Goal: Information Seeking & Learning: Learn about a topic

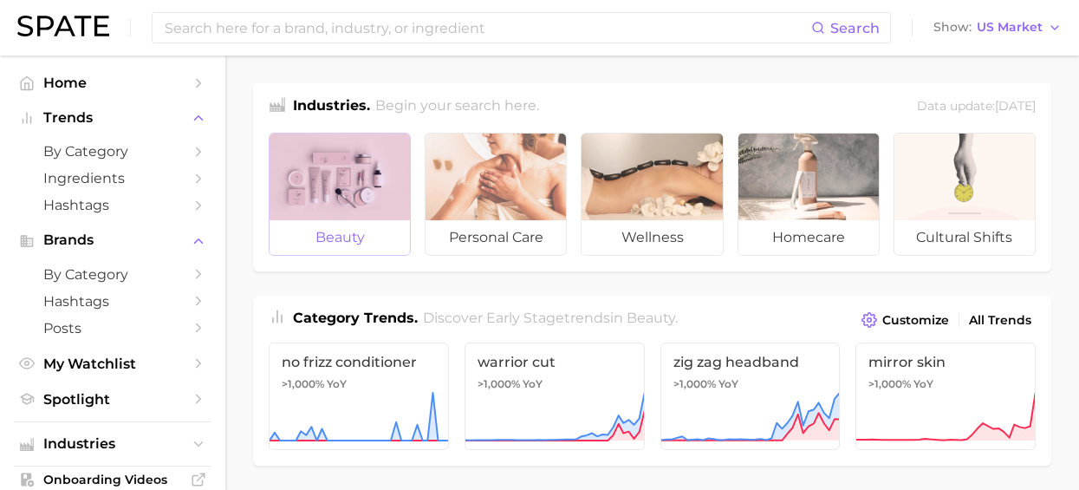
click at [302, 153] on div at bounding box center [340, 176] width 140 height 87
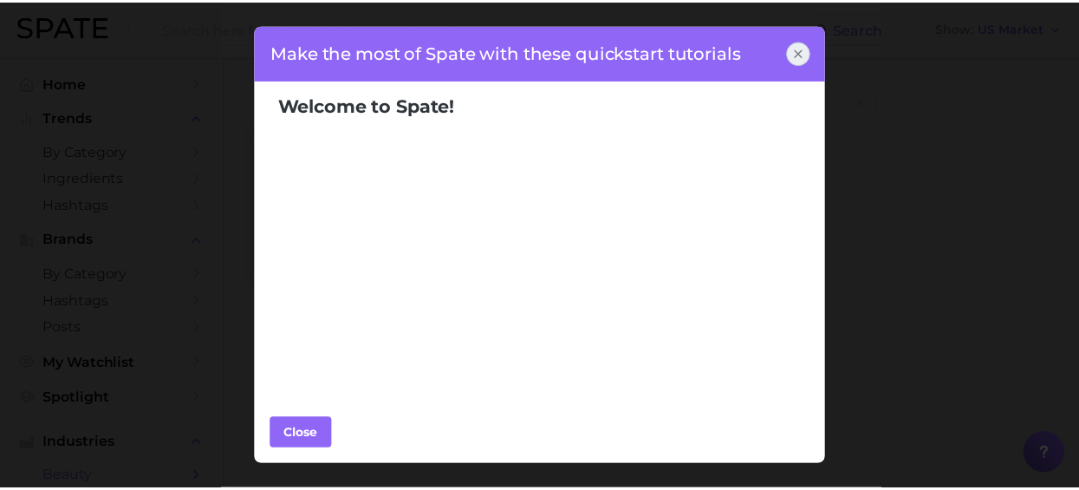
scroll to position [260, 0]
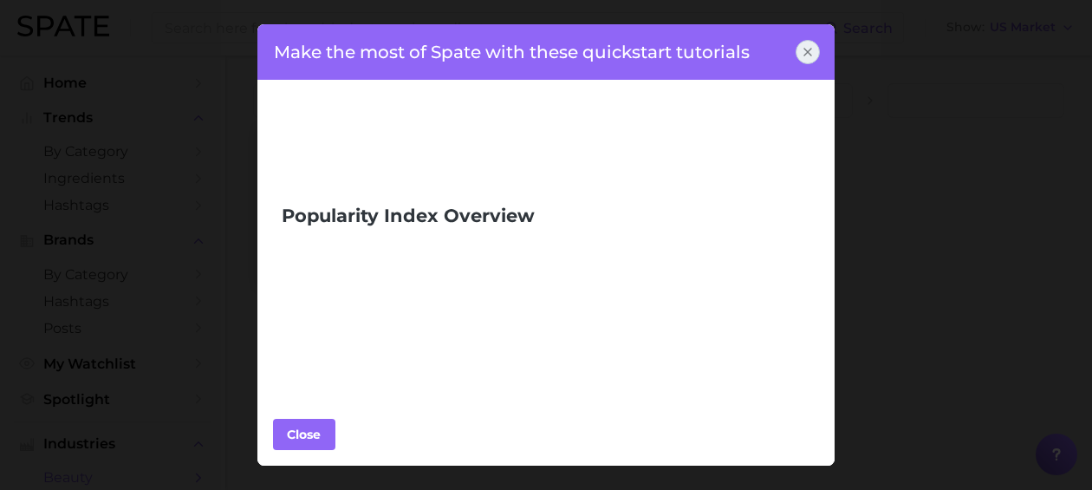
click at [807, 53] on icon at bounding box center [807, 52] width 7 height 7
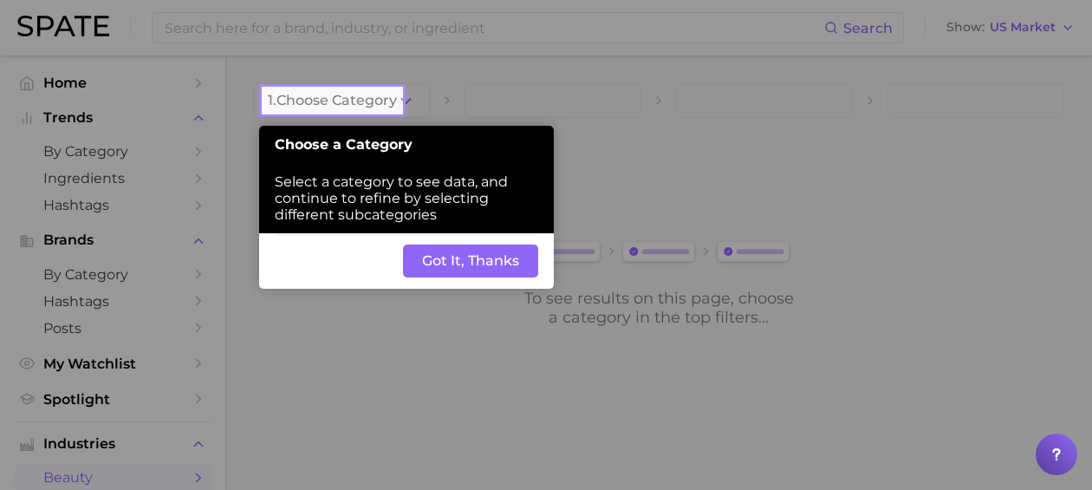
click at [415, 261] on button "Got It, Thanks" at bounding box center [470, 260] width 135 height 33
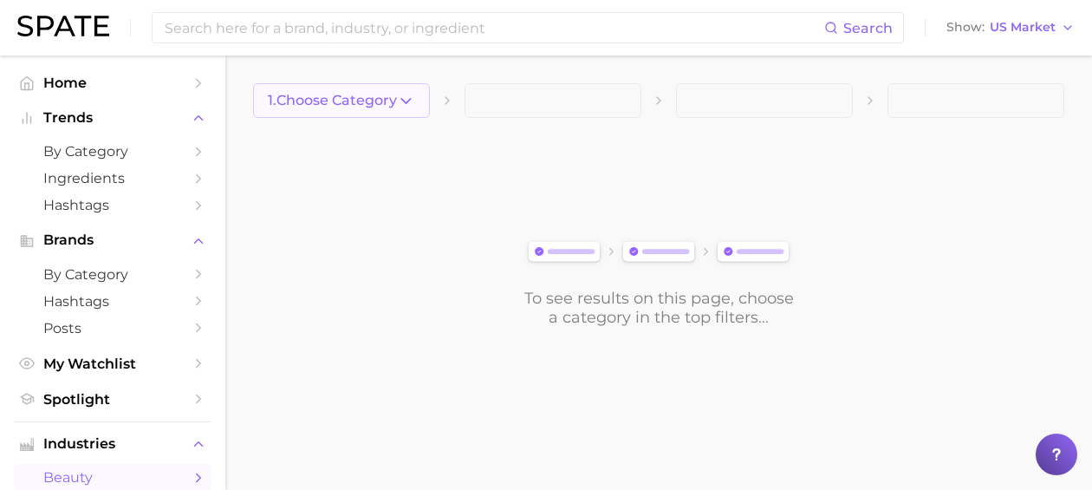
click at [399, 93] on icon "button" at bounding box center [406, 101] width 18 height 18
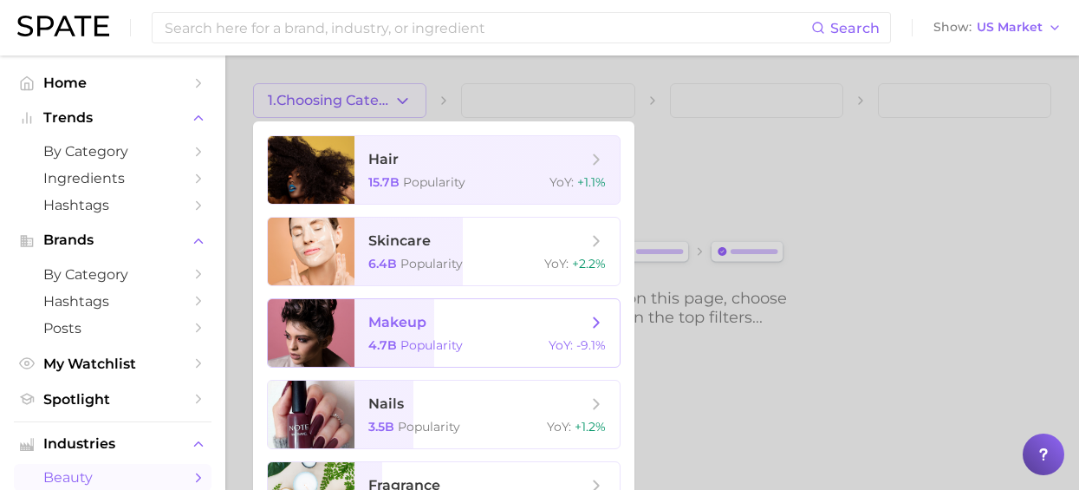
scroll to position [55, 0]
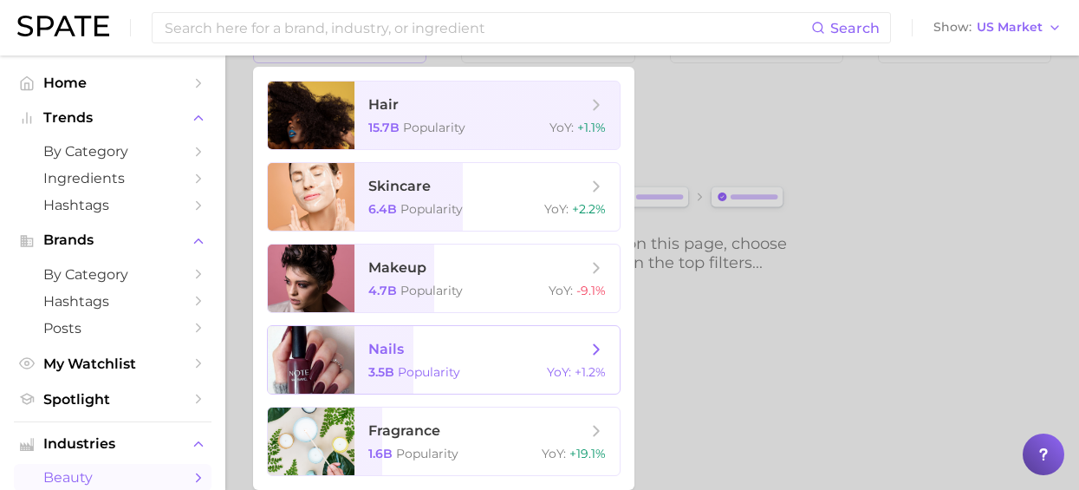
click at [456, 343] on span "nails" at bounding box center [477, 349] width 218 height 19
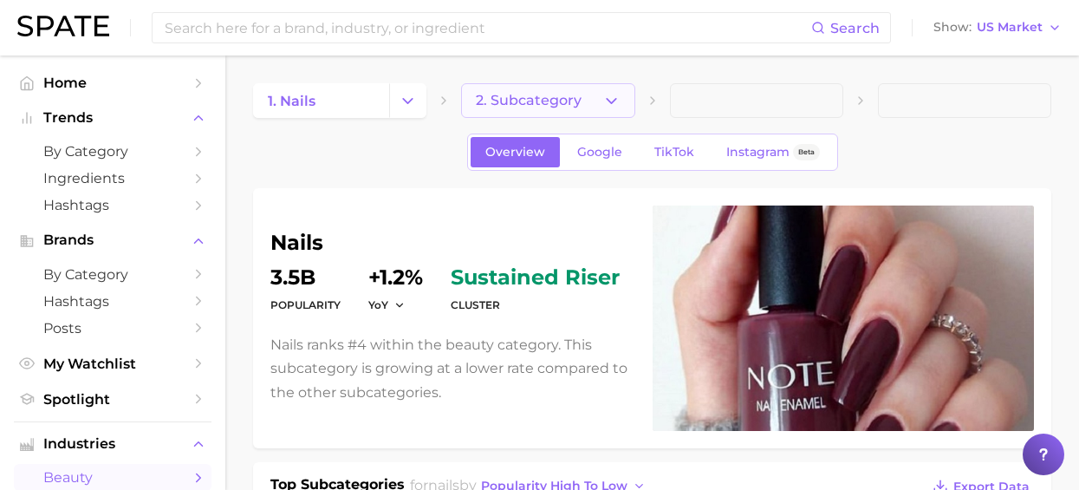
click at [529, 85] on button "2. Subcategory" at bounding box center [547, 100] width 173 height 35
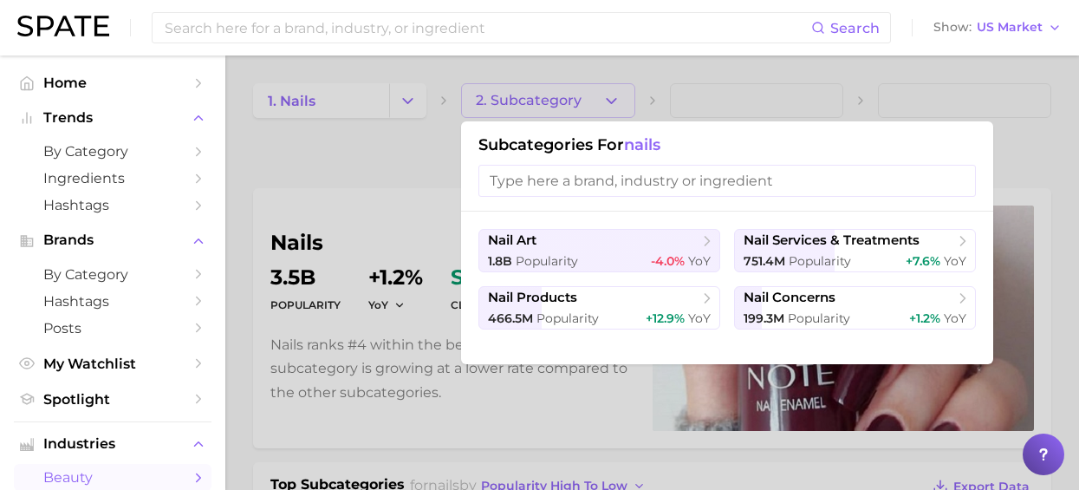
click at [626, 175] on input "search" at bounding box center [726, 181] width 497 height 32
type input "n"
drag, startPoint x: 924, startPoint y: 251, endPoint x: 930, endPoint y: 316, distance: 65.3
click at [930, 316] on ul "nail art 1.8b Popularity -4.0% YoY nail services & treatments 751.4m Popularity…" at bounding box center [726, 279] width 497 height 101
click at [628, 315] on div "466.5m Popularity +12.9% YoY" at bounding box center [599, 318] width 223 height 16
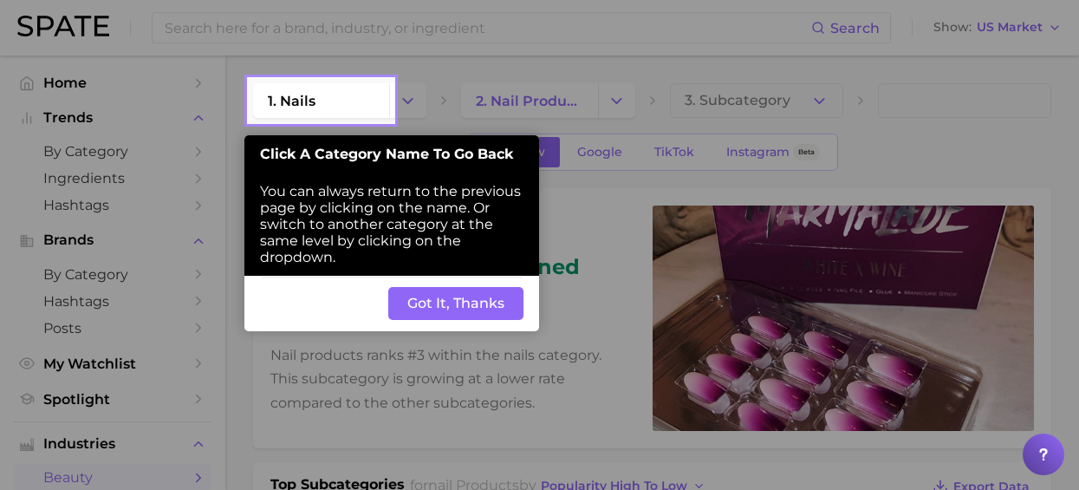
click at [460, 303] on button "Got It, Thanks" at bounding box center [455, 303] width 135 height 33
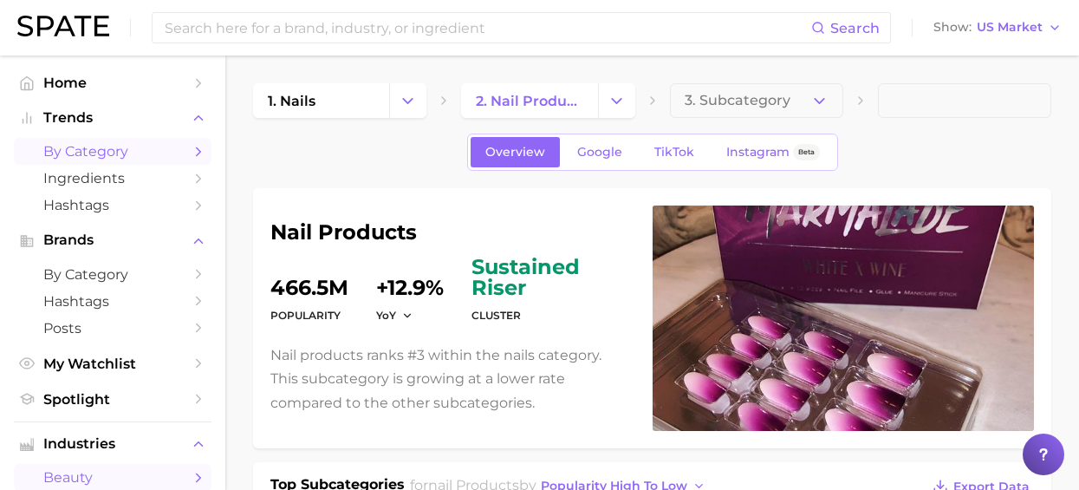
click at [142, 150] on span "by Category" at bounding box center [112, 151] width 139 height 16
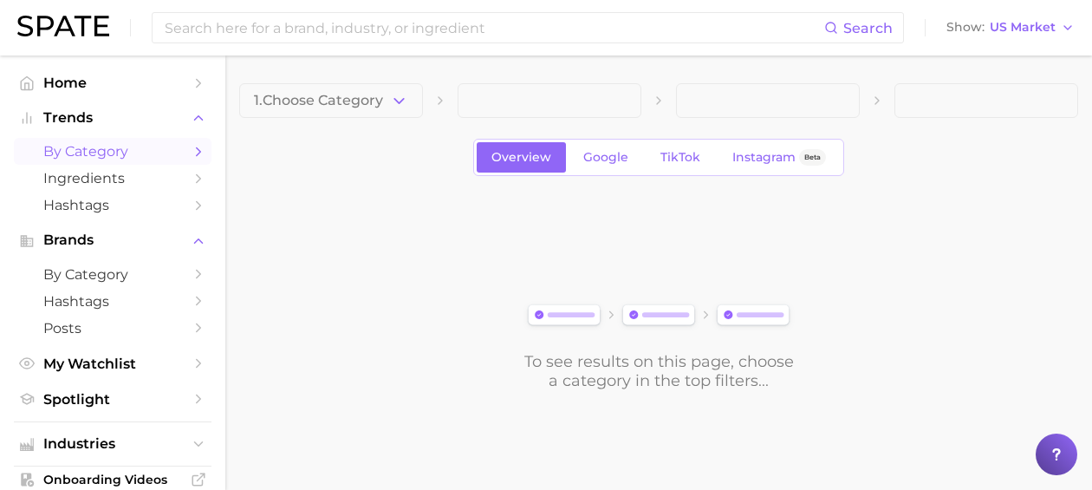
click at [382, 96] on span "1. Choose Category" at bounding box center [318, 101] width 129 height 16
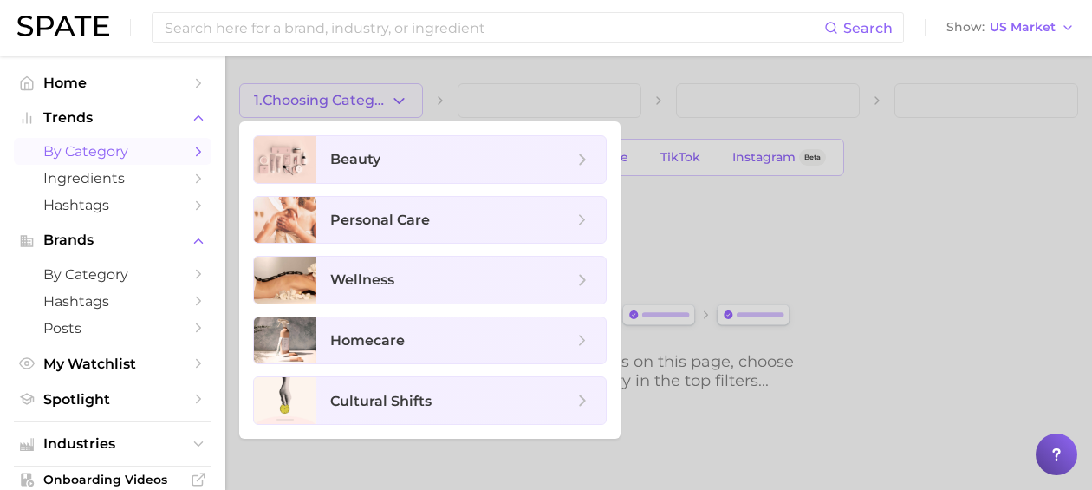
click at [383, 96] on div at bounding box center [546, 245] width 1092 height 490
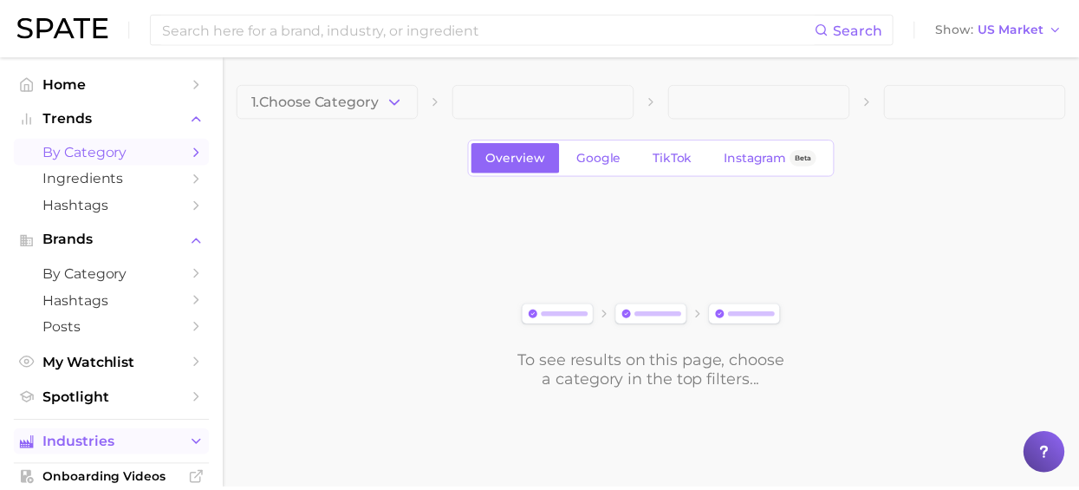
scroll to position [189, 0]
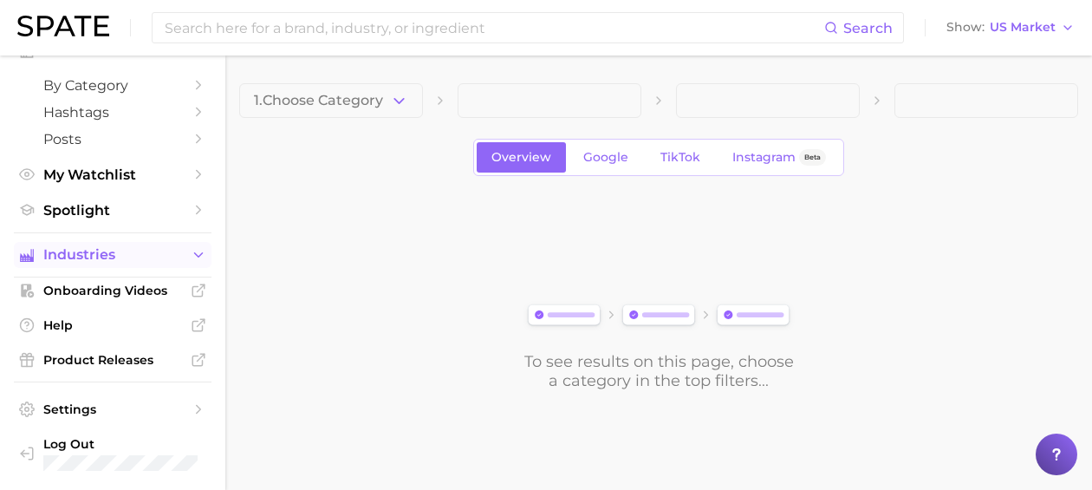
click at [191, 257] on icon "Sidebar" at bounding box center [199, 255] width 16 height 16
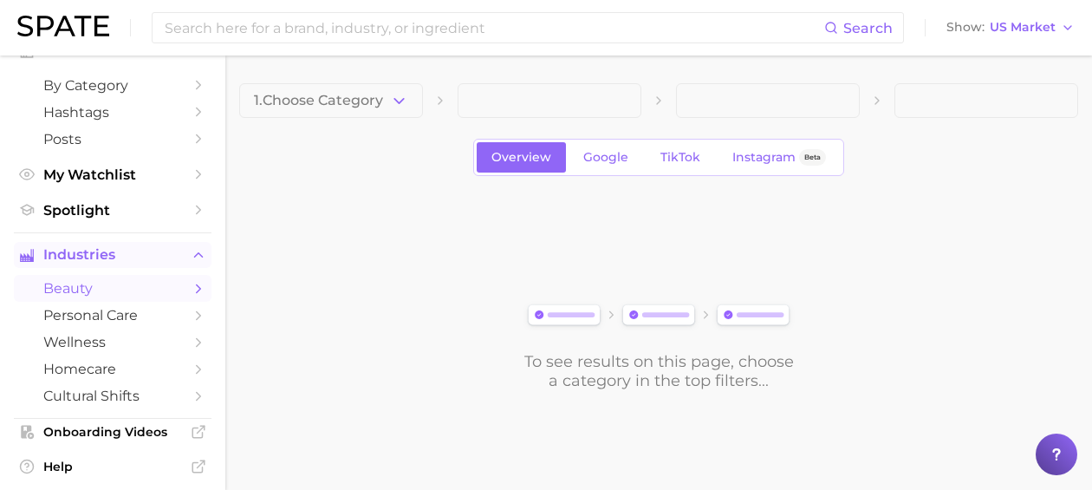
click at [171, 278] on link "beauty" at bounding box center [113, 288] width 198 height 27
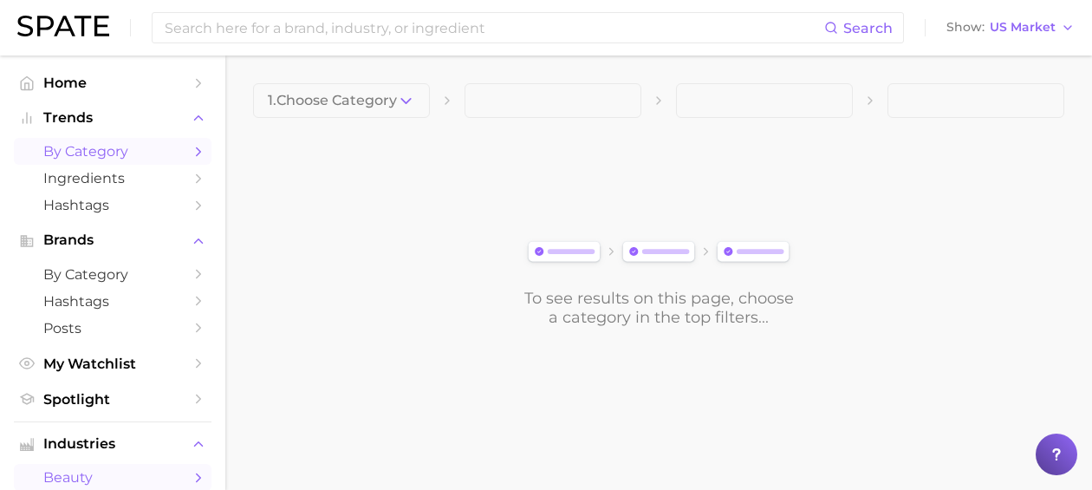
click at [125, 144] on span "by Category" at bounding box center [112, 151] width 139 height 16
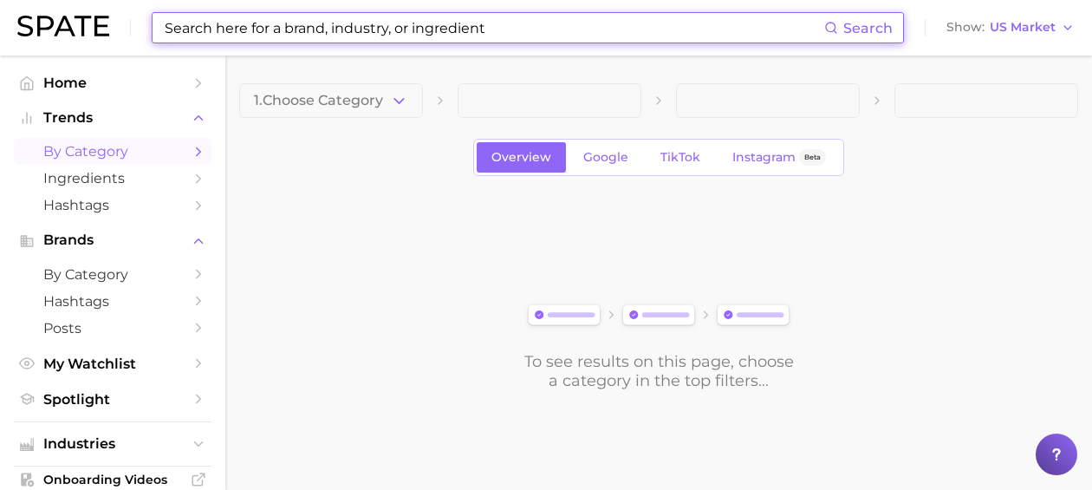
click at [438, 30] on input at bounding box center [493, 27] width 661 height 29
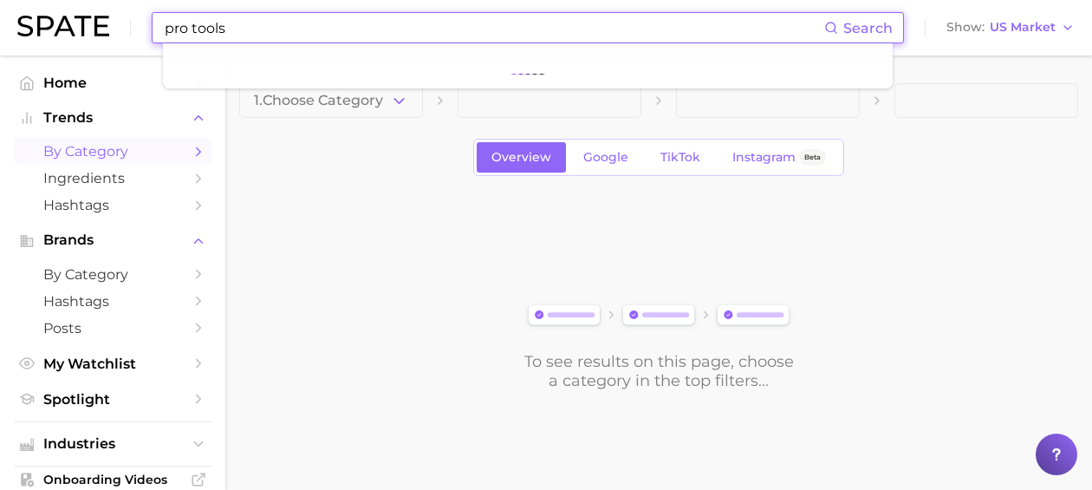
type input "pro tools"
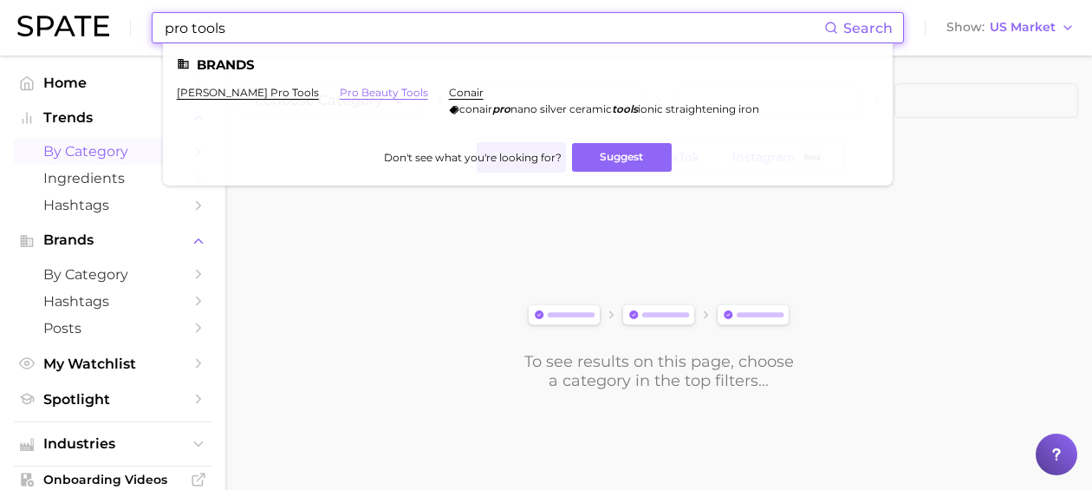
click at [348, 90] on link "pro beauty tools" at bounding box center [384, 92] width 88 height 13
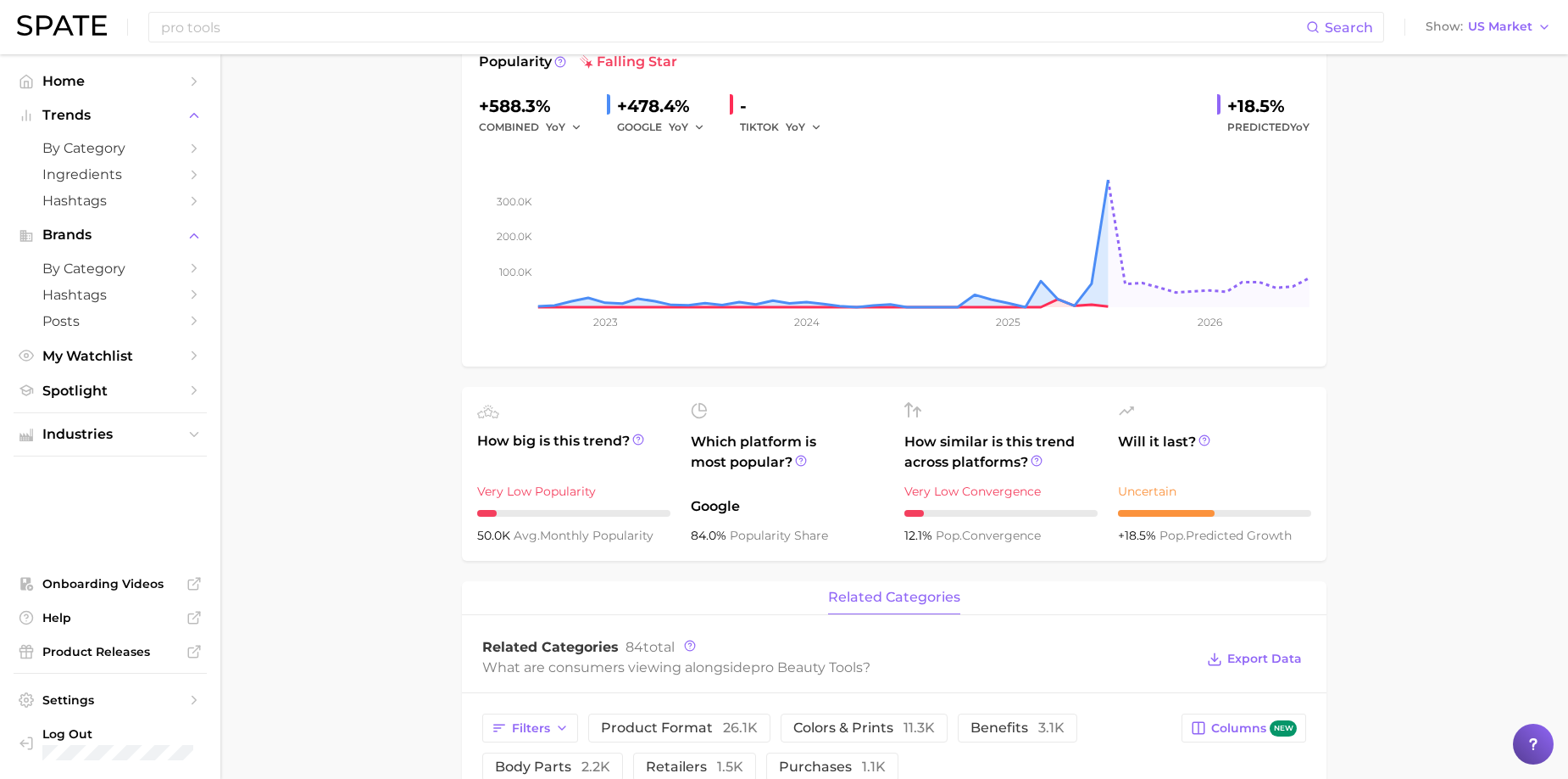
scroll to position [424, 0]
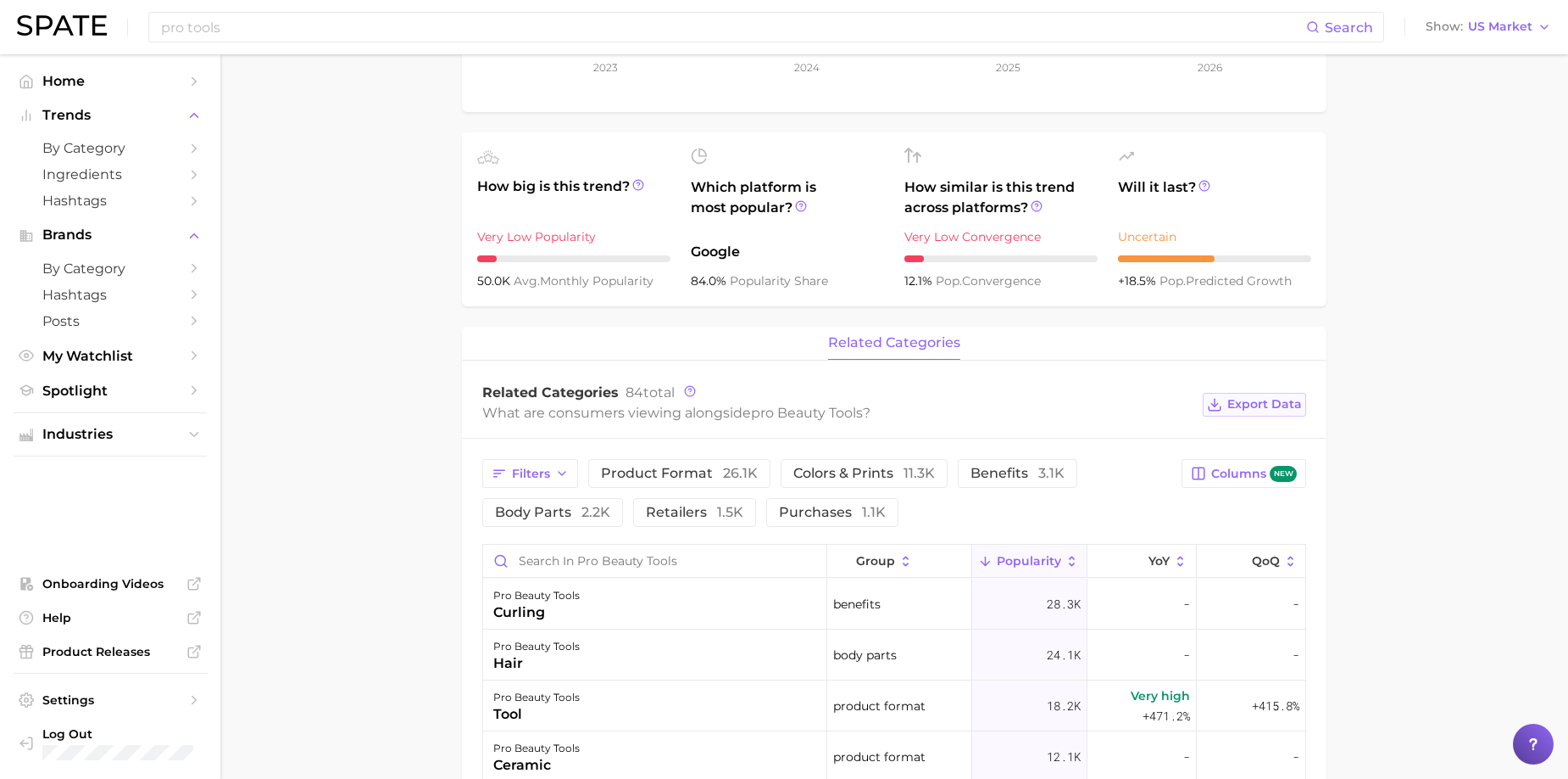
click at [1067, 397] on span "Export Data" at bounding box center [1265, 404] width 74 height 15
click at [519, 475] on span "Filters" at bounding box center [531, 474] width 38 height 15
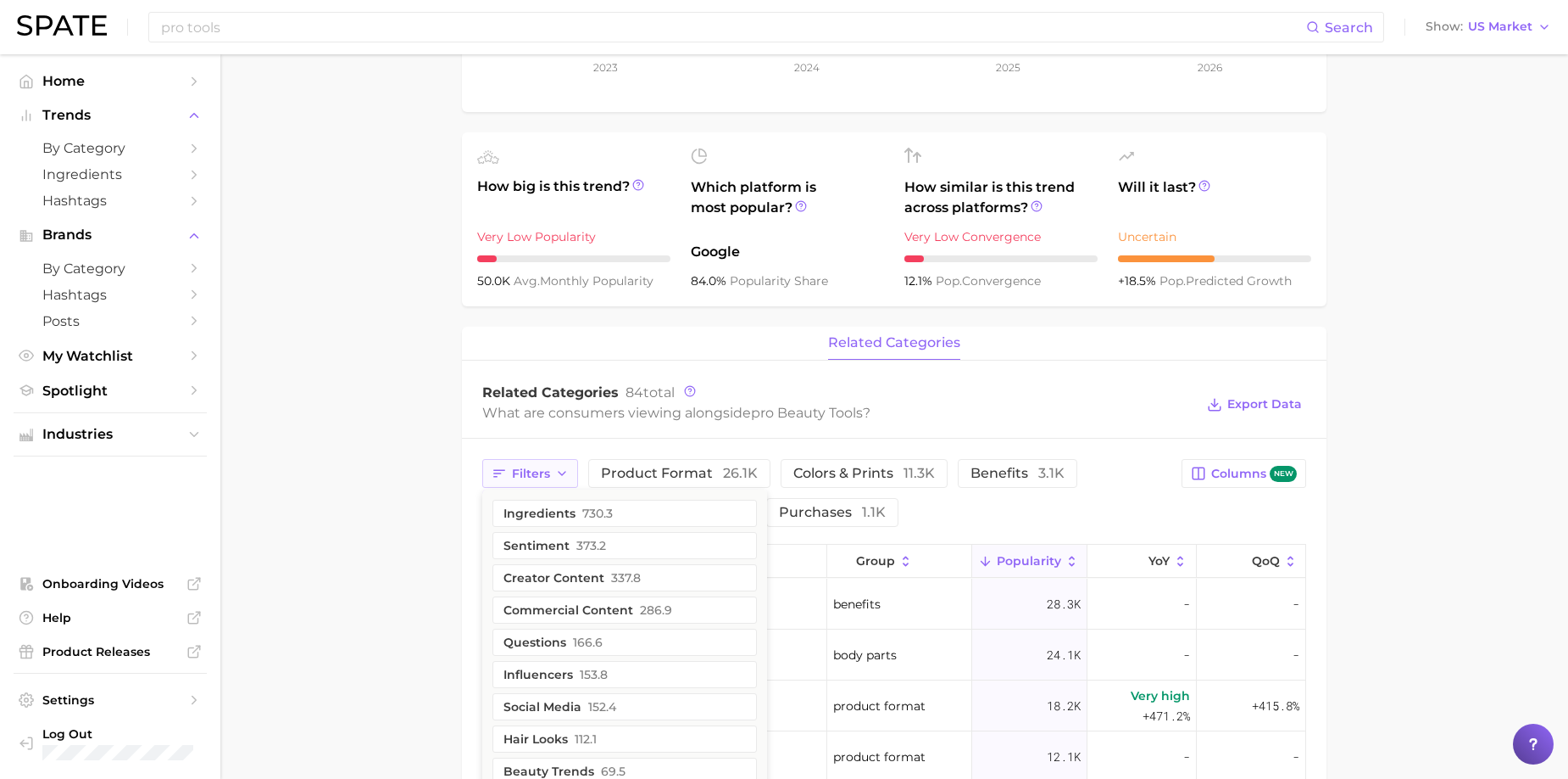
scroll to position [594, 0]
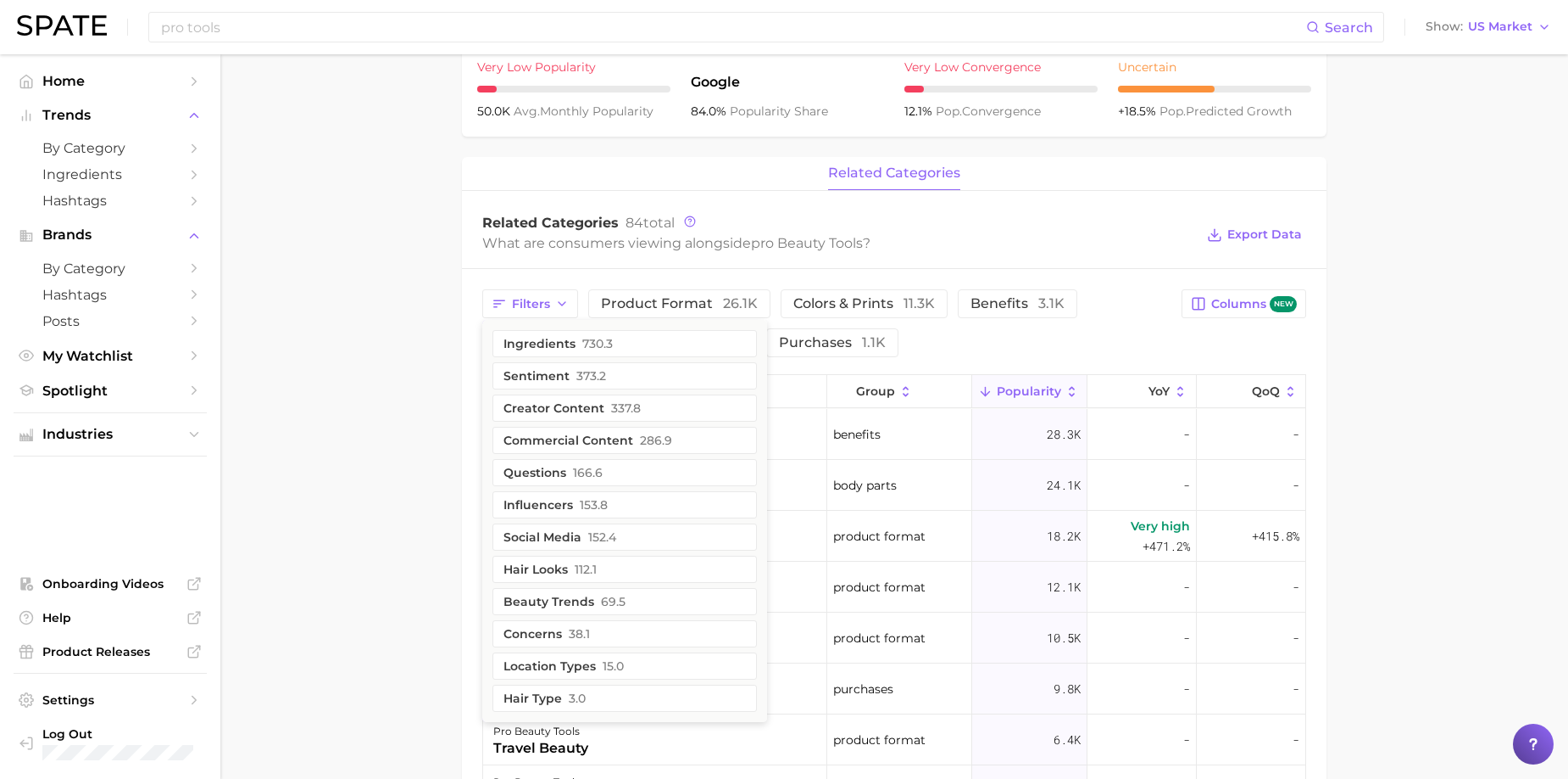
click at [370, 415] on main "Overview Google TikTok Instagram Beta brand pro beauty tools Add to Watchlist E…" at bounding box center [894, 359] width 1348 height 1798
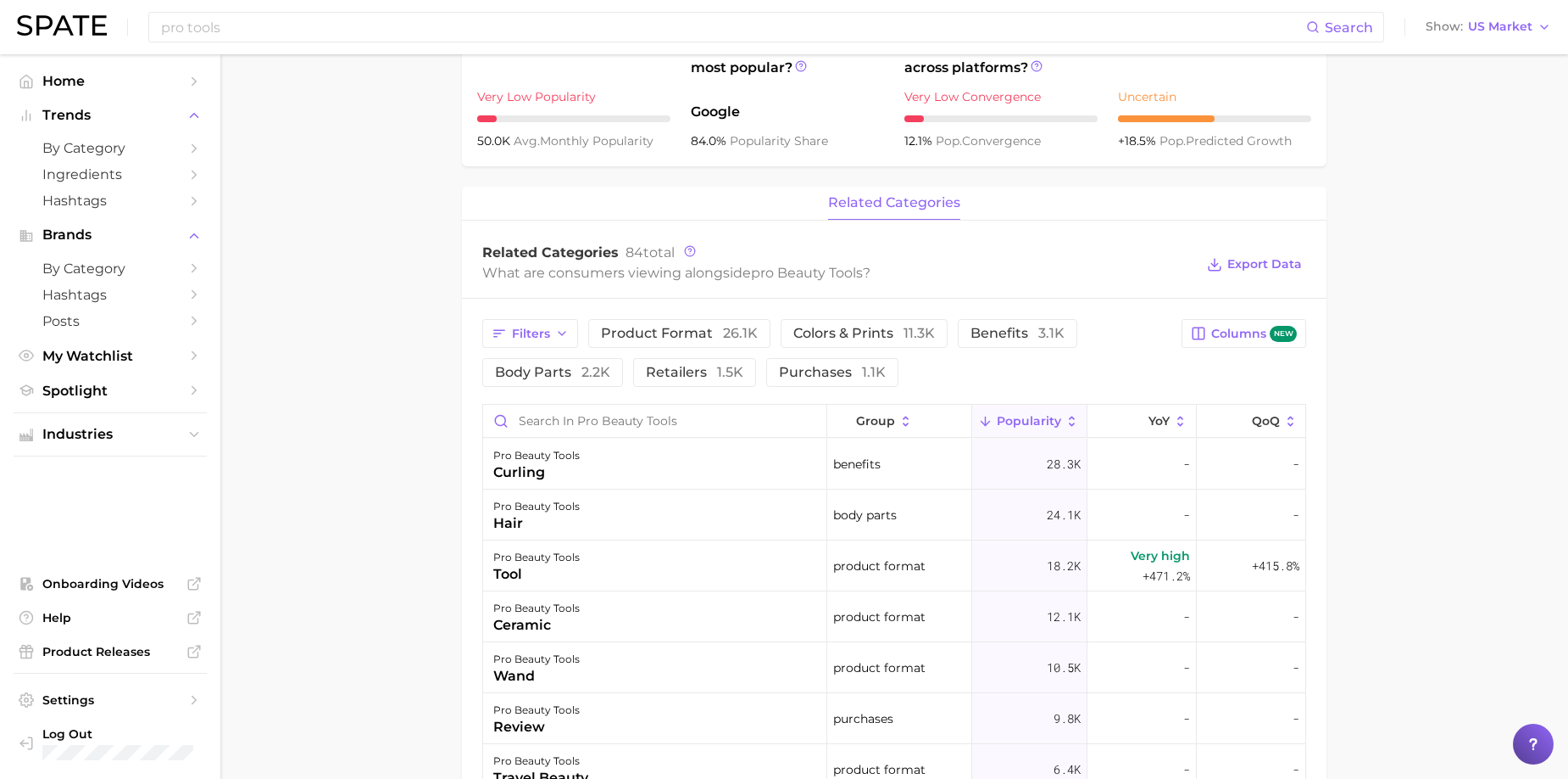
scroll to position [140, 0]
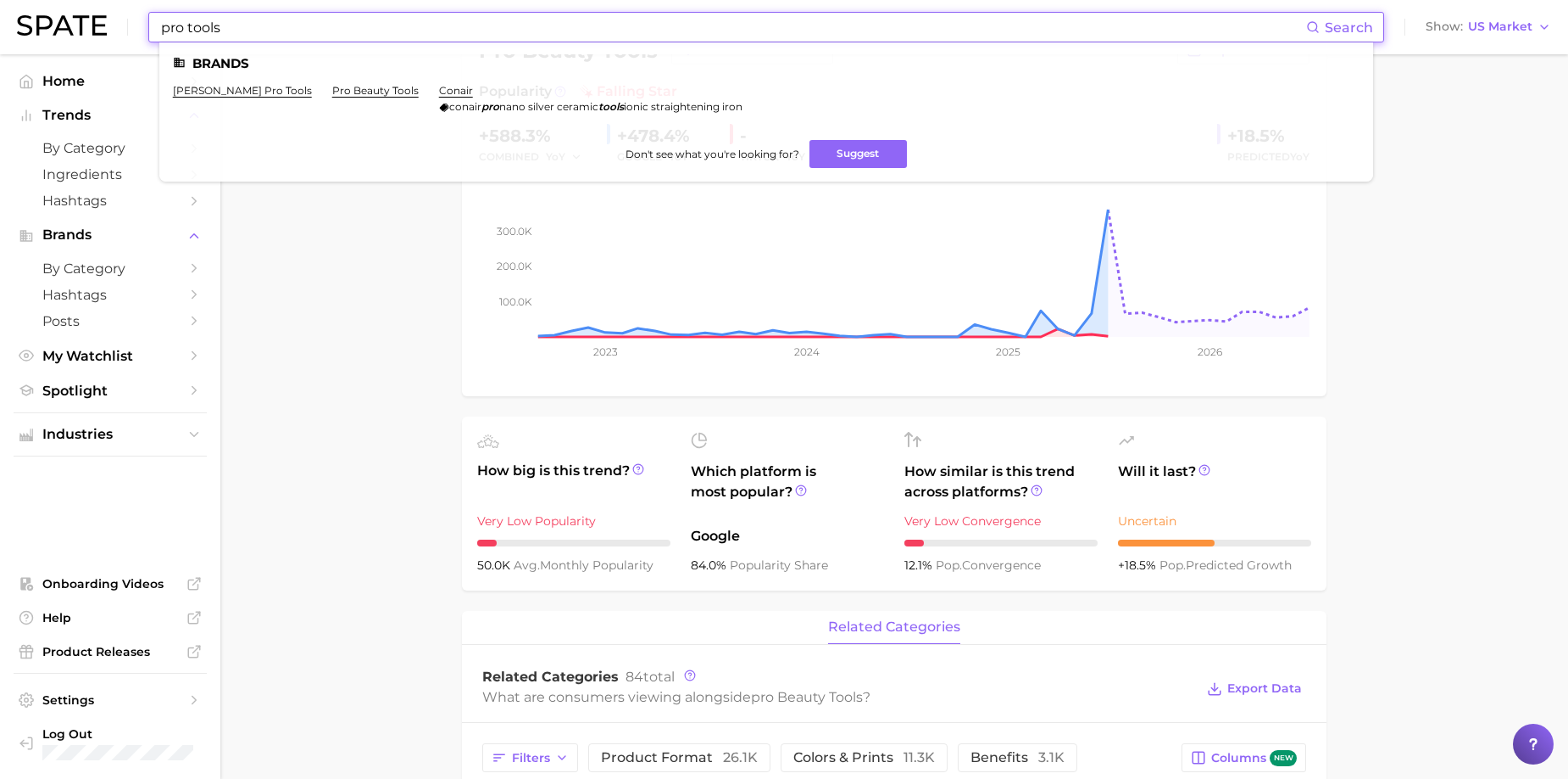
click at [371, 38] on input "pro tools" at bounding box center [733, 26] width 1147 height 28
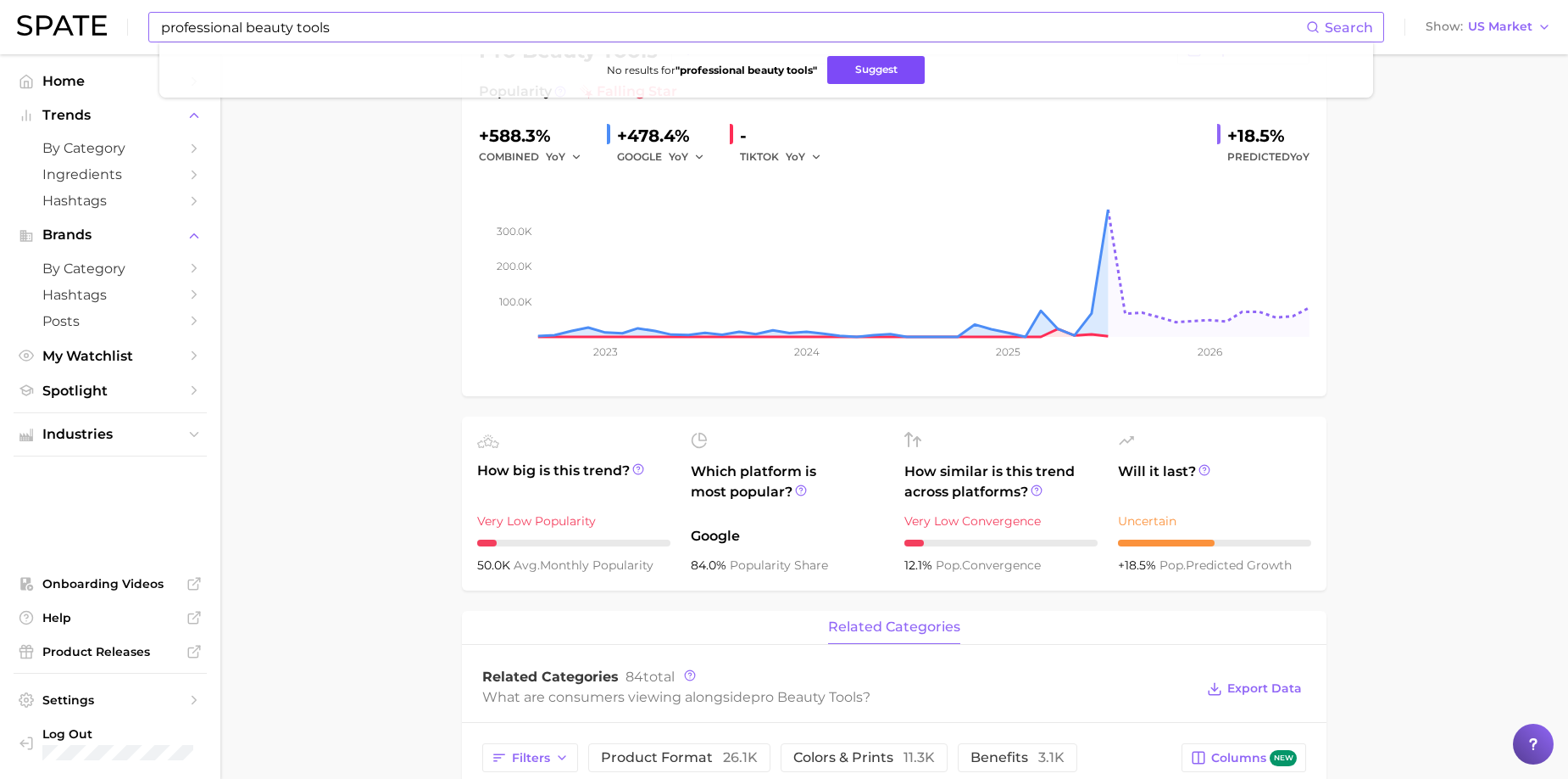
click at [845, 68] on button "Suggest" at bounding box center [876, 69] width 98 height 28
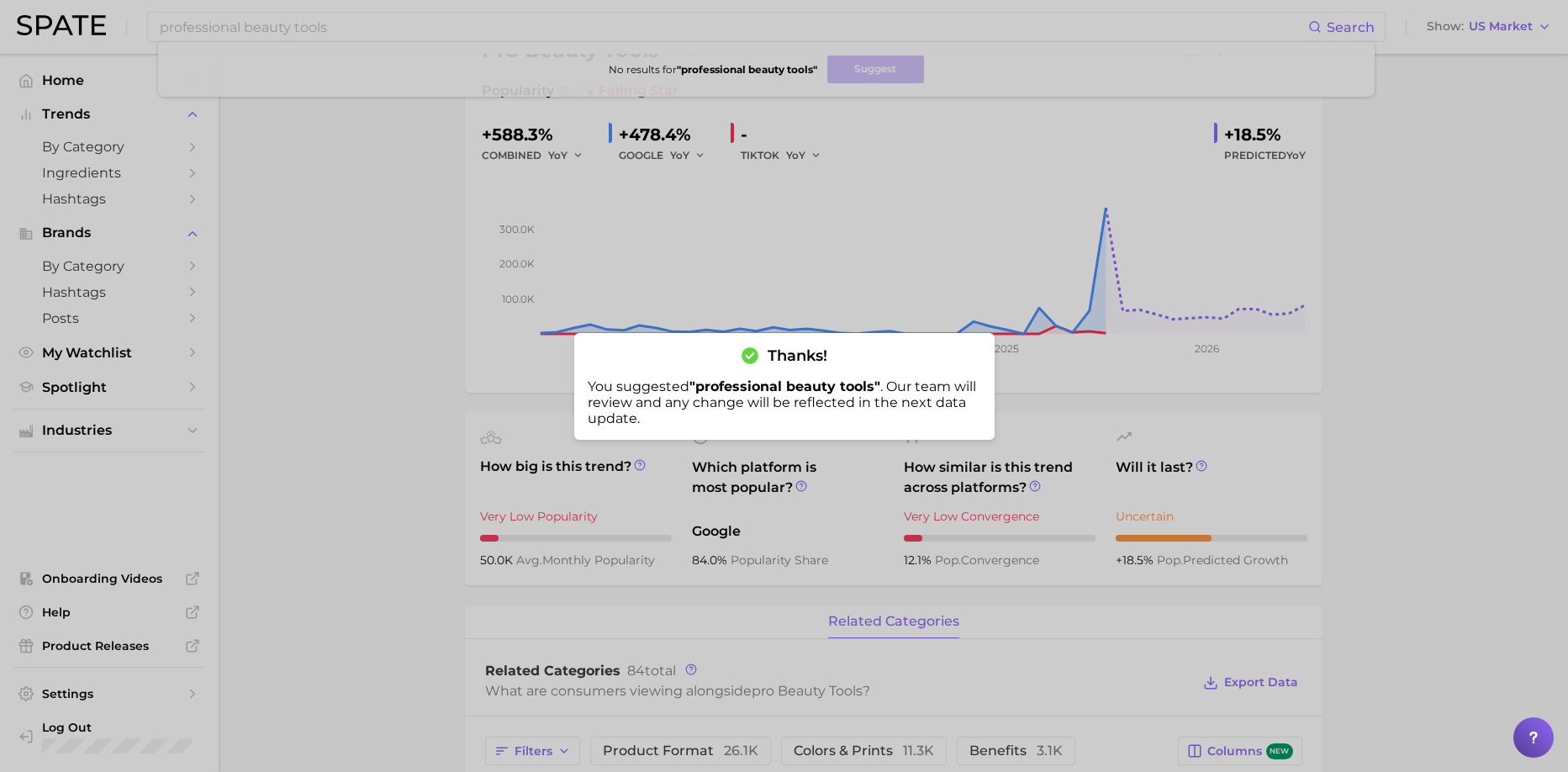
click at [376, 241] on div at bounding box center [784, 386] width 1568 height 772
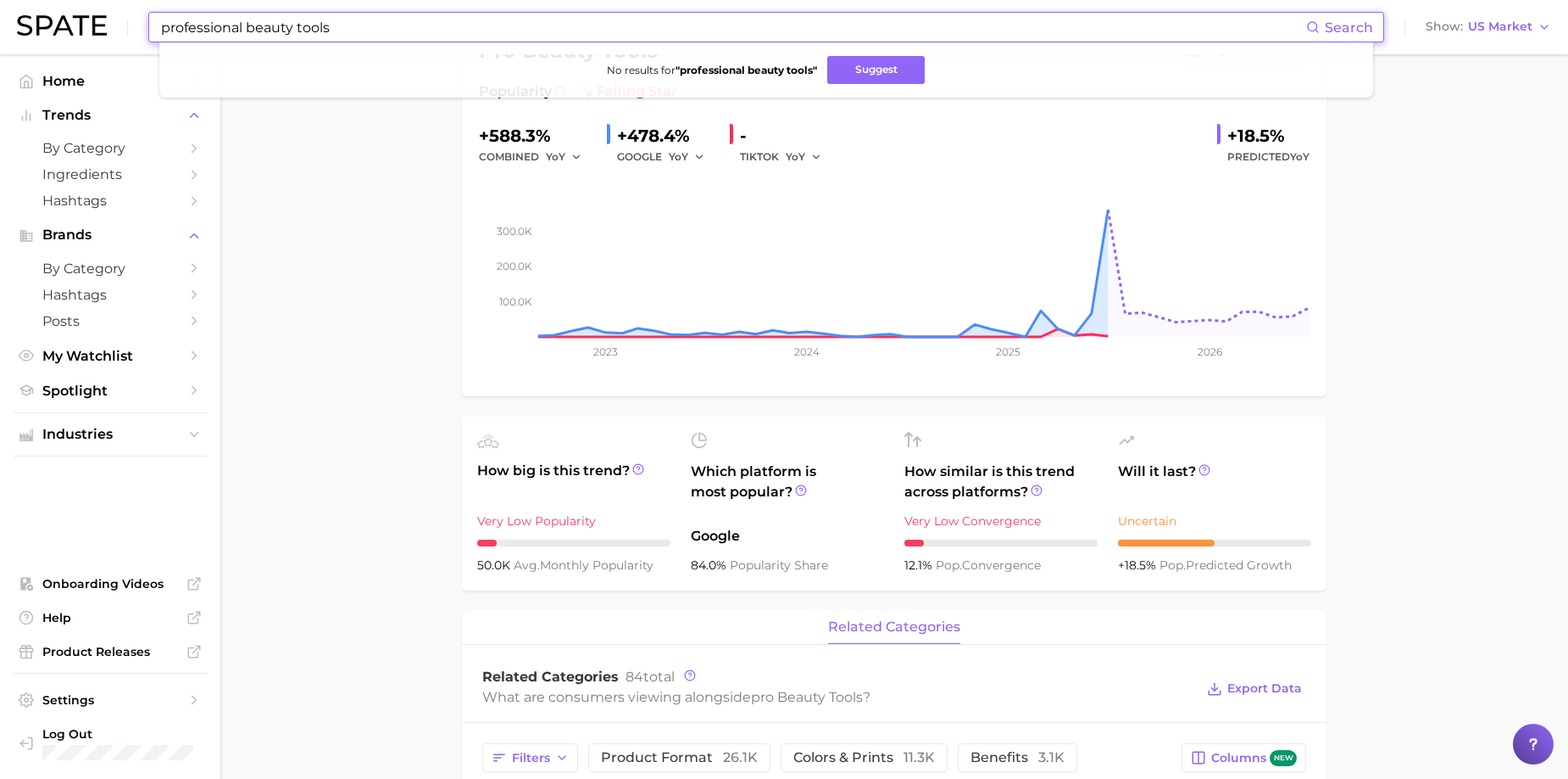
click at [388, 34] on input "professional beauty tools" at bounding box center [733, 26] width 1147 height 28
drag, startPoint x: 290, startPoint y: 28, endPoint x: 249, endPoint y: 33, distance: 41.3
click at [249, 33] on input "professional beauty tools" at bounding box center [733, 26] width 1147 height 28
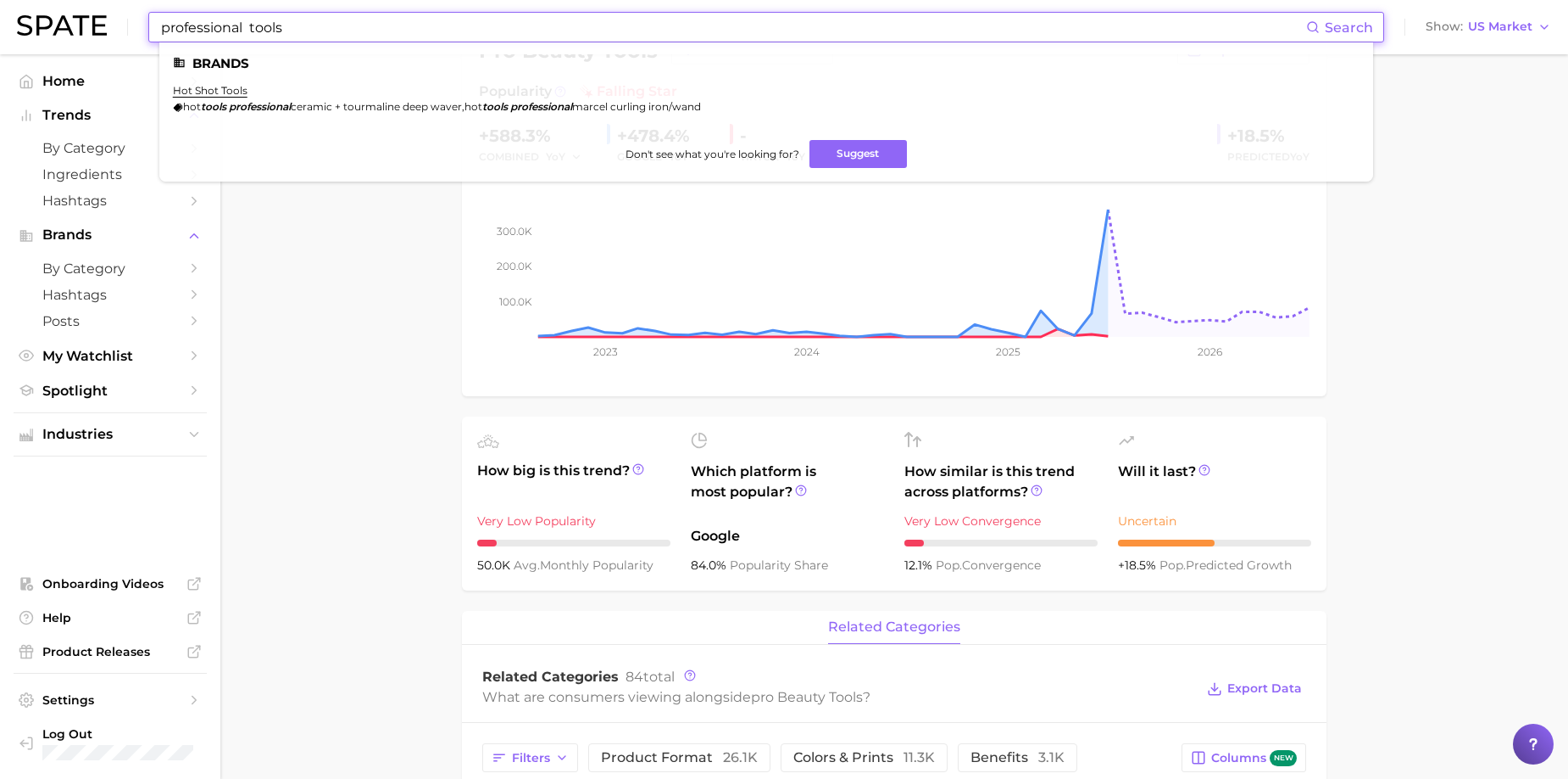
drag, startPoint x: 246, startPoint y: 28, endPoint x: 157, endPoint y: 23, distance: 89.1
click at [157, 23] on div "professional tools Search Brands hot shot tools hot tools professional ceramic …" at bounding box center [767, 26] width 1236 height 30
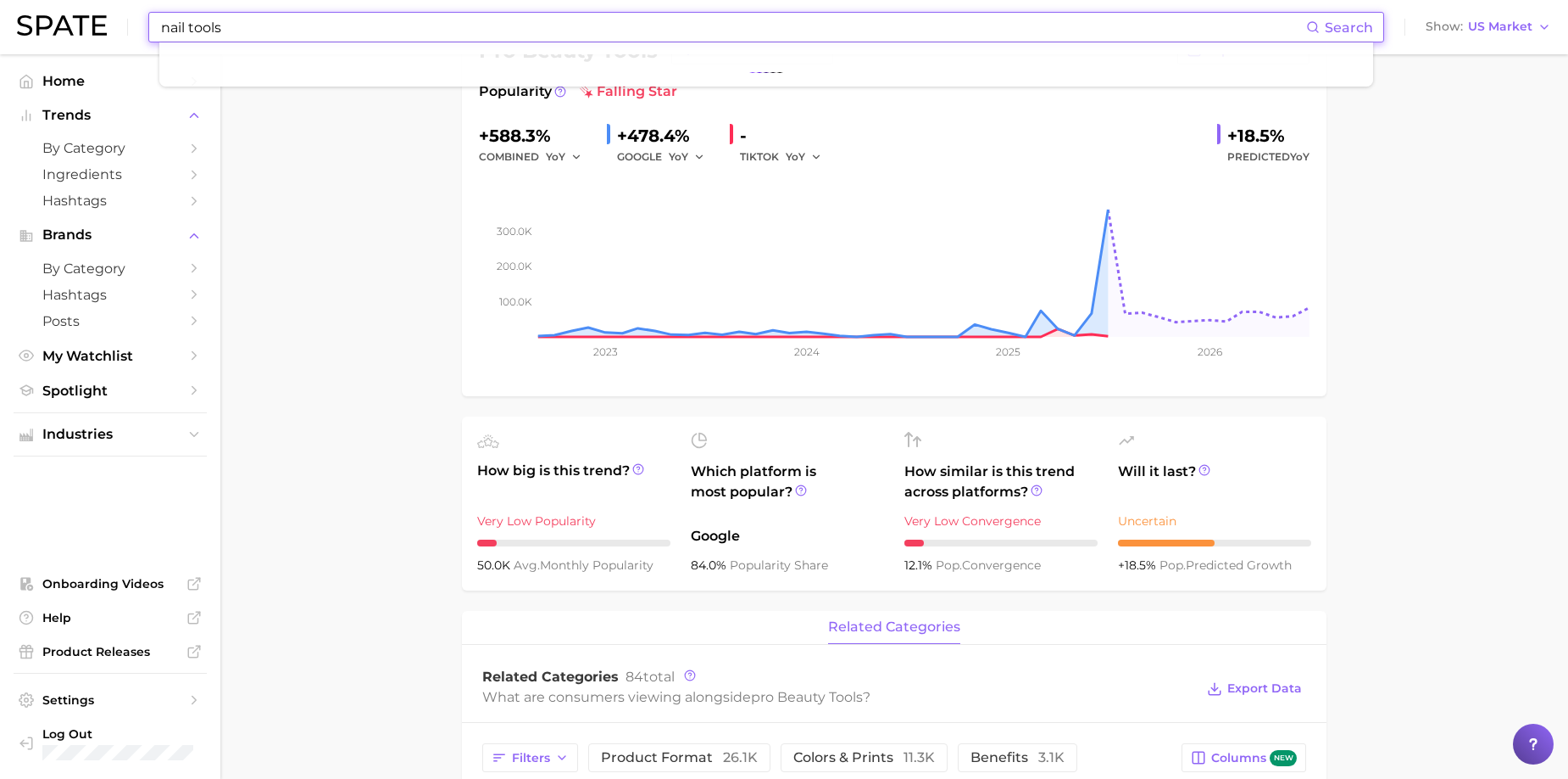
type input "nail tools"
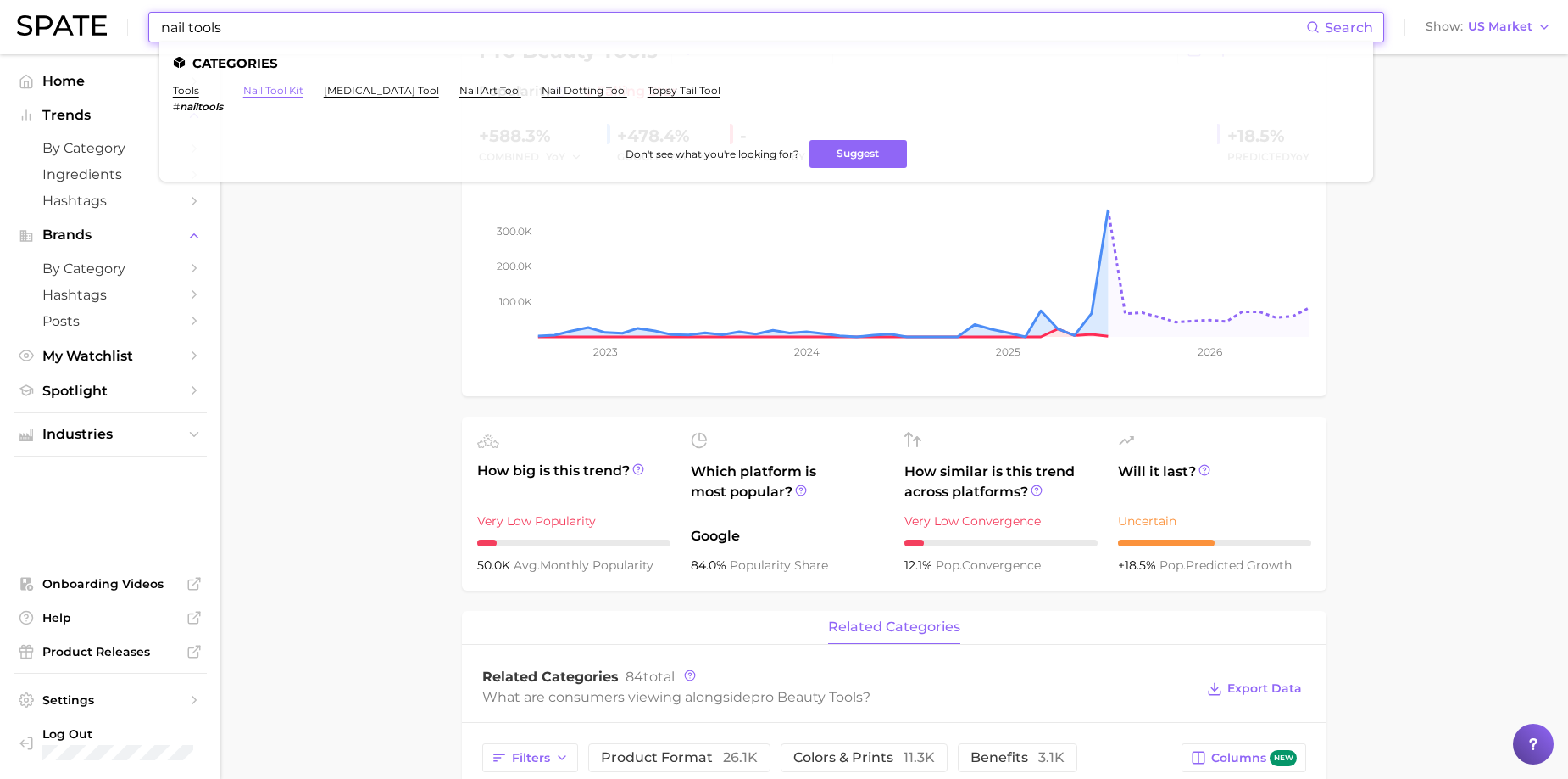
click at [256, 90] on link "nail tool kit" at bounding box center [274, 90] width 61 height 13
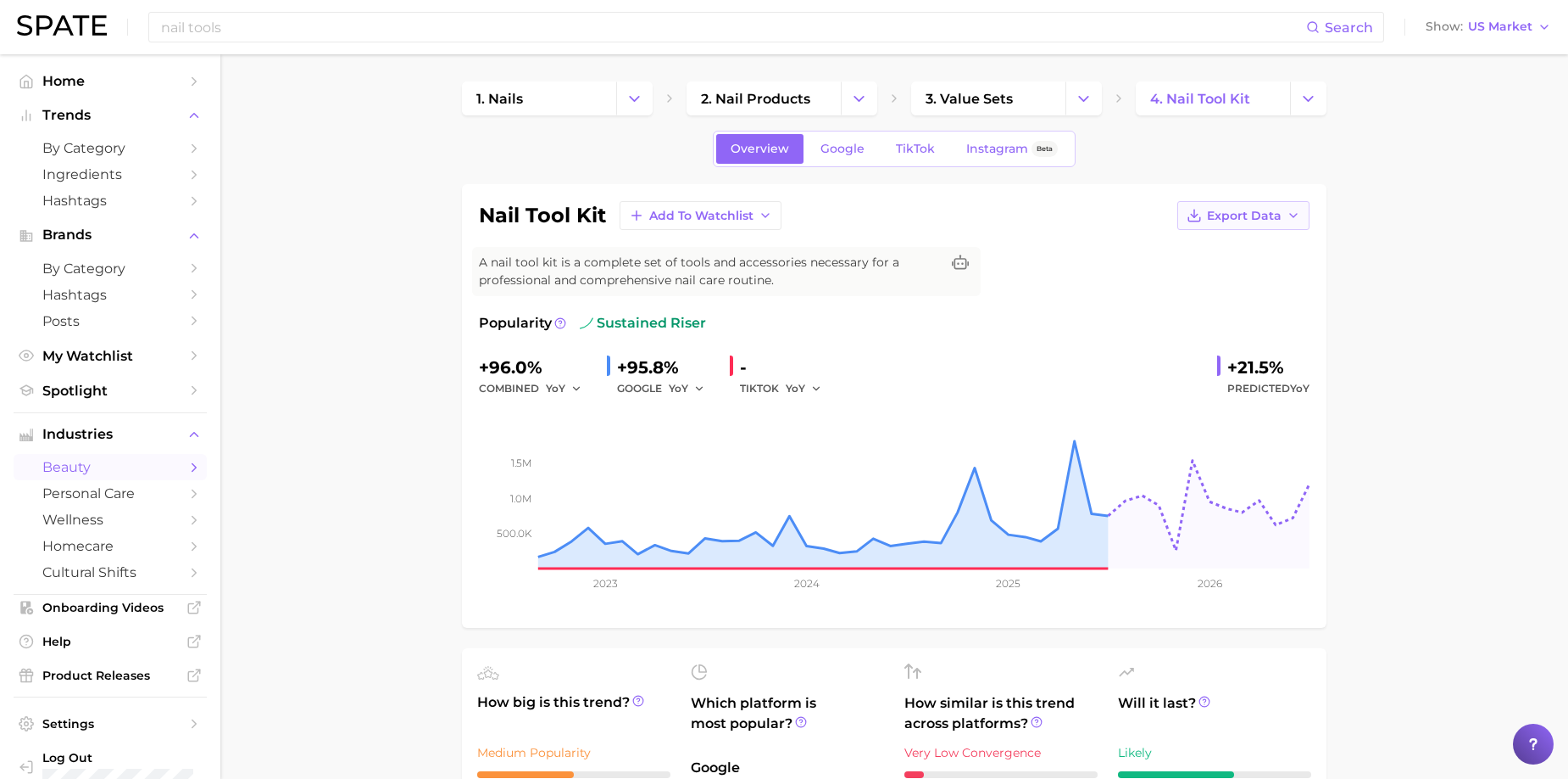
click at [1067, 213] on span "Export Data" at bounding box center [1244, 215] width 74 height 15
click at [1067, 276] on span "Time Series Image" at bounding box center [1209, 277] width 113 height 15
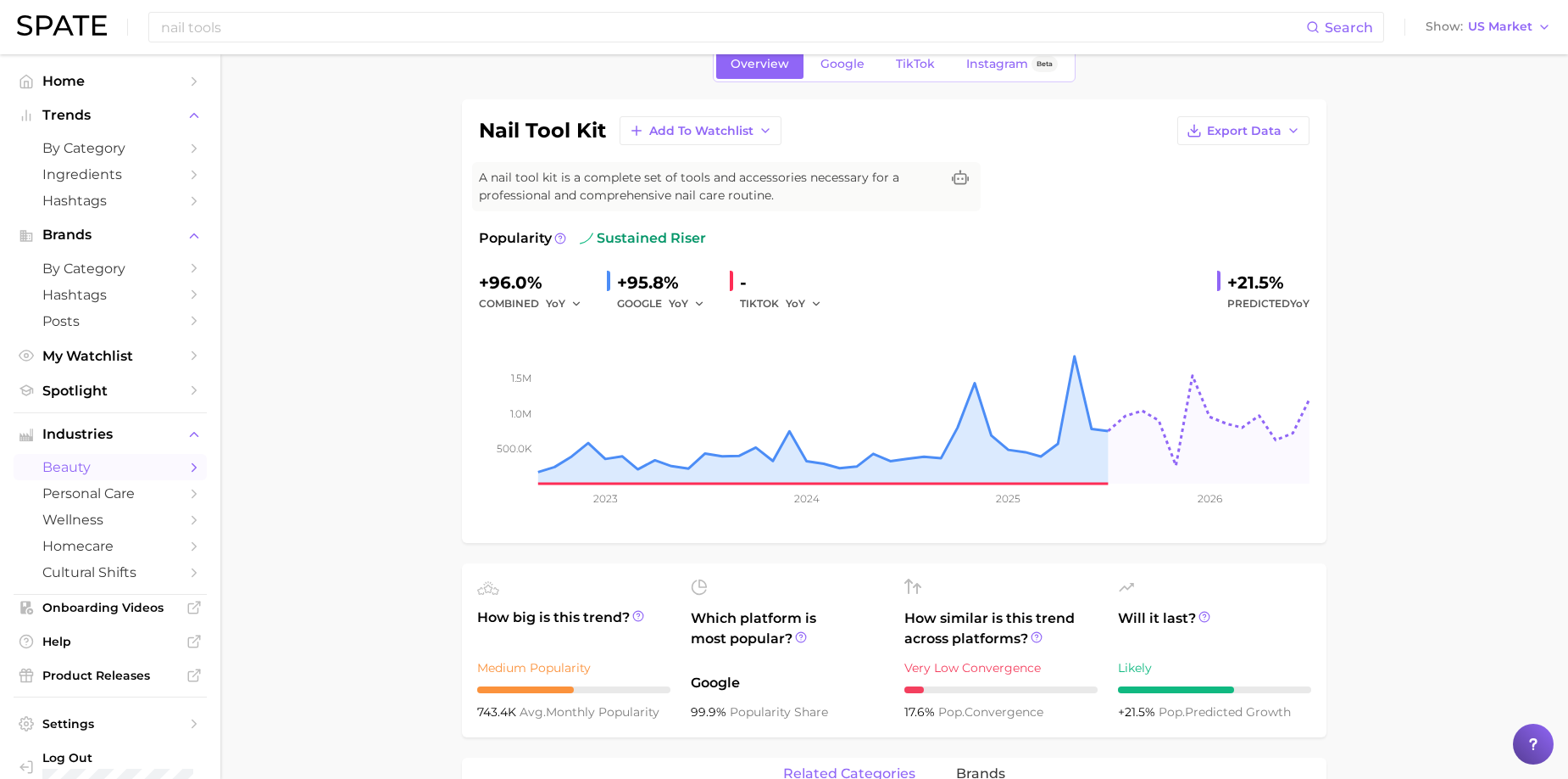
scroll to position [169, 0]
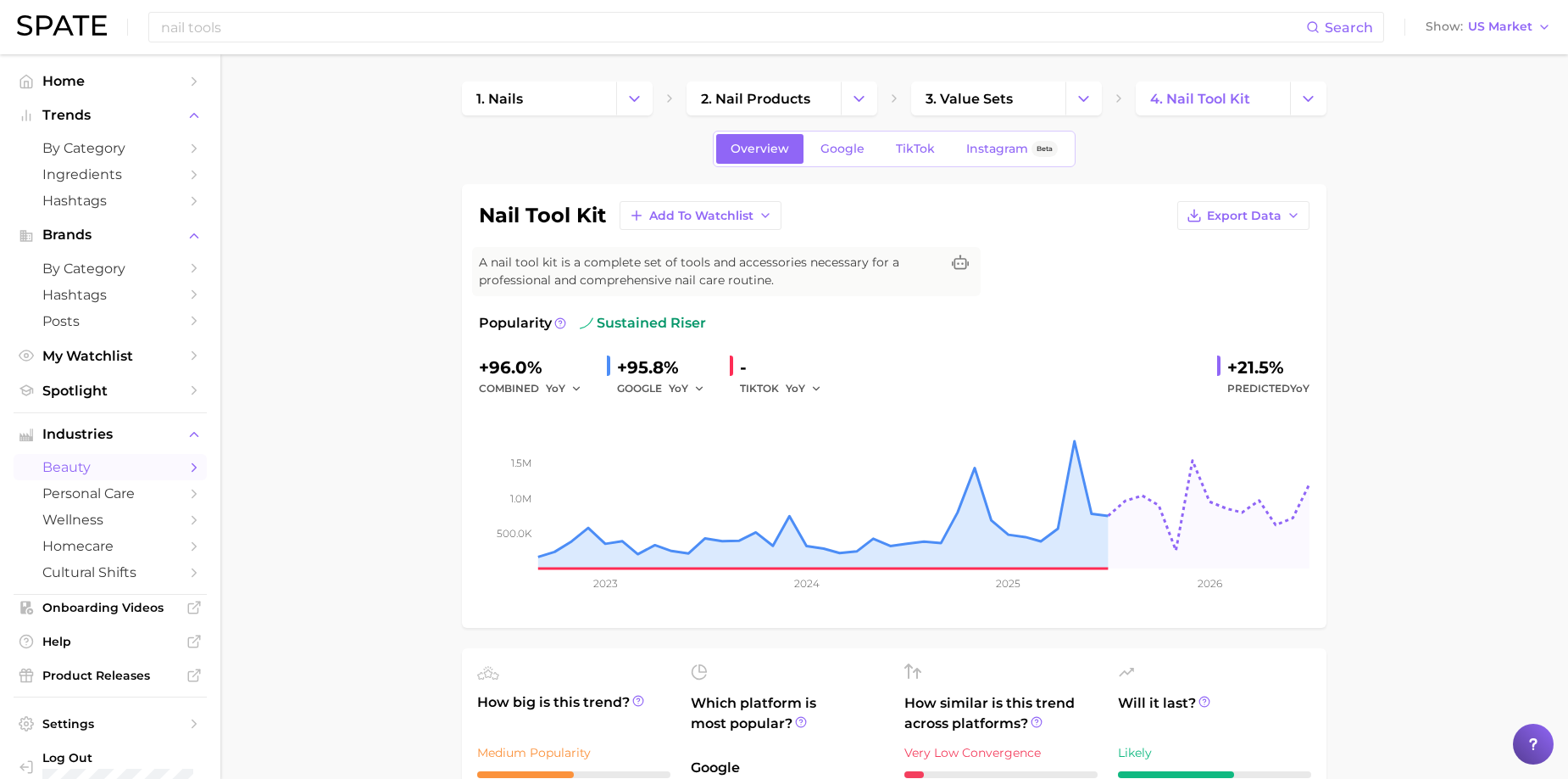
click at [1046, 94] on link "3. value sets" at bounding box center [989, 98] width 155 height 34
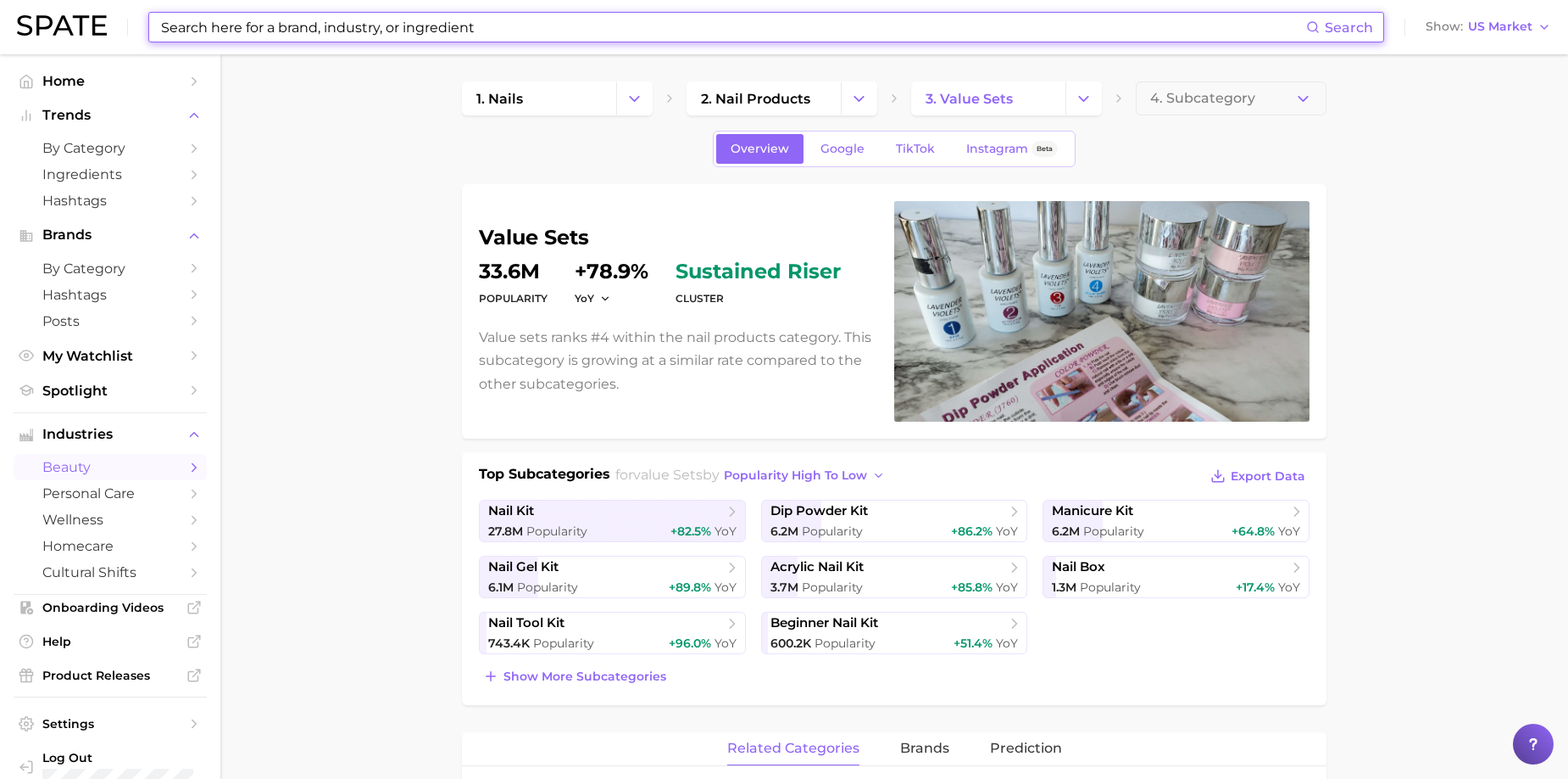
click at [1067, 24] on input at bounding box center [733, 26] width 1147 height 28
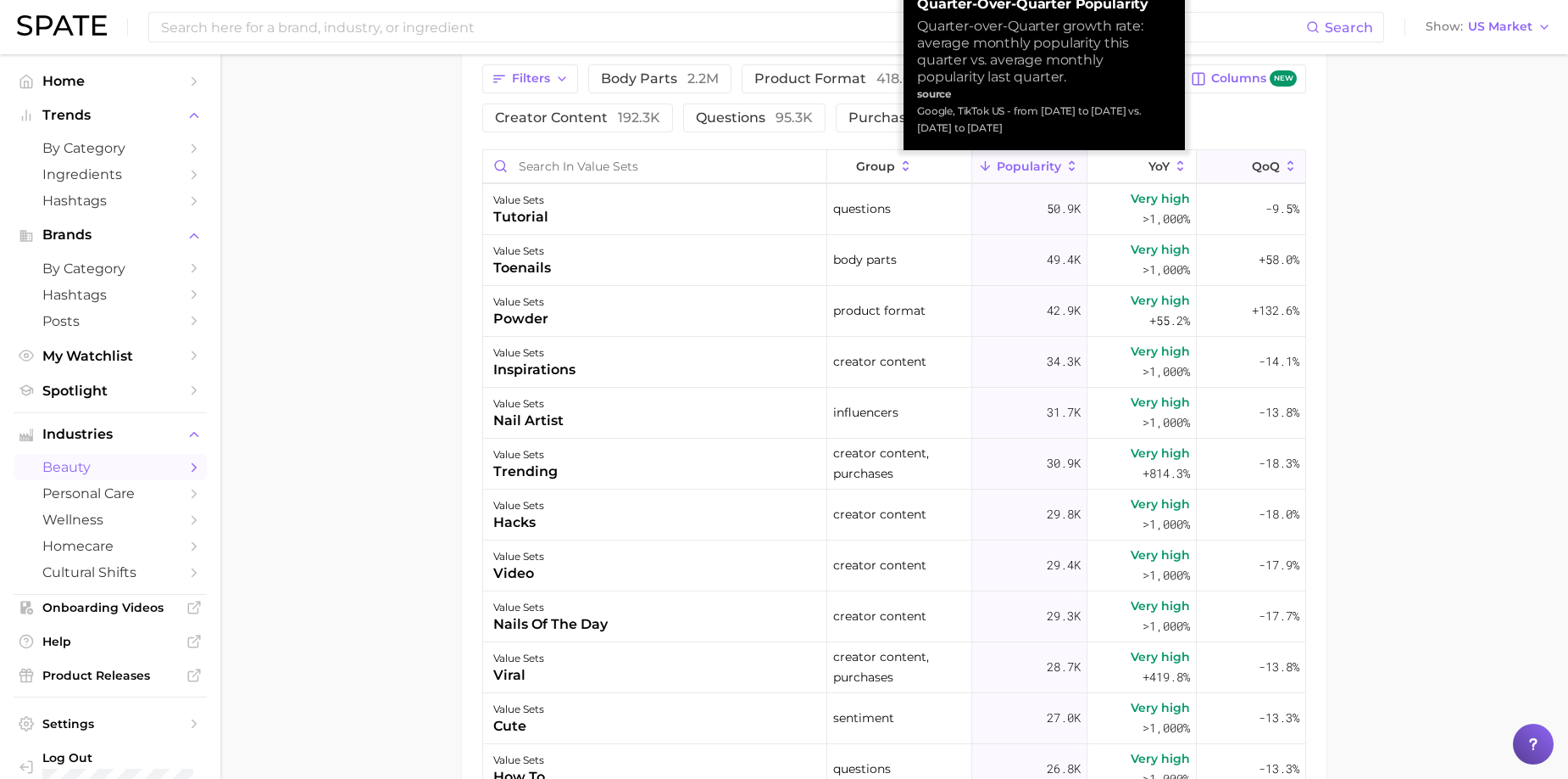
scroll to position [509, 0]
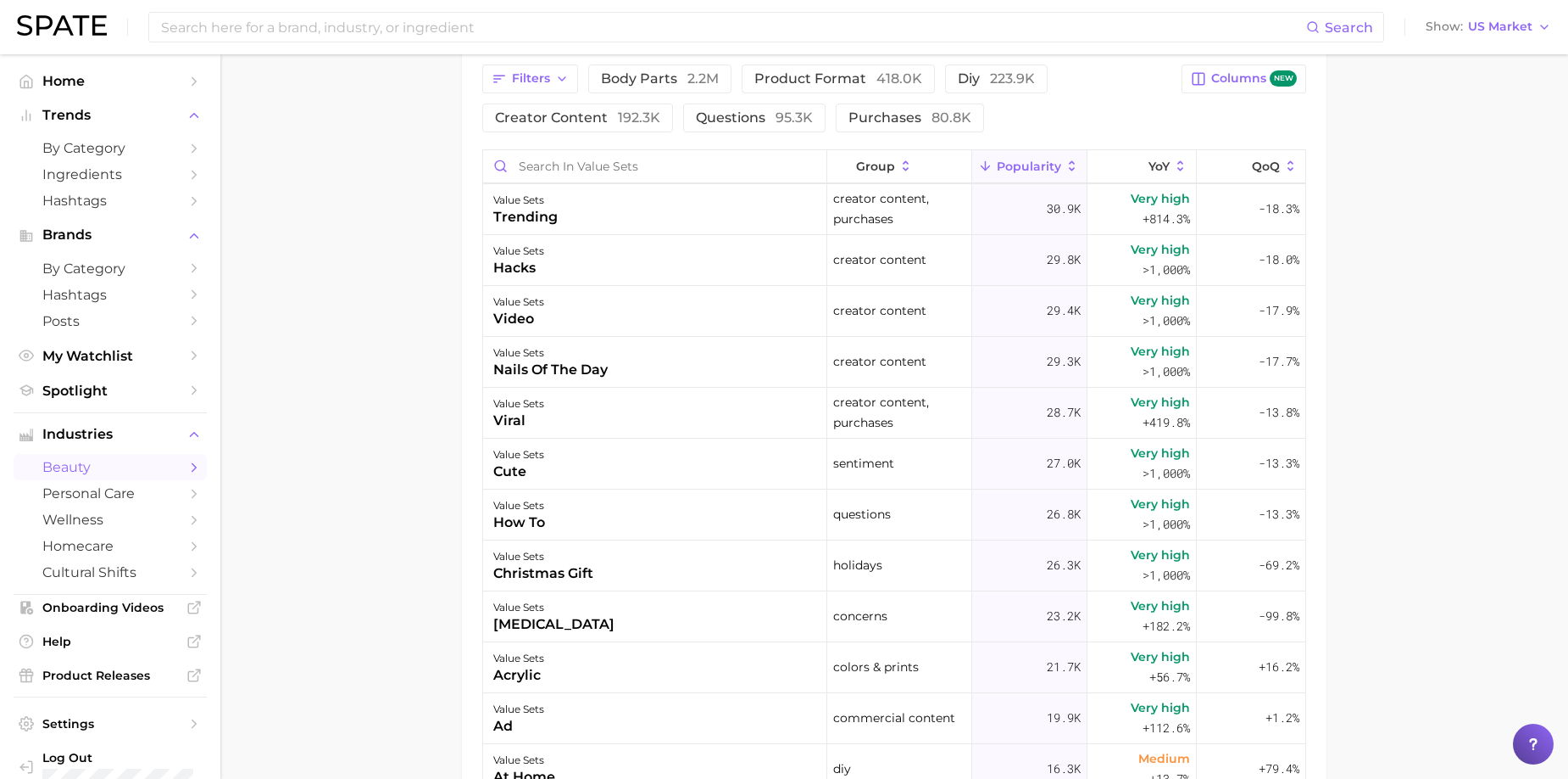
click at [1067, 243] on main "1. nails 2. nail products 3. value sets 4. Subcategory Overview Google TikTok I…" at bounding box center [894, 143] width 1348 height 1779
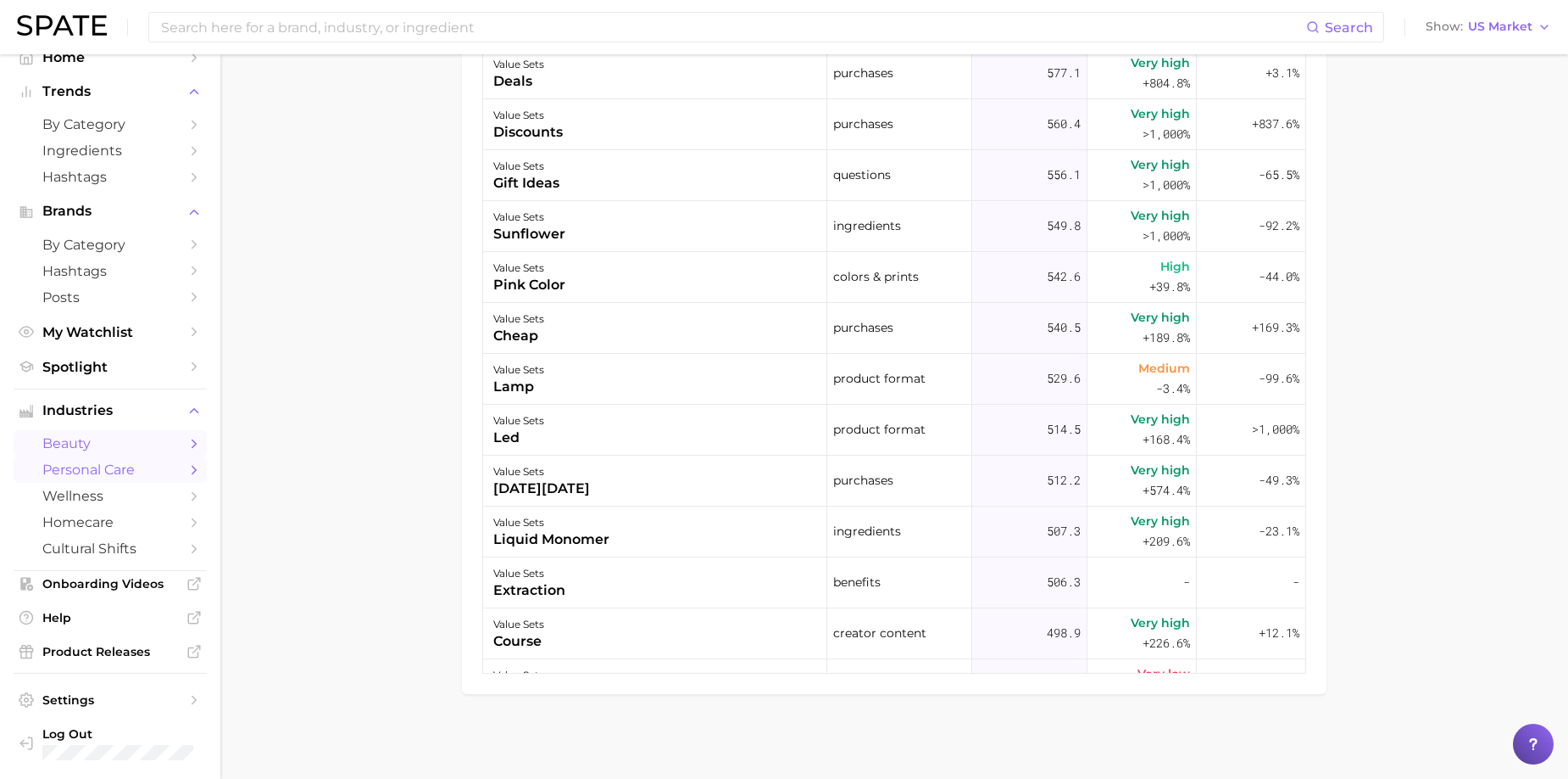
scroll to position [0, 0]
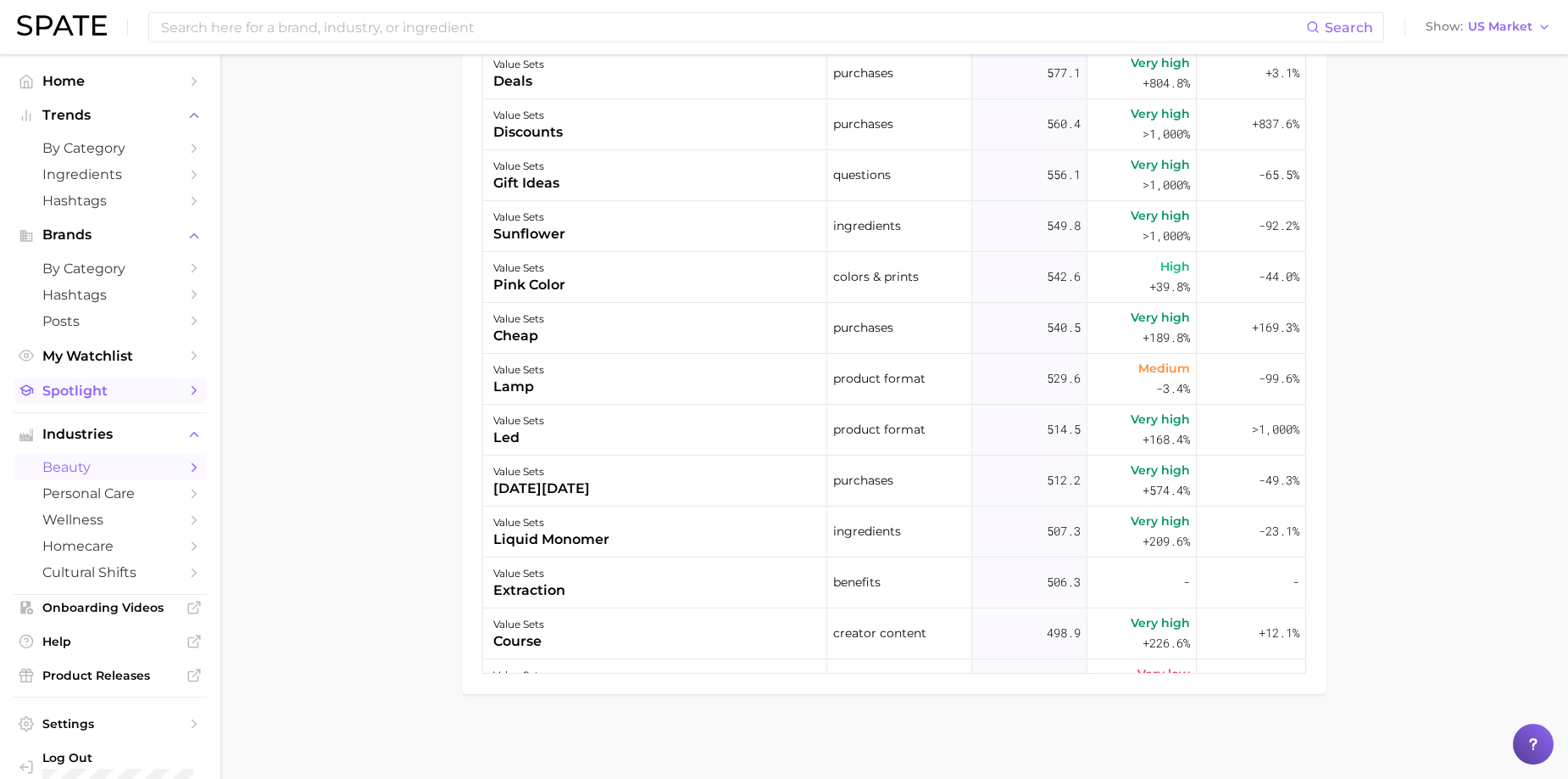
click at [117, 385] on span "Spotlight" at bounding box center [110, 390] width 136 height 16
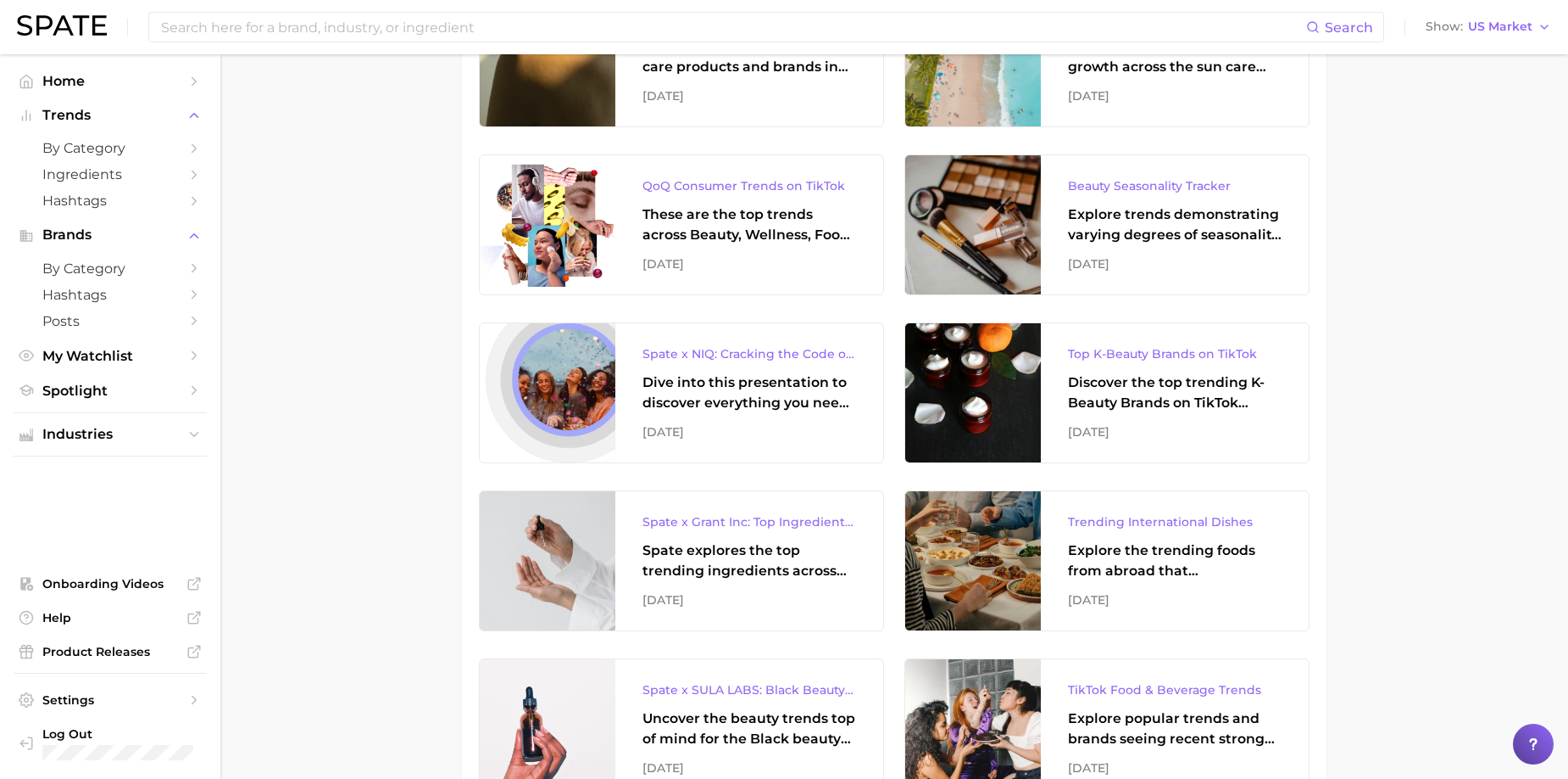
scroll to position [3224, 0]
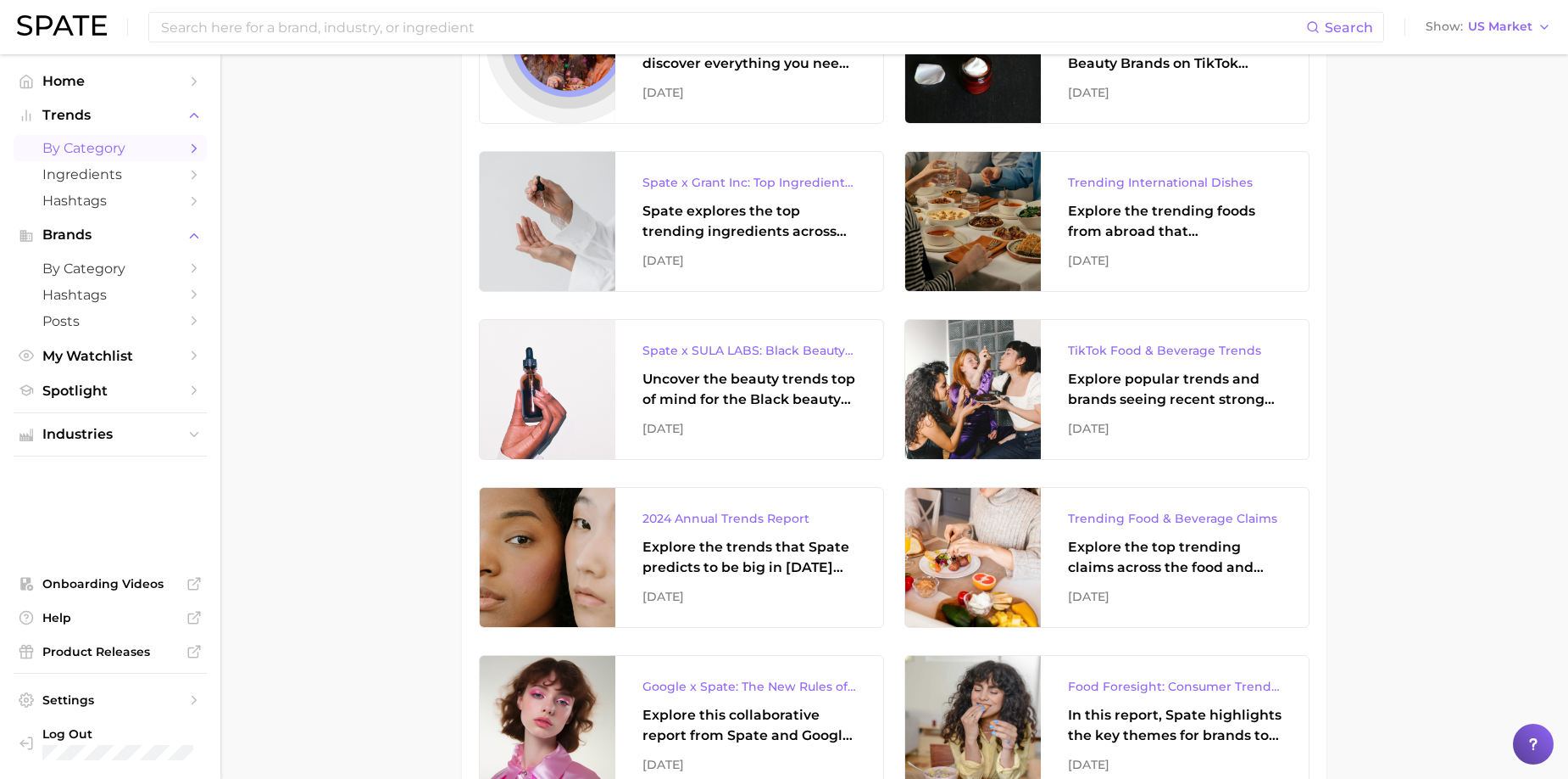
click at [128, 142] on span "by Category" at bounding box center [110, 148] width 136 height 16
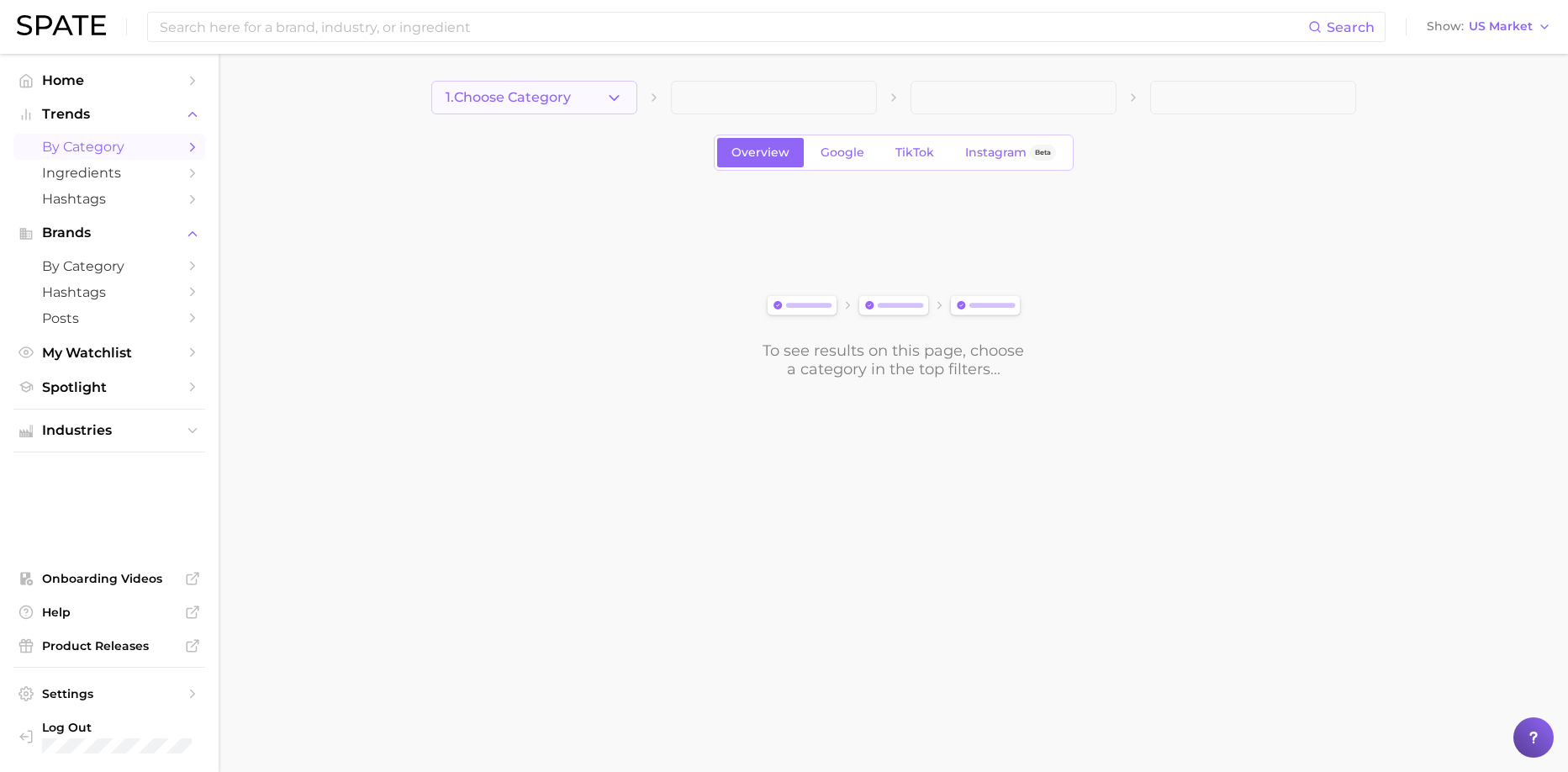
click at [596, 107] on button "1. Choose Category" at bounding box center [535, 97] width 206 height 34
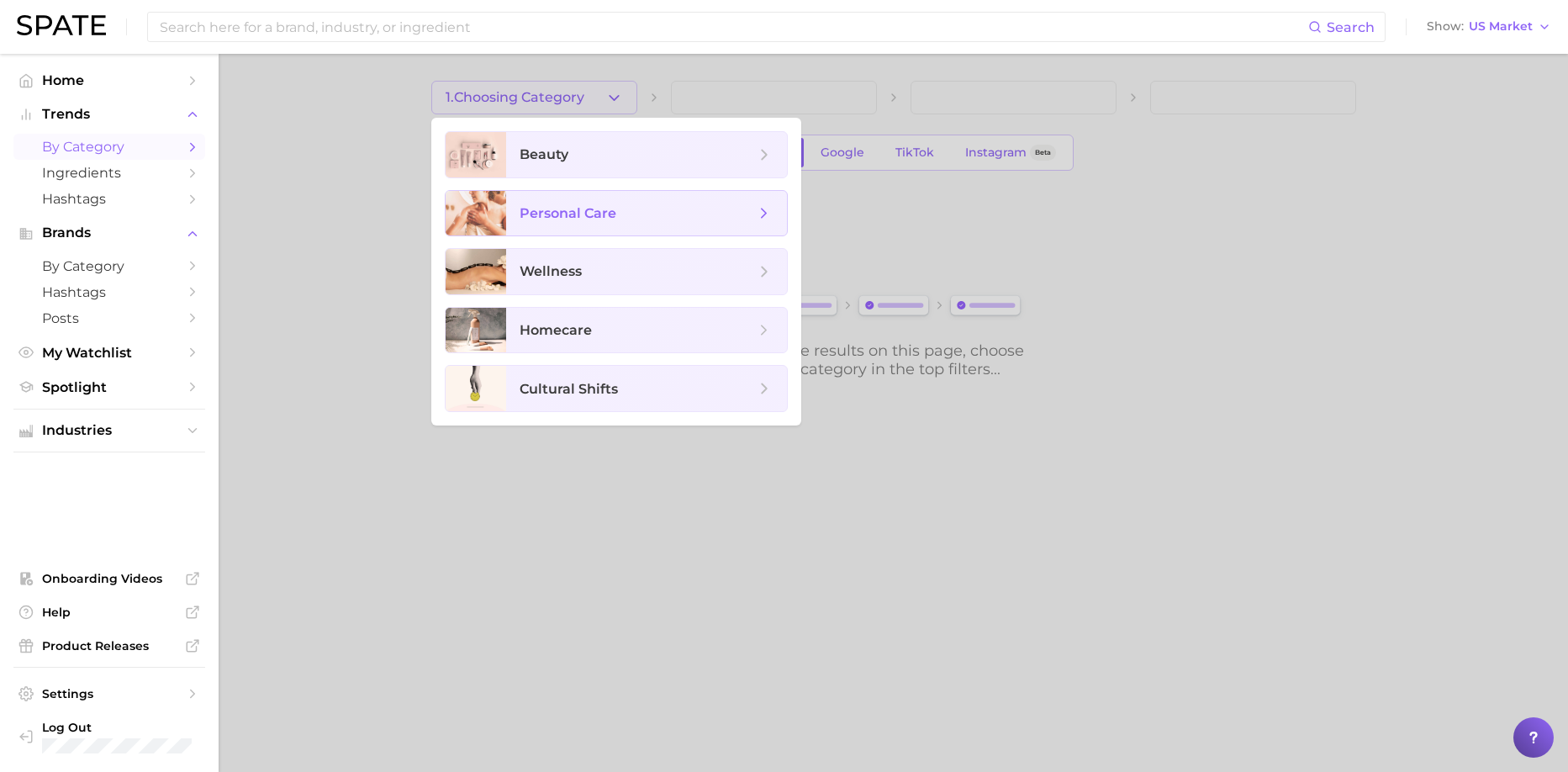
click at [523, 208] on span "personal care" at bounding box center [569, 212] width 97 height 16
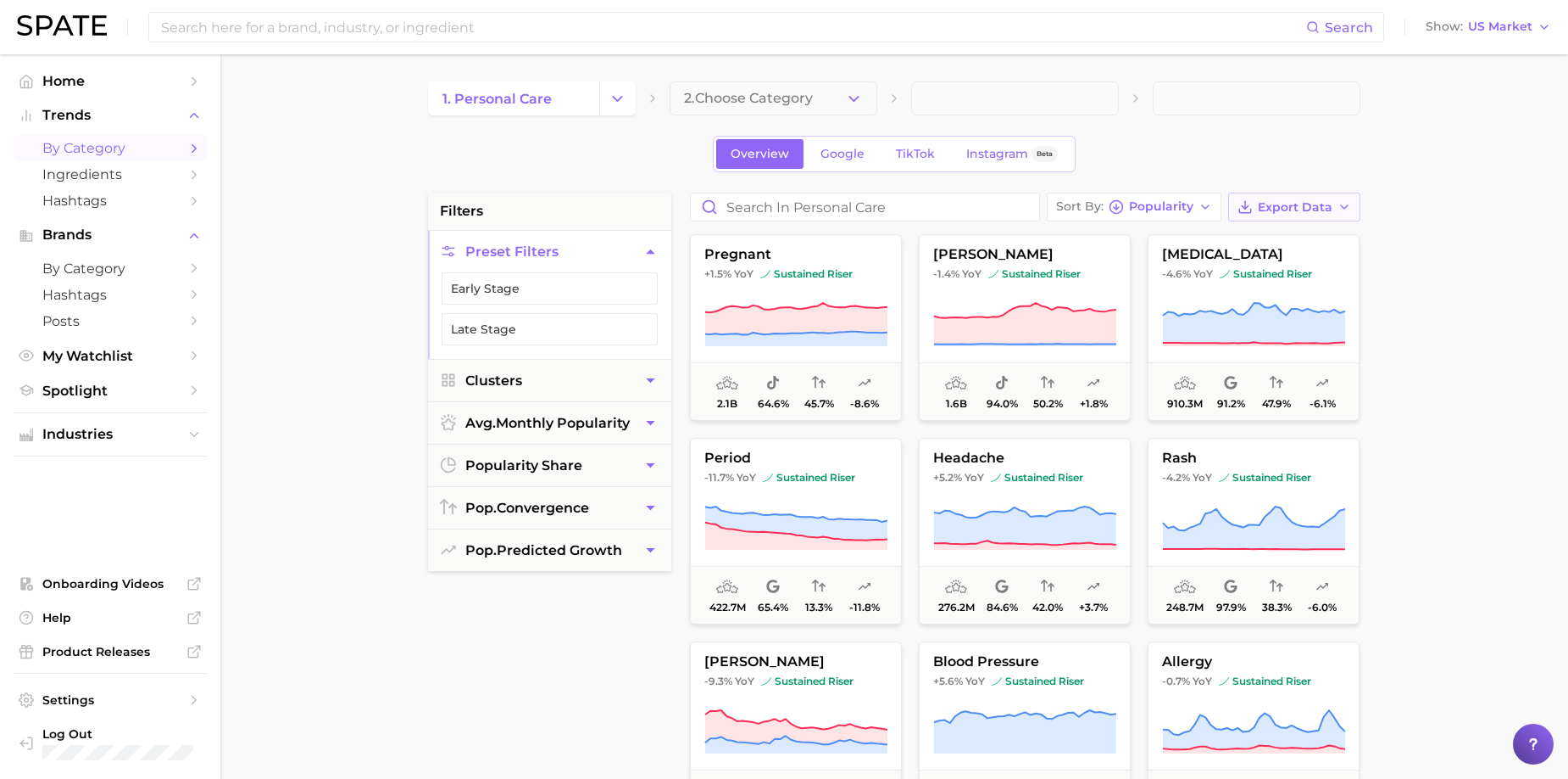
click at [1067, 211] on span "Export Data" at bounding box center [1295, 207] width 74 height 15
click at [1067, 240] on button "Card Data CSV" at bounding box center [1267, 238] width 187 height 30
click at [1067, 214] on button "Export Data" at bounding box center [1294, 206] width 132 height 28
click at [1067, 276] on span "Time Series CSV" at bounding box center [1252, 269] width 99 height 15
click at [1067, 270] on span "sustained riser" at bounding box center [1266, 274] width 92 height 14
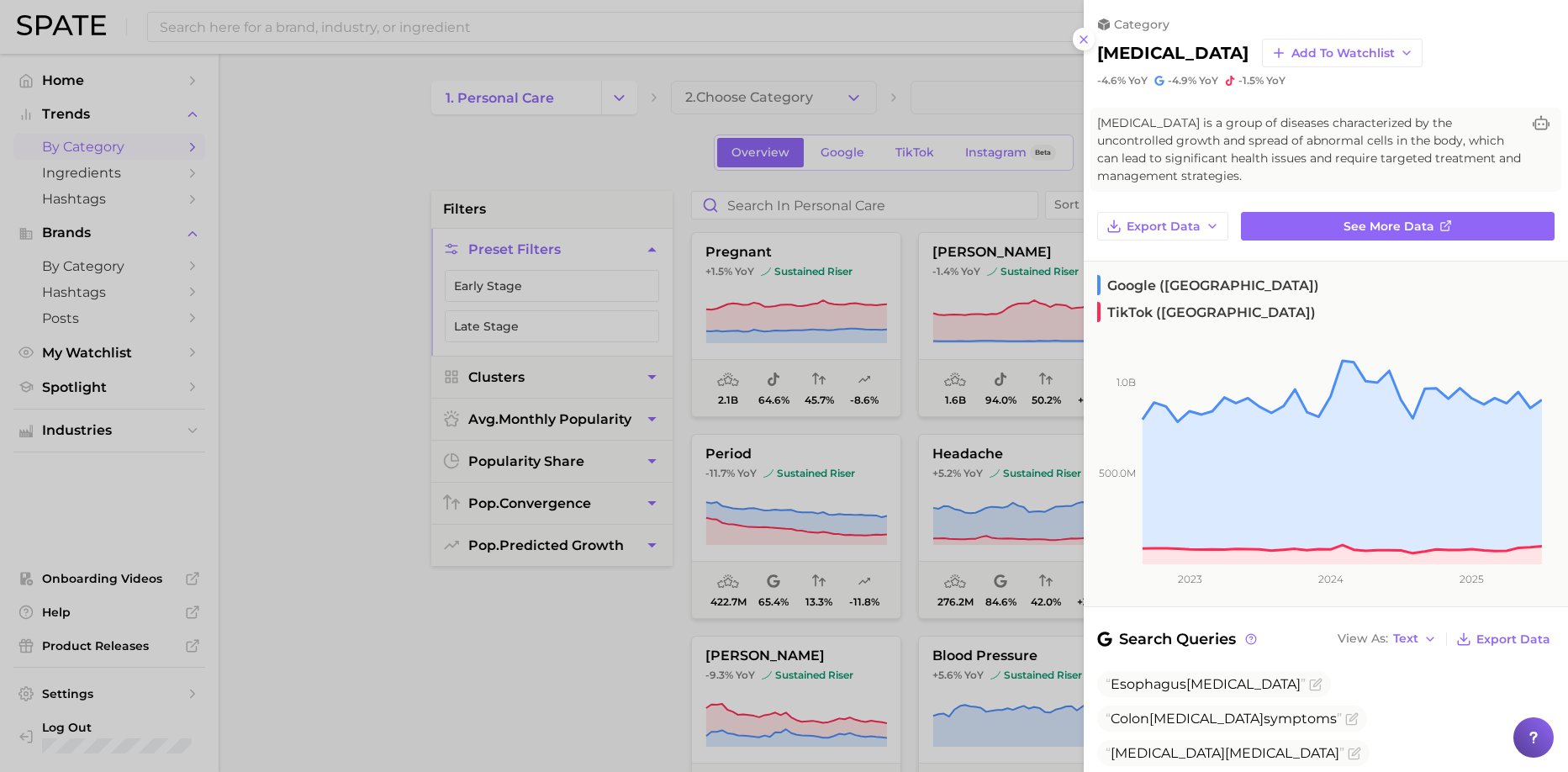
click at [1059, 19] on icon at bounding box center [1104, 24] width 12 height 12
click at [1059, 36] on icon at bounding box center [1084, 40] width 14 height 14
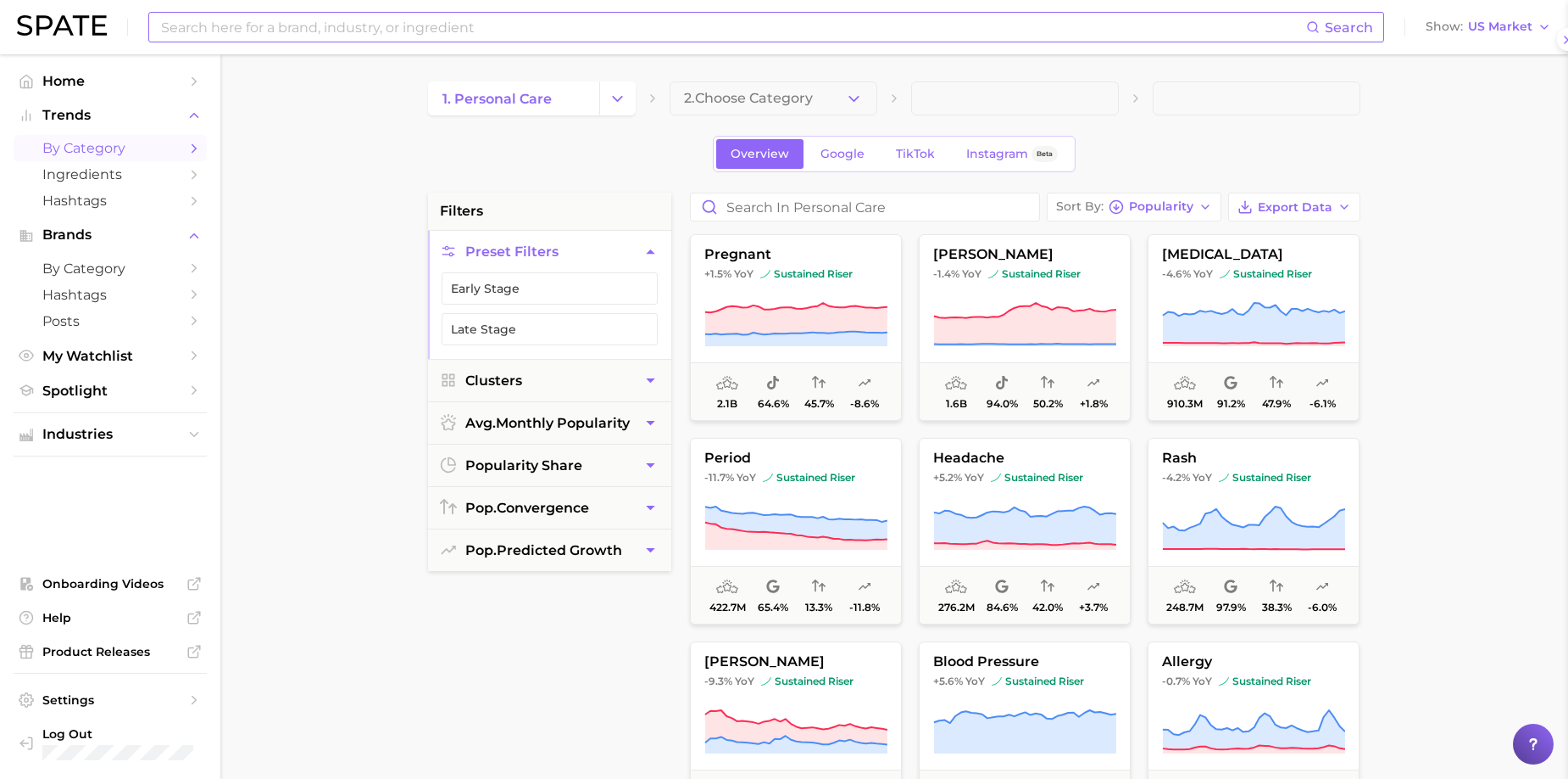
click at [1067, 37] on input at bounding box center [733, 26] width 1147 height 28
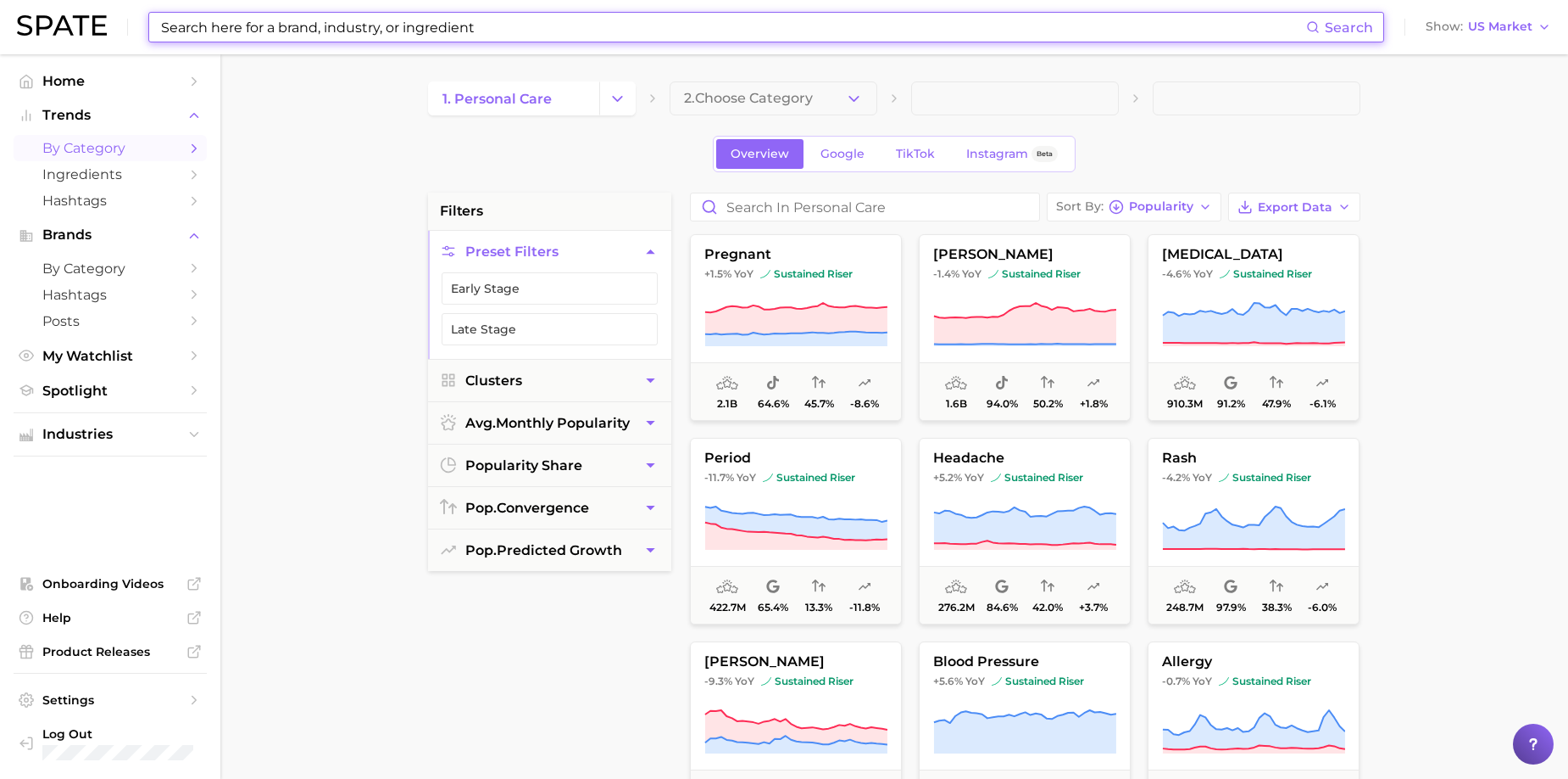
click at [757, 86] on button "2. Choose Category" at bounding box center [774, 98] width 207 height 34
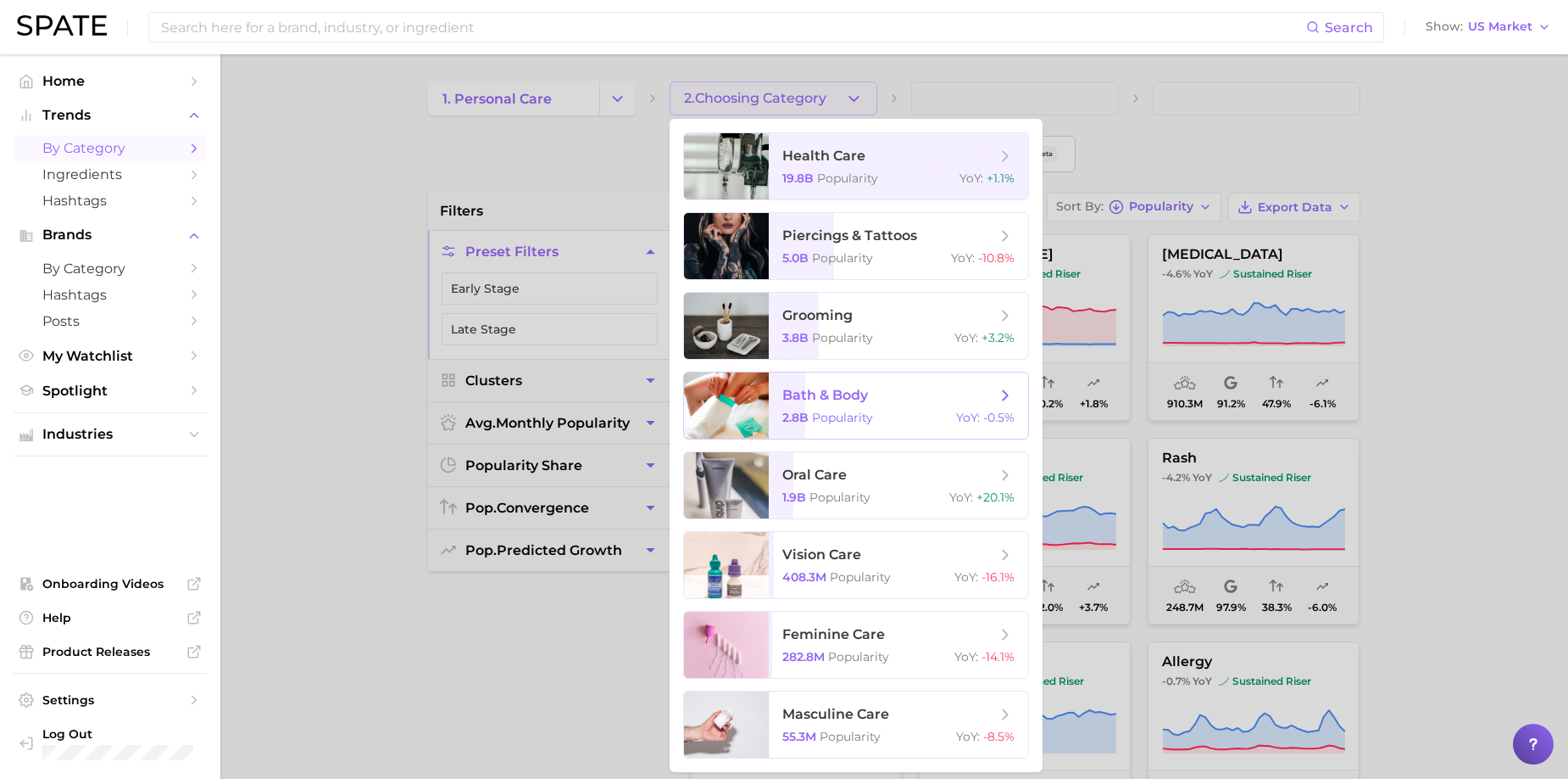
scroll to position [169, 0]
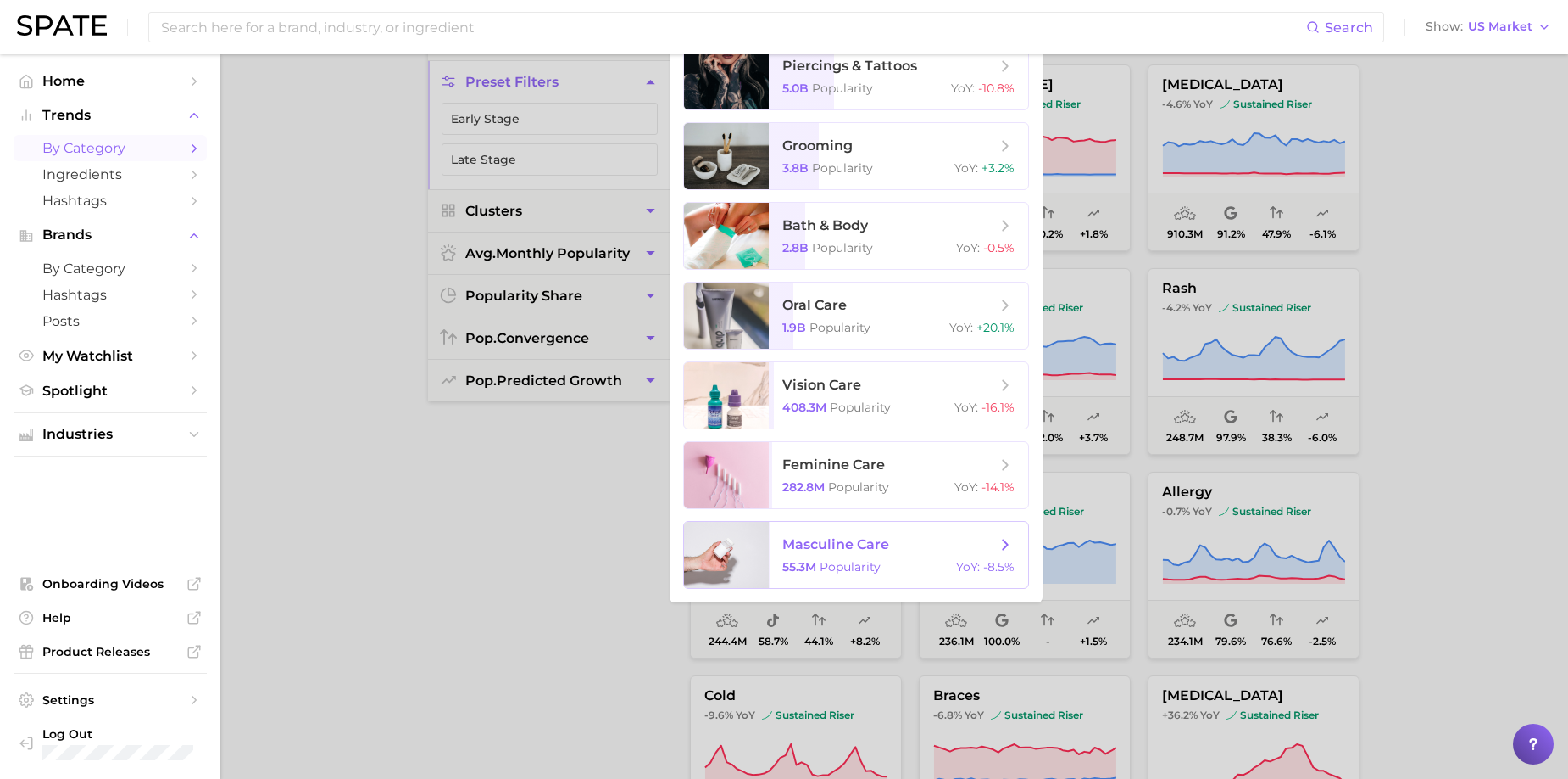
click at [865, 479] on span "masculine care" at bounding box center [835, 544] width 107 height 16
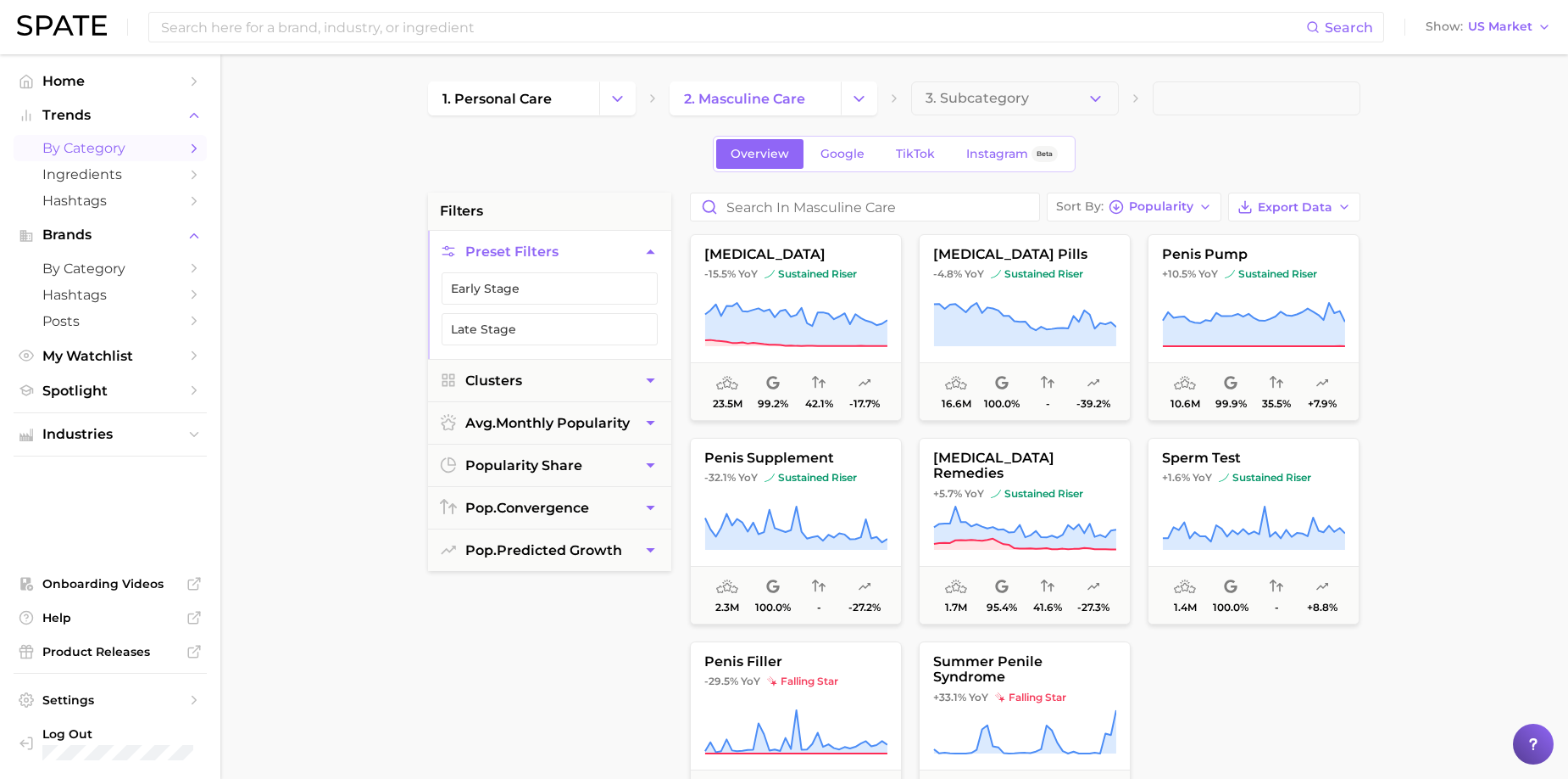
click at [1067, 218] on main "1. personal care 2. masculine care 3. Subcategory Overview Google TikTok Instag…" at bounding box center [894, 697] width 1348 height 1287
click at [111, 107] on button "Trends" at bounding box center [111, 115] width 194 height 25
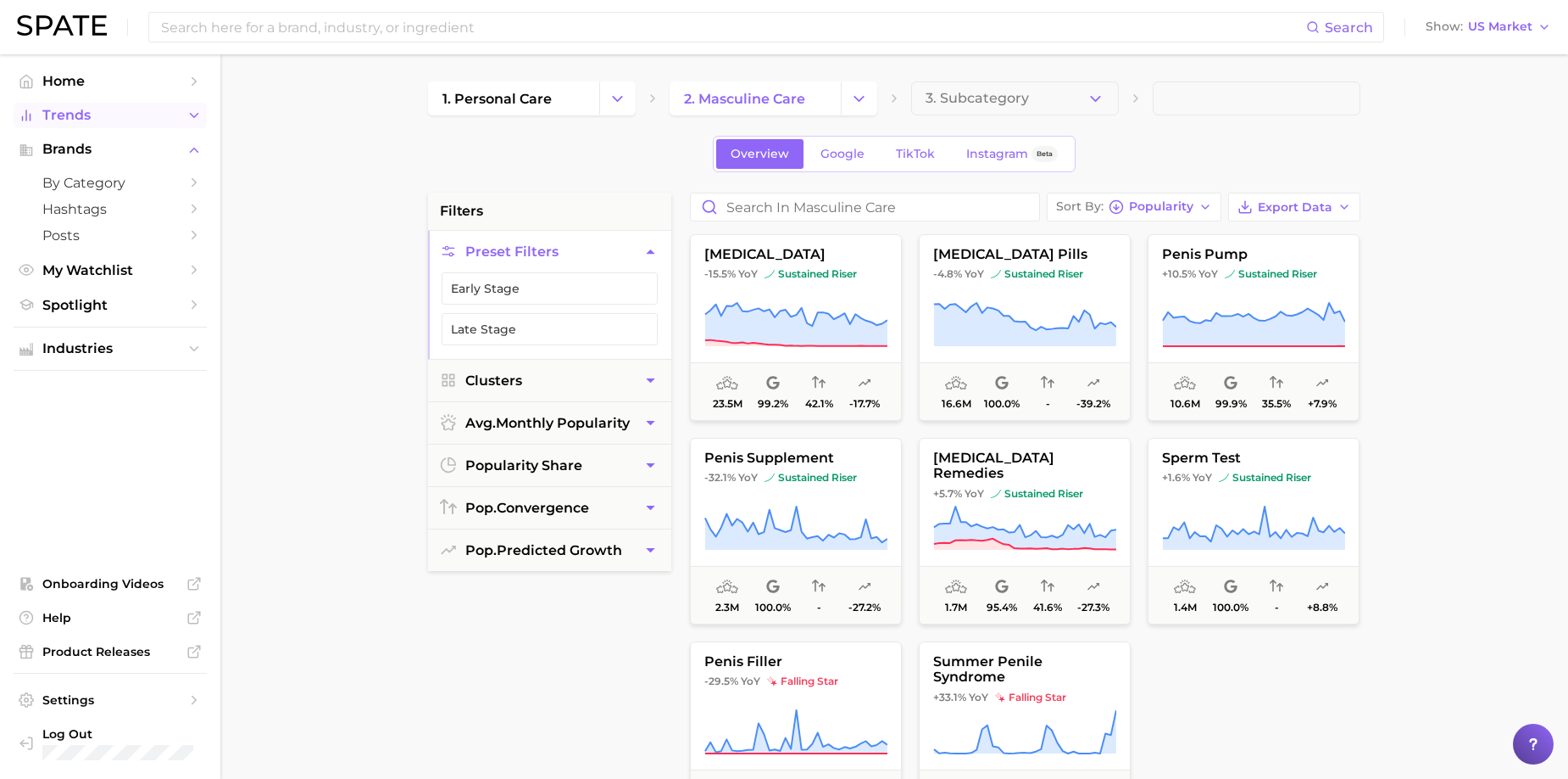
click at [111, 107] on button "Trends" at bounding box center [111, 115] width 194 height 25
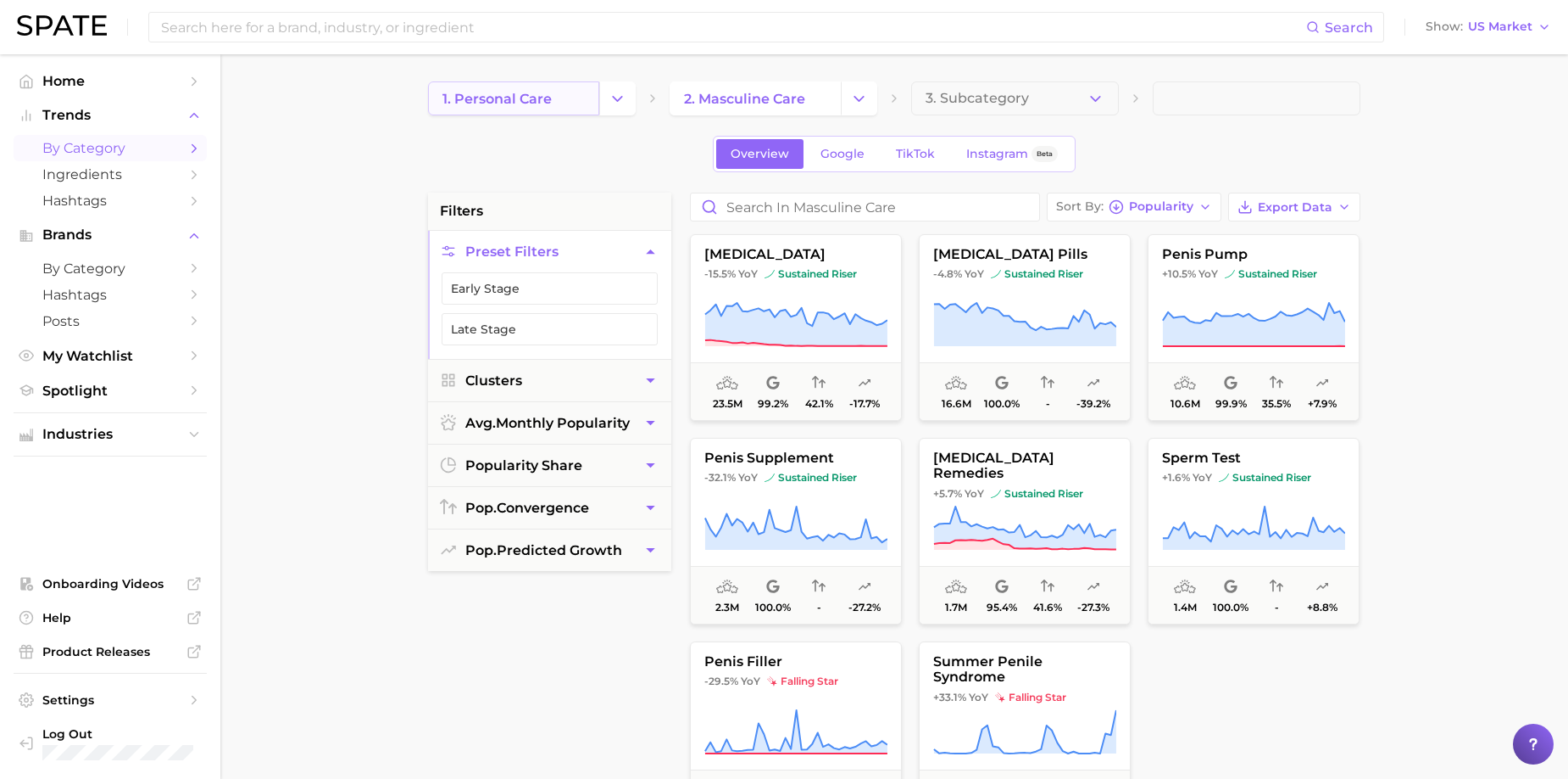
click at [587, 87] on link "1. personal care" at bounding box center [514, 98] width 171 height 34
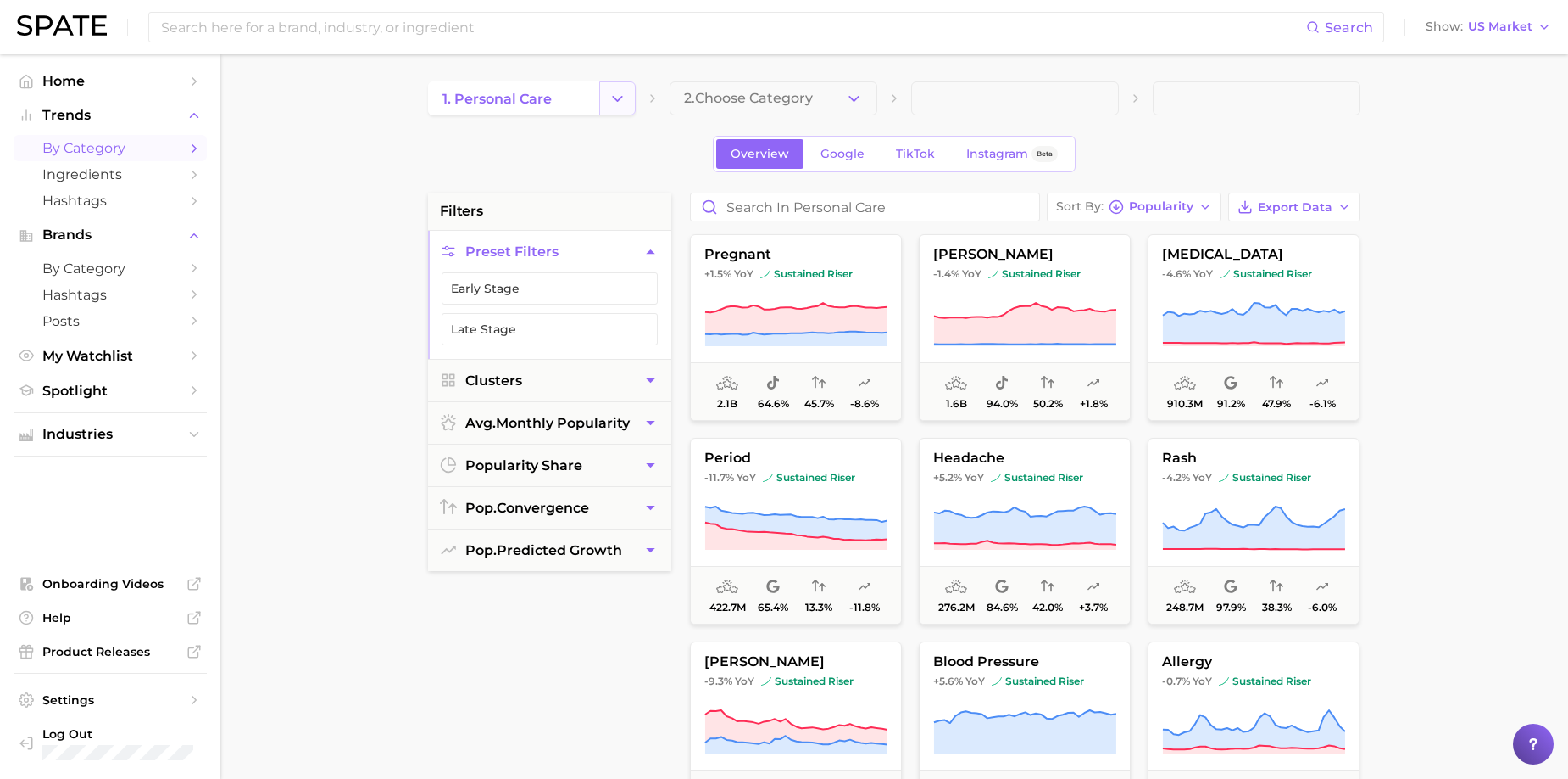
click at [614, 110] on button "Change Category" at bounding box center [617, 98] width 36 height 34
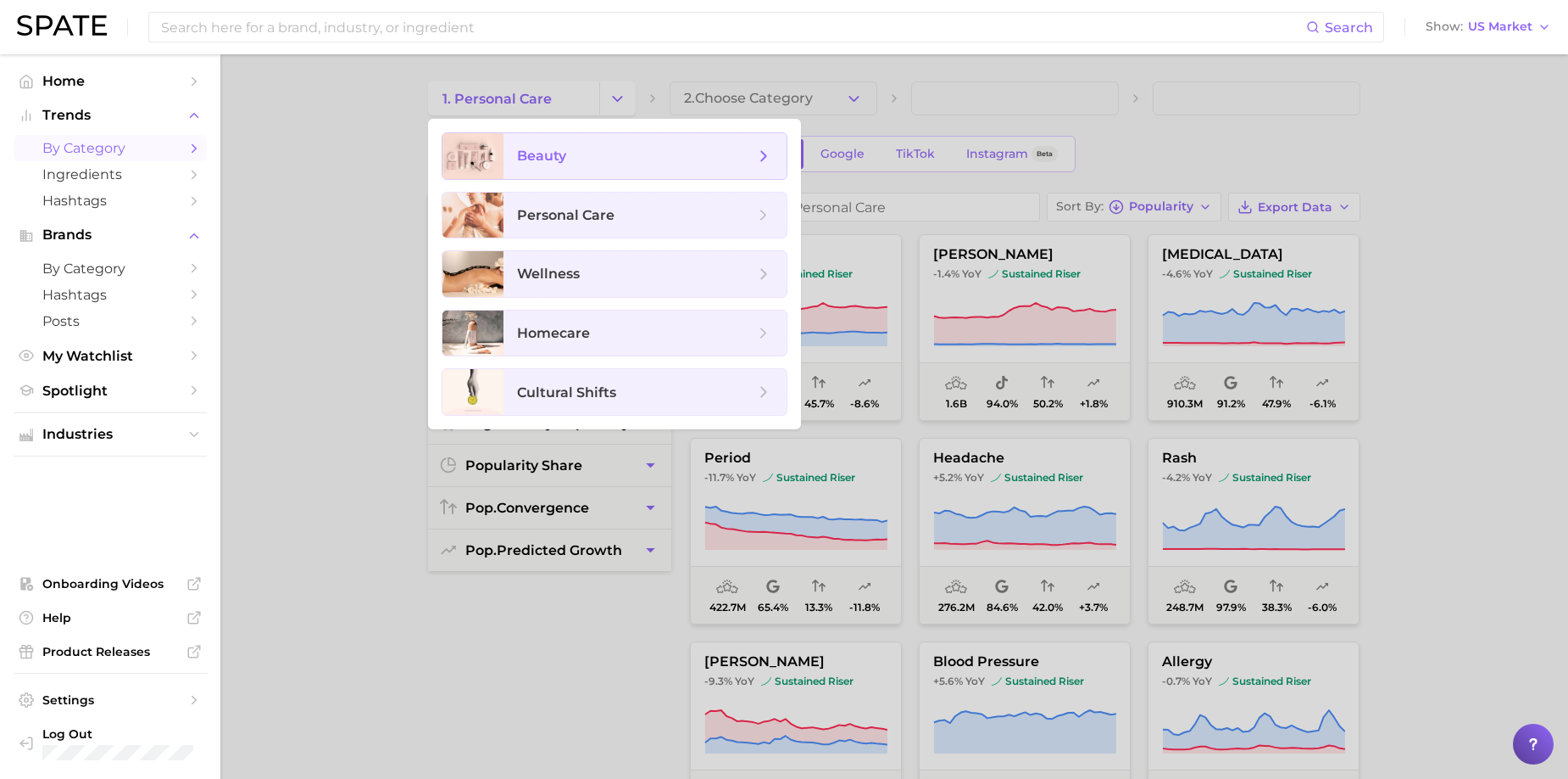
click at [603, 151] on span "beauty" at bounding box center [636, 156] width 238 height 19
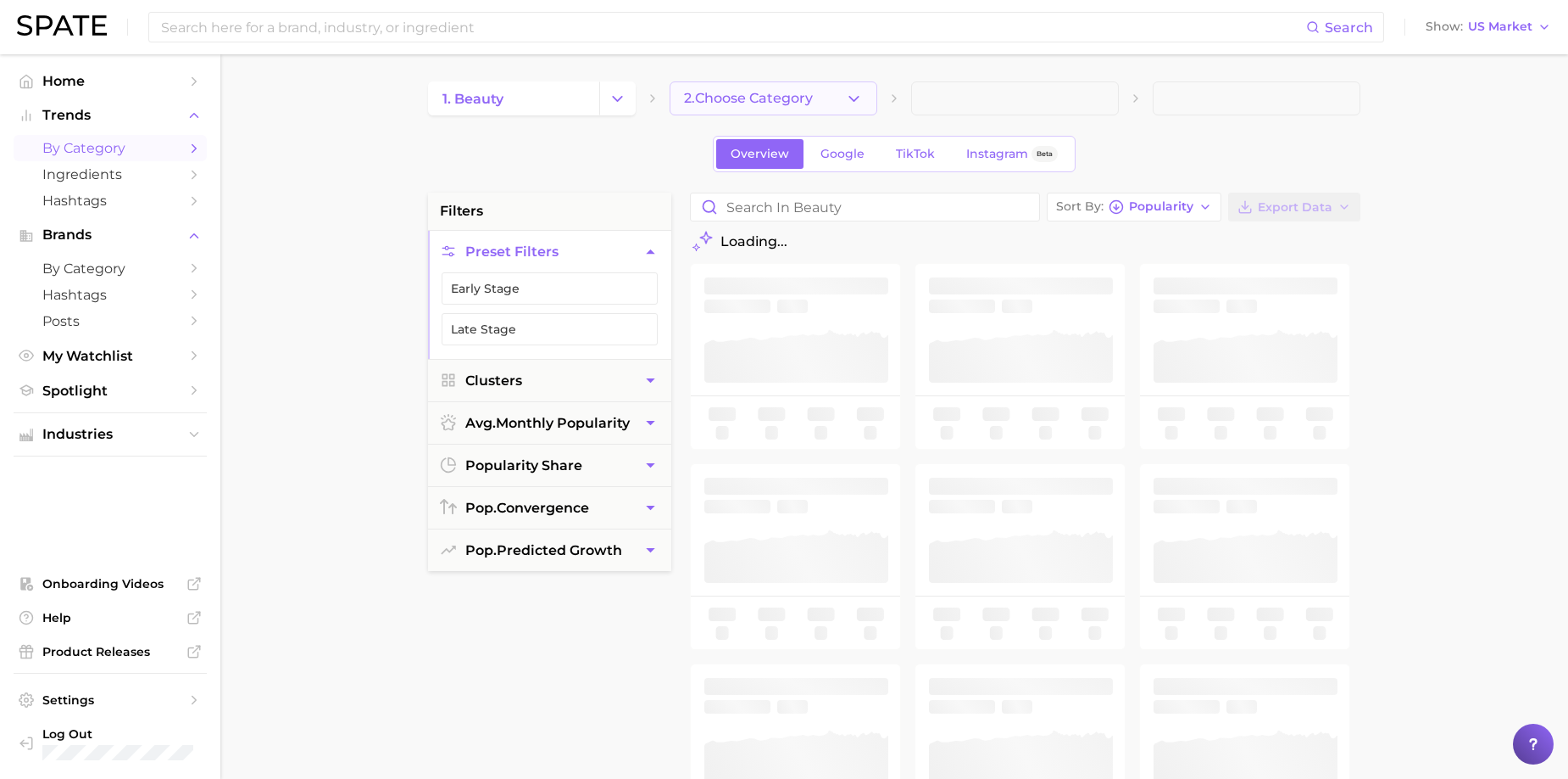
click at [798, 101] on span "2. Choose Category" at bounding box center [748, 99] width 129 height 16
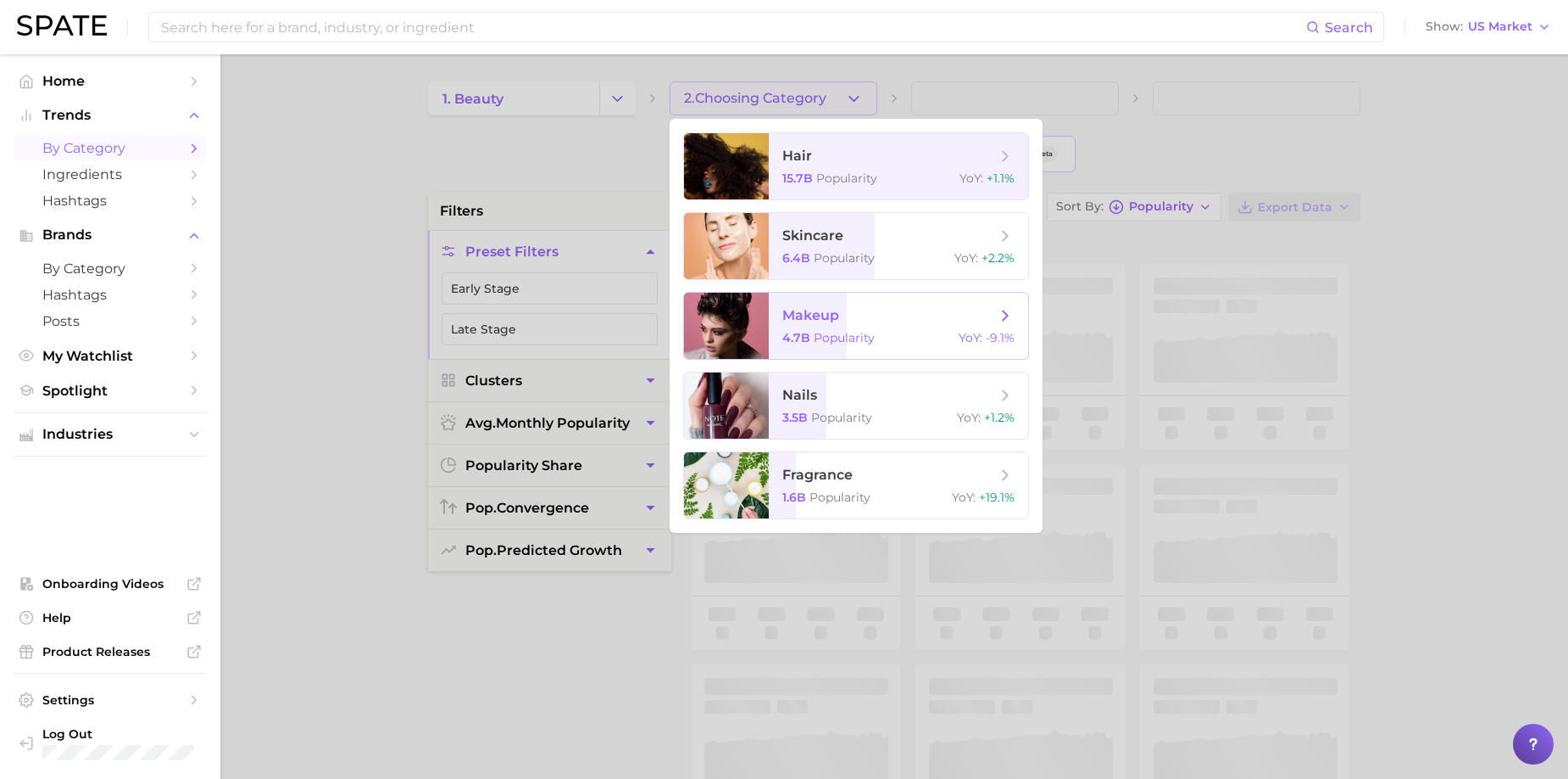
click at [932, 321] on span "makeup" at bounding box center [889, 315] width 213 height 19
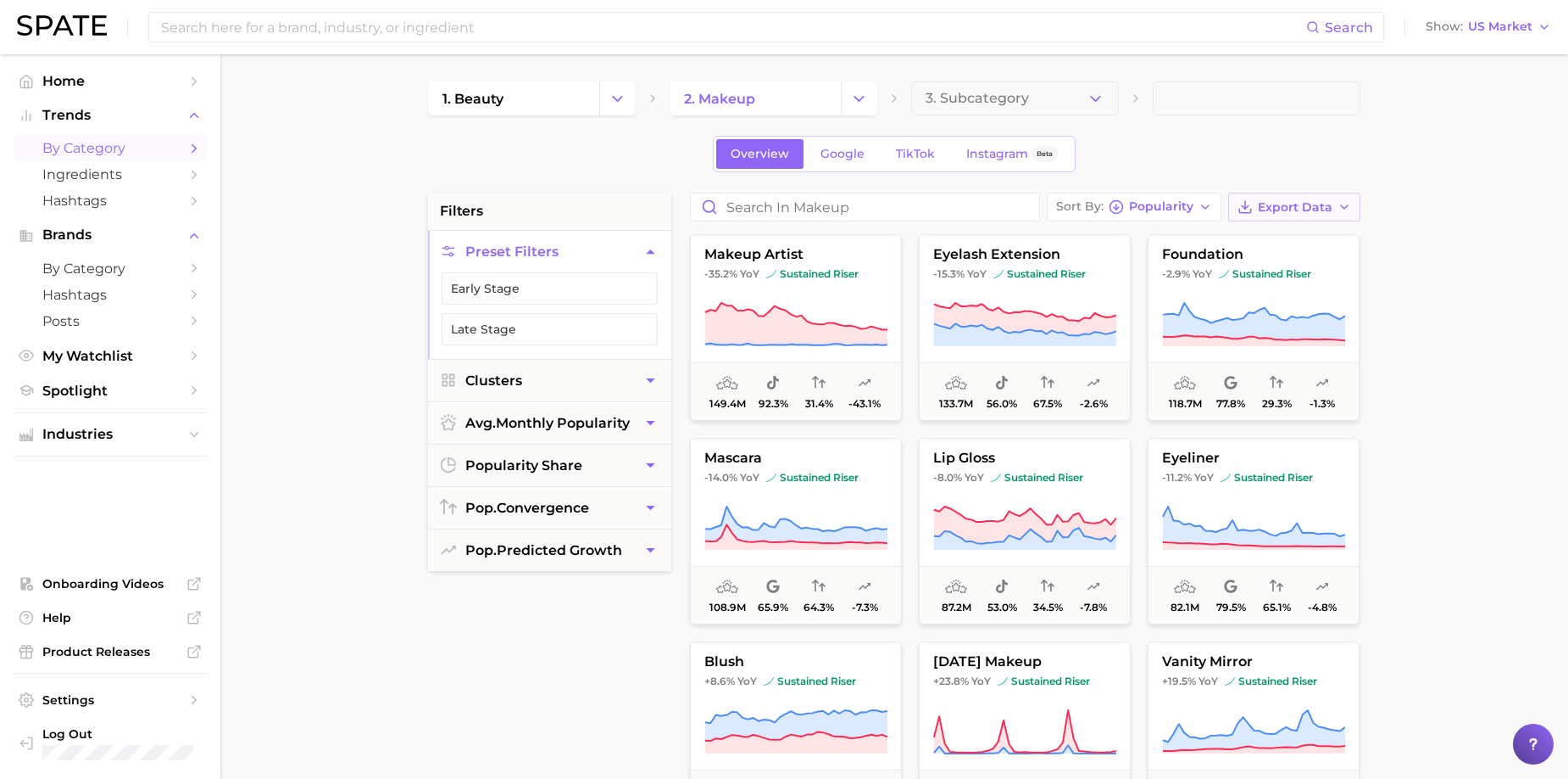
click at [1067, 197] on button "Export Data" at bounding box center [1294, 206] width 132 height 28
click at [1067, 244] on span "Card Data CSV" at bounding box center [1247, 239] width 89 height 15
click at [1067, 211] on span "Export Data" at bounding box center [1295, 207] width 74 height 15
click at [1067, 265] on span "Time Series CSV" at bounding box center [1252, 269] width 99 height 15
click at [1007, 153] on span "Instagram" at bounding box center [997, 154] width 62 height 15
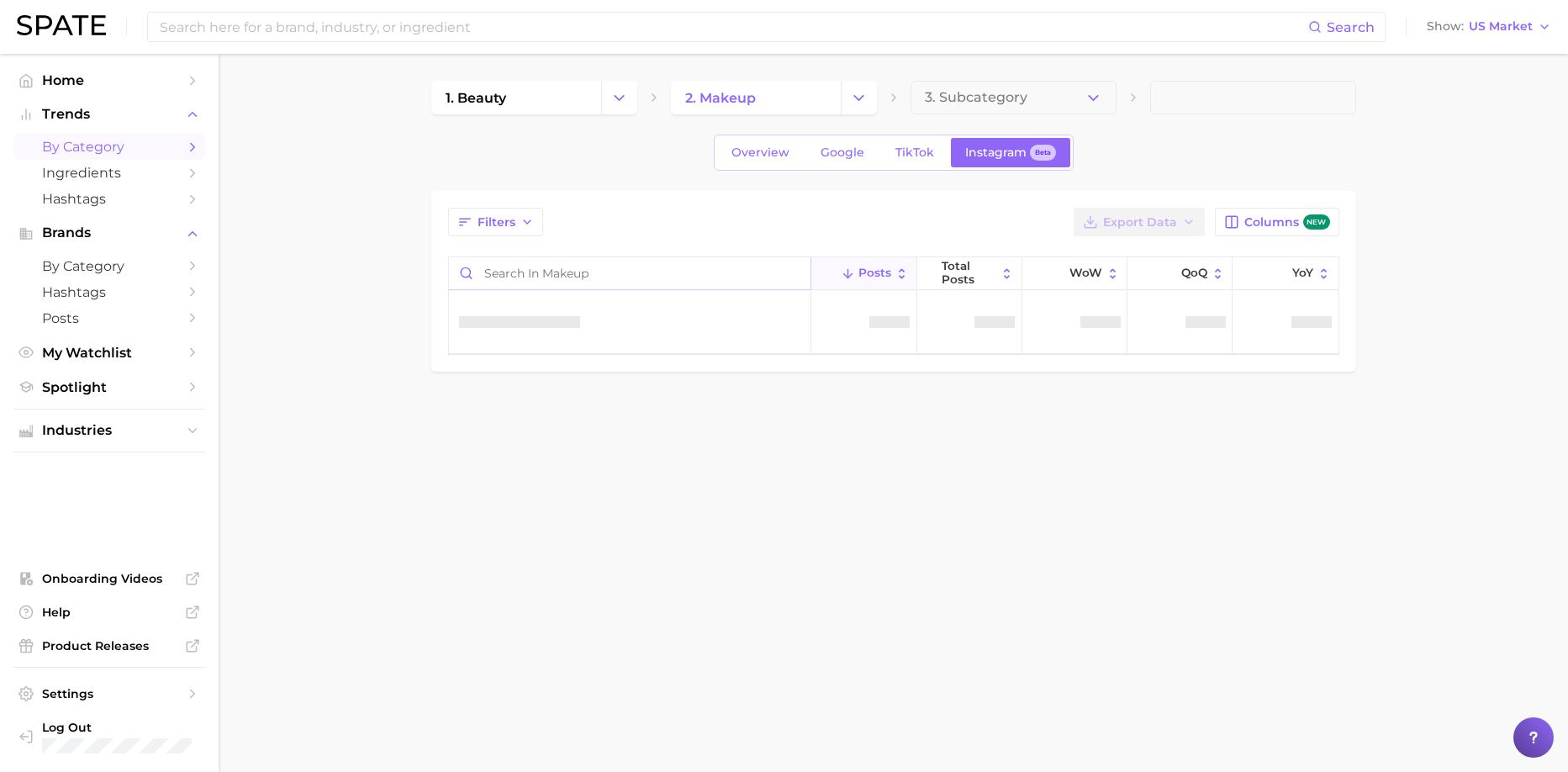
click at [570, 268] on input "Search in makeup" at bounding box center [631, 273] width 363 height 32
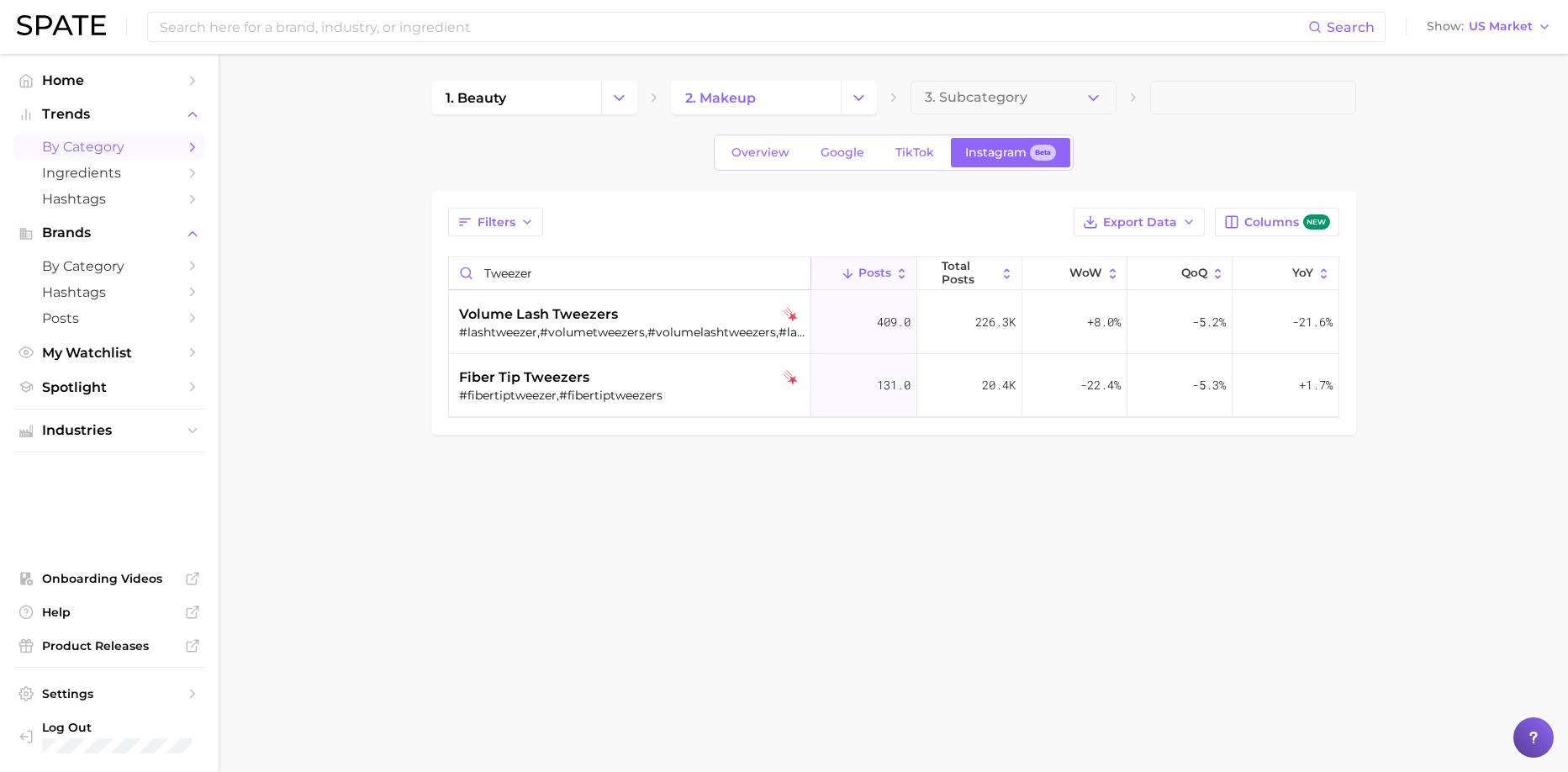
drag, startPoint x: 609, startPoint y: 277, endPoint x: 252, endPoint y: 238, distance: 359.1
click at [252, 238] on main "1. beauty 2. makeup 3. Subcategory Overview Google TikTok Instagram Beta Filter…" at bounding box center [893, 285] width 1350 height 465
drag, startPoint x: 576, startPoint y: 280, endPoint x: 336, endPoint y: 249, distance: 242.0
click at [336, 249] on main "1. beauty 2. makeup 3. Subcategory Overview Google TikTok Instagram Beta Filter…" at bounding box center [893, 254] width 1350 height 402
click at [855, 94] on icon "Change Category" at bounding box center [859, 98] width 17 height 17
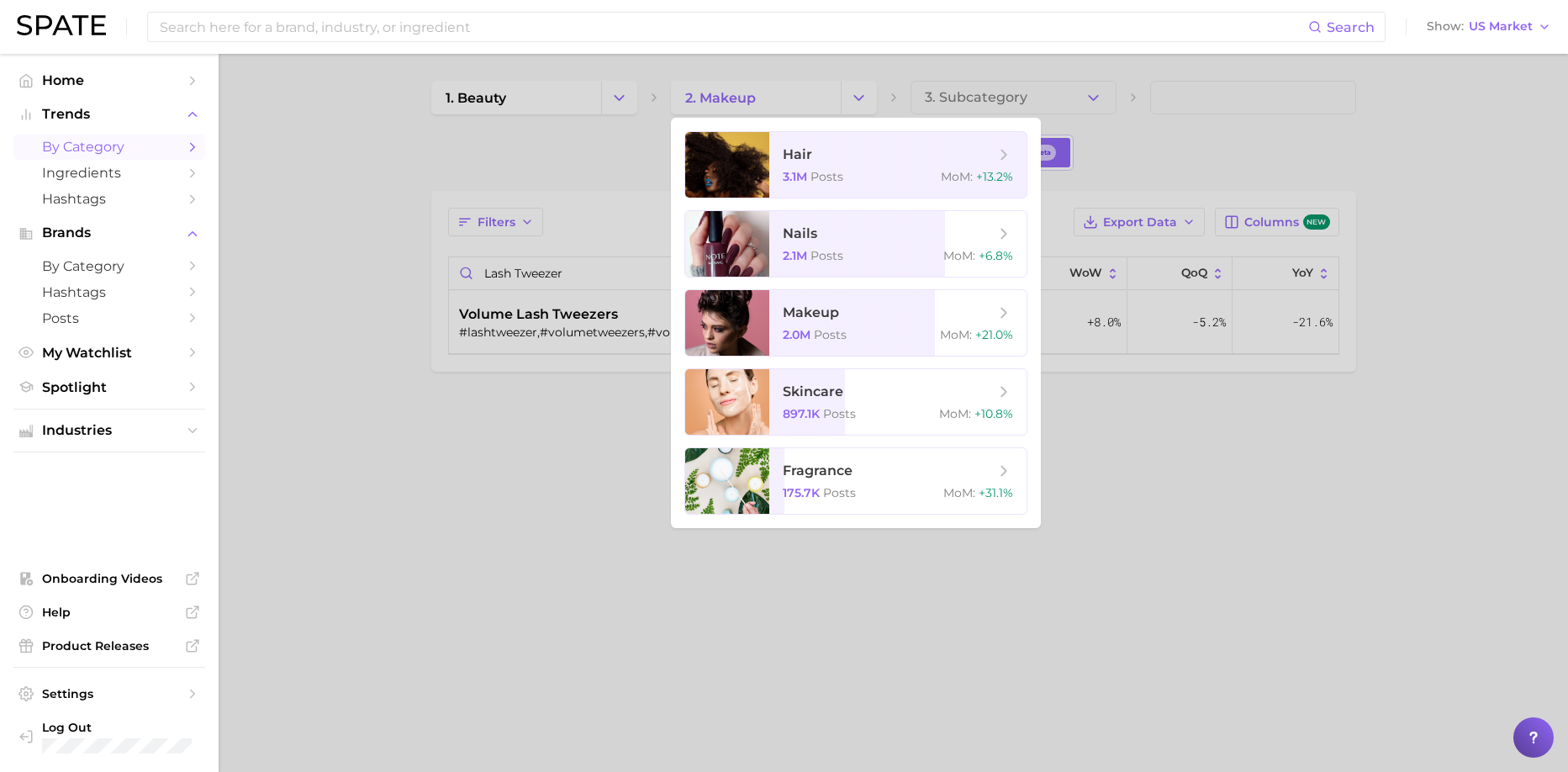
click at [527, 402] on div at bounding box center [784, 386] width 1568 height 772
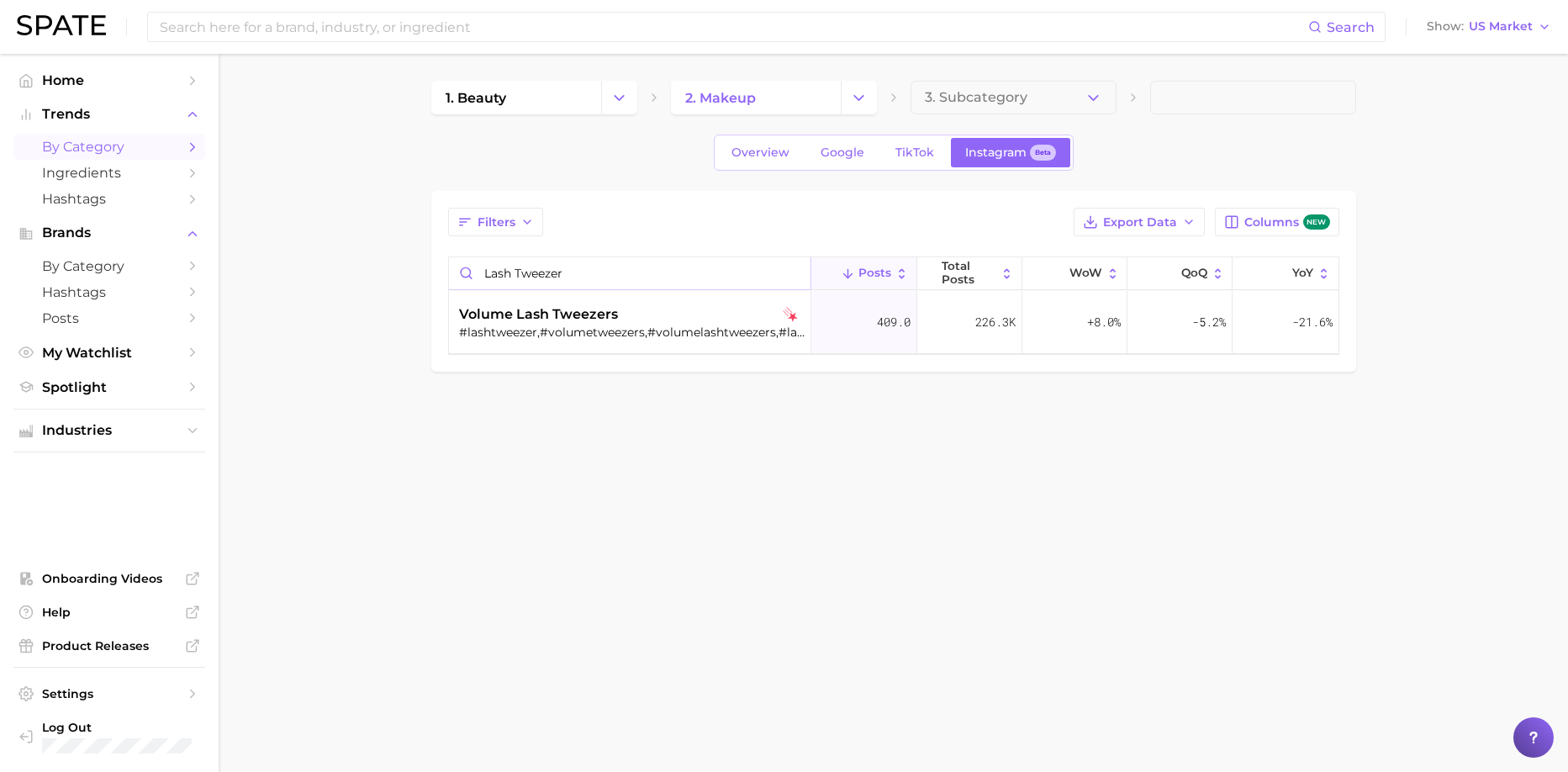
drag, startPoint x: 573, startPoint y: 282, endPoint x: 315, endPoint y: 274, distance: 258.1
click at [315, 274] on main "1. beauty 2. makeup 3. Subcategory Overview Google TikTok Instagram Beta Filter…" at bounding box center [893, 254] width 1350 height 402
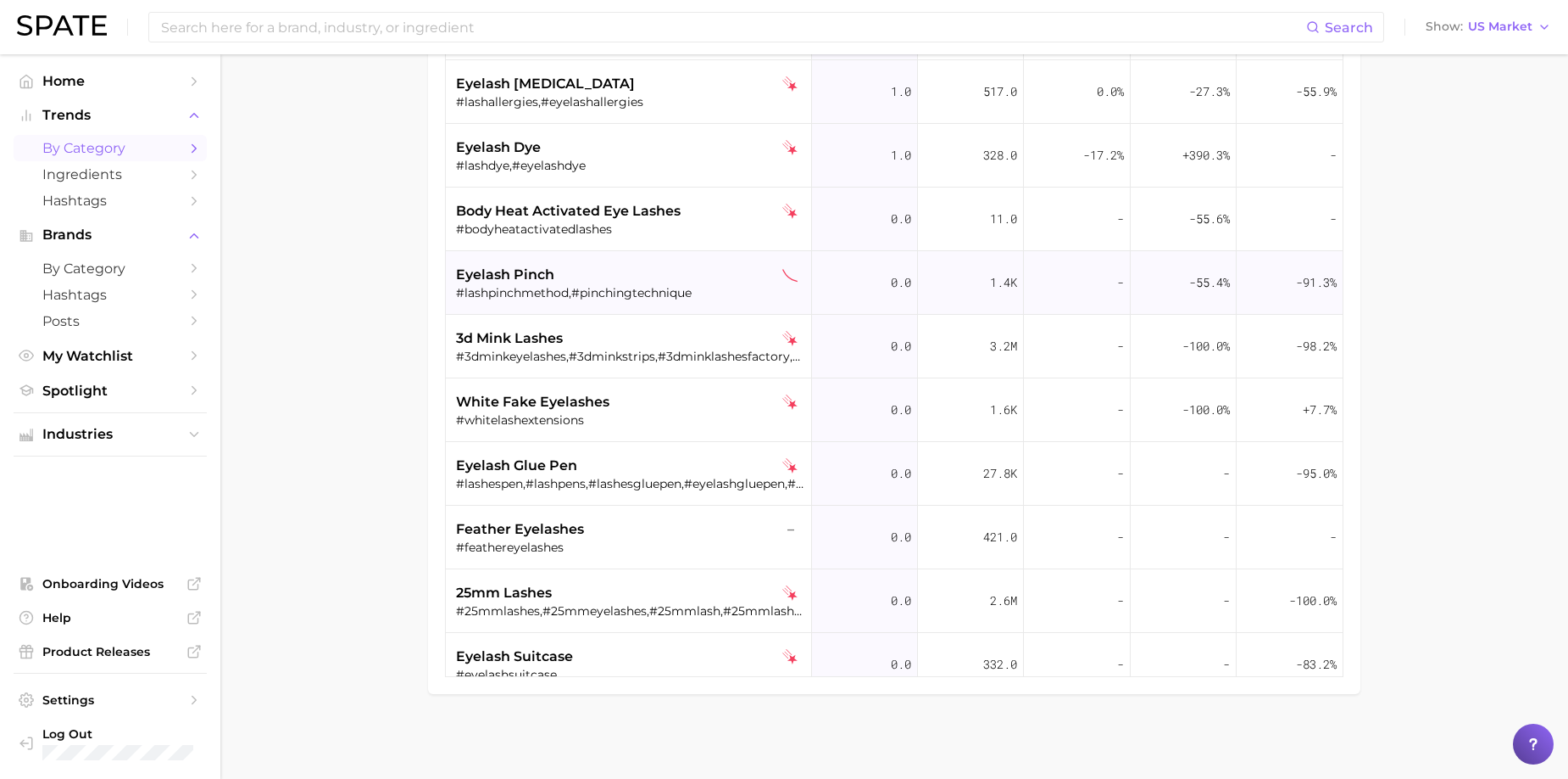
scroll to position [3837, 0]
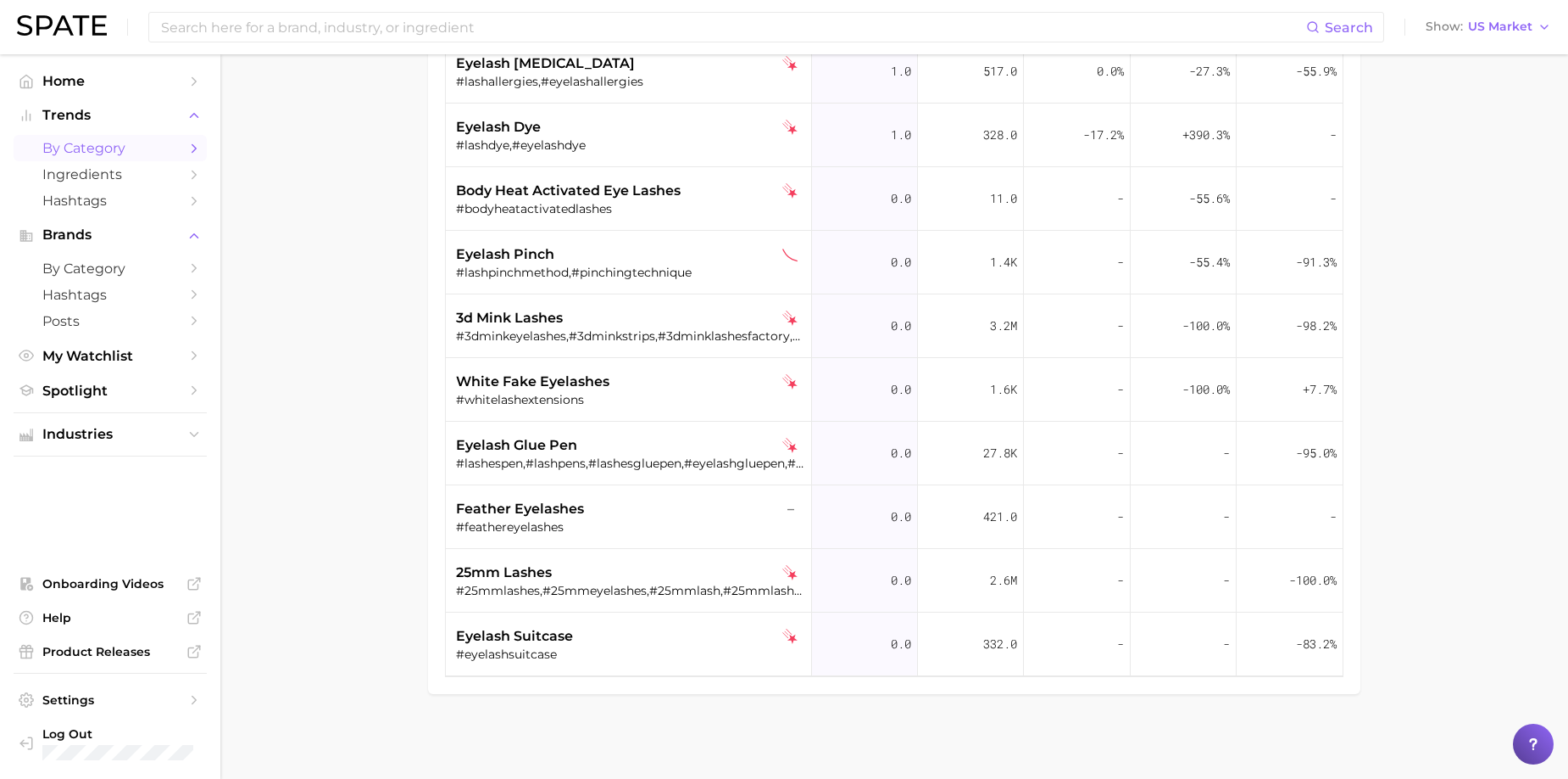
type input "eyelash"
click at [594, 3] on div "Search Show US Market" at bounding box center [784, 26] width 1535 height 54
click at [584, 40] on input at bounding box center [733, 26] width 1147 height 28
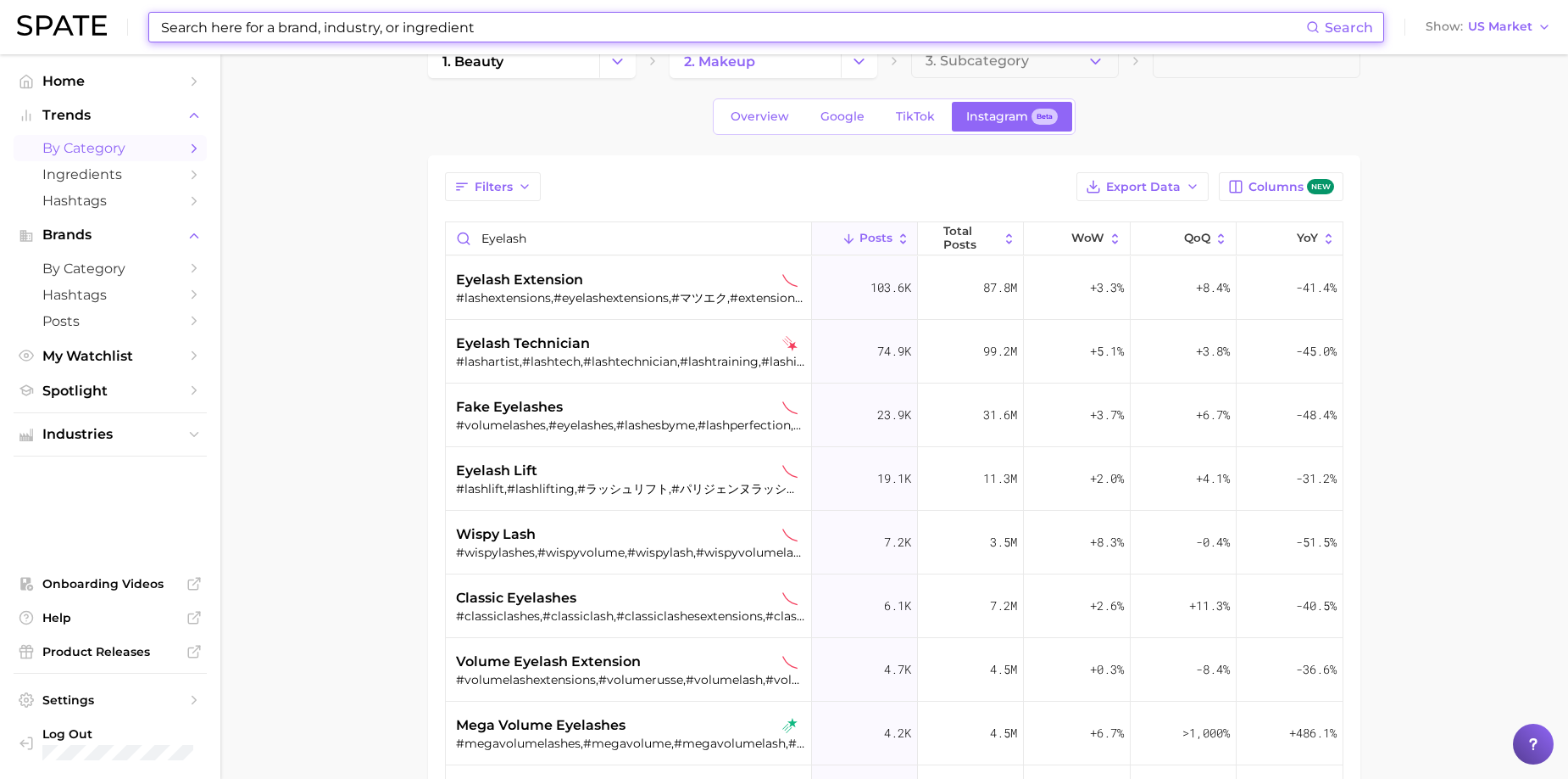
scroll to position [0, 0]
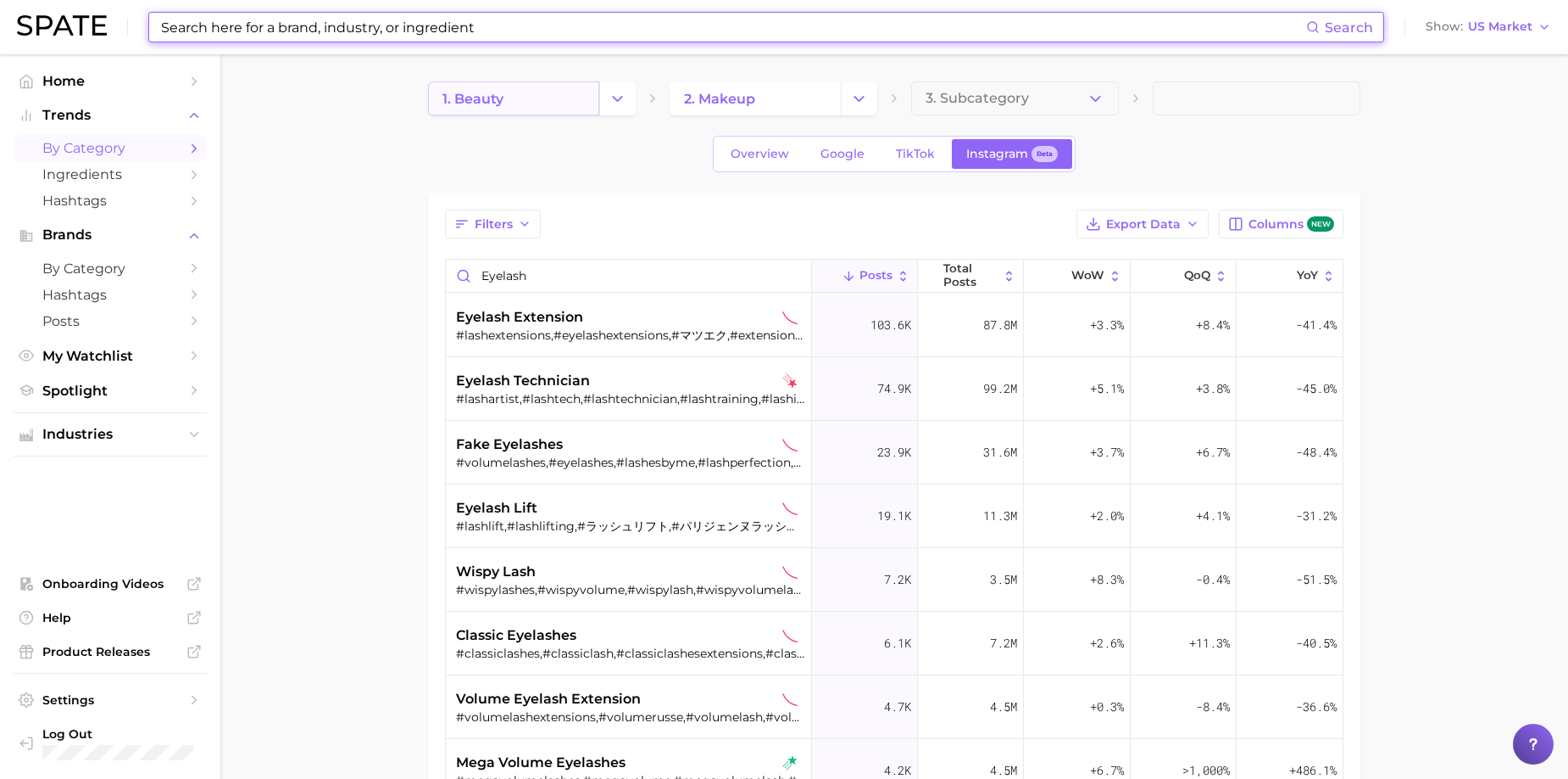
click at [508, 96] on link "1. beauty" at bounding box center [514, 98] width 171 height 34
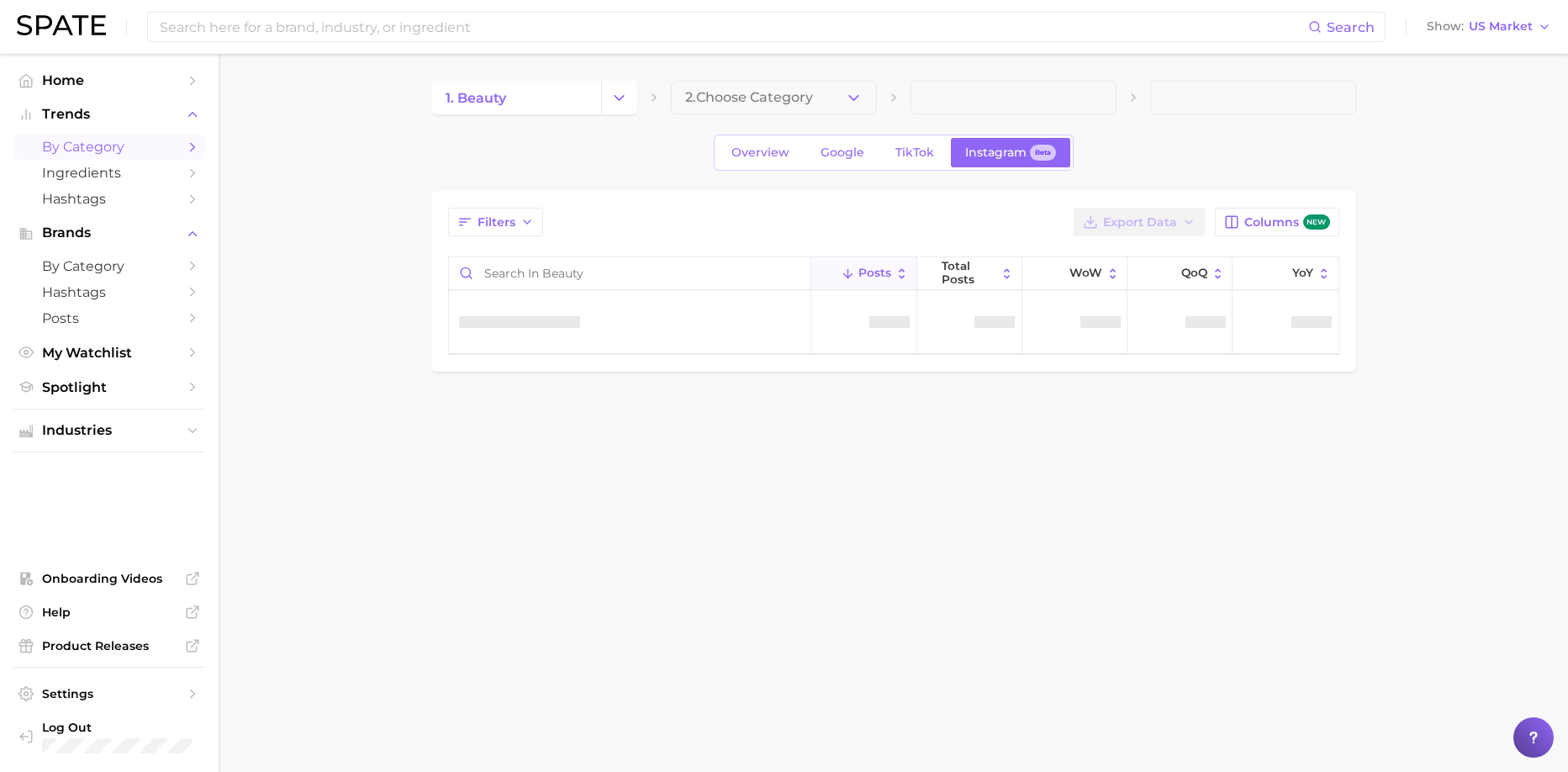
click at [628, 95] on icon "Change Category" at bounding box center [619, 98] width 17 height 17
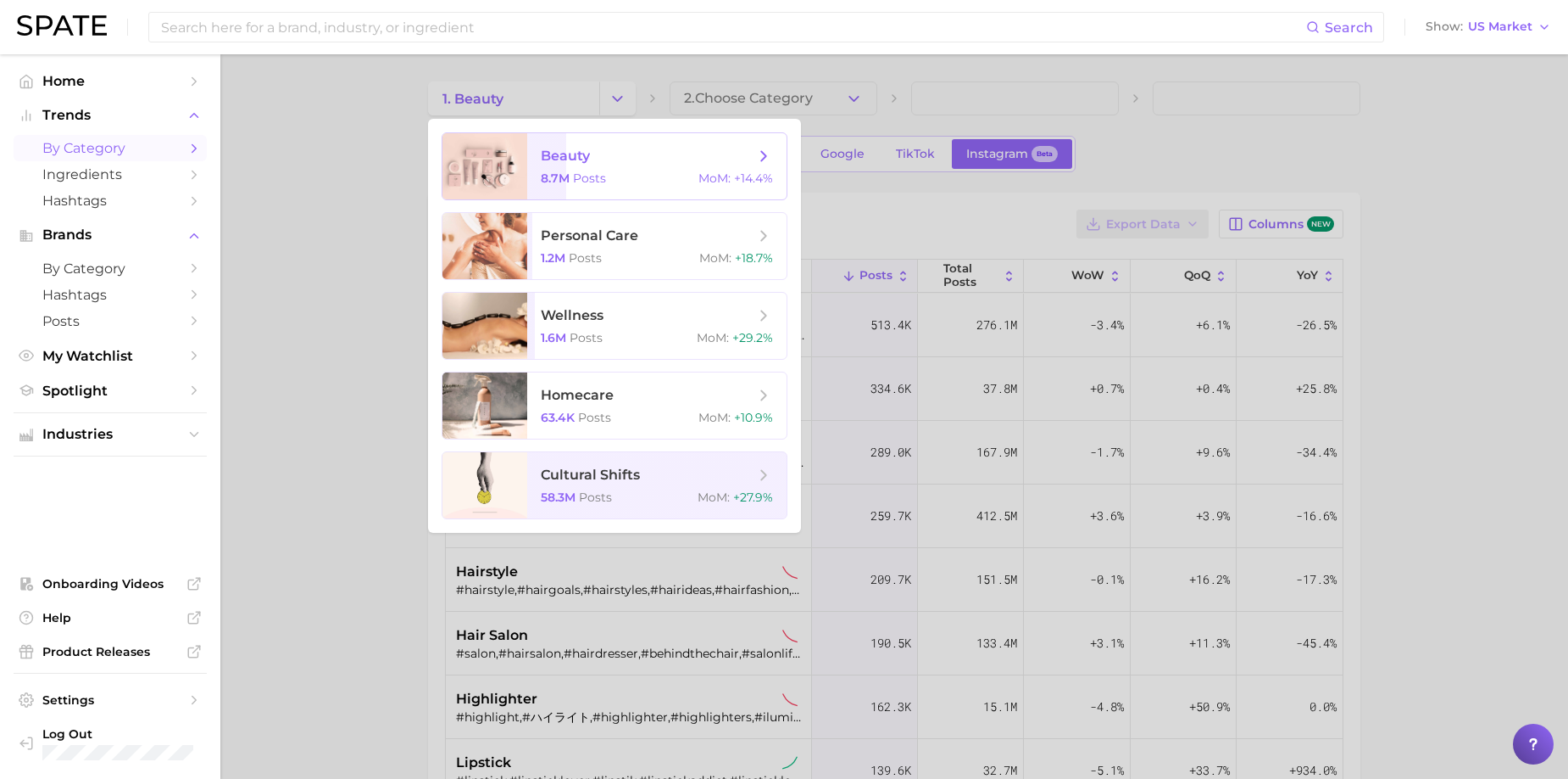
click at [629, 168] on span "beauty 8.7m Posts MoM : +14.4%" at bounding box center [656, 166] width 259 height 67
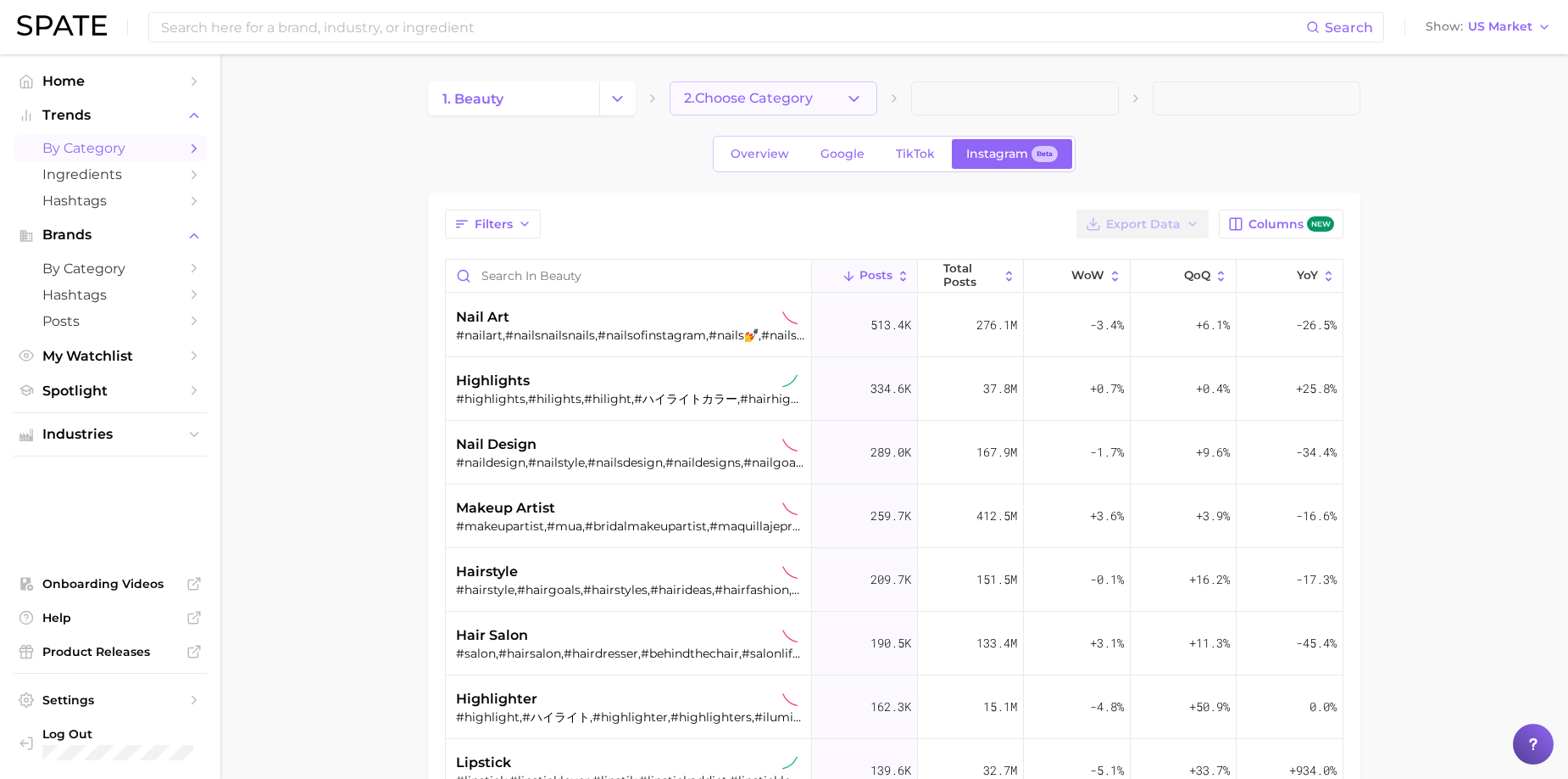
click at [843, 99] on button "2. Choose Category" at bounding box center [774, 98] width 207 height 34
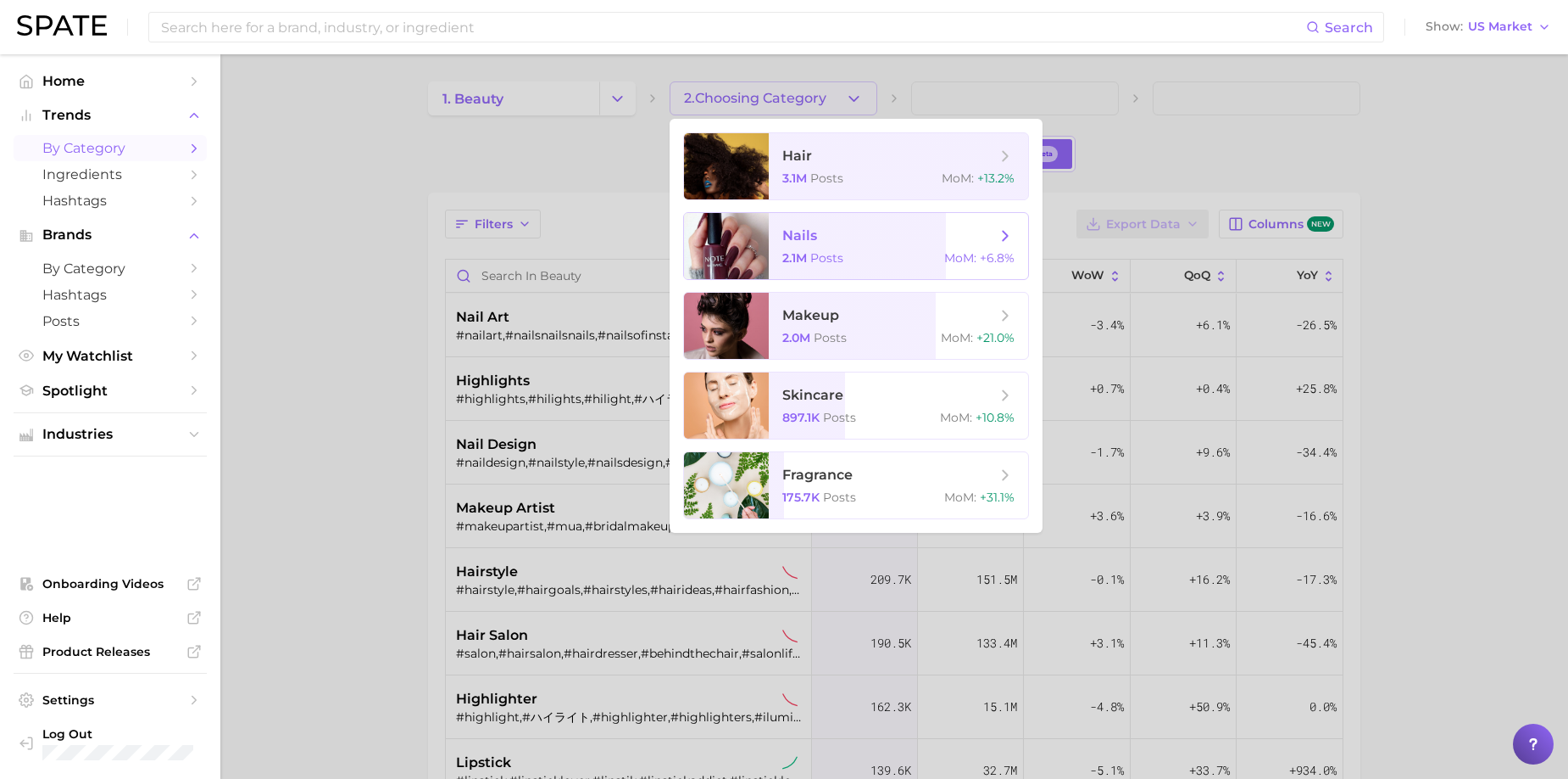
click at [815, 222] on span "nails 2.1m Posts MoM : +6.8%" at bounding box center [898, 247] width 259 height 67
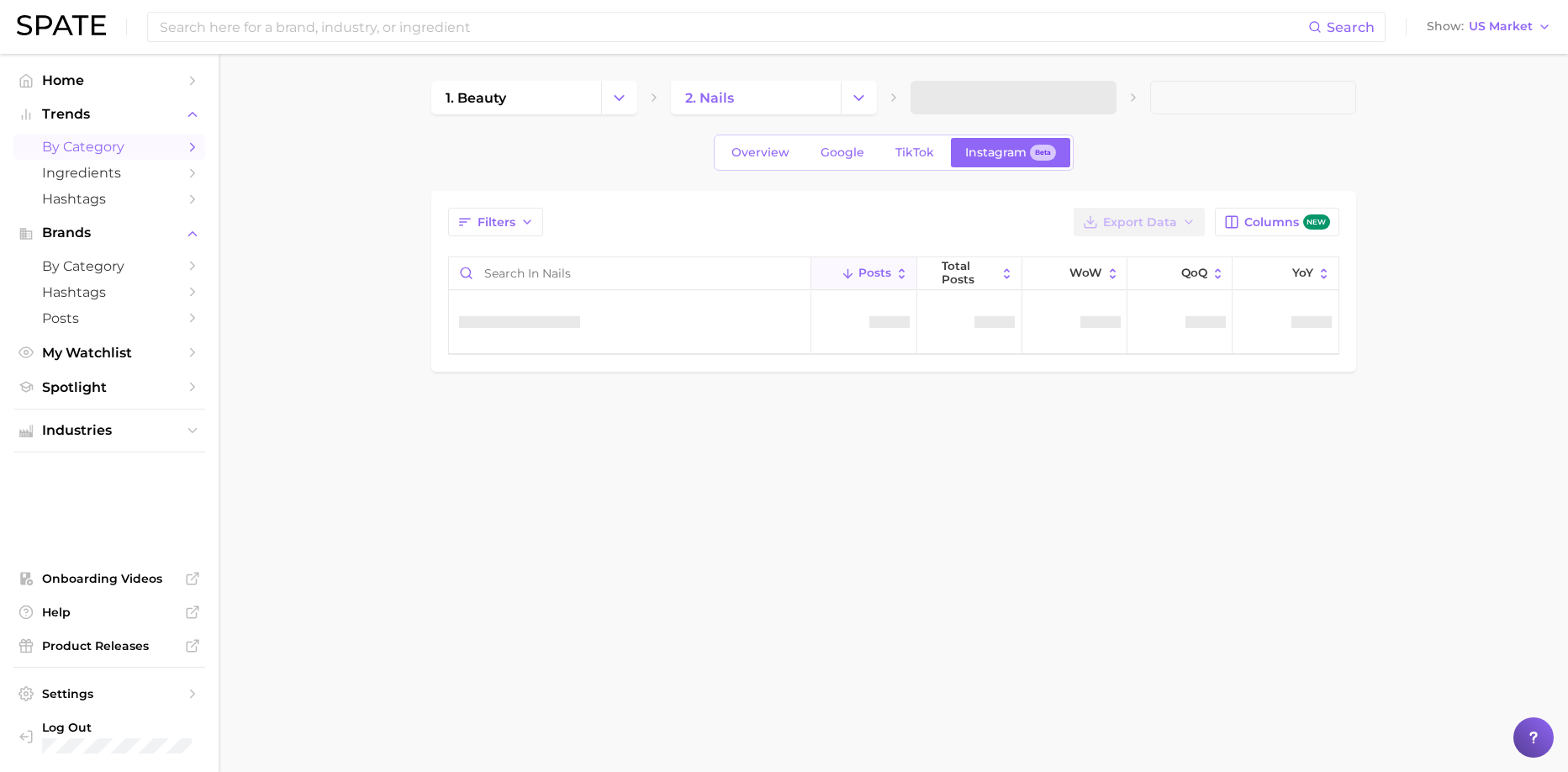
click at [660, 289] on div at bounding box center [631, 273] width 363 height 33
click at [668, 275] on input "Search in nails" at bounding box center [631, 273] width 363 height 32
drag, startPoint x: 577, startPoint y: 276, endPoint x: 363, endPoint y: 254, distance: 215.1
click at [363, 254] on main "1. beauty 2. nails 3. Subcategory Overview Google TikTok Instagram Beta Filters…" at bounding box center [893, 254] width 1350 height 402
type input "p"
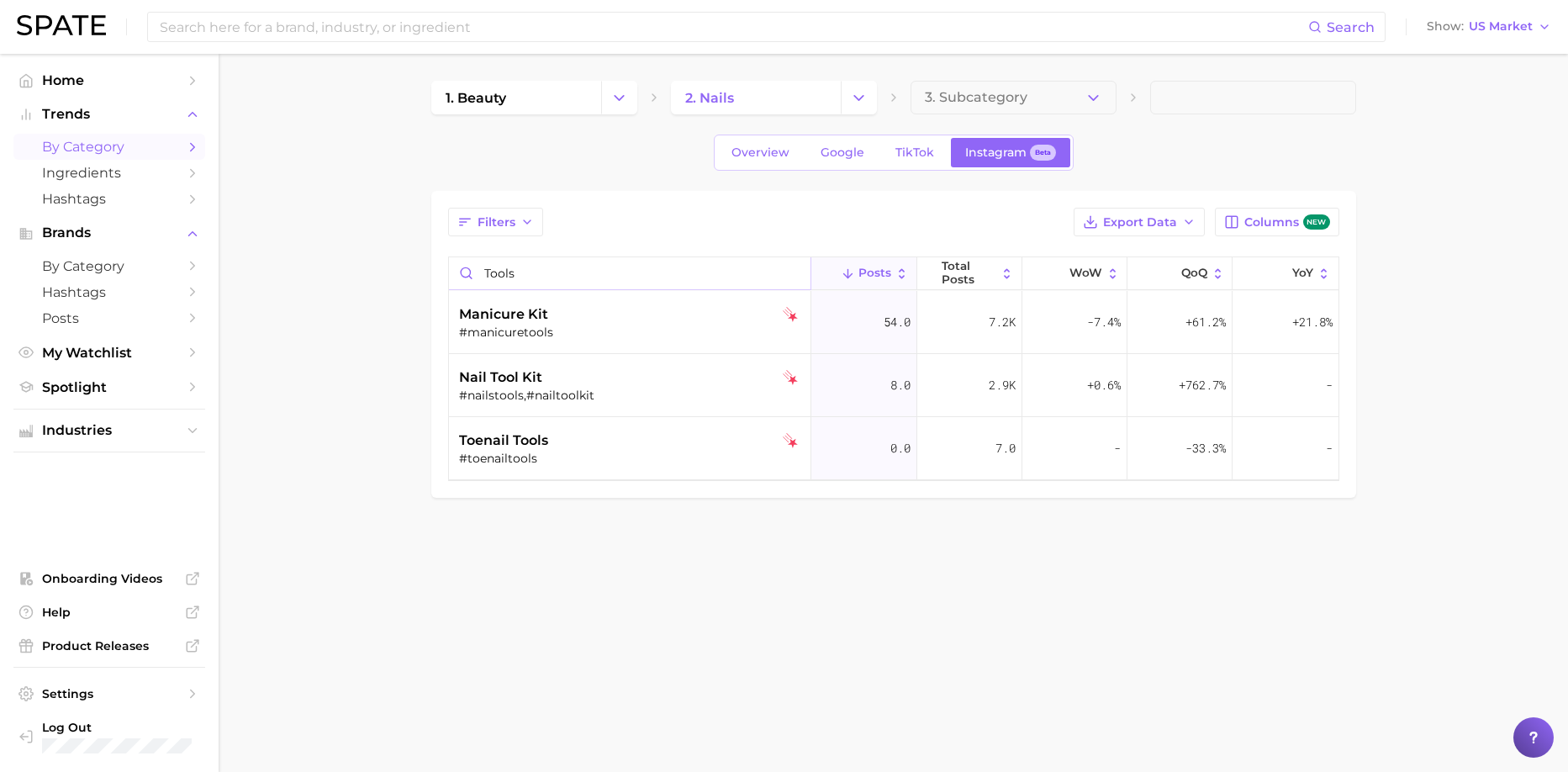
type input "tools"
click at [885, 150] on link "TikTok" at bounding box center [914, 152] width 67 height 29
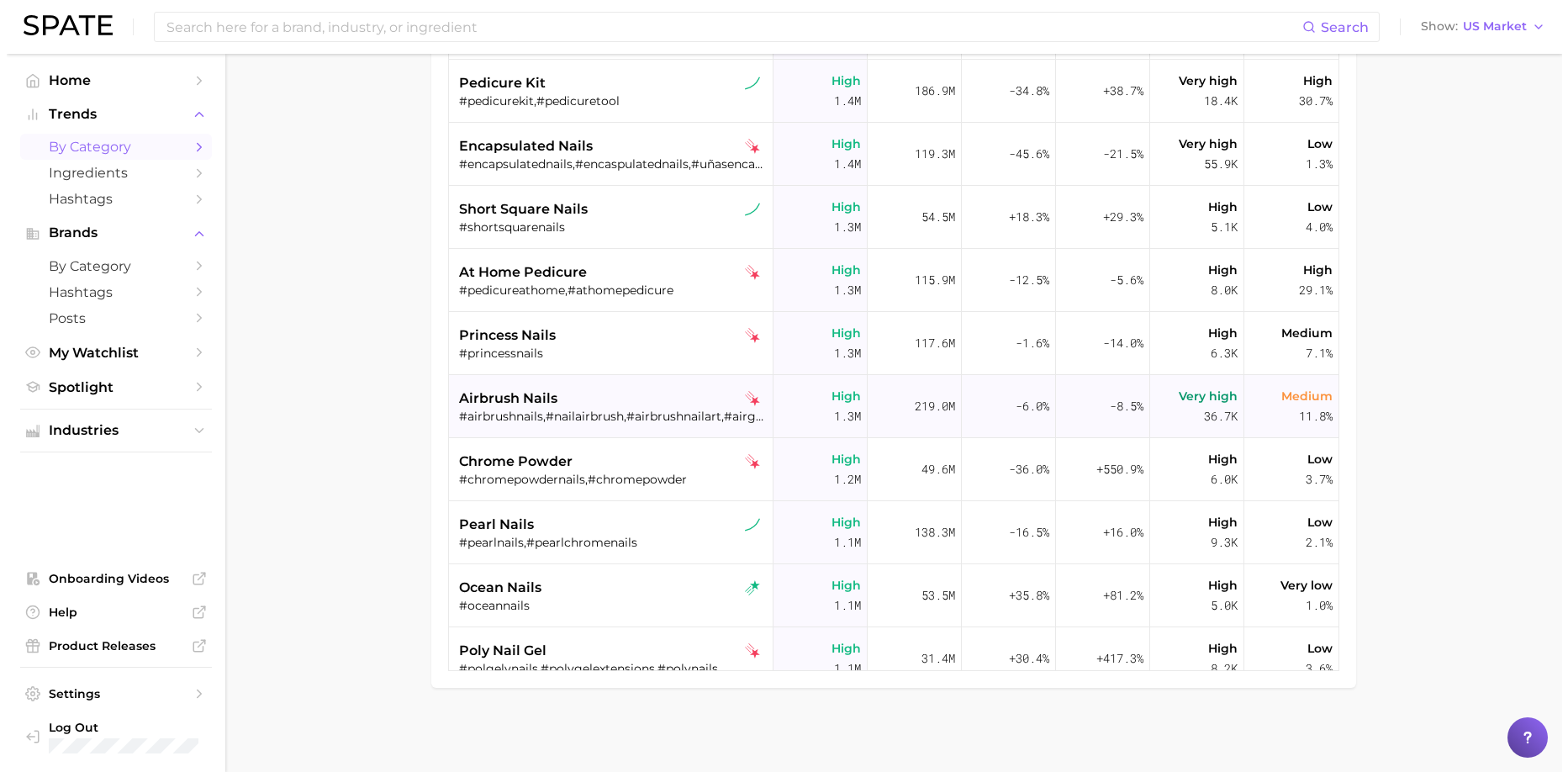
scroll to position [7649, 0]
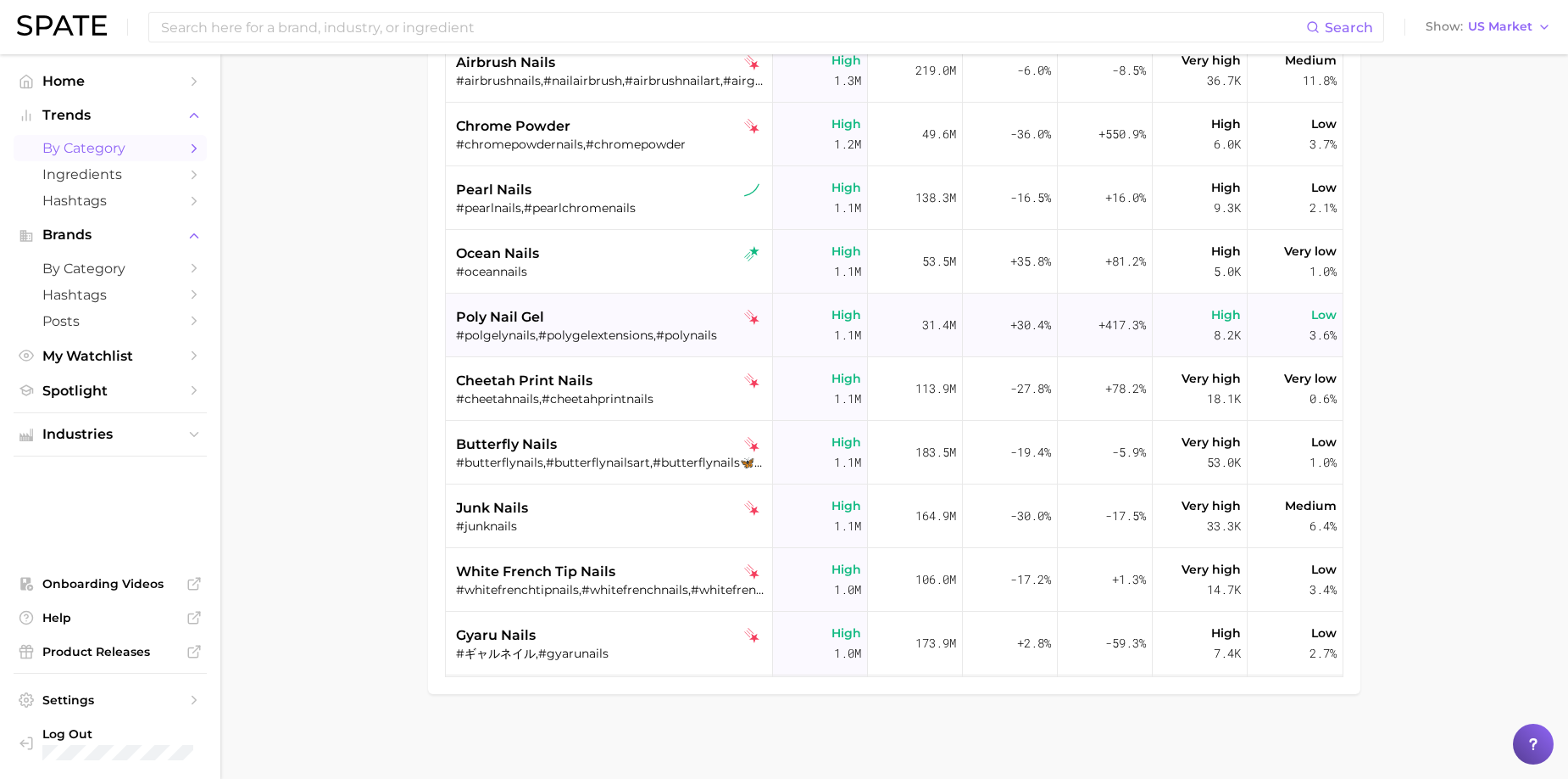
click at [691, 329] on div "#polgelynails,#polygelextensions,#polynails" at bounding box center [610, 336] width 310 height 16
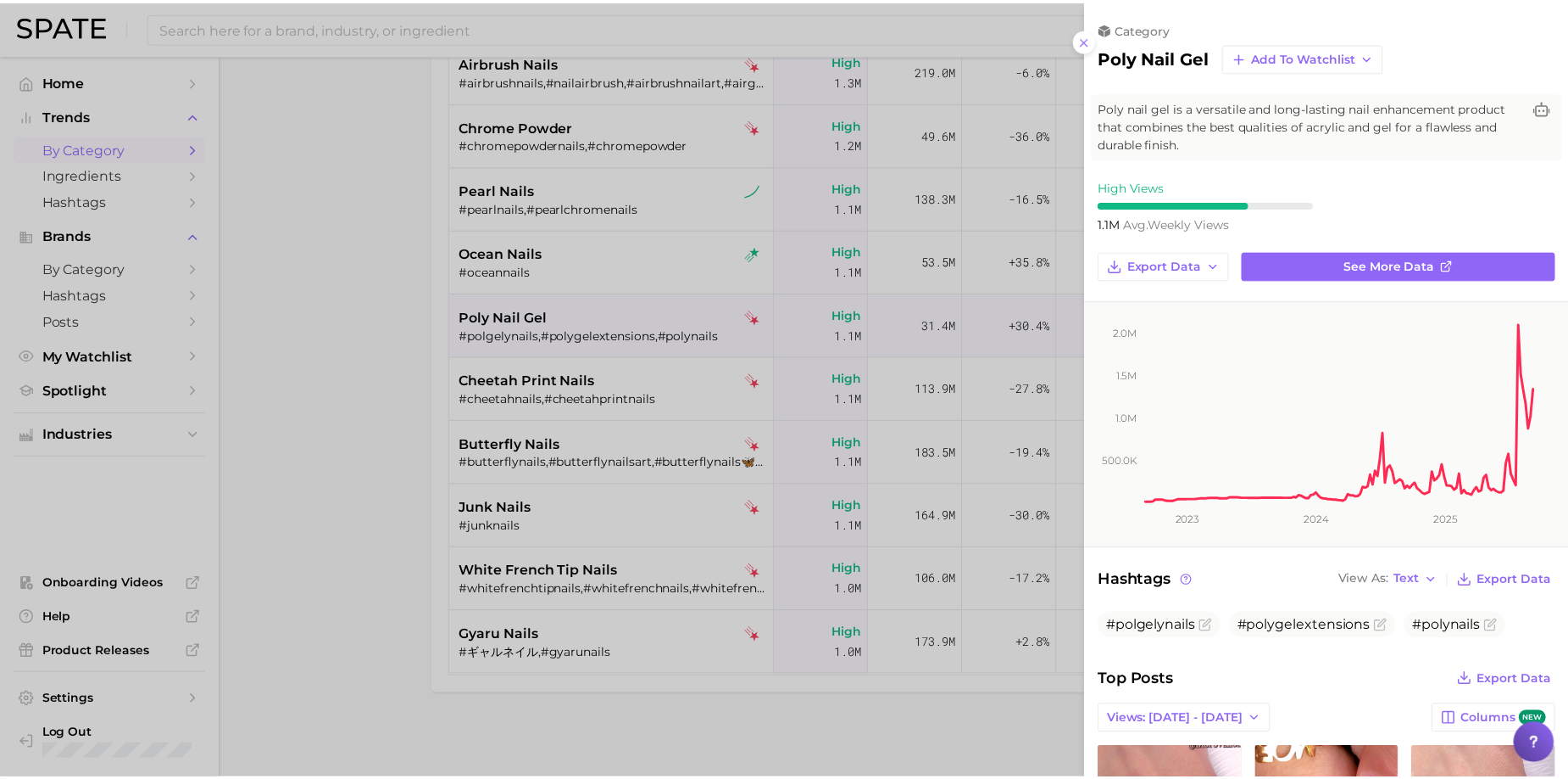
scroll to position [0, 0]
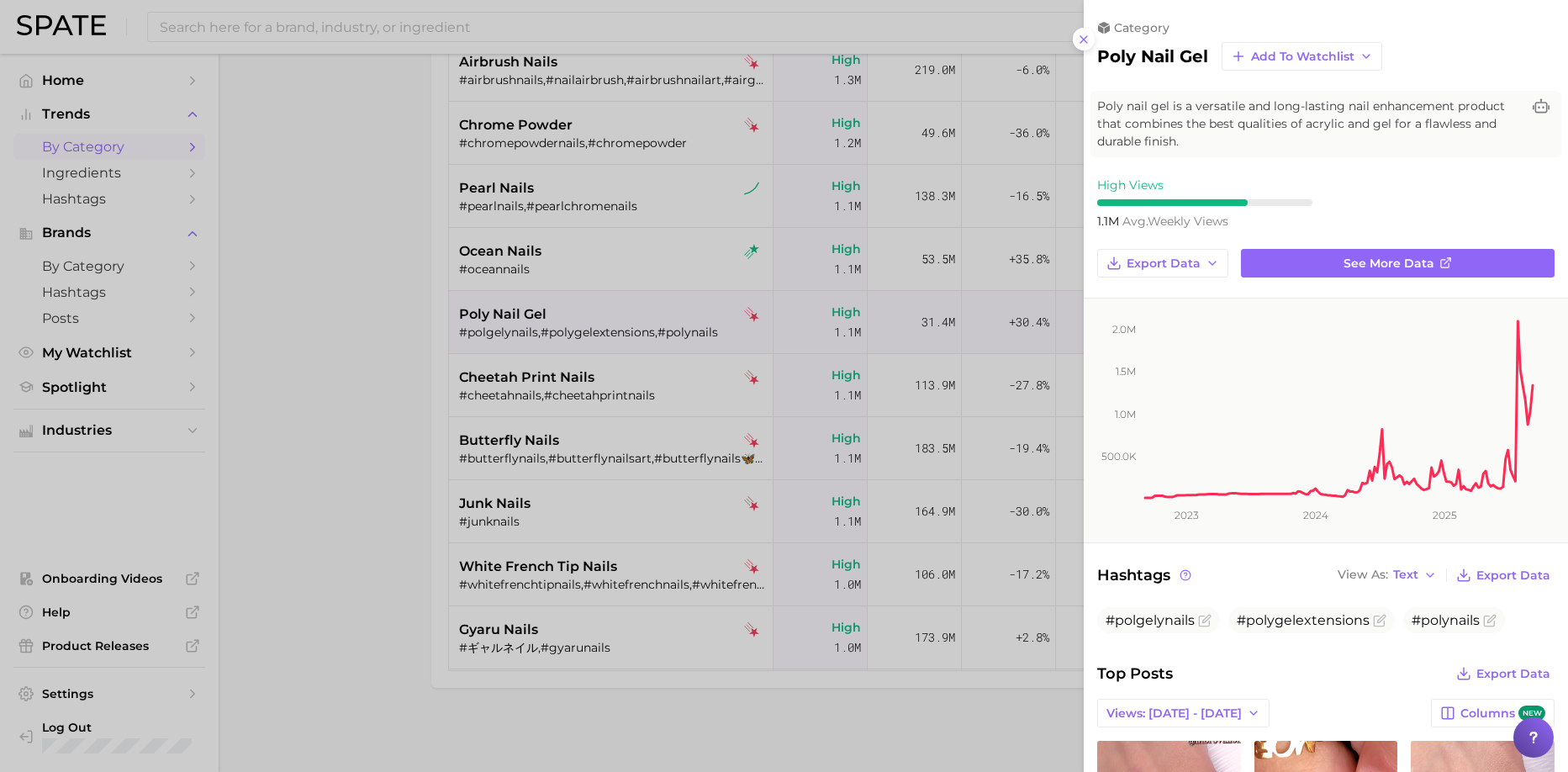
click at [306, 300] on div at bounding box center [784, 386] width 1568 height 772
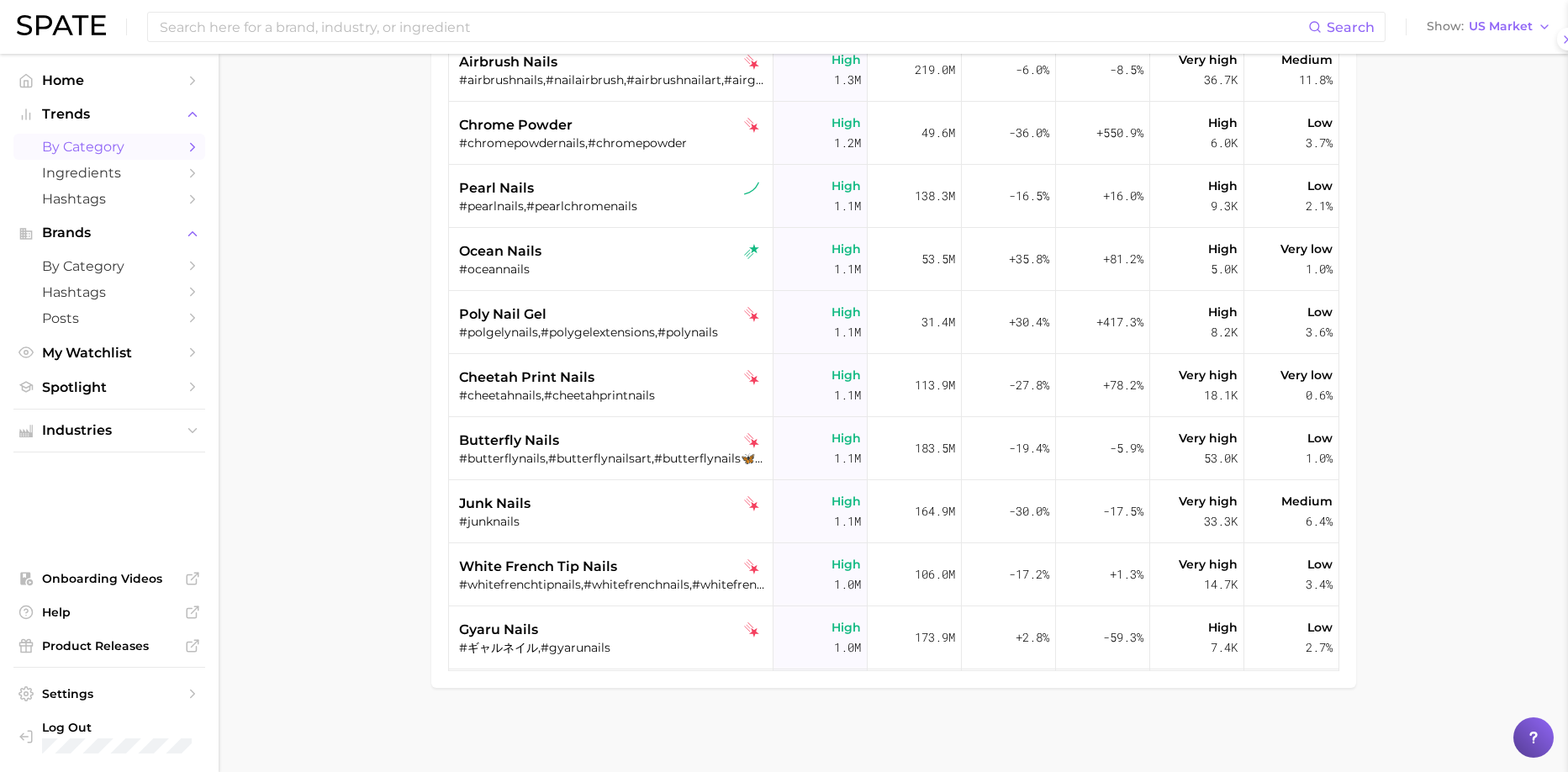
click at [306, 300] on div at bounding box center [784, 386] width 1568 height 772
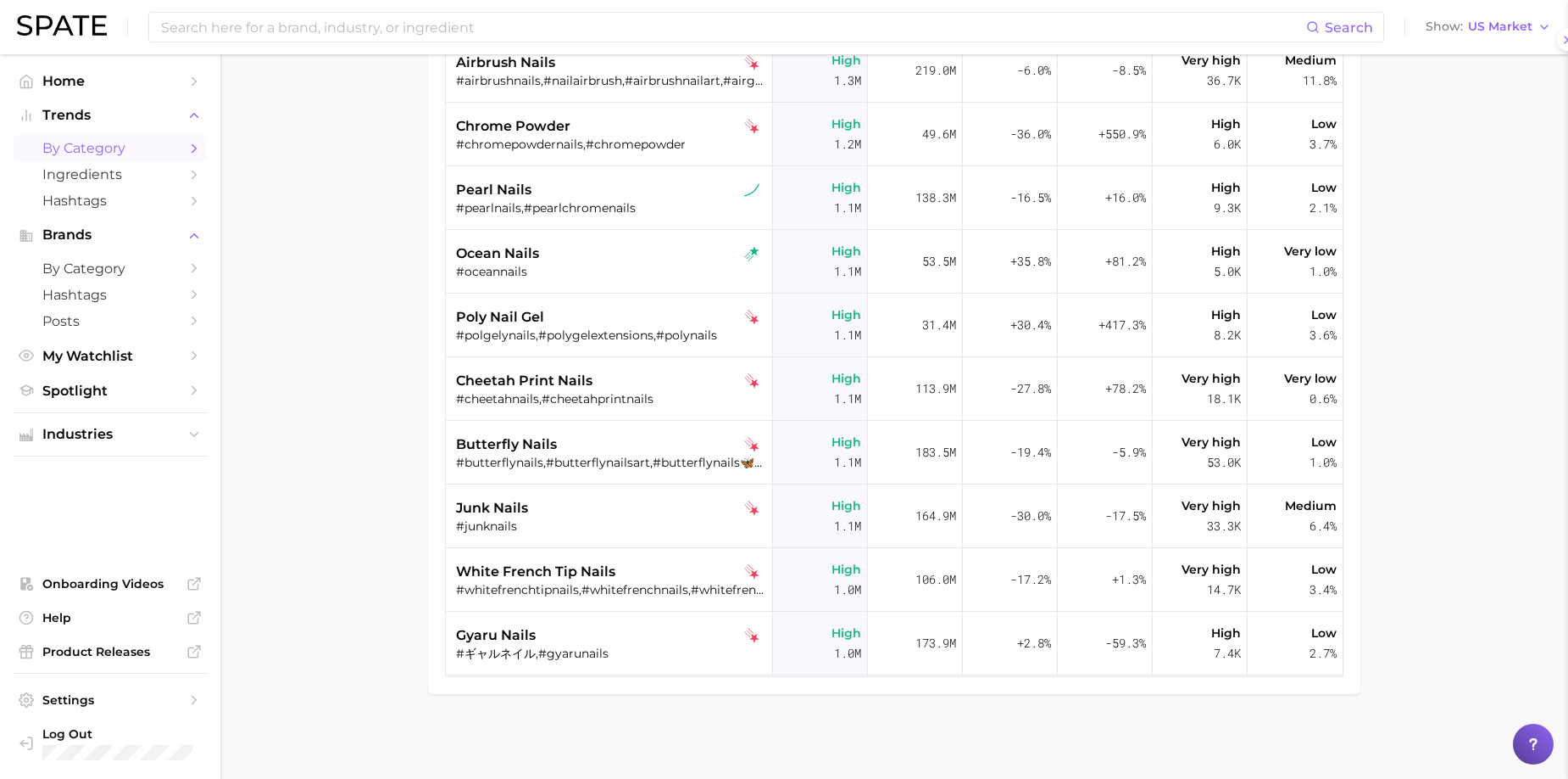
click at [308, 302] on div at bounding box center [784, 390] width 1568 height 779
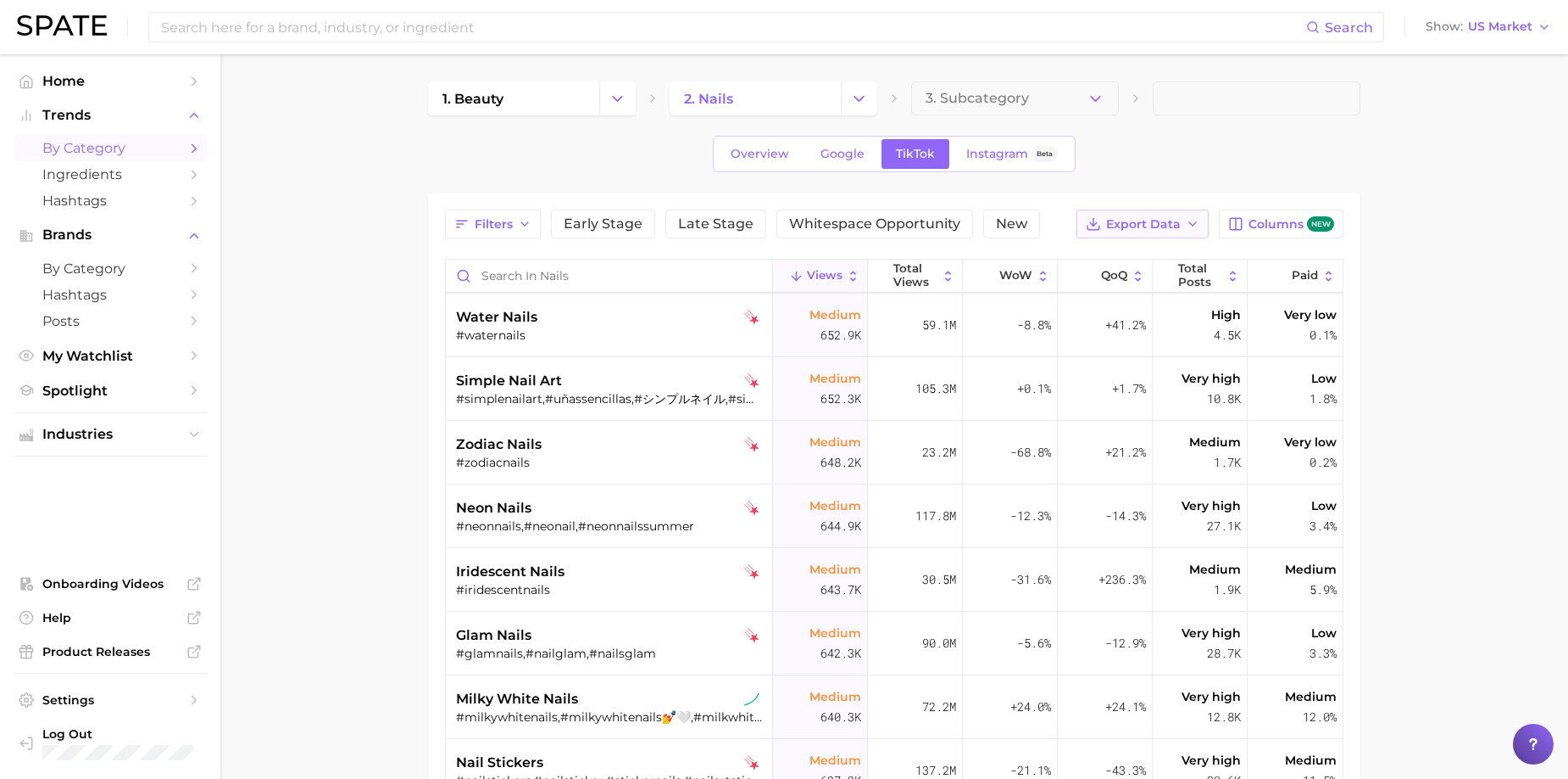
click at [1067, 216] on button "Export Data" at bounding box center [1142, 223] width 132 height 28
click at [1067, 260] on span "Table Data CSV" at bounding box center [1098, 255] width 93 height 15
click at [1067, 225] on span "Export Data" at bounding box center [1143, 224] width 74 height 15
click at [1067, 289] on span "Time Series CSV" at bounding box center [1100, 286] width 99 height 15
click at [906, 228] on span "Whitespace Opportunity" at bounding box center [874, 224] width 171 height 14
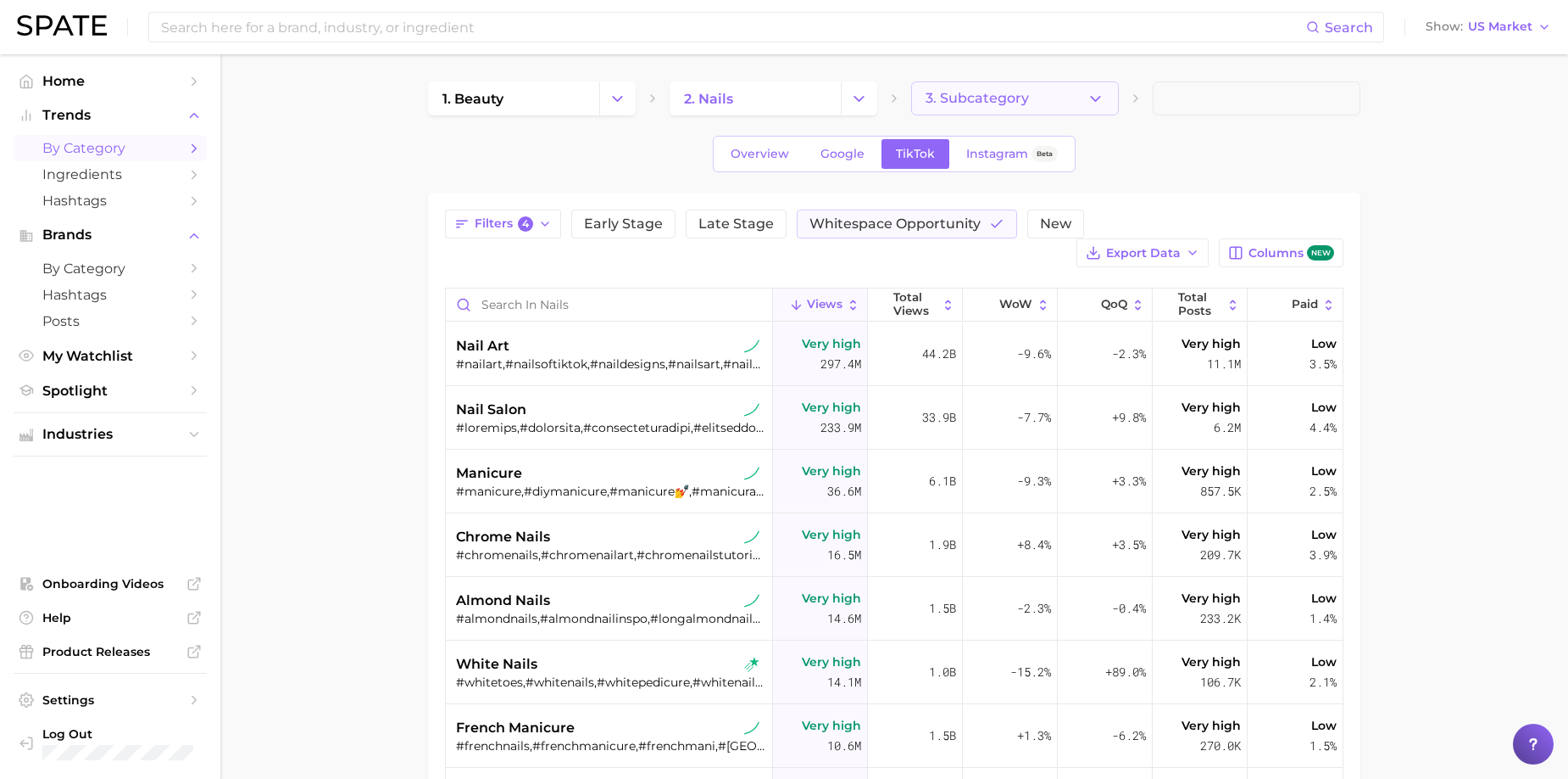
click at [1067, 85] on button "3. Subcategory" at bounding box center [1015, 98] width 207 height 34
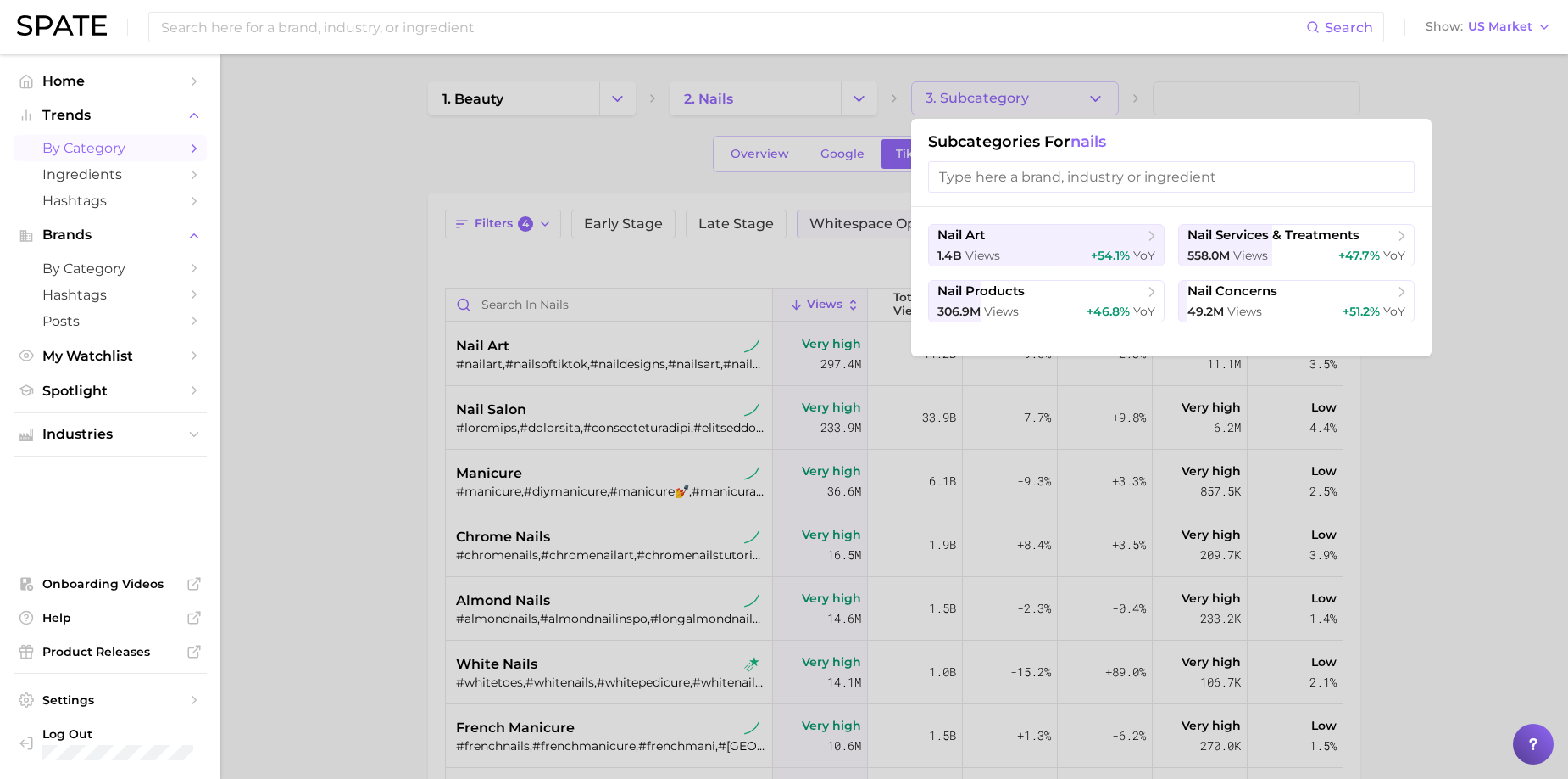
click at [1067, 209] on div at bounding box center [784, 390] width 1568 height 779
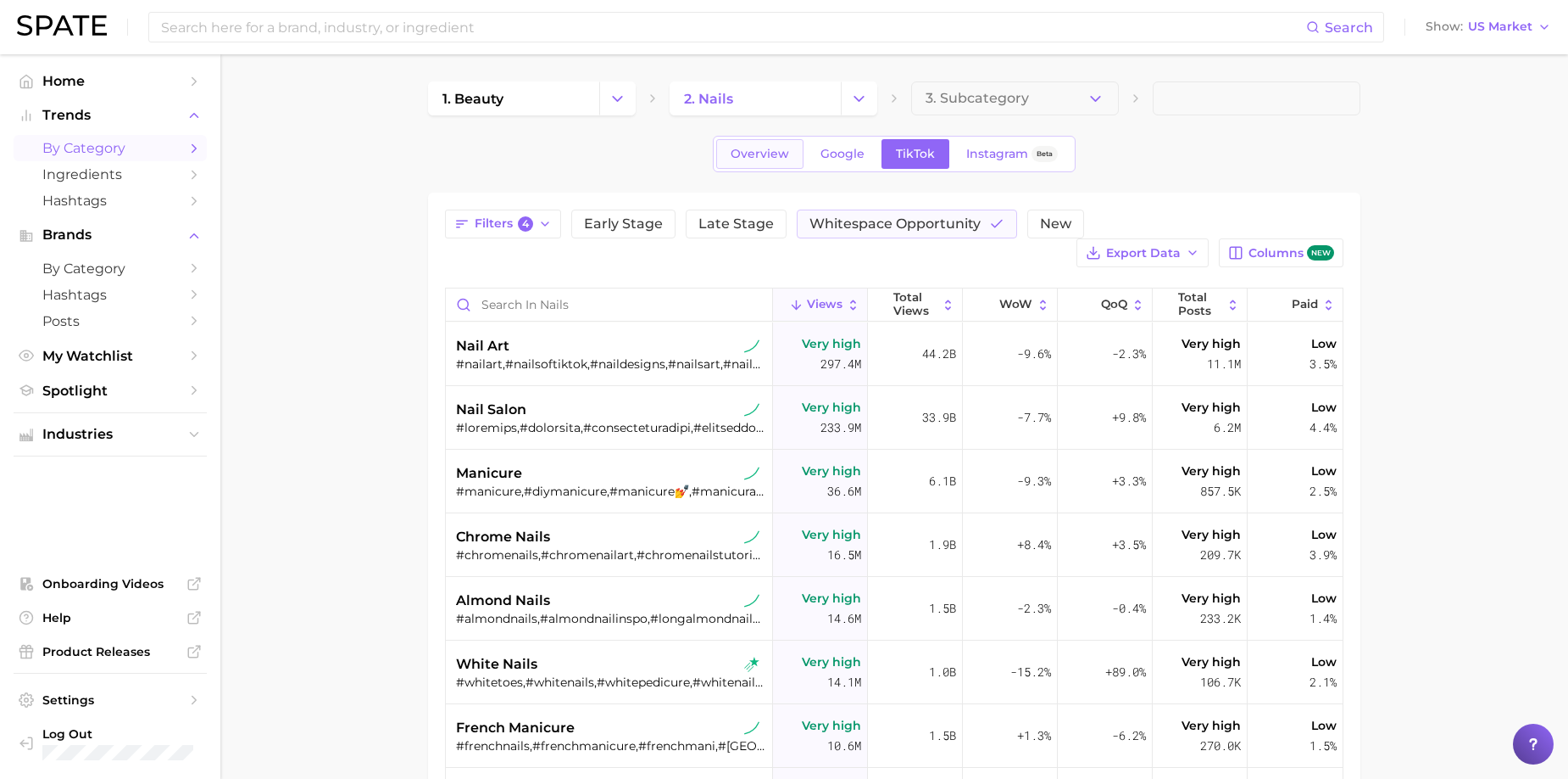
click at [727, 143] on link "Overview" at bounding box center [759, 154] width 87 height 29
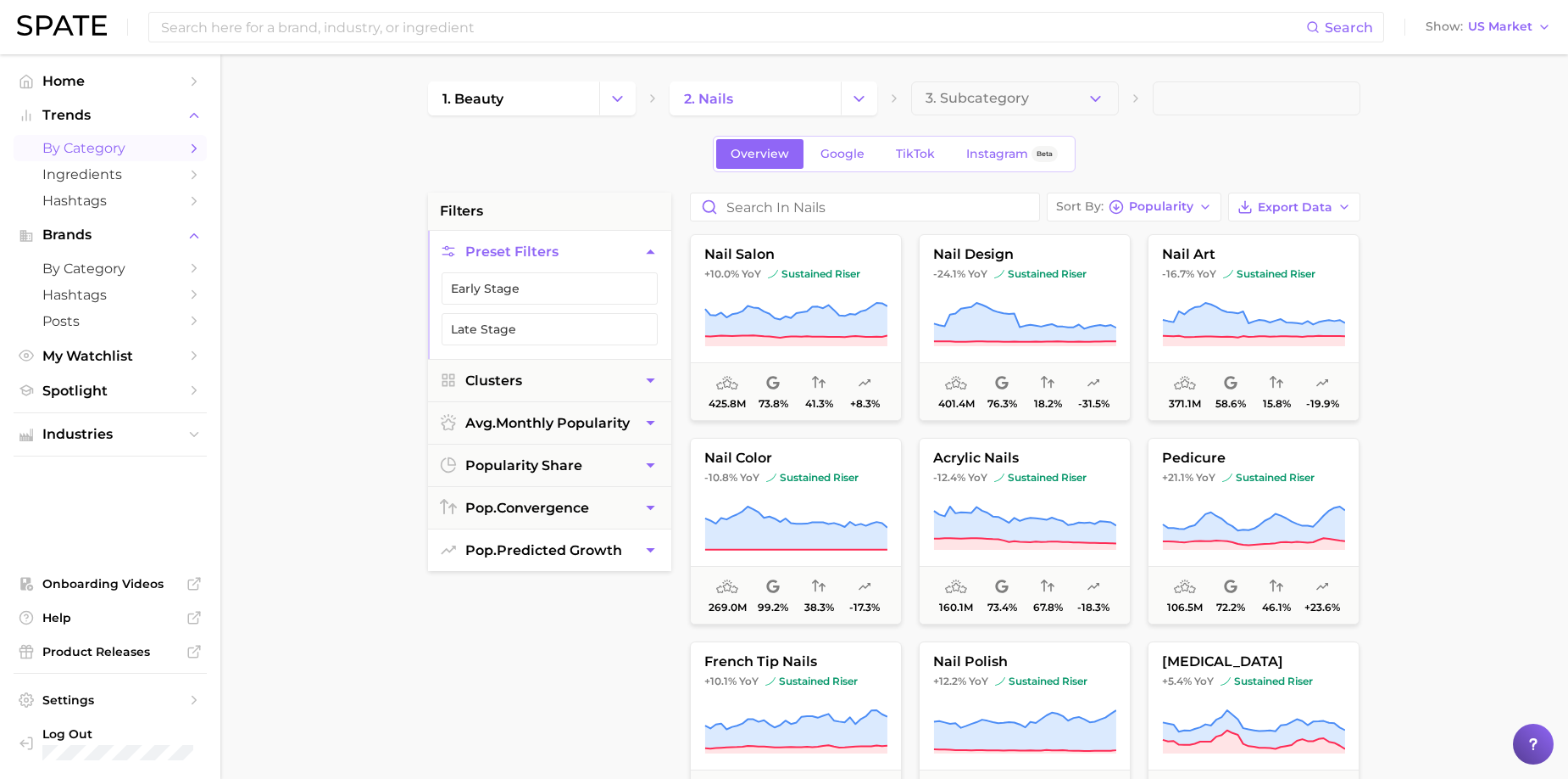
click at [572, 479] on span "pop. predicted growth" at bounding box center [544, 550] width 157 height 16
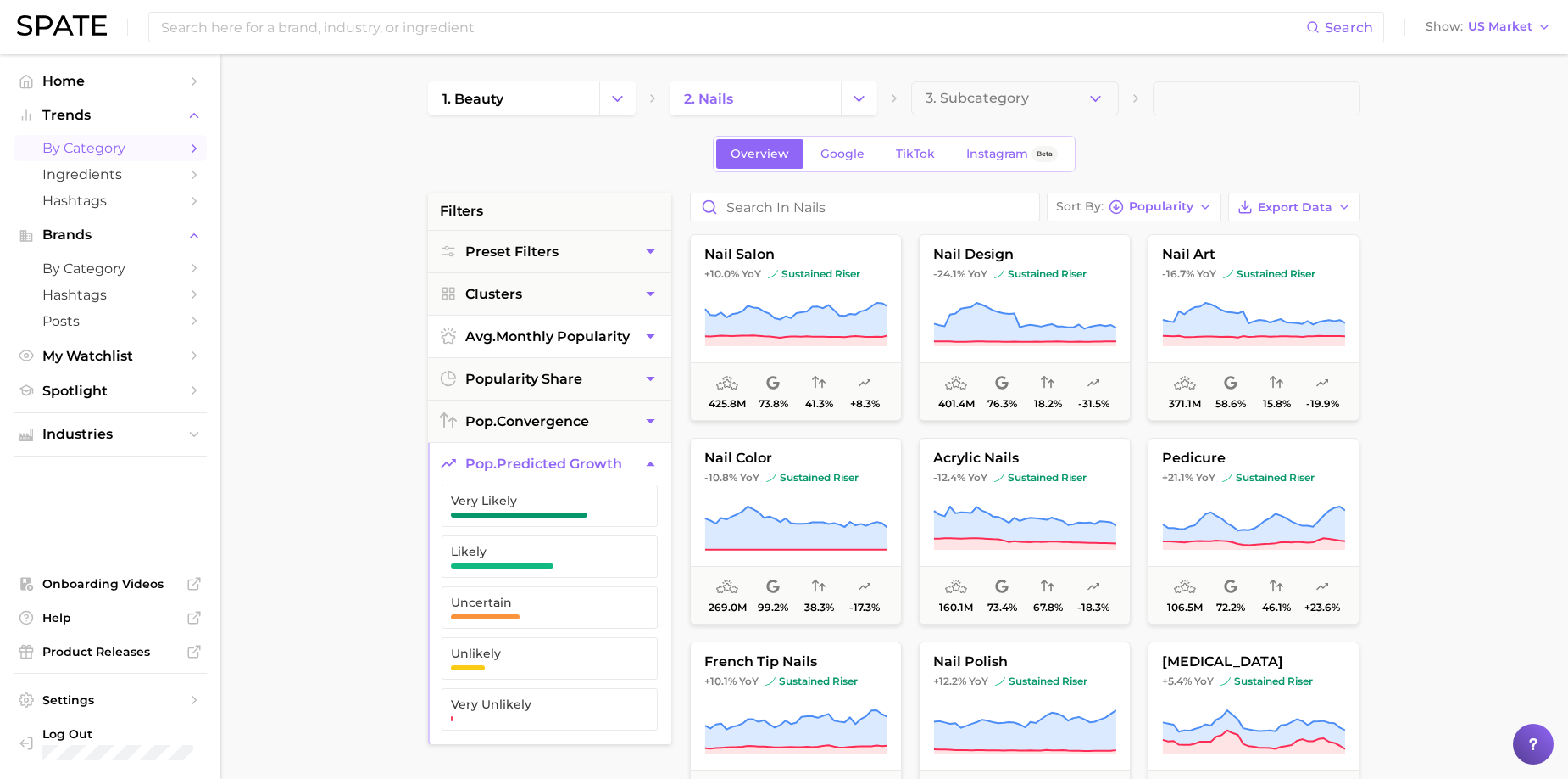
click at [638, 350] on button "avg. monthly popularity" at bounding box center [550, 336] width 244 height 41
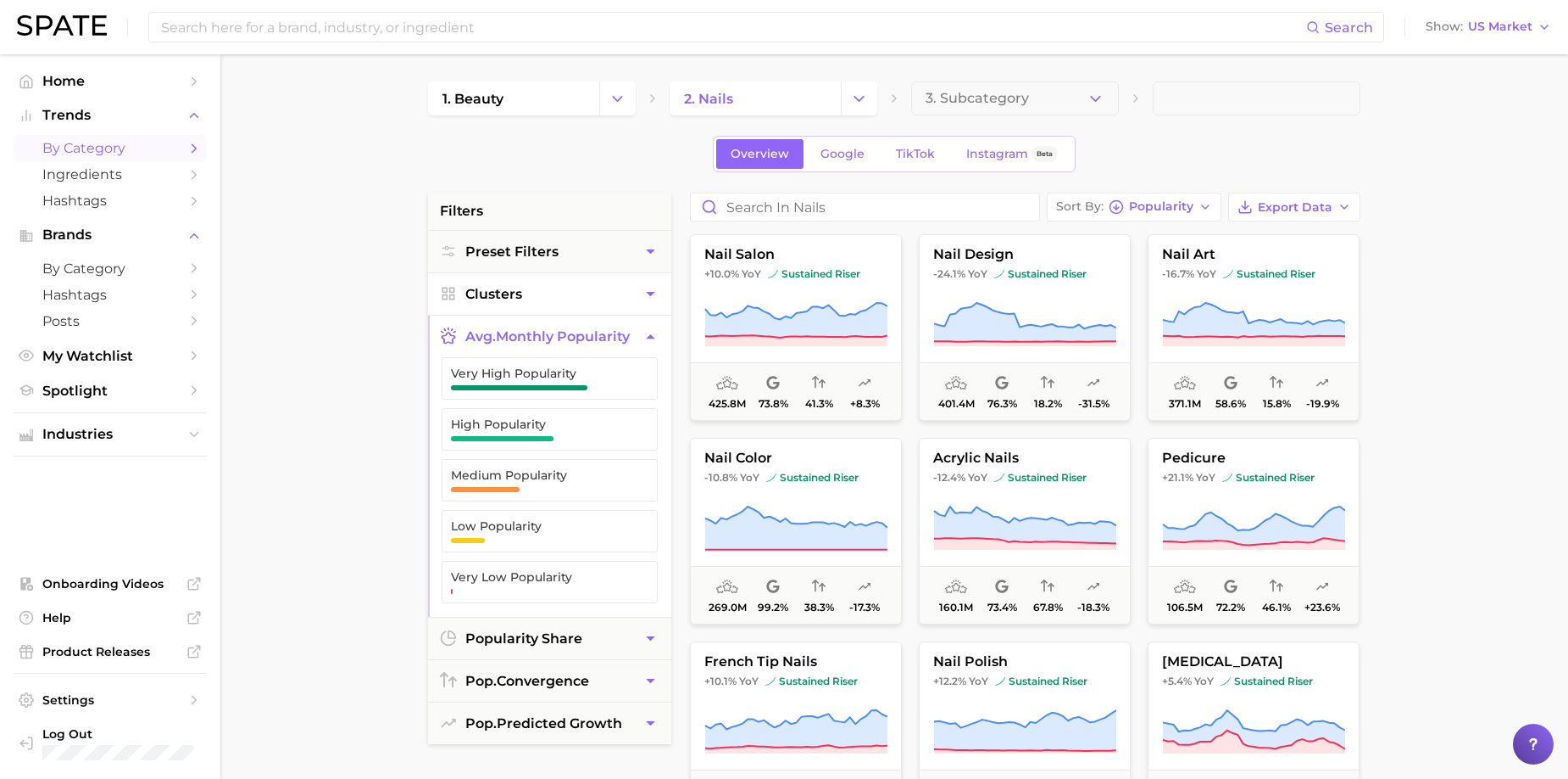
click at [610, 274] on button "Clusters" at bounding box center [550, 294] width 244 height 41
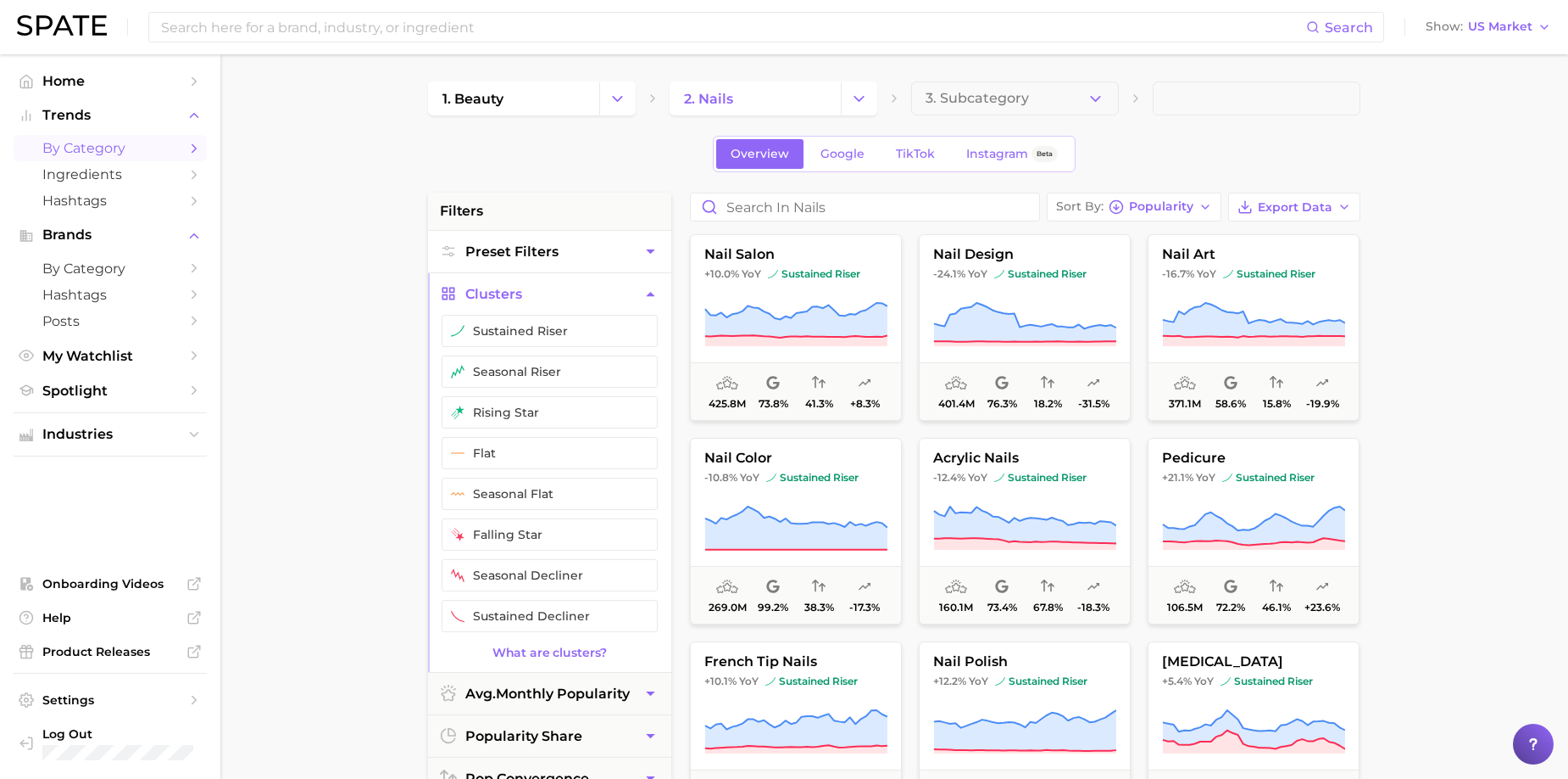
click at [623, 257] on button "Preset Filters" at bounding box center [550, 252] width 244 height 41
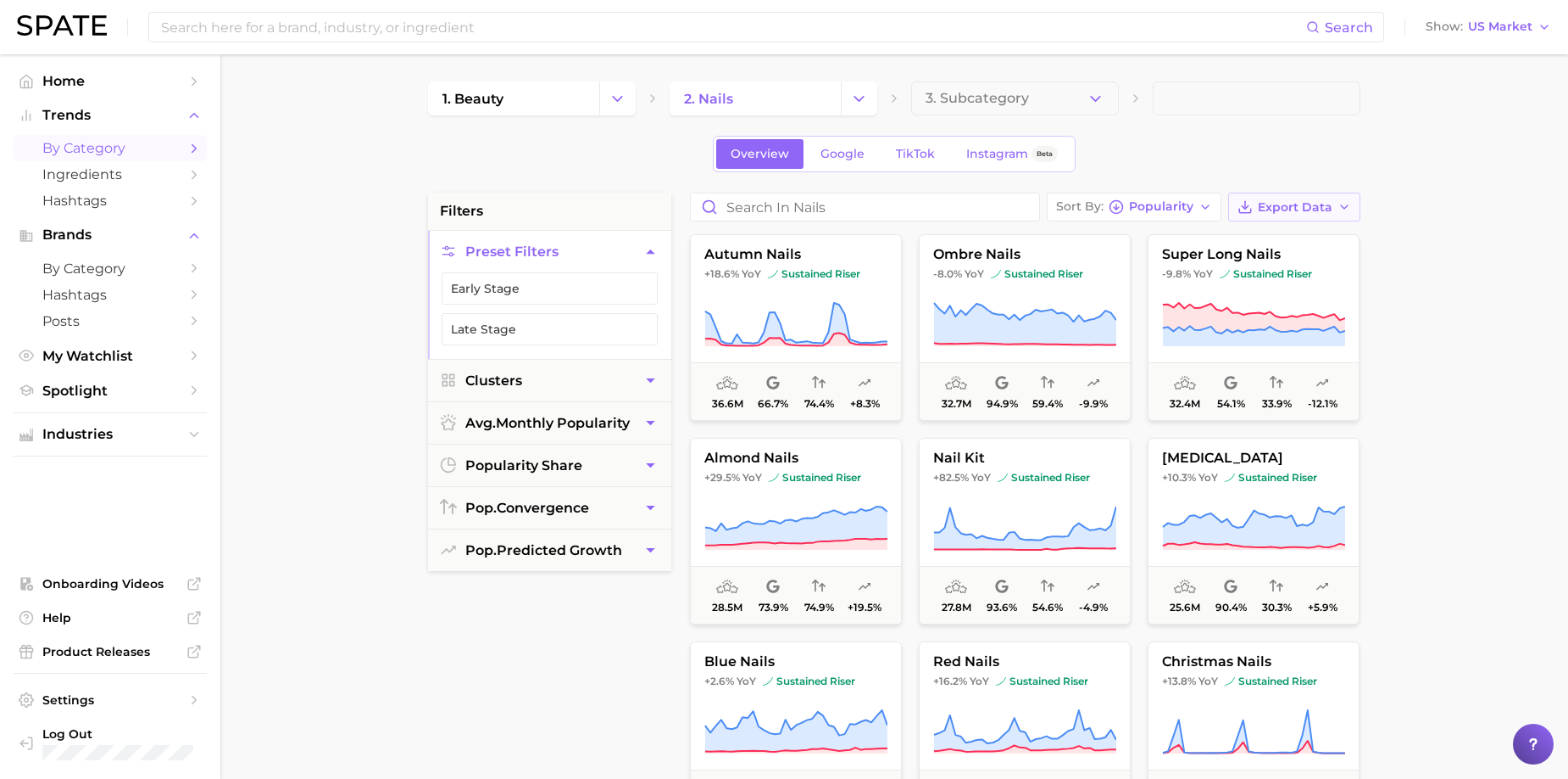
click at [1067, 211] on span "Export Data" at bounding box center [1295, 207] width 74 height 15
click at [1067, 232] on span "Card Data CSV" at bounding box center [1247, 239] width 89 height 15
click at [1067, 201] on button "Export Data" at bounding box center [1294, 206] width 132 height 28
click at [1067, 267] on span "Time Series CSV" at bounding box center [1252, 269] width 99 height 15
click at [1020, 156] on span "Instagram" at bounding box center [997, 154] width 62 height 15
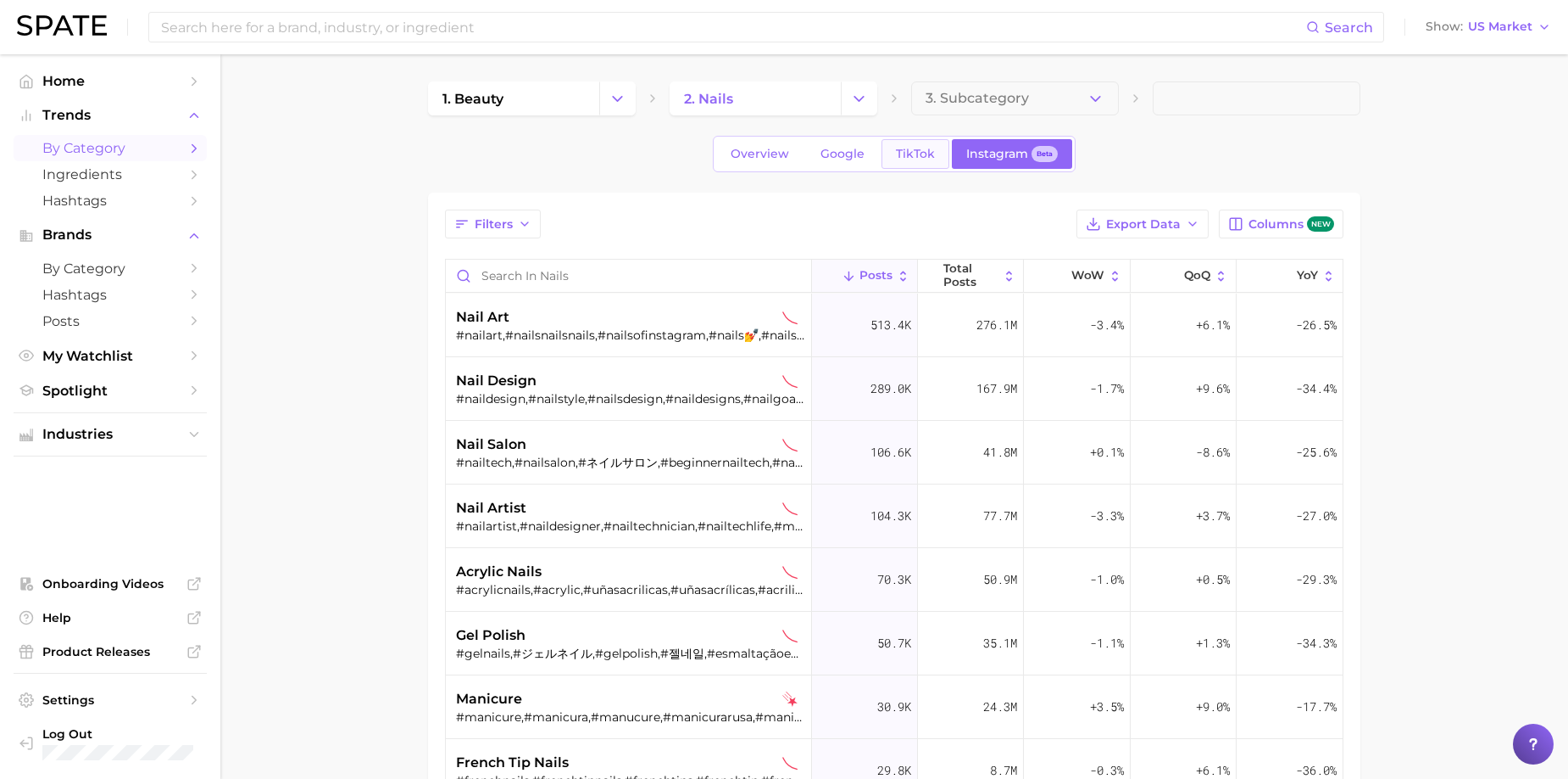
click at [896, 153] on span "TikTok" at bounding box center [916, 154] width 39 height 15
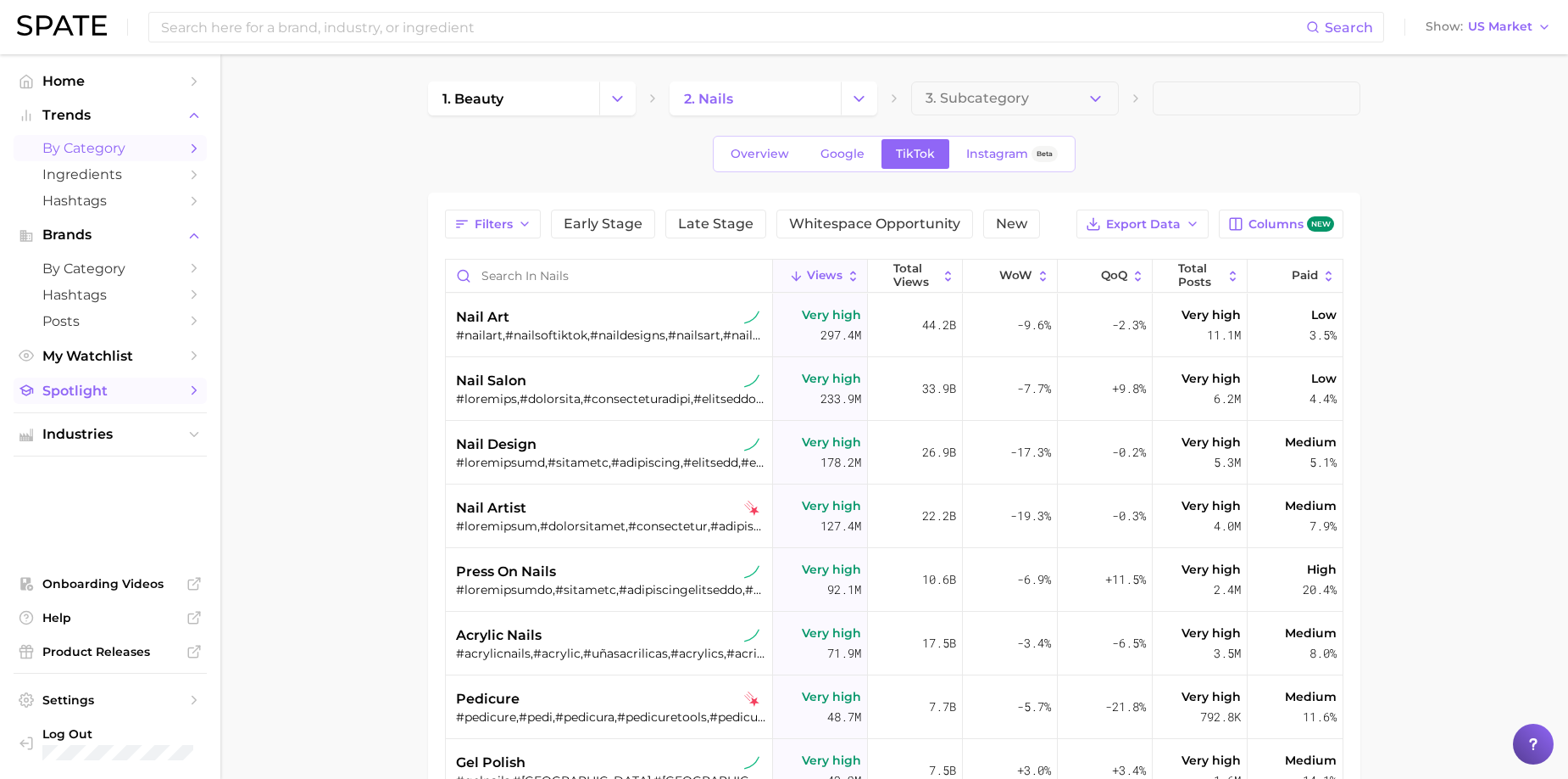
click at [164, 399] on link "Spotlight" at bounding box center [111, 390] width 194 height 26
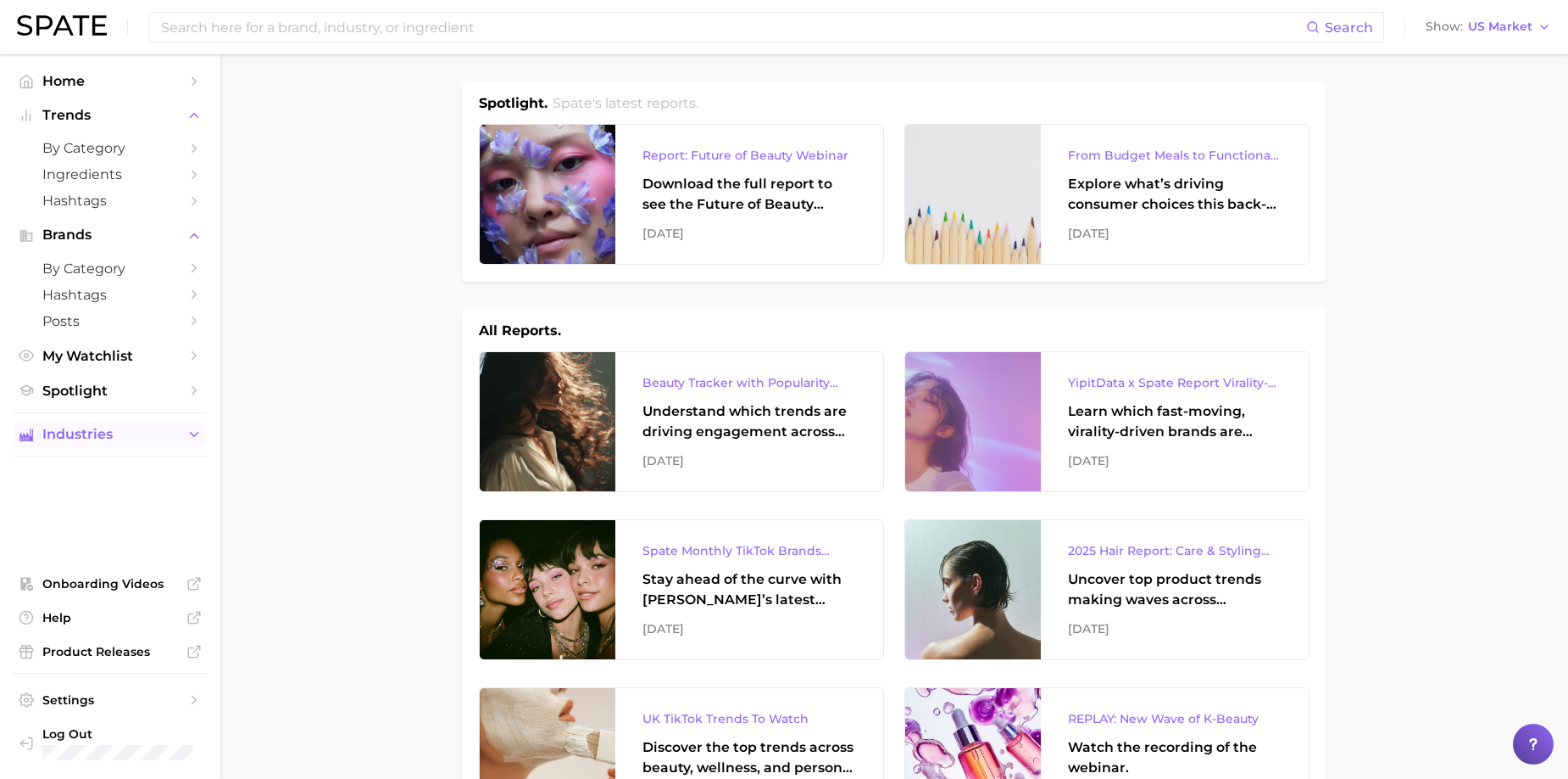
click at [147, 436] on span "Industries" at bounding box center [110, 435] width 136 height 16
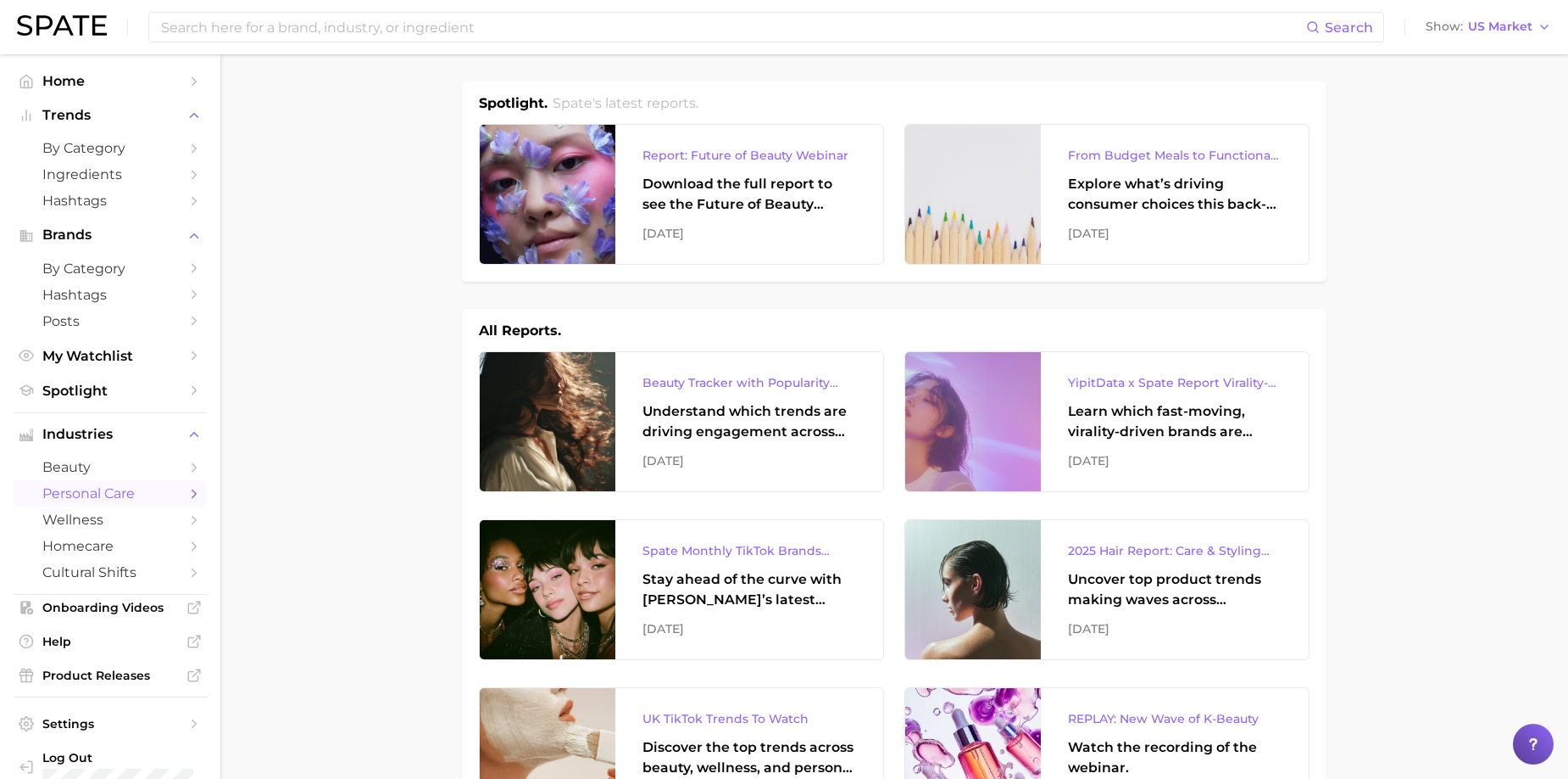
click at [124, 479] on span "personal care" at bounding box center [110, 493] width 136 height 16
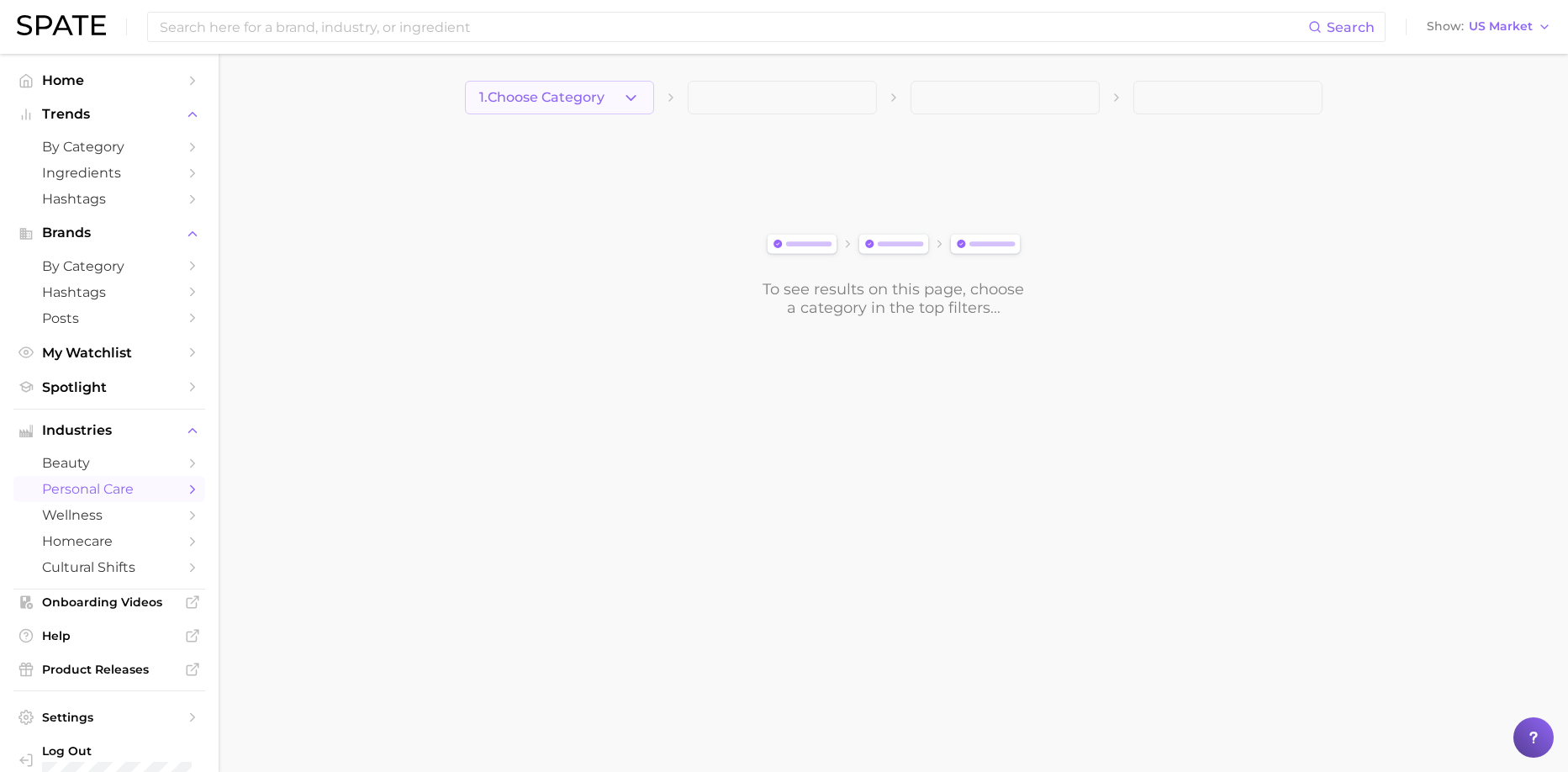
click at [547, 98] on span "1. Choose Category" at bounding box center [541, 98] width 125 height 16
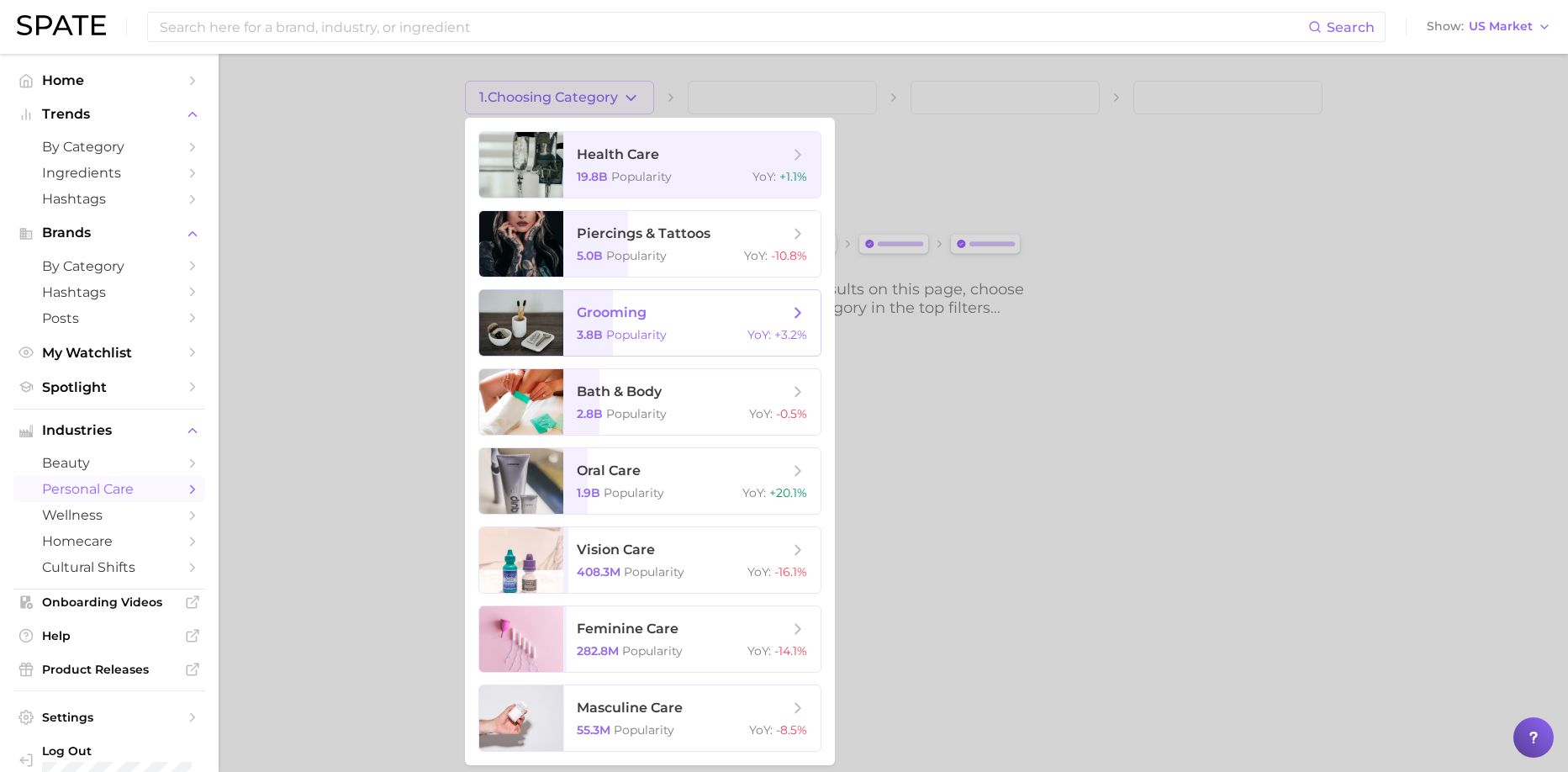
click at [649, 312] on span "grooming" at bounding box center [683, 312] width 212 height 18
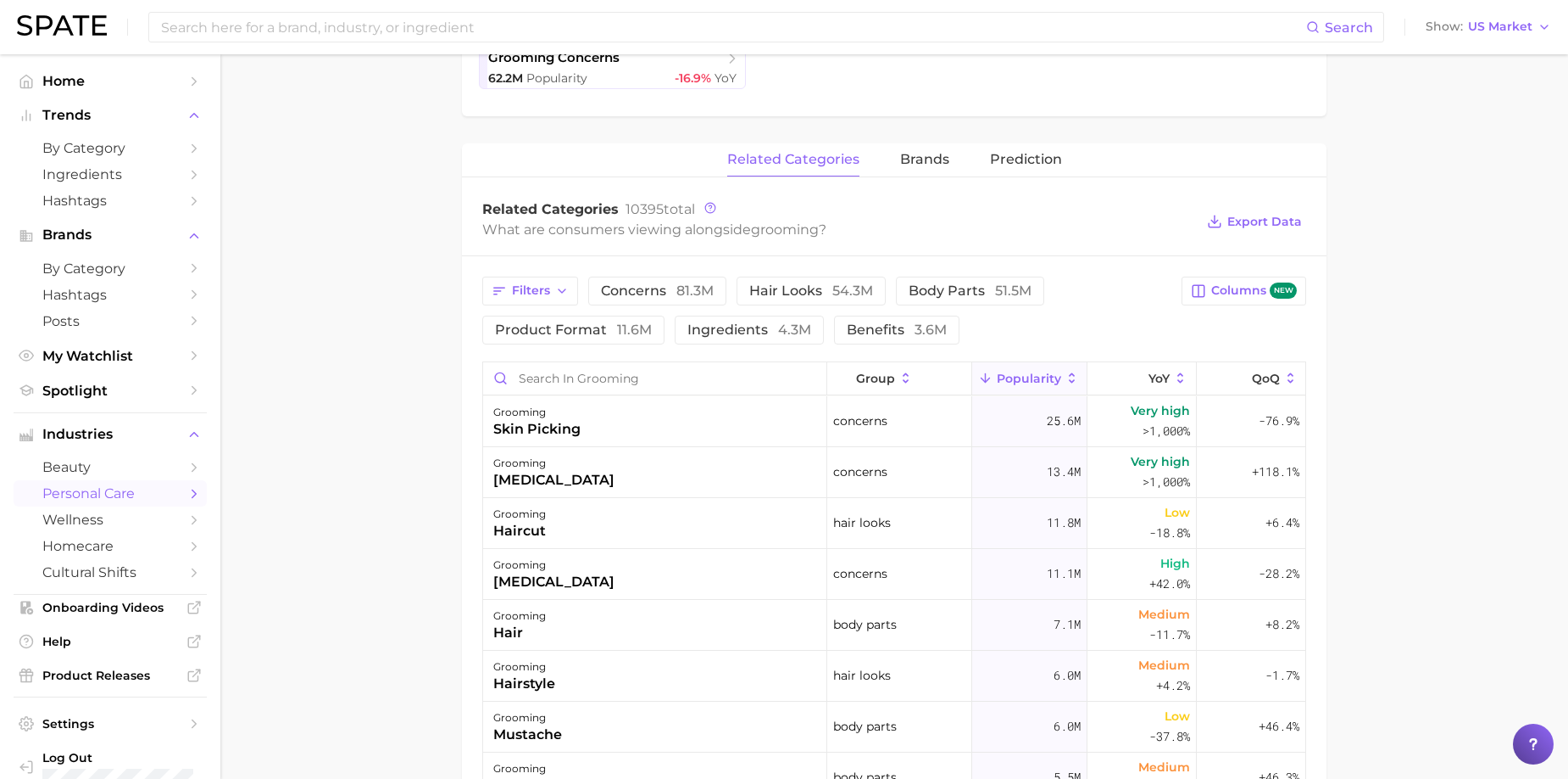
scroll to position [594, 0]
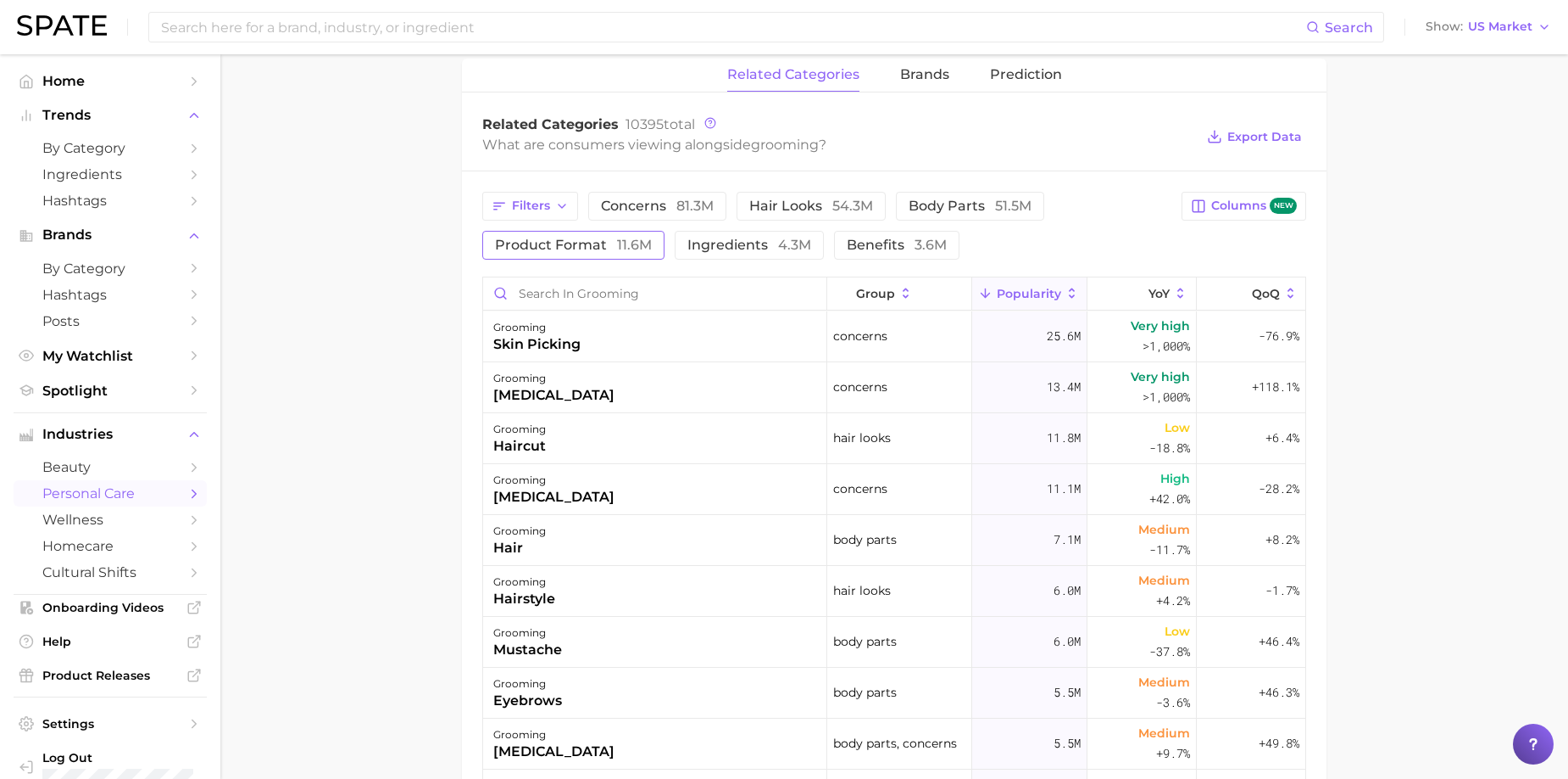
click at [618, 252] on button "product format 11.6m" at bounding box center [573, 245] width 182 height 28
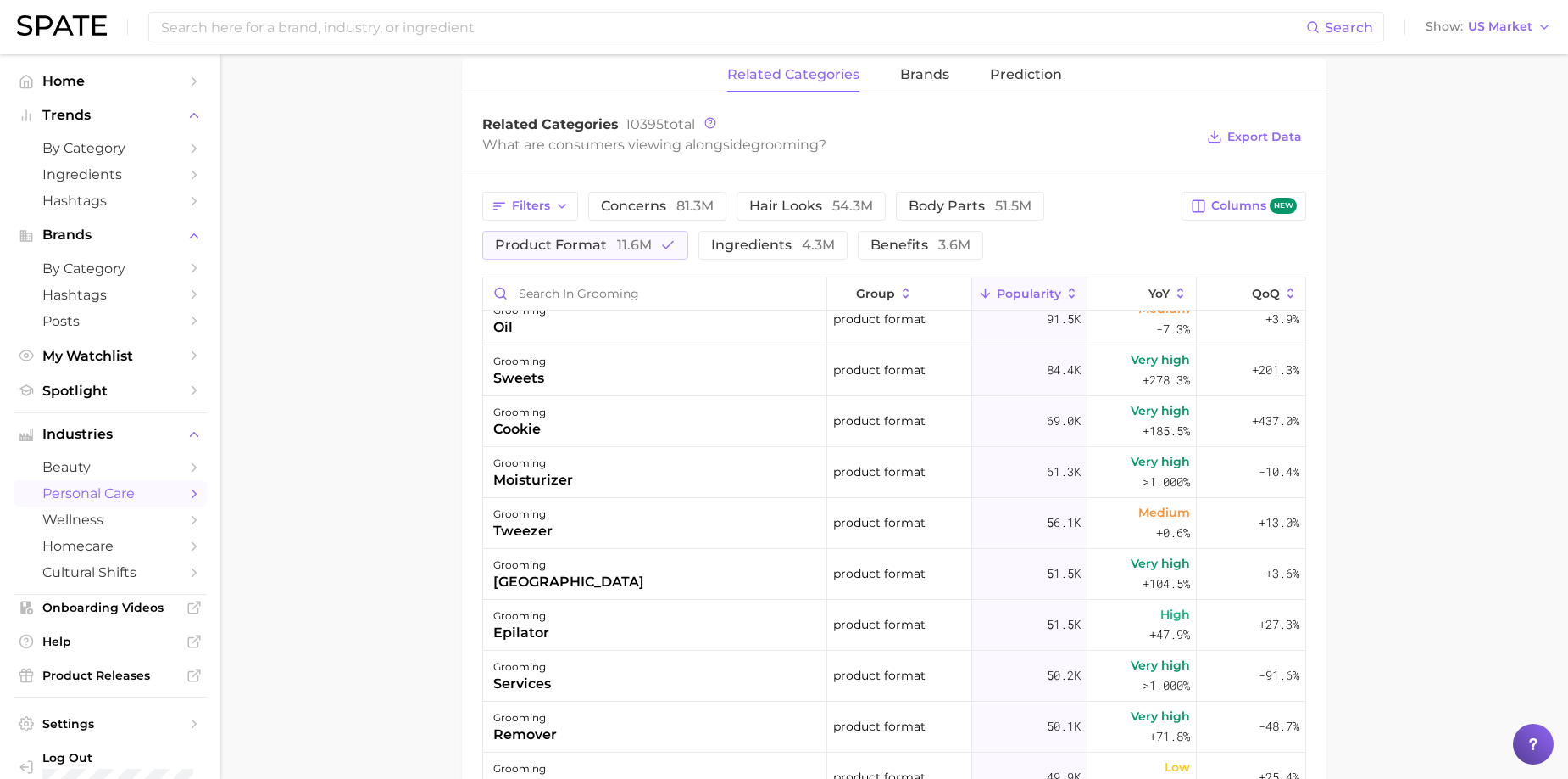
scroll to position [1272, 0]
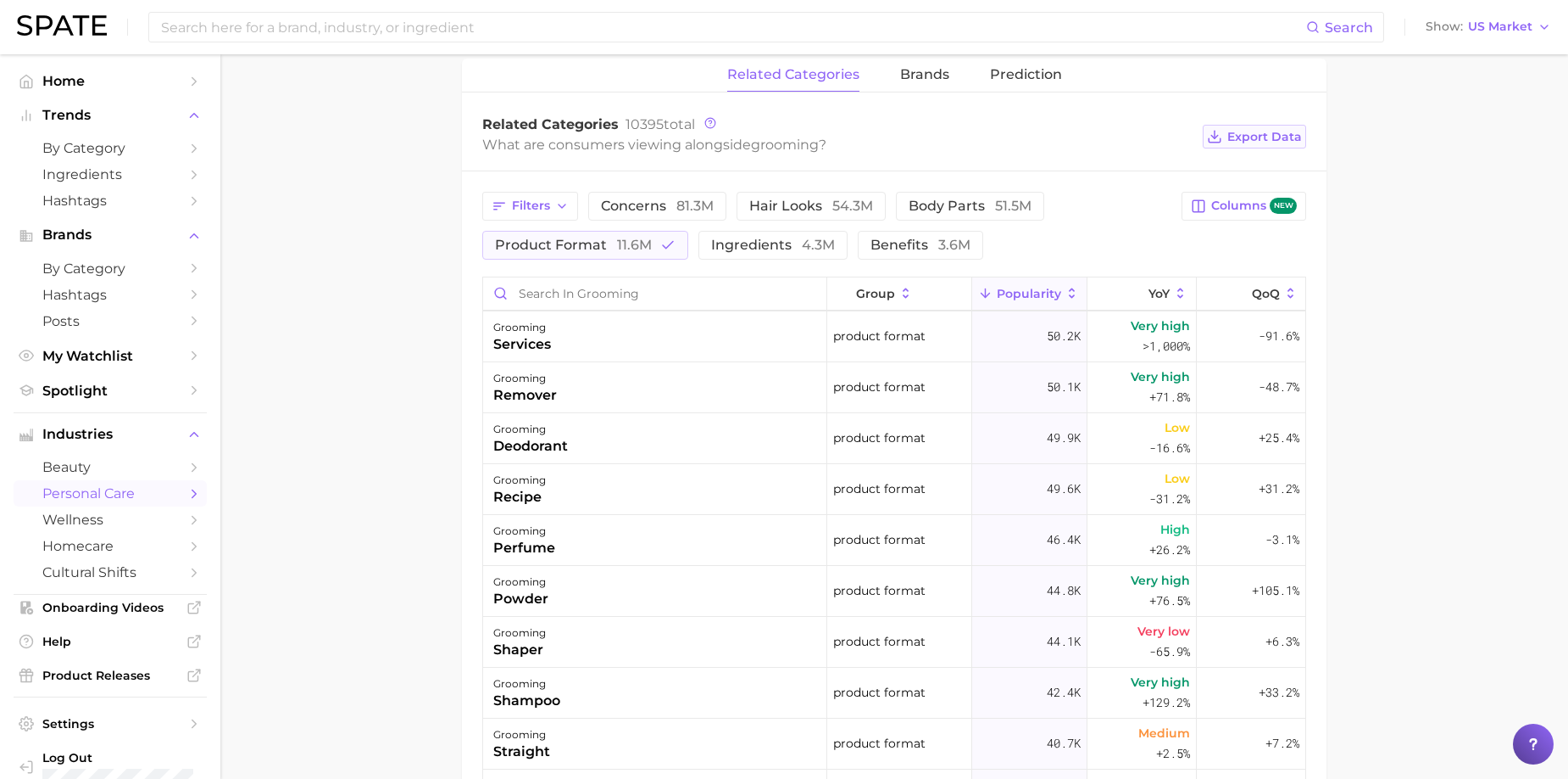
click at [1067, 135] on icon at bounding box center [1215, 137] width 16 height 16
click at [945, 69] on span "brands" at bounding box center [924, 74] width 49 height 16
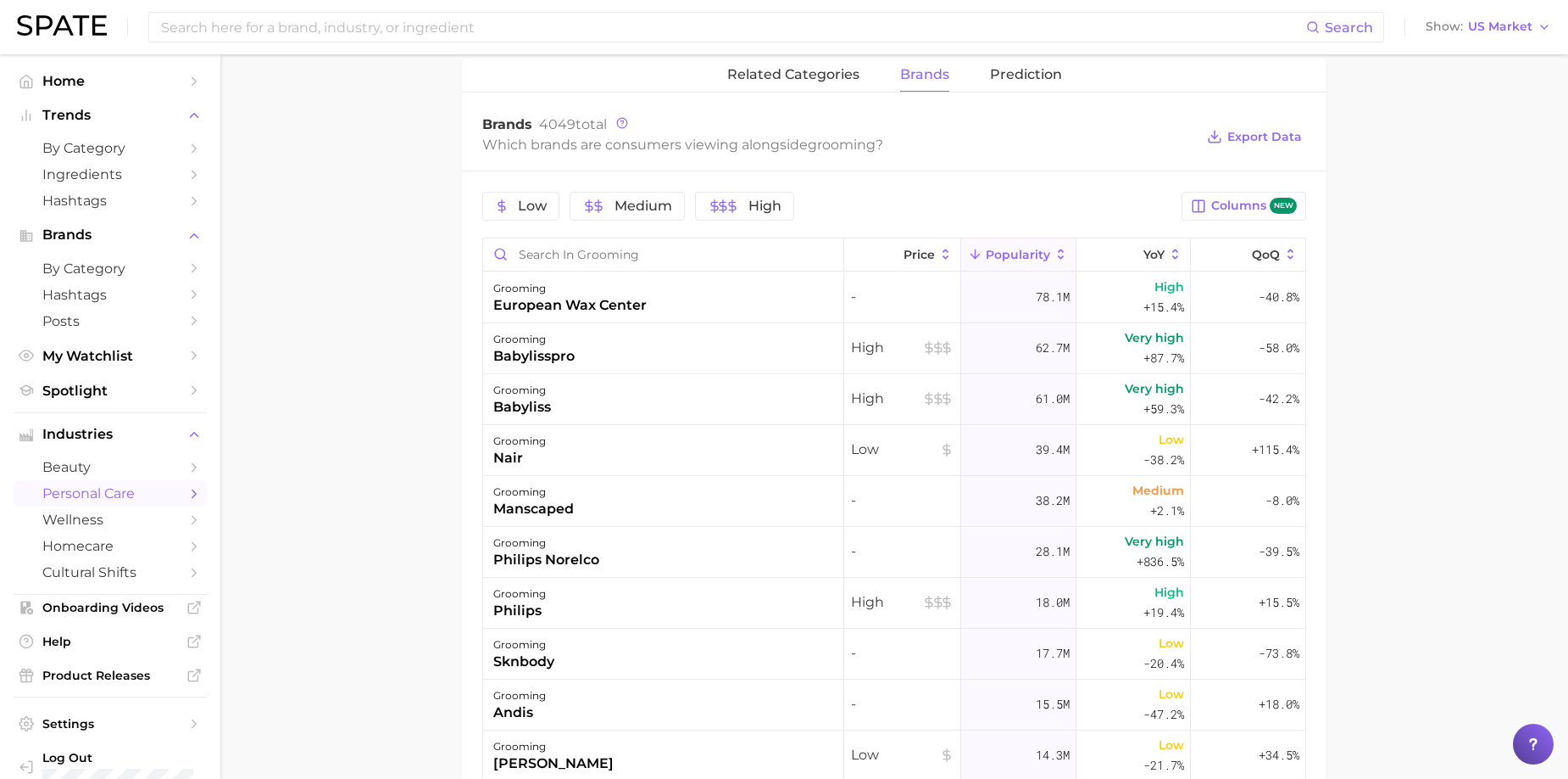
click at [727, 222] on div "Low Medium High Columns new Price Popularity YoY QoQ grooming european wax cent…" at bounding box center [894, 604] width 865 height 865
click at [731, 212] on icon "button" at bounding box center [733, 206] width 14 height 14
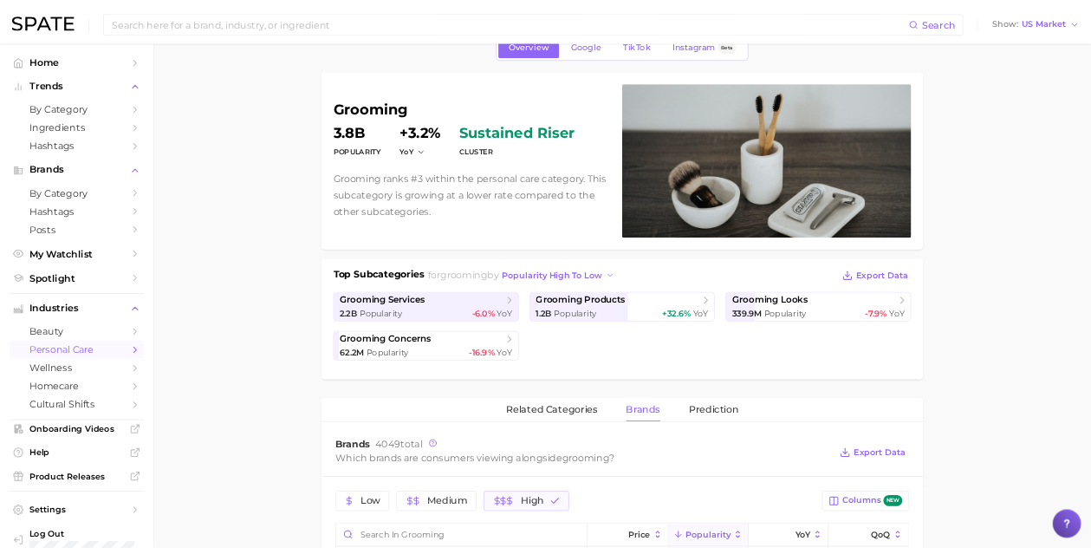
scroll to position [0, 0]
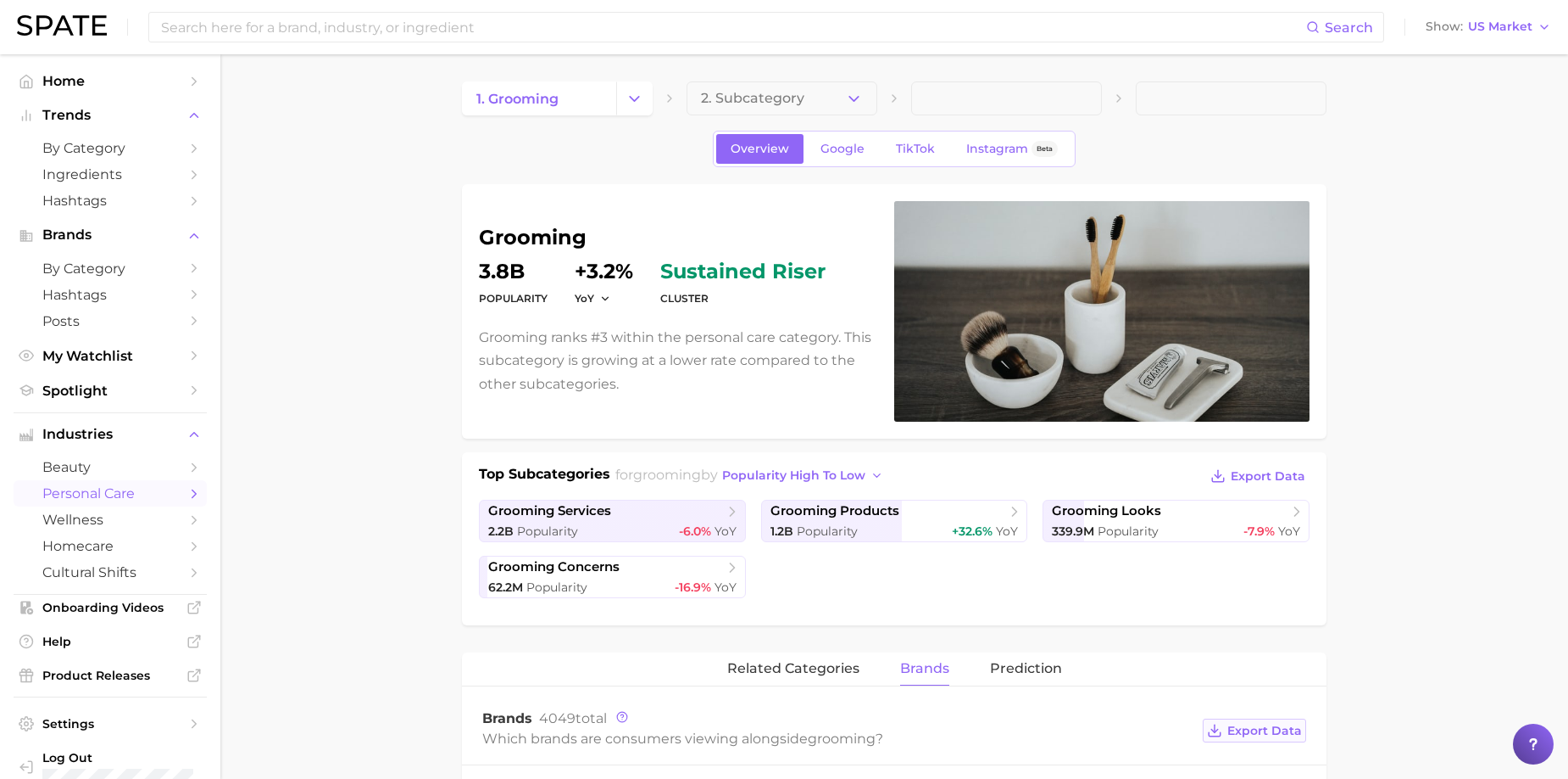
click at [1067, 479] on span "Export Data" at bounding box center [1265, 730] width 74 height 15
click at [1067, 479] on span "Export Data" at bounding box center [1268, 476] width 74 height 15
click at [1067, 472] on span "Export Data" at bounding box center [1268, 476] width 74 height 15
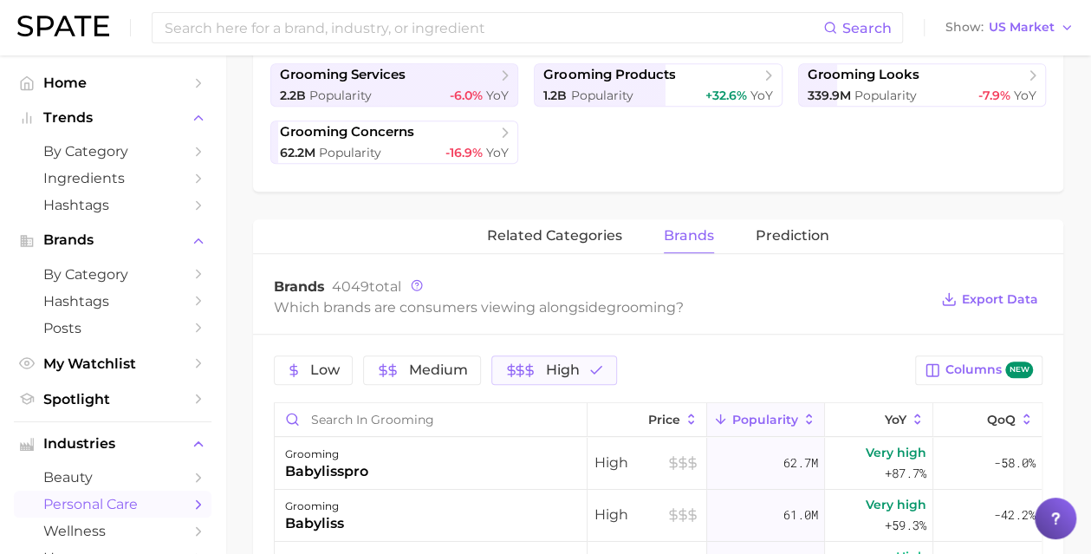
scroll to position [395, 0]
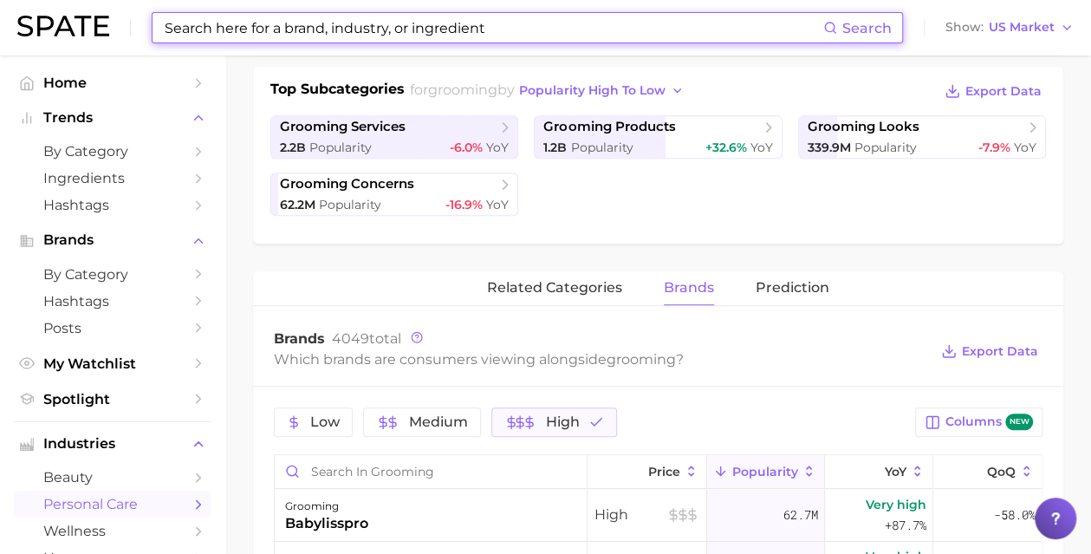
click at [536, 36] on input at bounding box center [493, 27] width 660 height 29
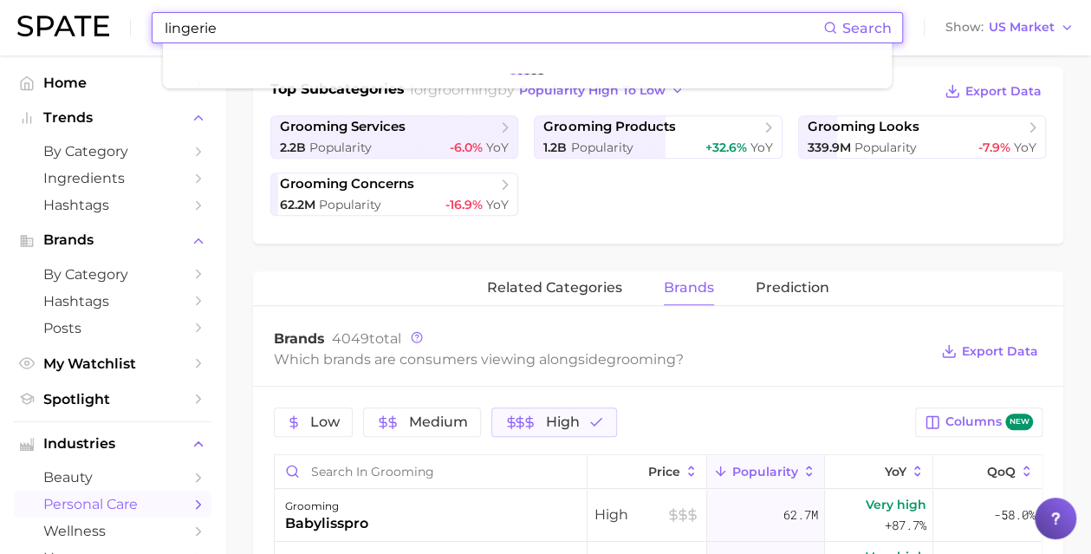
type input "lingerie"
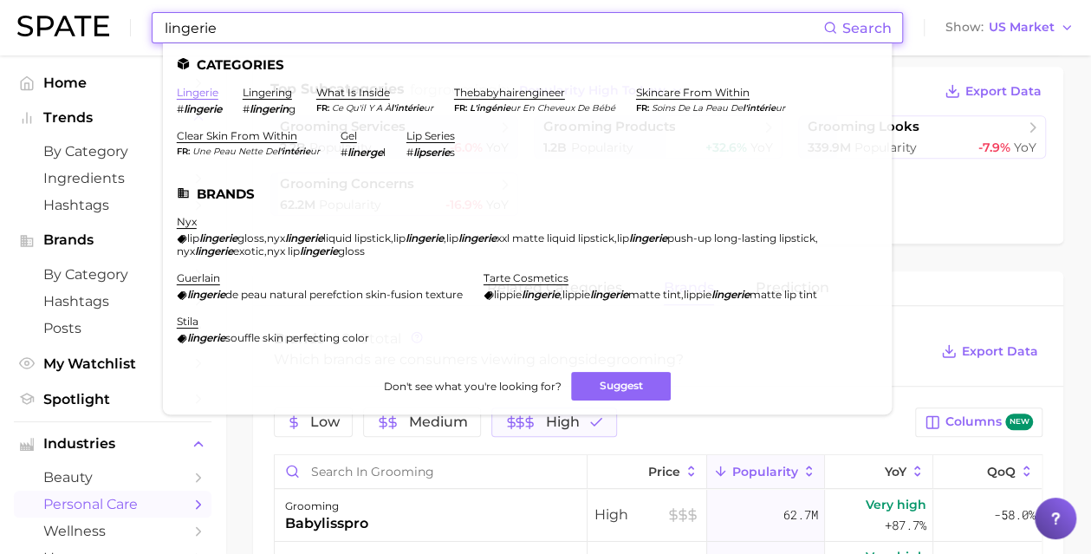
click at [198, 93] on link "lingerie" at bounding box center [198, 92] width 42 height 13
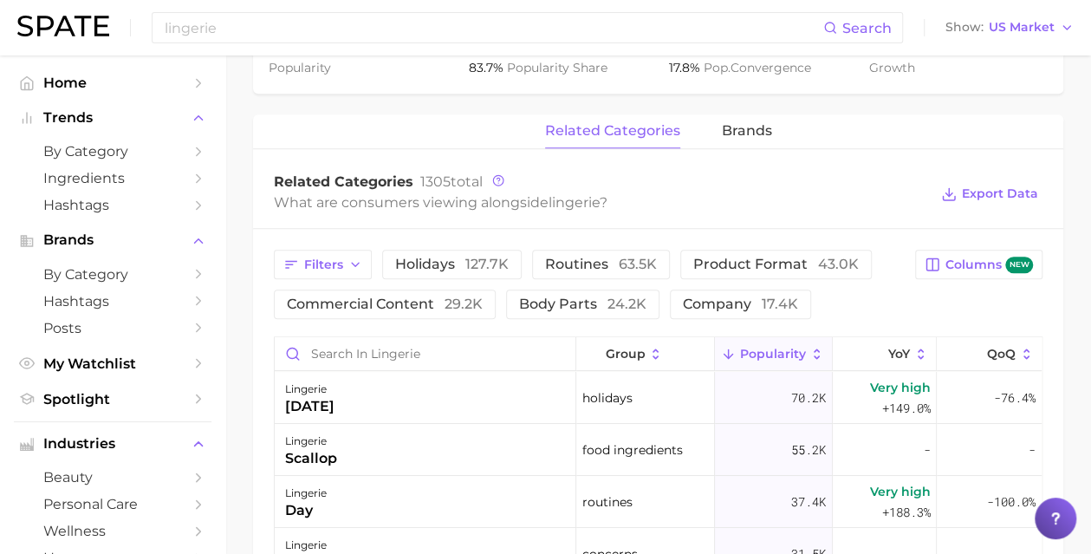
scroll to position [744, 0]
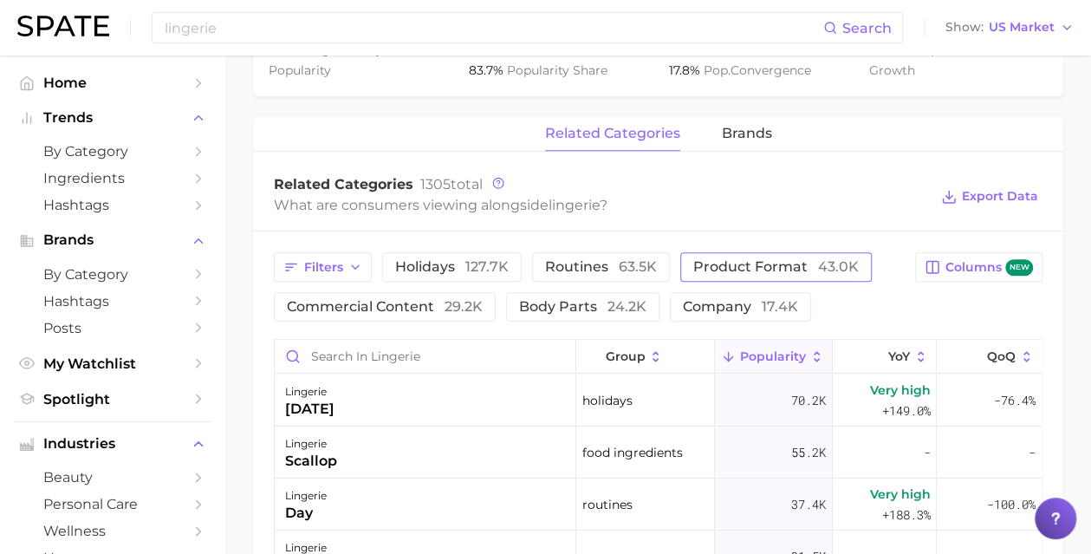
click at [771, 271] on span "product format 43.0k" at bounding box center [776, 267] width 166 height 14
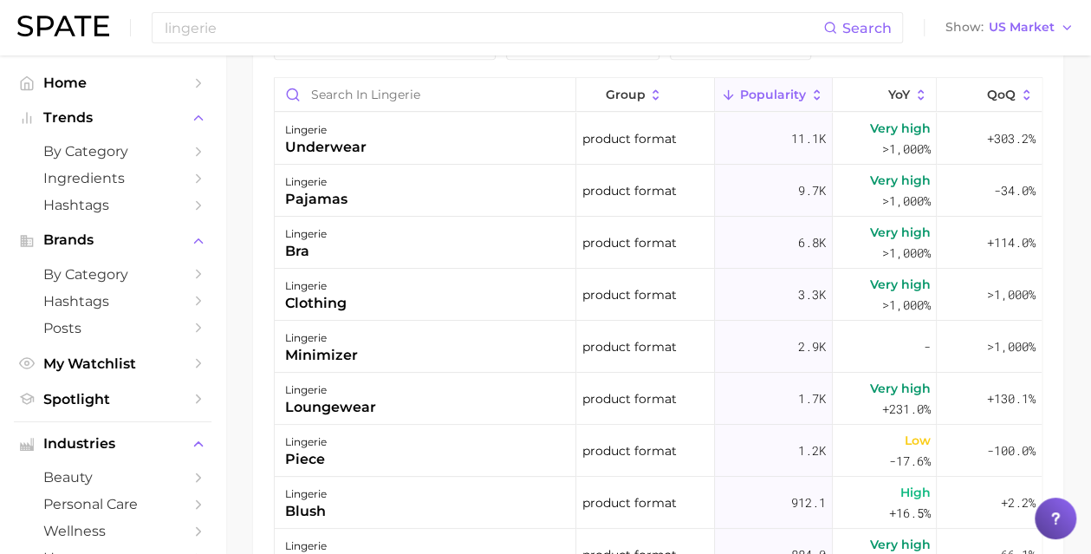
scroll to position [1004, 0]
click at [318, 147] on div "underwear" at bounding box center [325, 149] width 81 height 21
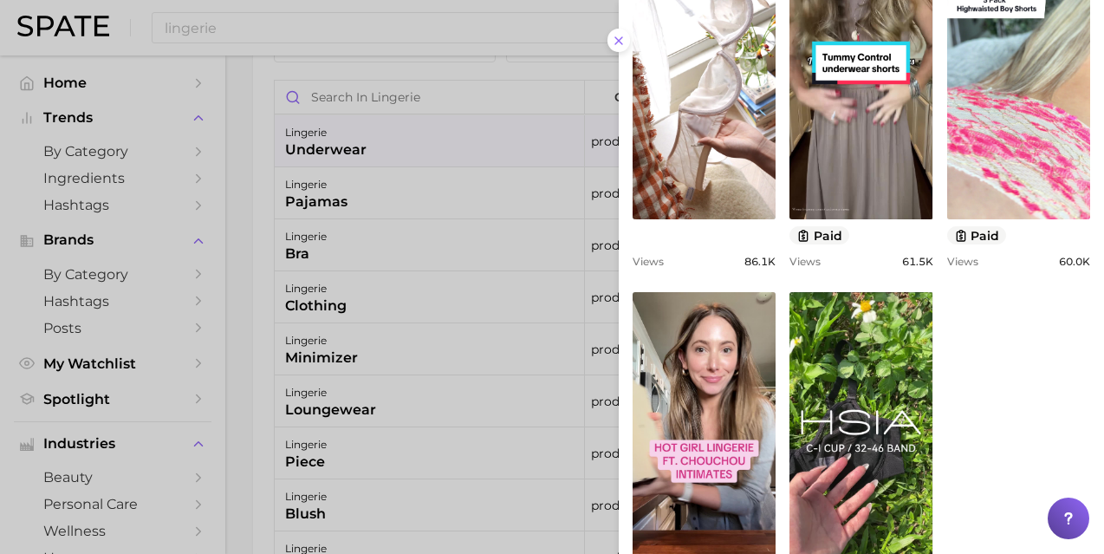
scroll to position [666, 0]
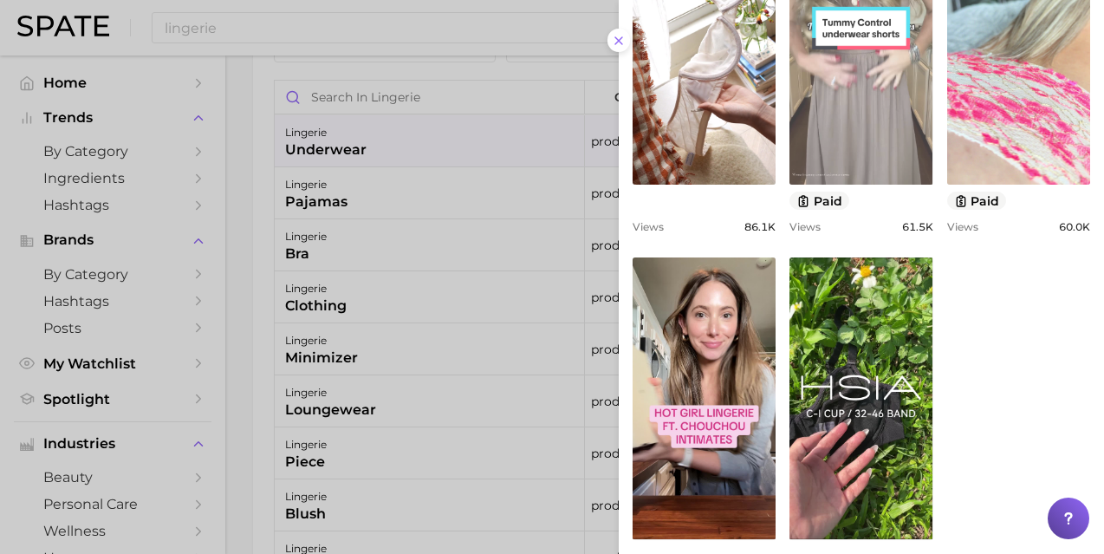
click at [827, 103] on link "view post on TikTok" at bounding box center [861, 44] width 143 height 282
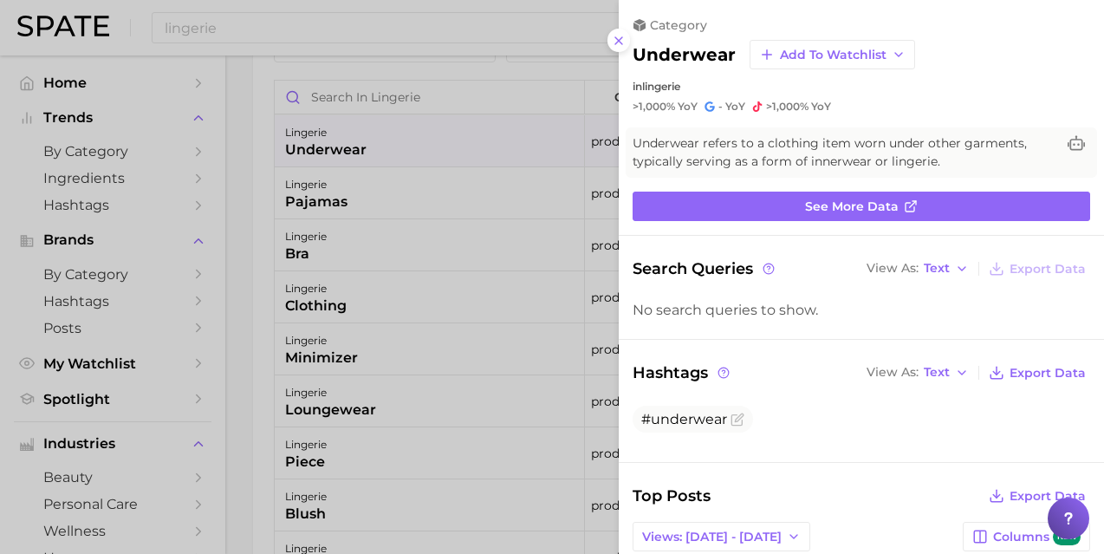
scroll to position [0, 0]
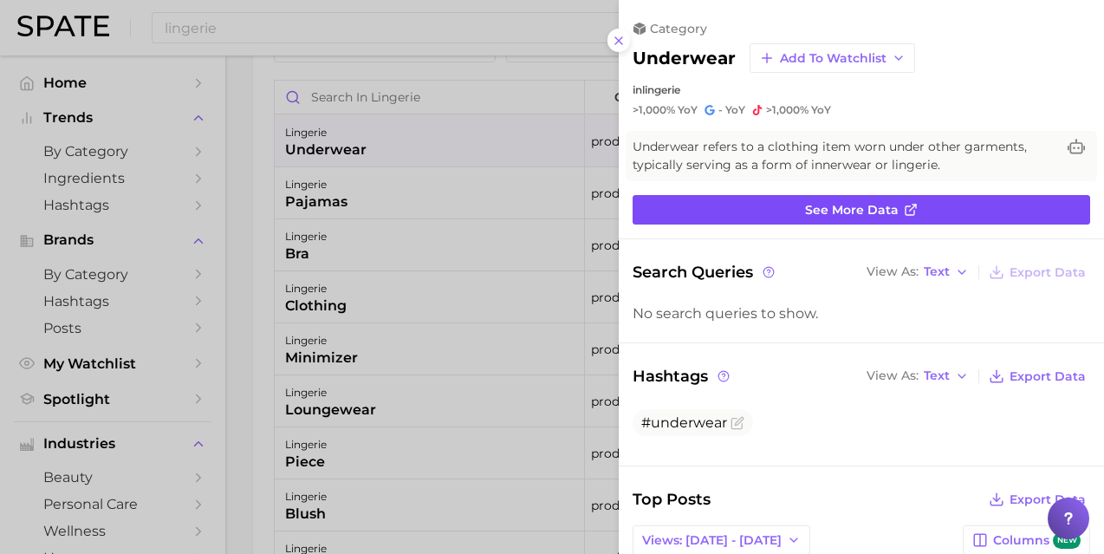
click at [837, 214] on span "See more data" at bounding box center [852, 210] width 94 height 15
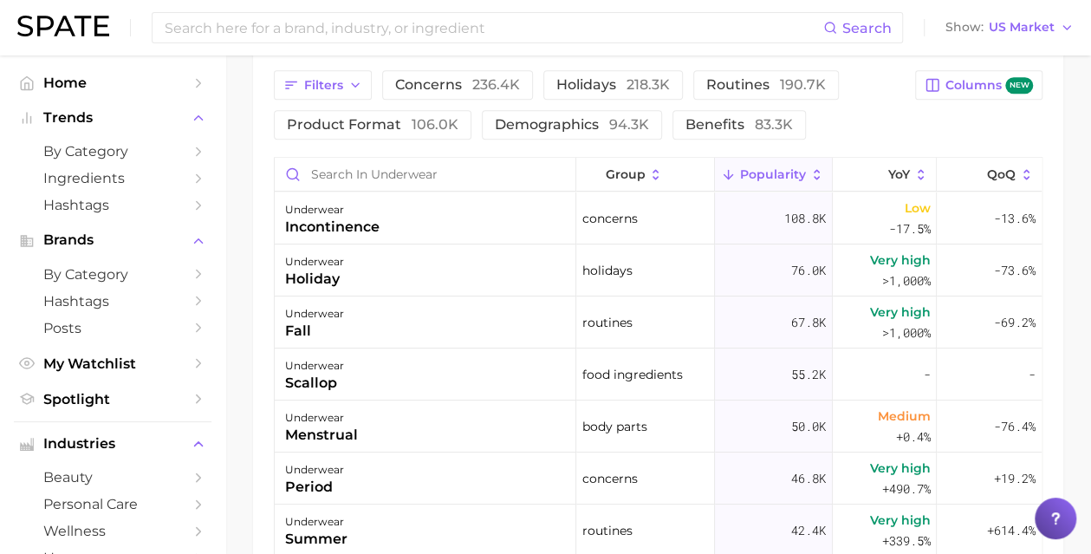
scroll to position [924, 0]
click at [394, 174] on input "Search in underwear" at bounding box center [425, 175] width 301 height 33
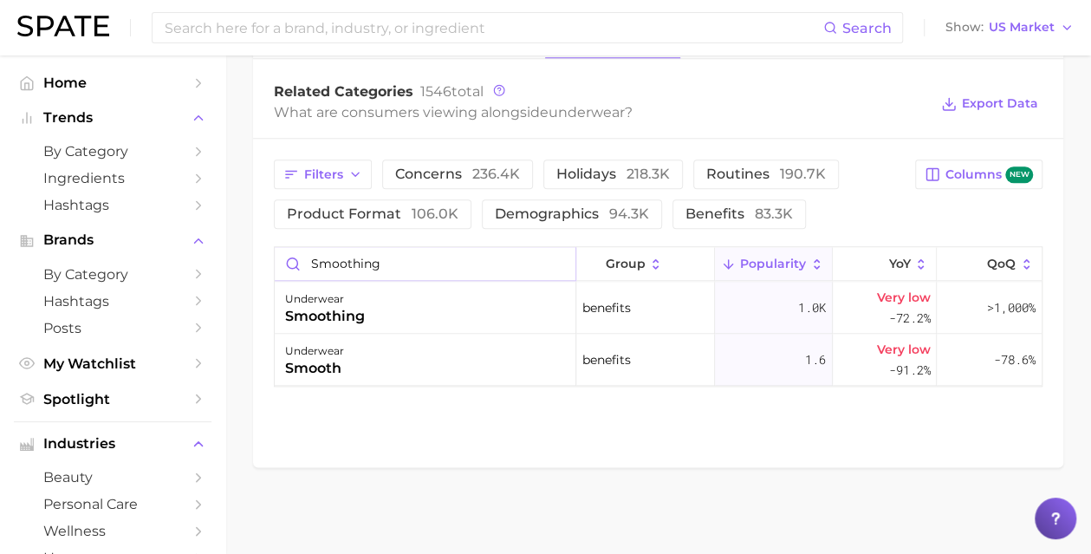
scroll to position [836, 0]
type input "s"
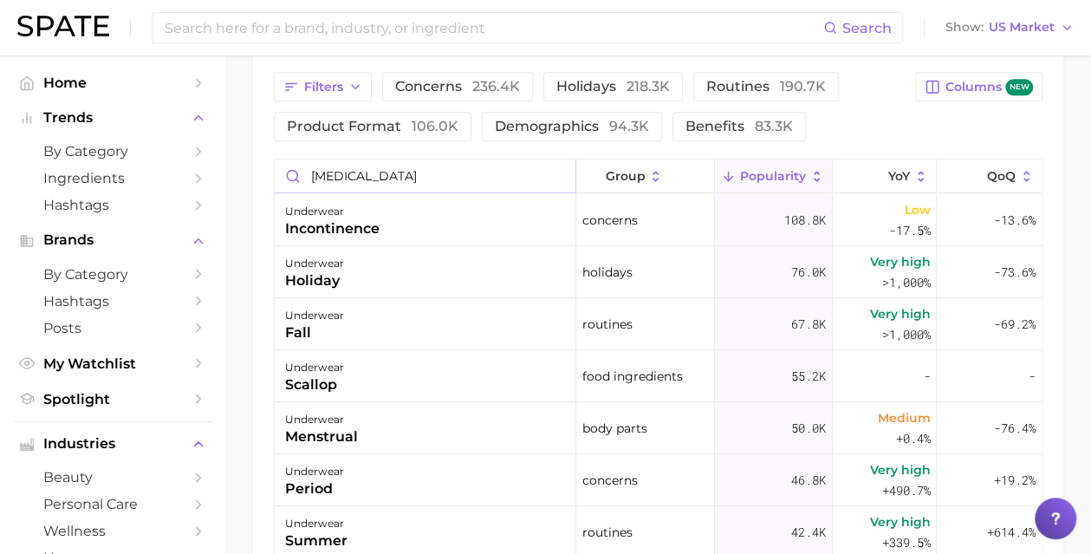
type input "[MEDICAL_DATA]"
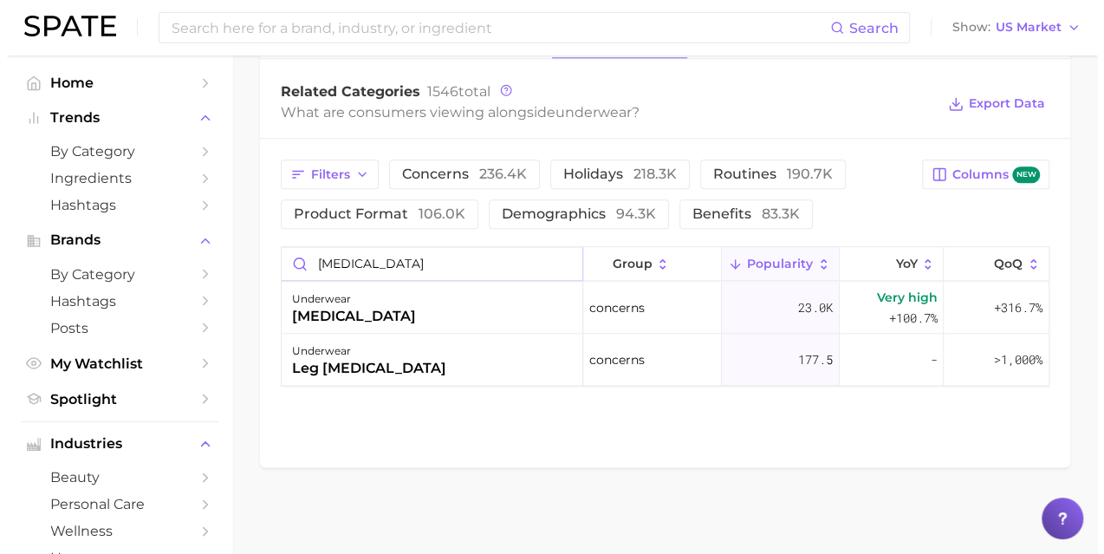
scroll to position [836, 0]
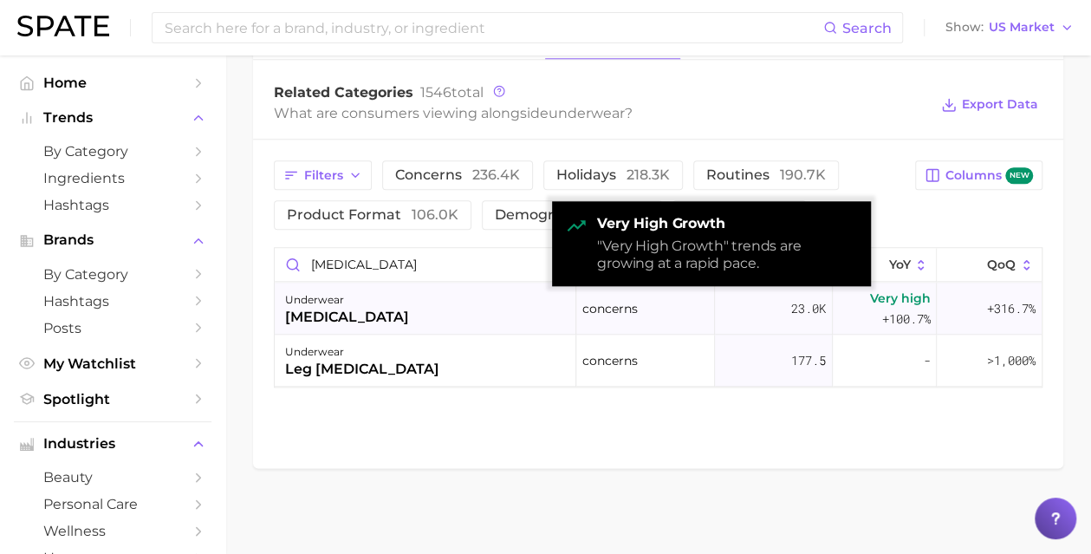
click at [912, 291] on span "Very high" at bounding box center [899, 298] width 61 height 21
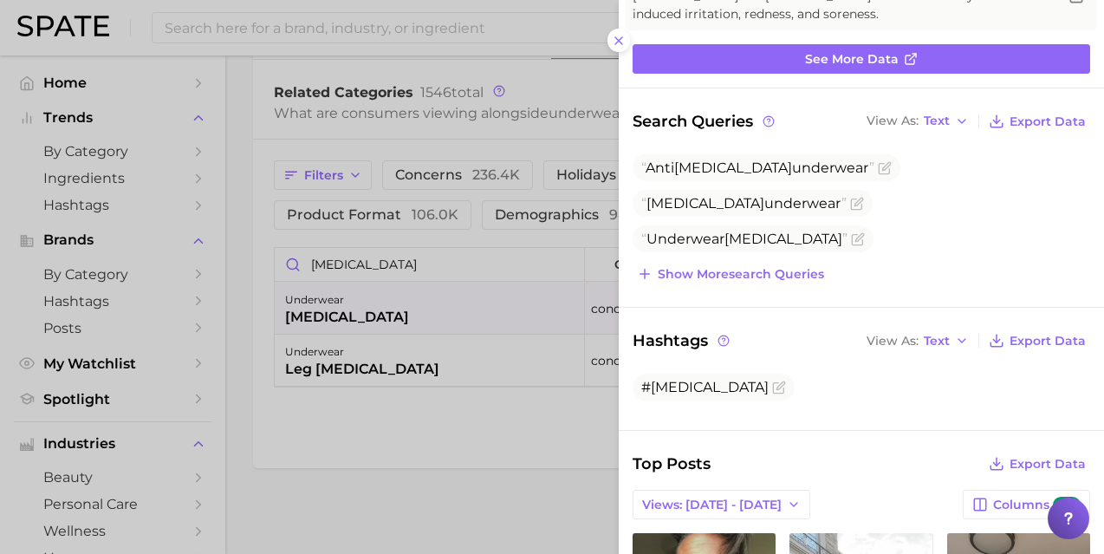
scroll to position [149, 0]
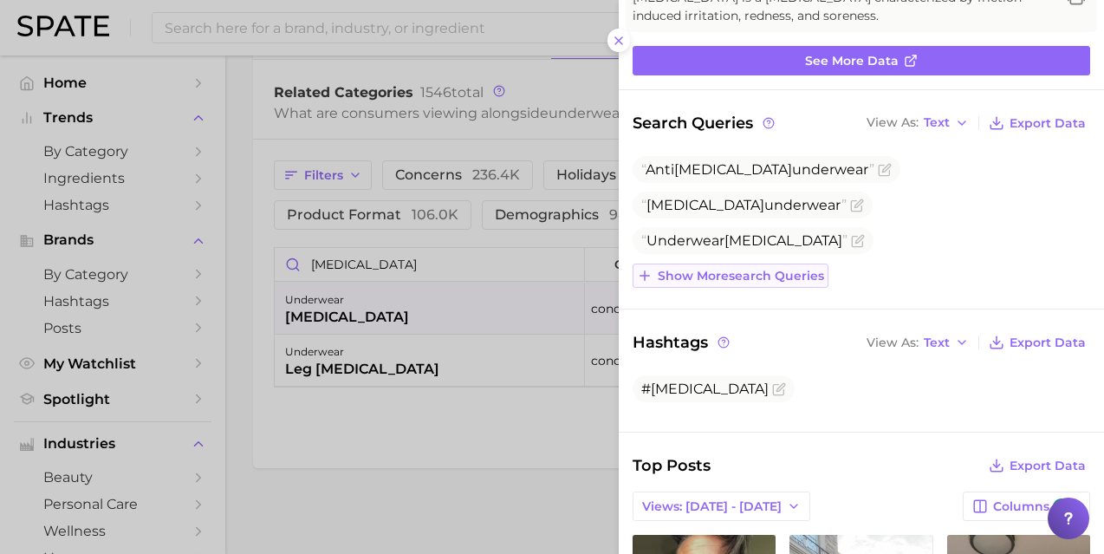
click at [707, 270] on span "Show more search queries" at bounding box center [741, 276] width 166 height 15
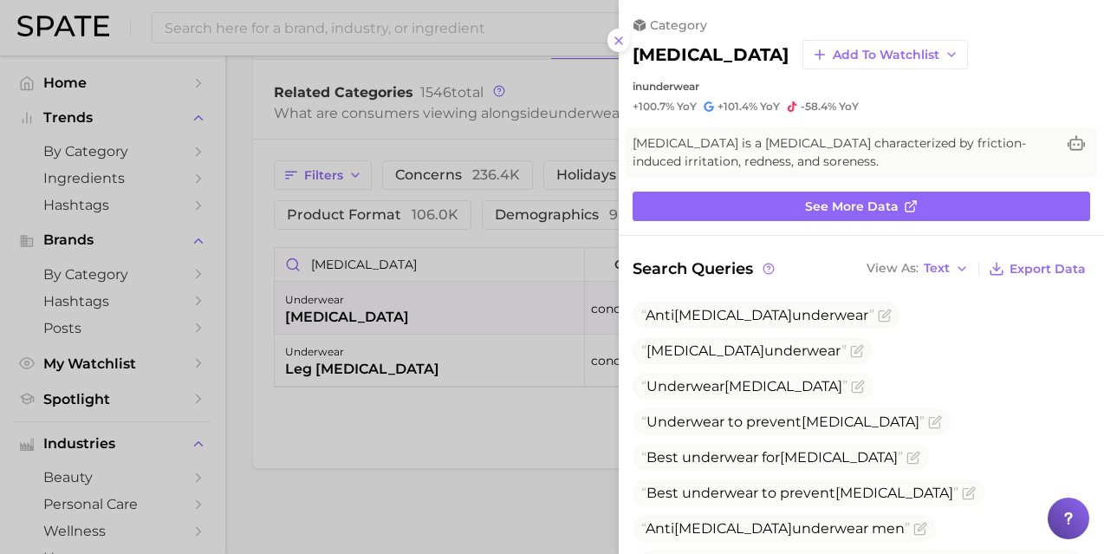
scroll to position [0, 0]
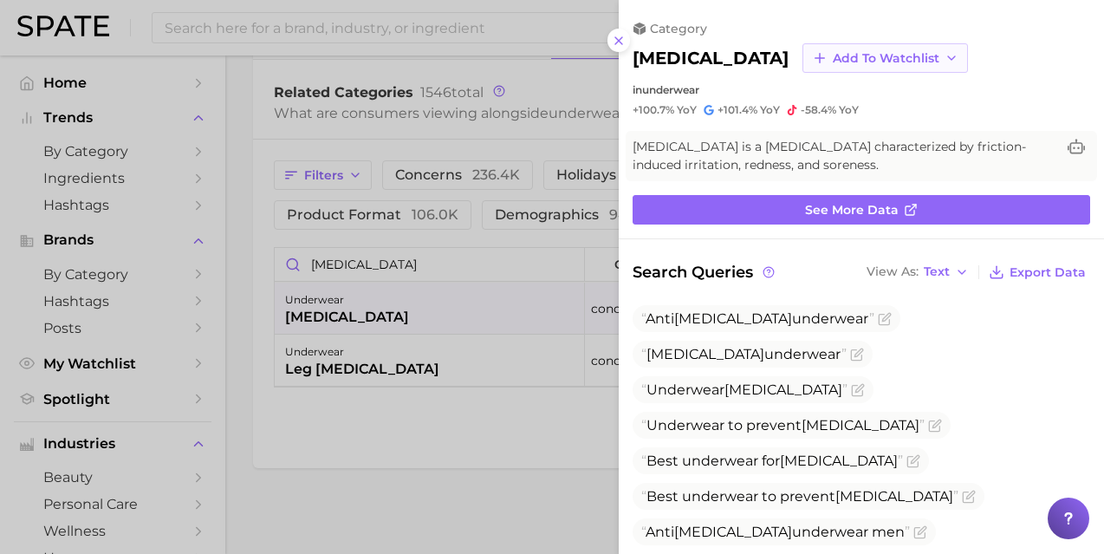
click at [833, 57] on span "Add to Watchlist" at bounding box center [886, 58] width 107 height 15
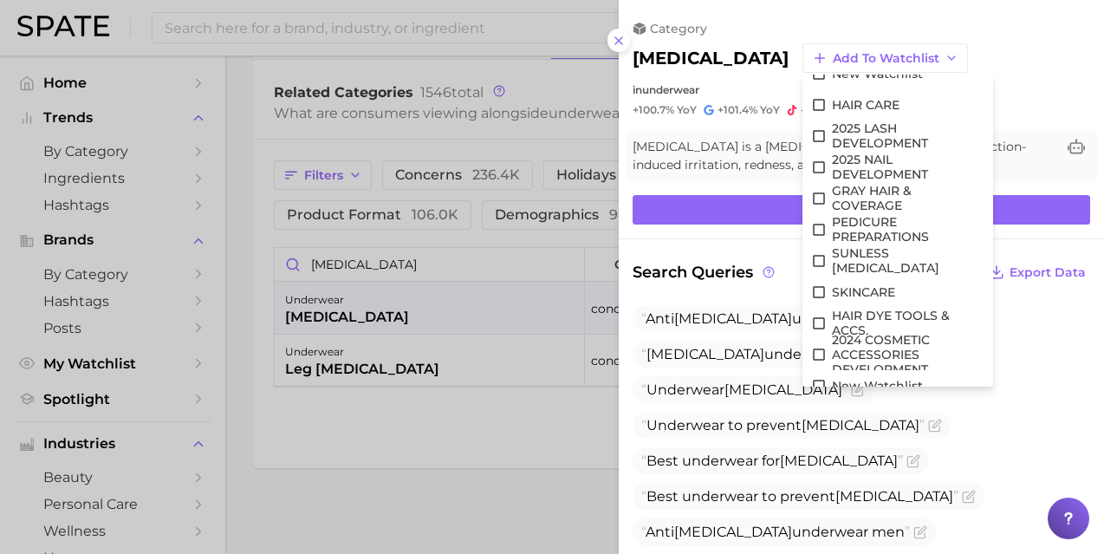
scroll to position [157, 0]
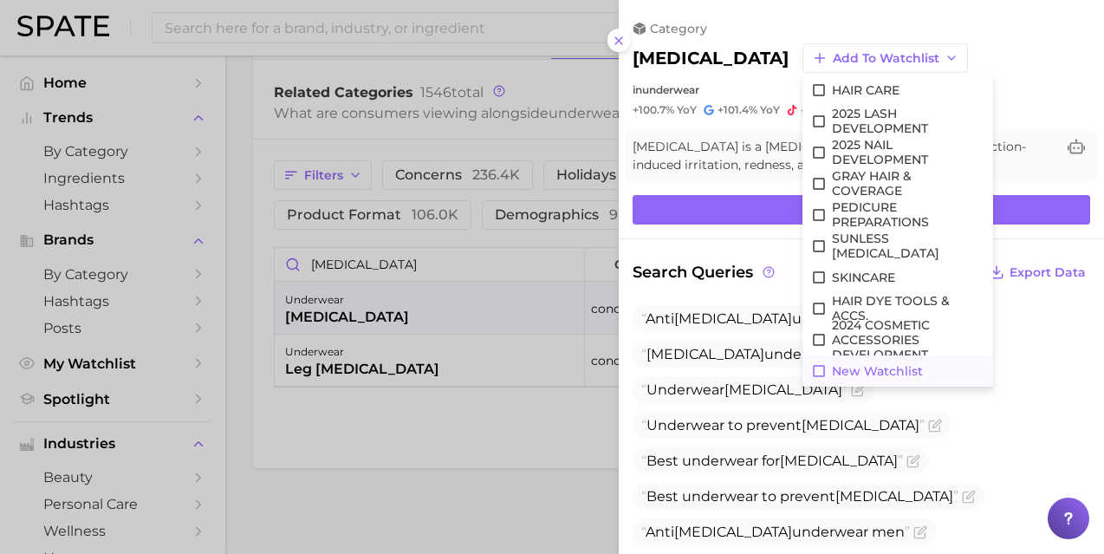
click at [832, 367] on span "New Watchlist" at bounding box center [877, 371] width 91 height 15
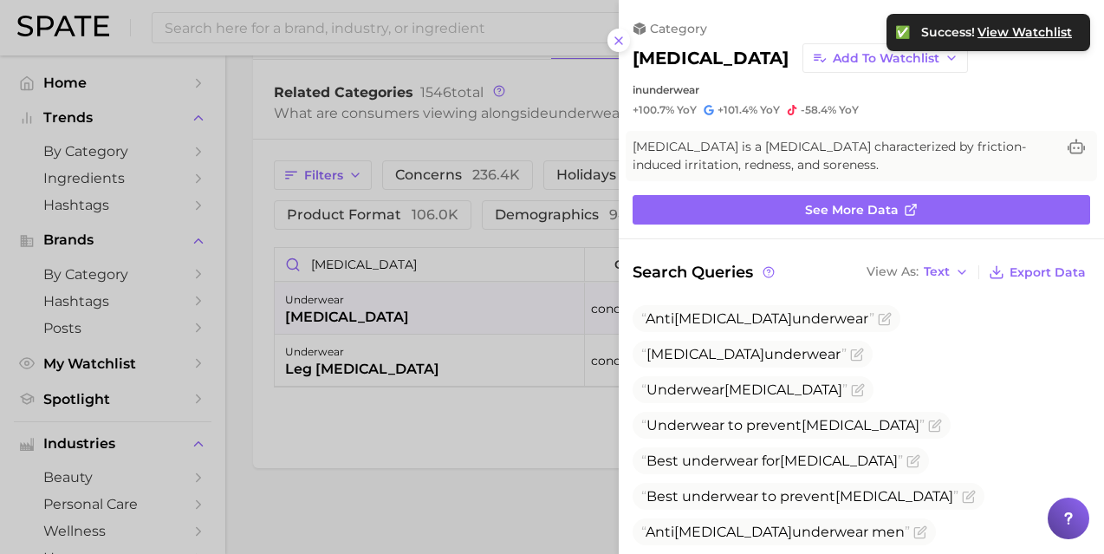
click at [1019, 34] on span "View Watchlist" at bounding box center [1025, 32] width 94 height 15
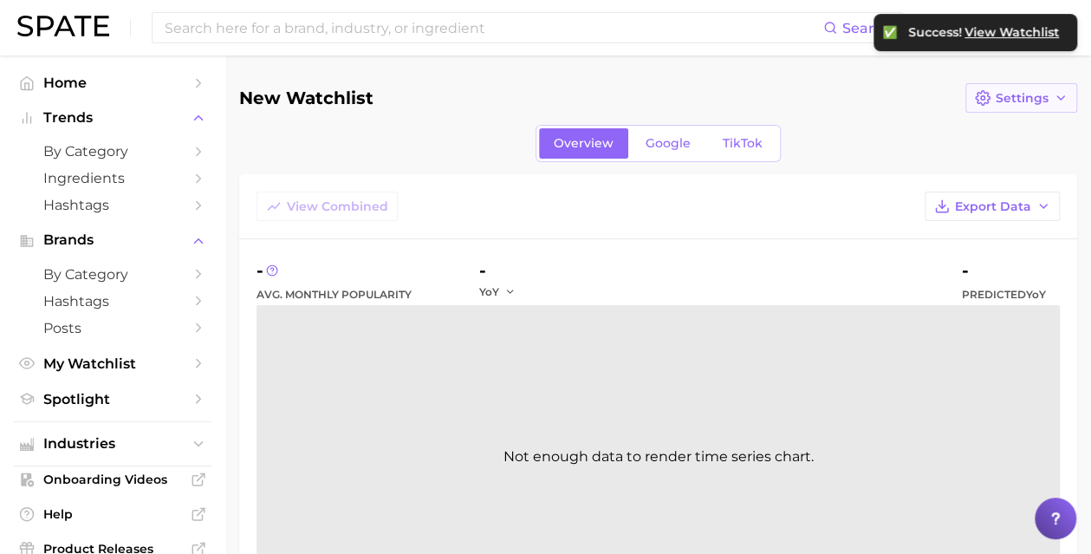
click at [1051, 100] on button "Settings" at bounding box center [1022, 97] width 112 height 29
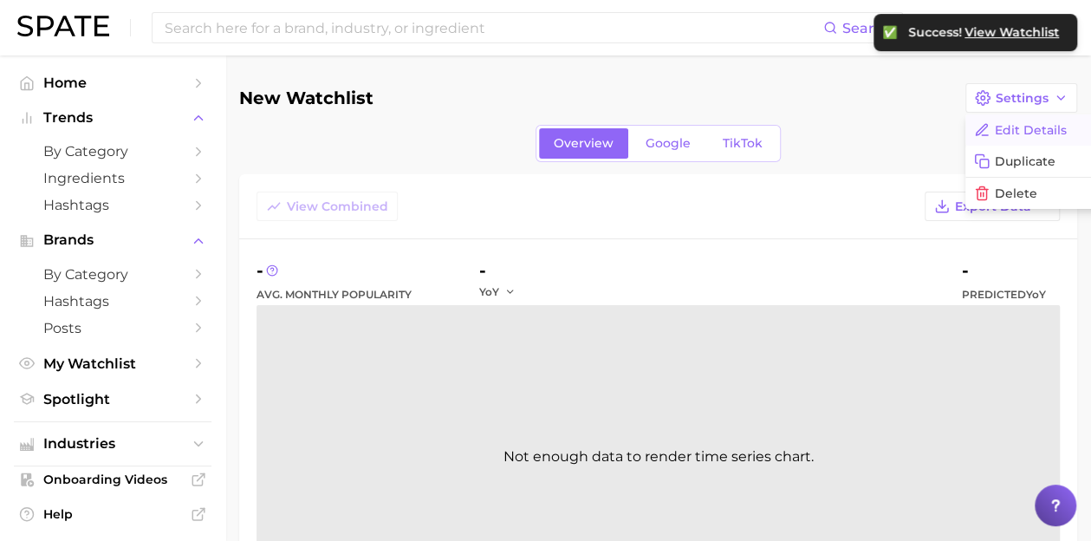
click at [1037, 128] on button "Edit Details" at bounding box center [1061, 129] width 191 height 31
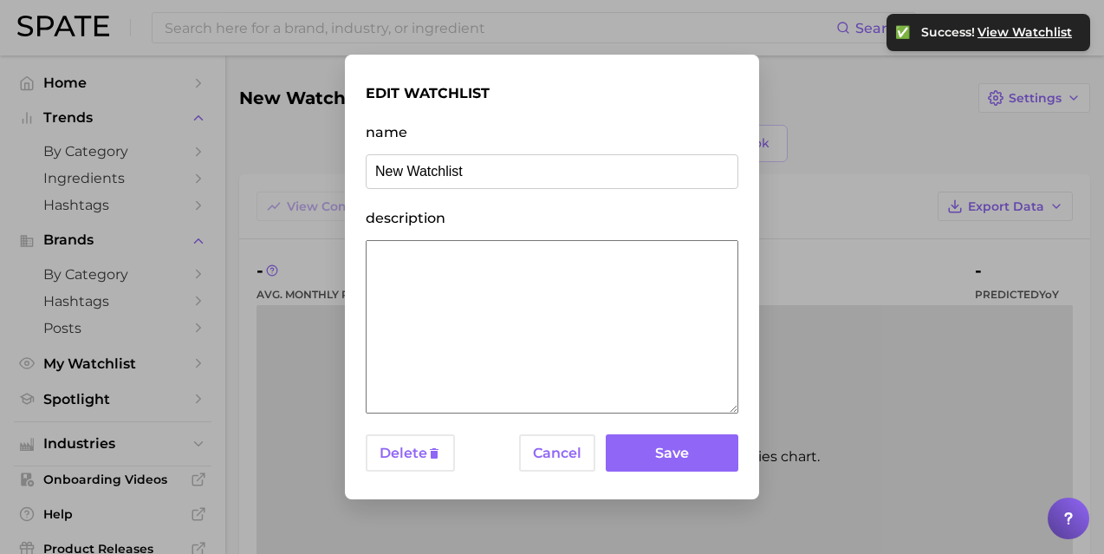
drag, startPoint x: 489, startPoint y: 183, endPoint x: 315, endPoint y: 176, distance: 174.3
click at [315, 176] on div "edit watchlist name New Watchlist description Delete Cancel Save" at bounding box center [552, 277] width 1104 height 554
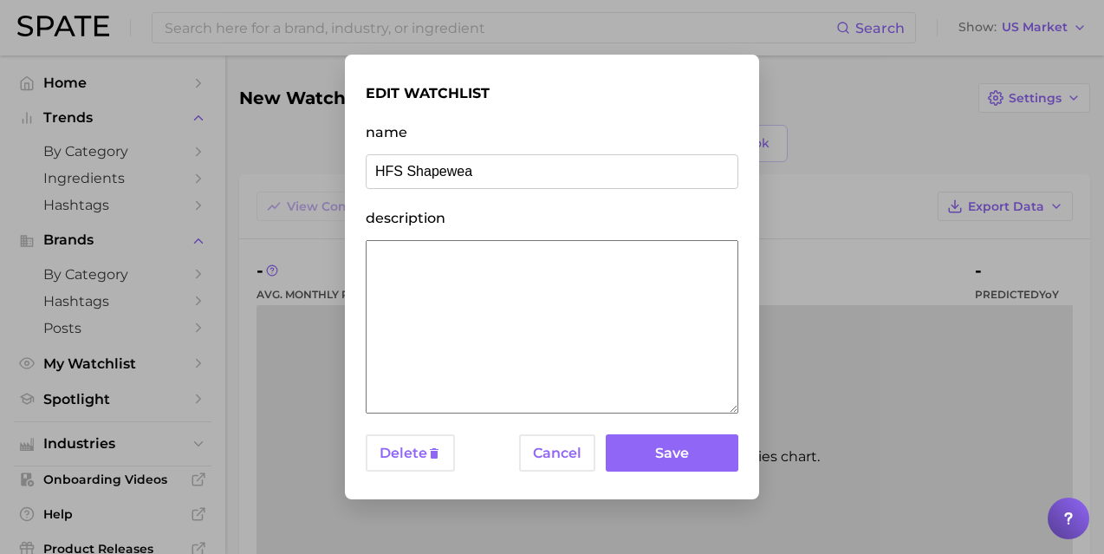
type input "HFS Shapewear"
click at [689, 458] on button "Save" at bounding box center [672, 452] width 133 height 37
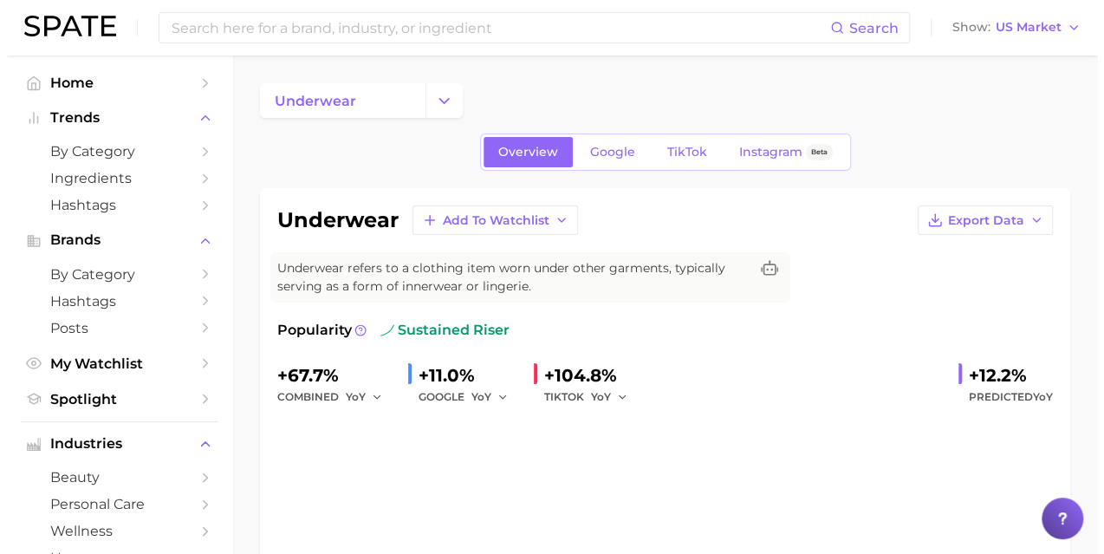
scroll to position [836, 0]
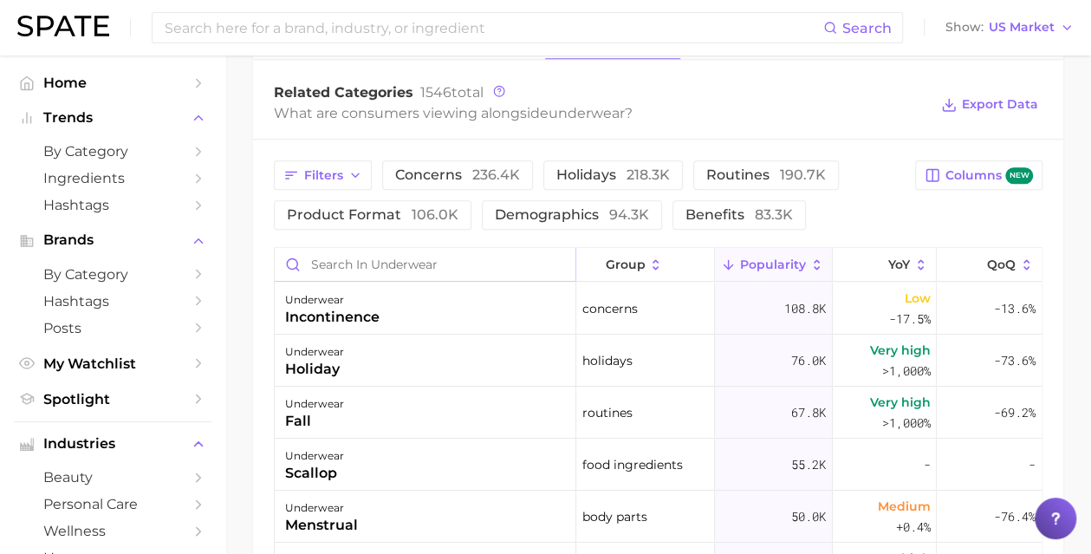
click at [416, 263] on input "Search in underwear" at bounding box center [425, 264] width 301 height 33
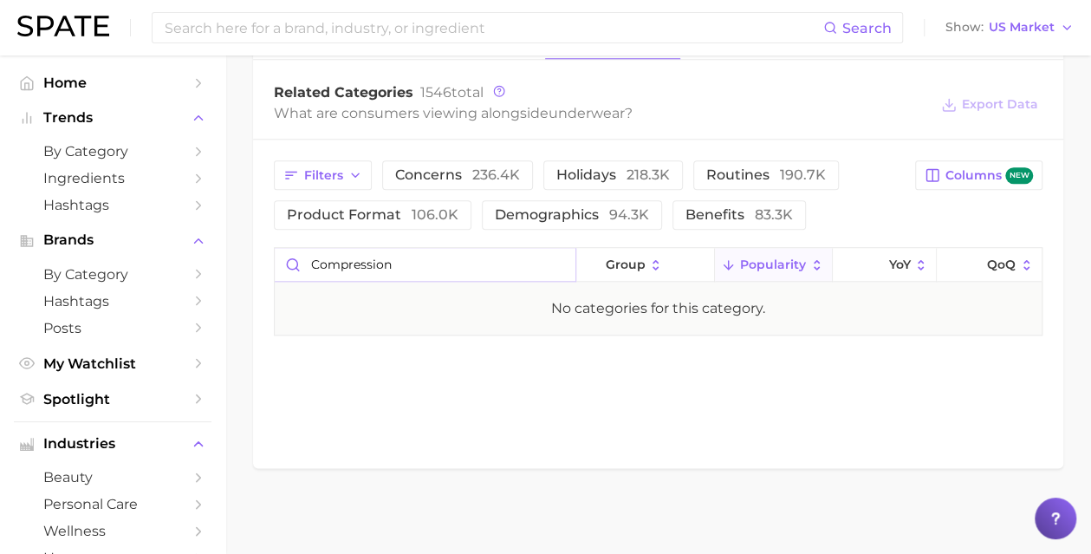
drag, startPoint x: 416, startPoint y: 263, endPoint x: 270, endPoint y: 251, distance: 146.1
click at [270, 251] on div "Filters concerns 236.4k holidays 218.3k routines 190.7k product format 106.0k d…" at bounding box center [658, 248] width 810 height 217
drag, startPoint x: 381, startPoint y: 275, endPoint x: 289, endPoint y: 255, distance: 94.0
click at [289, 255] on input "spanx" at bounding box center [425, 264] width 301 height 33
type input "[MEDICAL_DATA]"
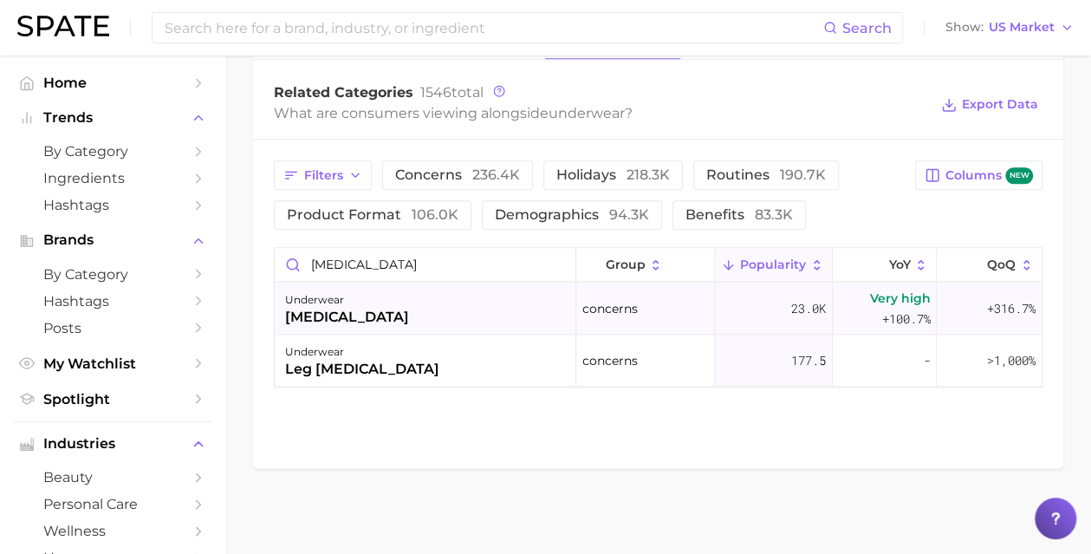
click at [323, 307] on div "[MEDICAL_DATA]" at bounding box center [347, 317] width 124 height 21
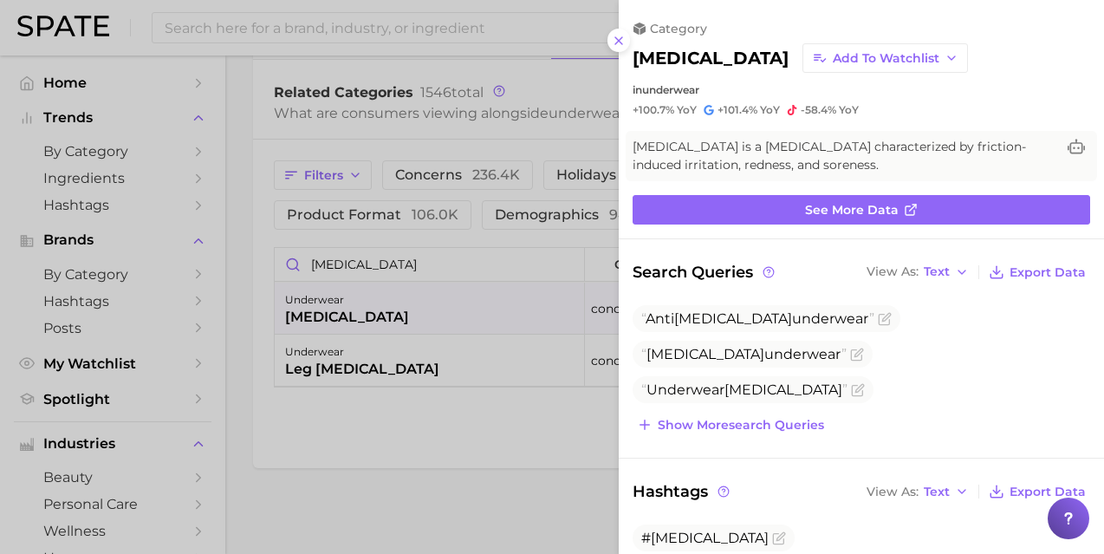
scroll to position [0, 0]
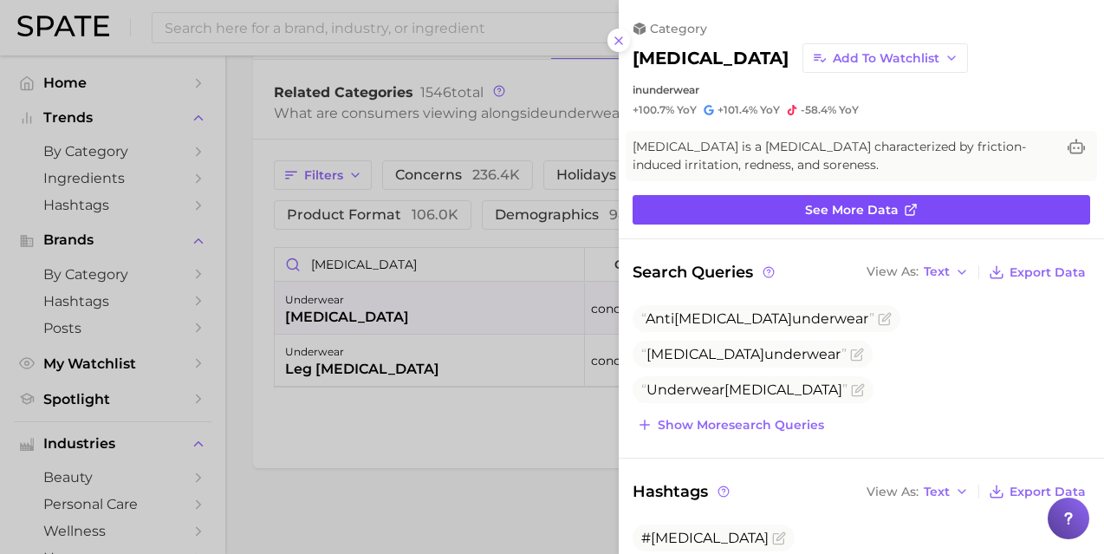
click at [858, 209] on span "See more data" at bounding box center [852, 210] width 94 height 15
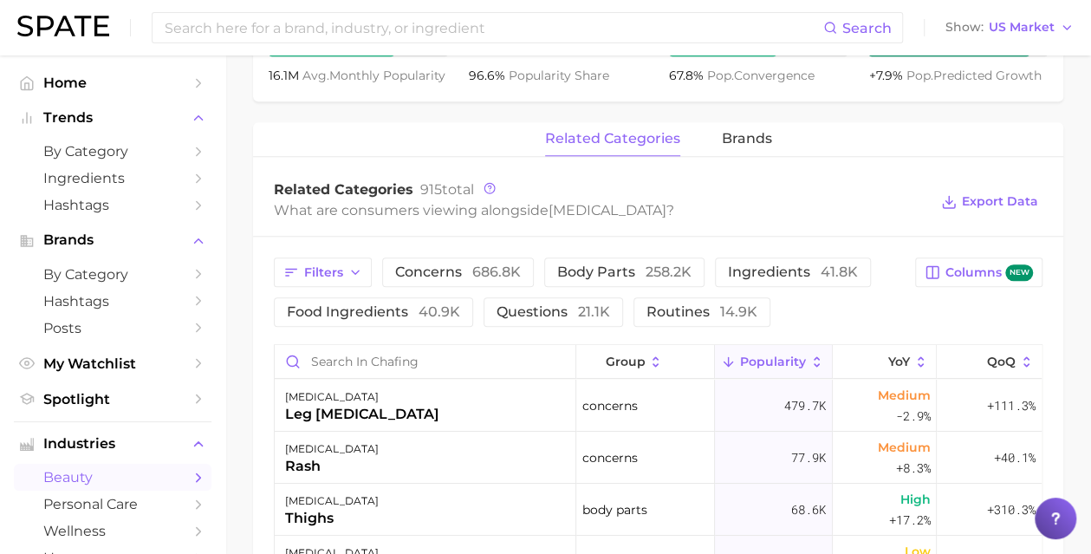
scroll to position [737, 0]
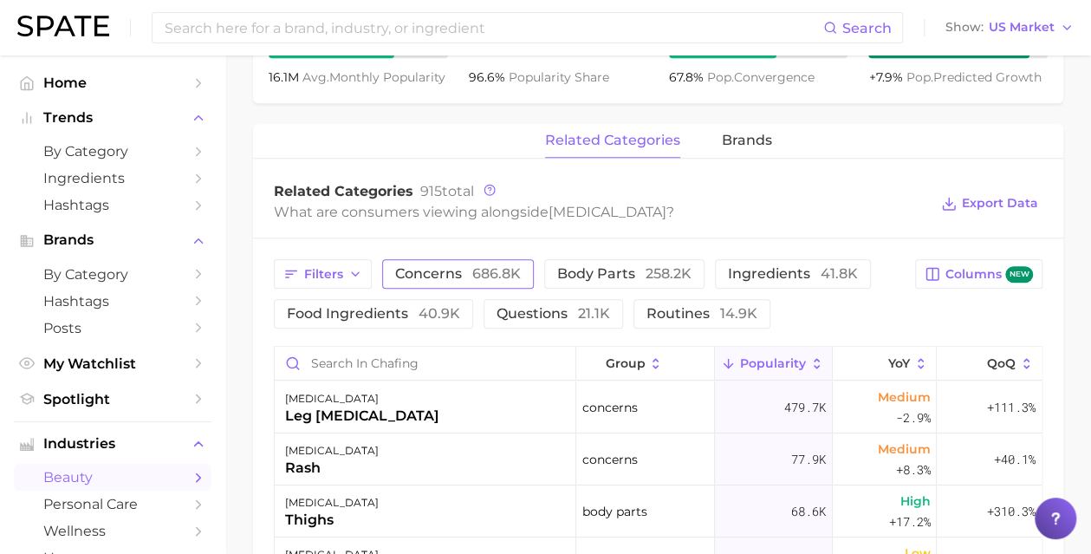
click at [419, 268] on span "concerns 686.8k" at bounding box center [458, 274] width 126 height 14
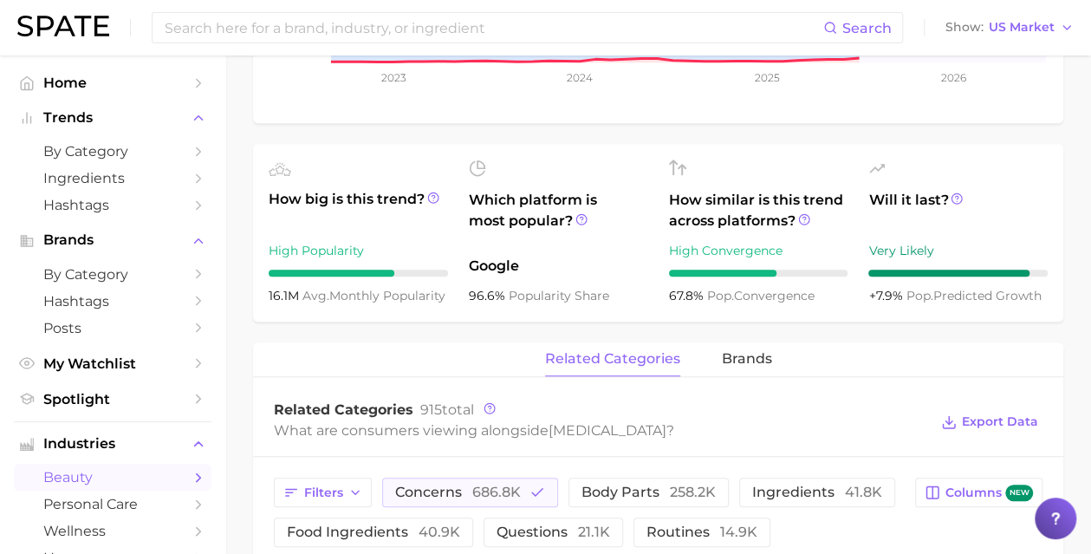
scroll to position [528, 0]
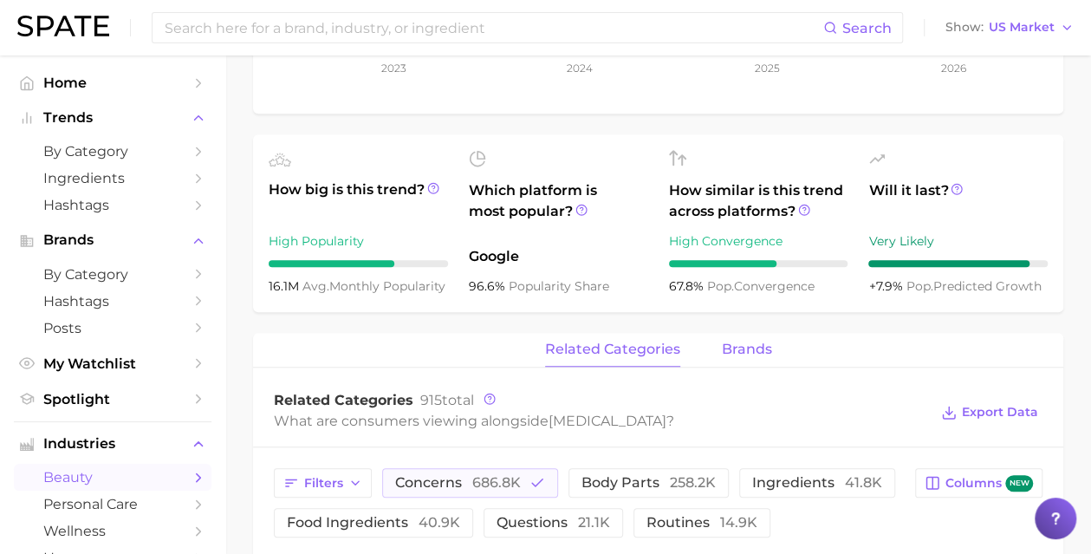
click at [758, 350] on span "brands" at bounding box center [747, 349] width 50 height 16
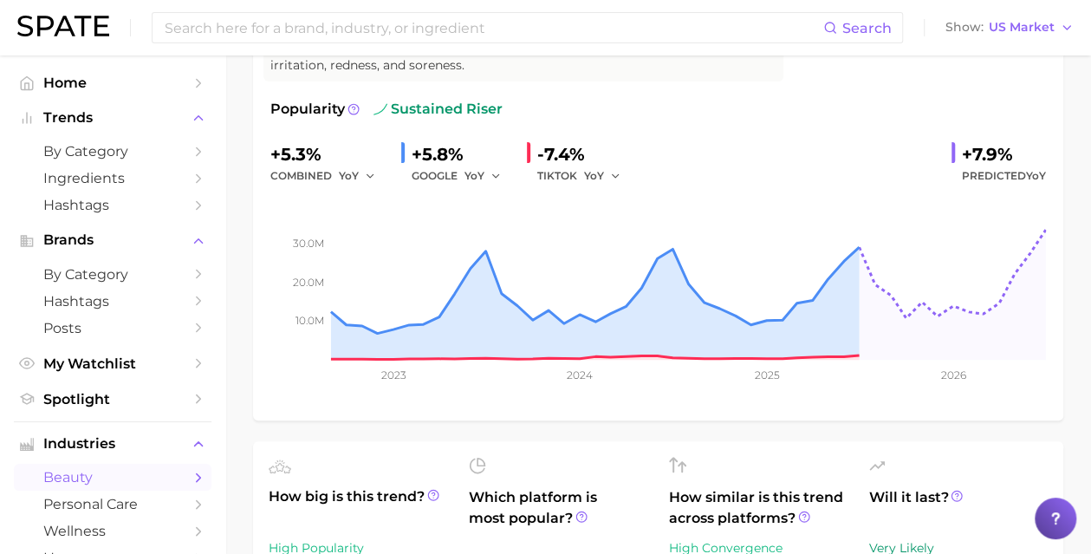
scroll to position [192, 0]
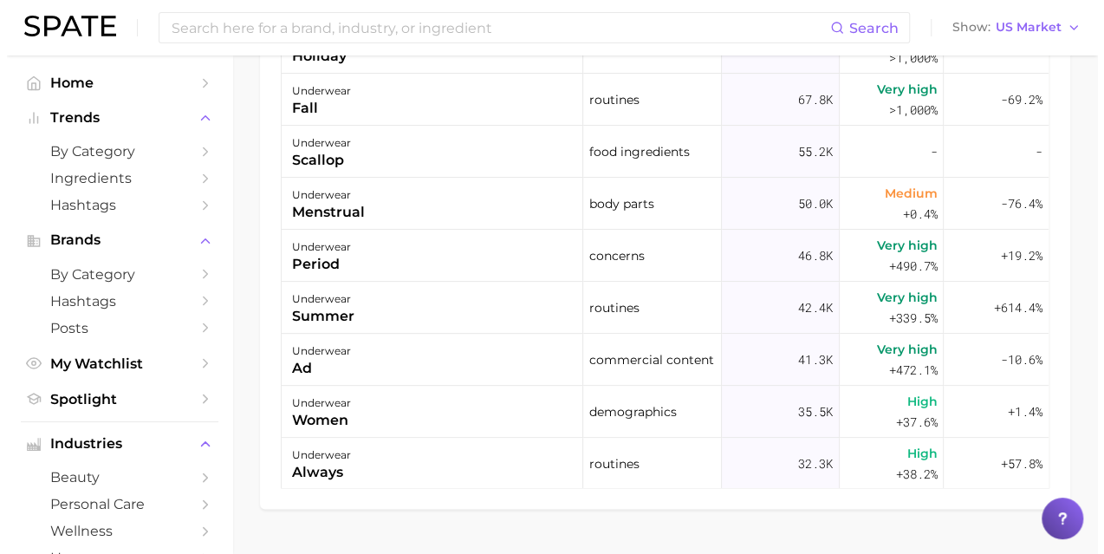
scroll to position [1152, 0]
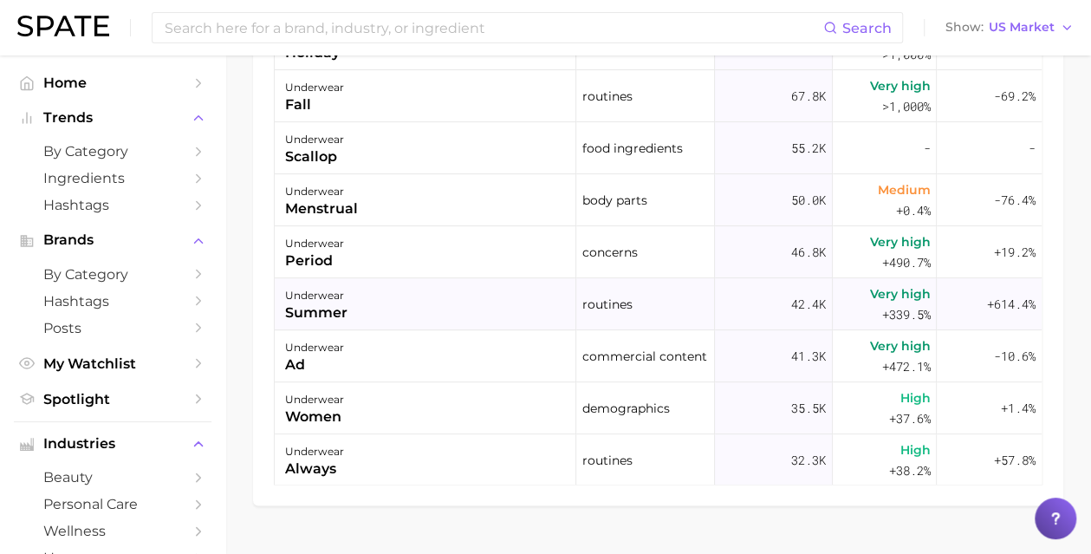
click at [331, 313] on div "summer" at bounding box center [316, 312] width 62 height 21
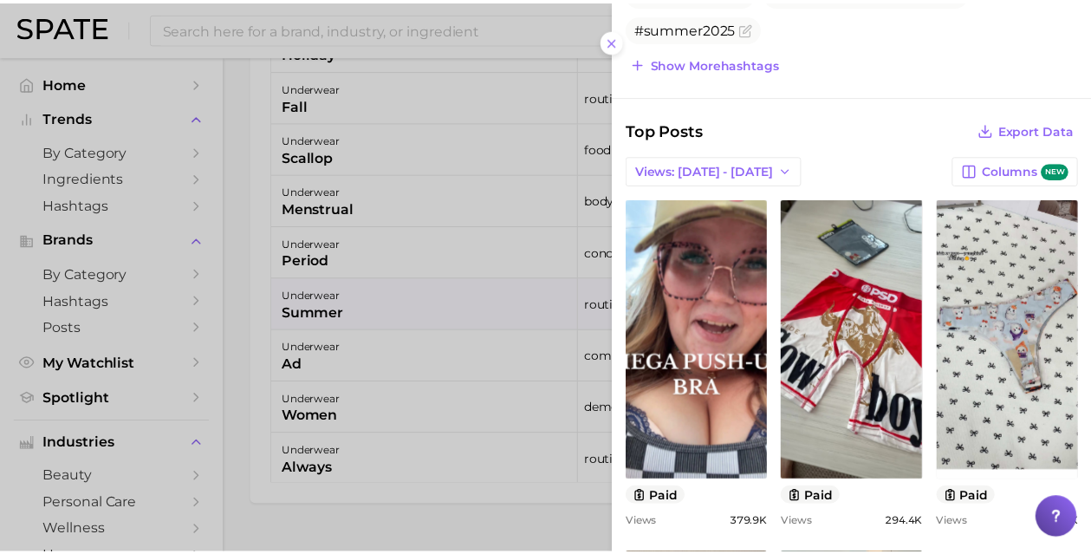
scroll to position [551, 0]
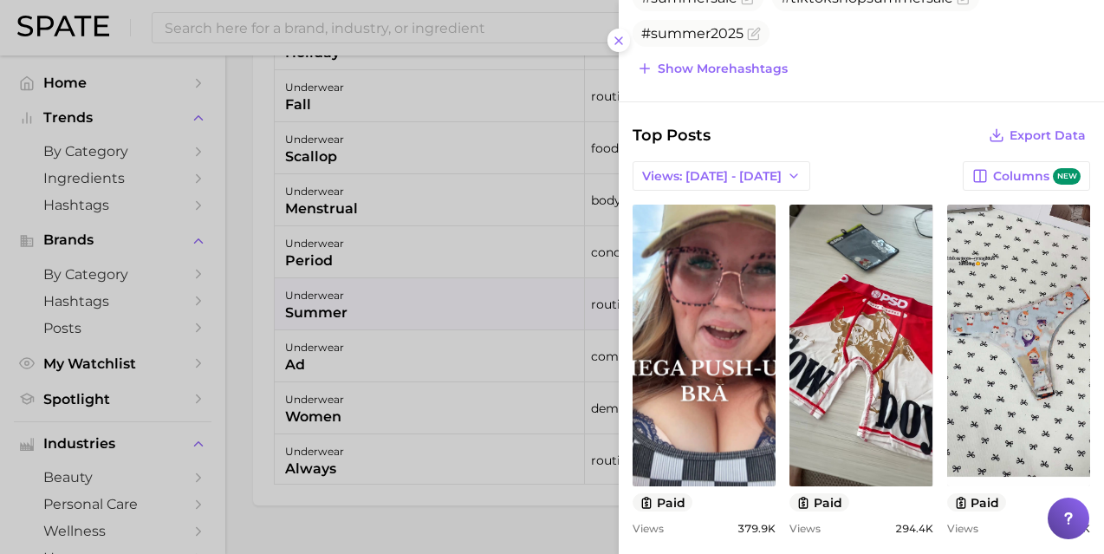
click at [621, 116] on div "Search Queries View As Text Export Data [PERSON_NAME] summer s red underwear [P…" at bounding box center [861, 318] width 485 height 1219
click at [608, 46] on button at bounding box center [619, 40] width 23 height 23
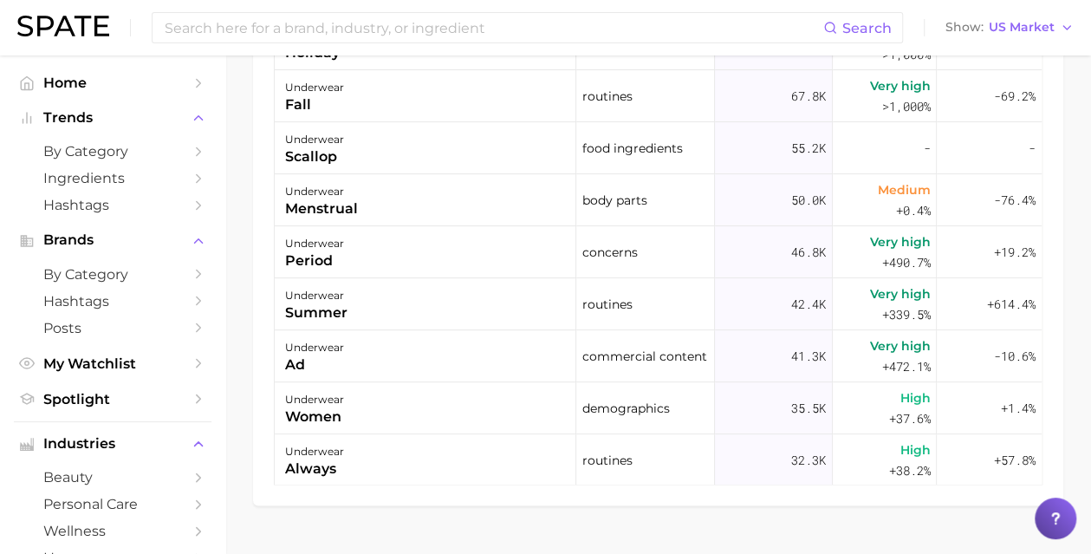
drag, startPoint x: 1094, startPoint y: 373, endPoint x: 766, endPoint y: 517, distance: 357.8
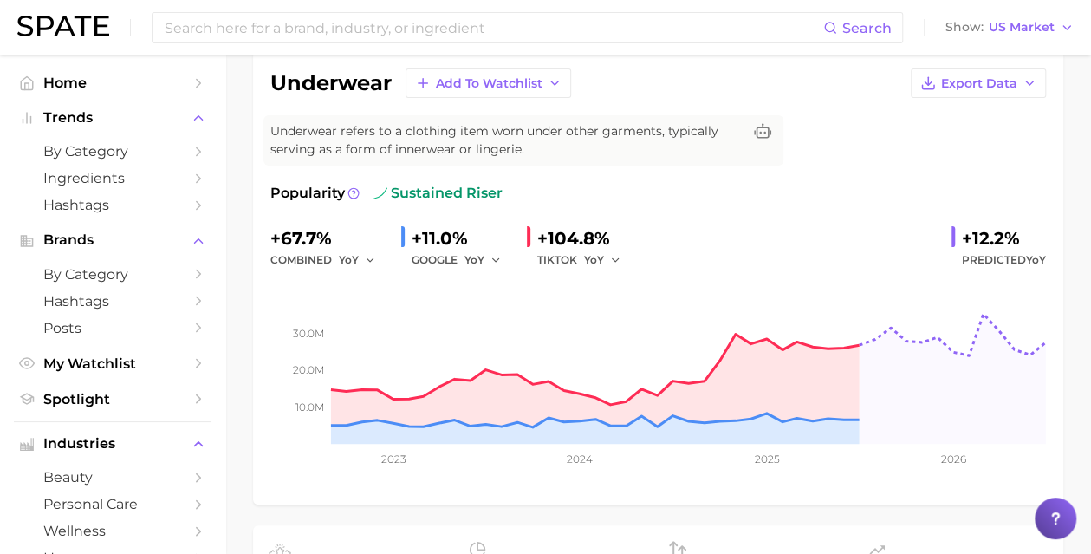
scroll to position [0, 0]
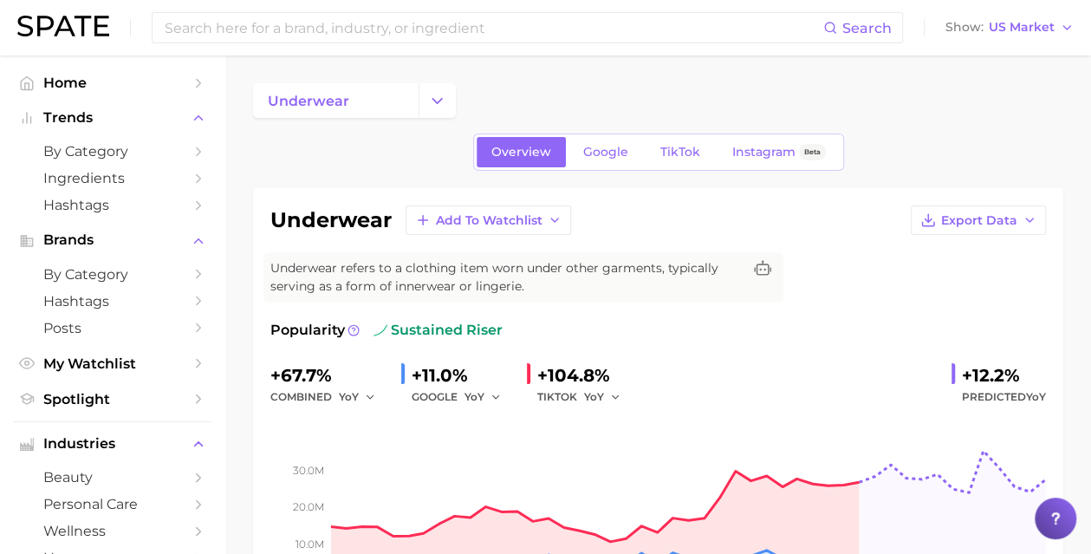
click at [465, 100] on div "underwear" at bounding box center [658, 100] width 810 height 35
click at [437, 107] on icon "Change Category" at bounding box center [437, 101] width 18 height 18
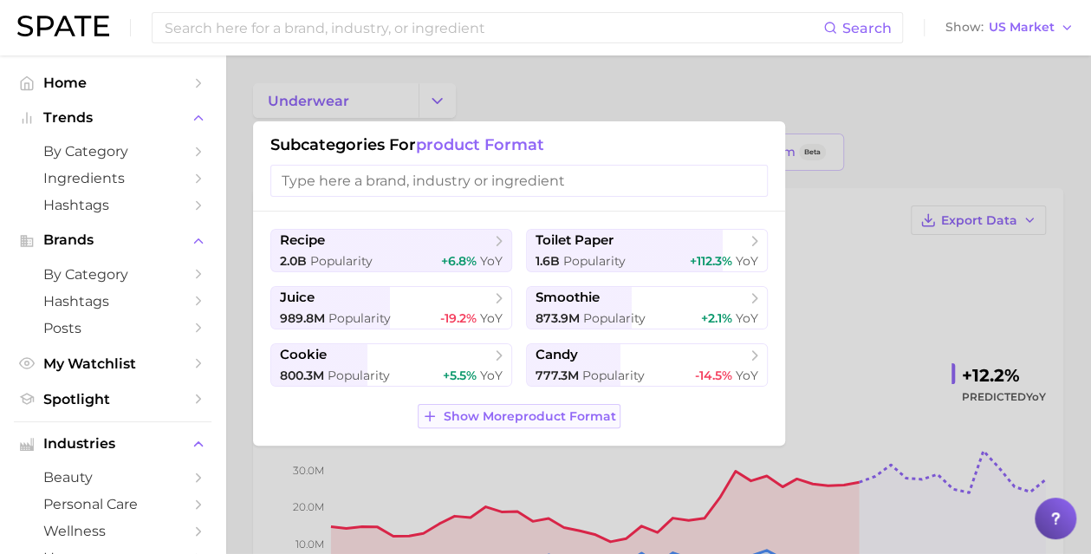
click at [512, 421] on span "Show More product format" at bounding box center [530, 416] width 172 height 15
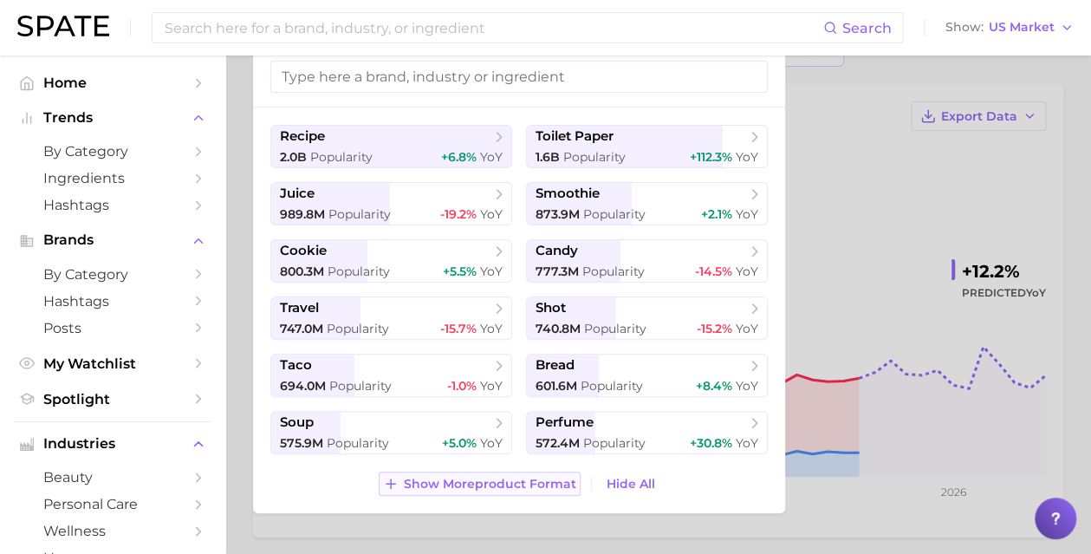
scroll to position [139, 0]
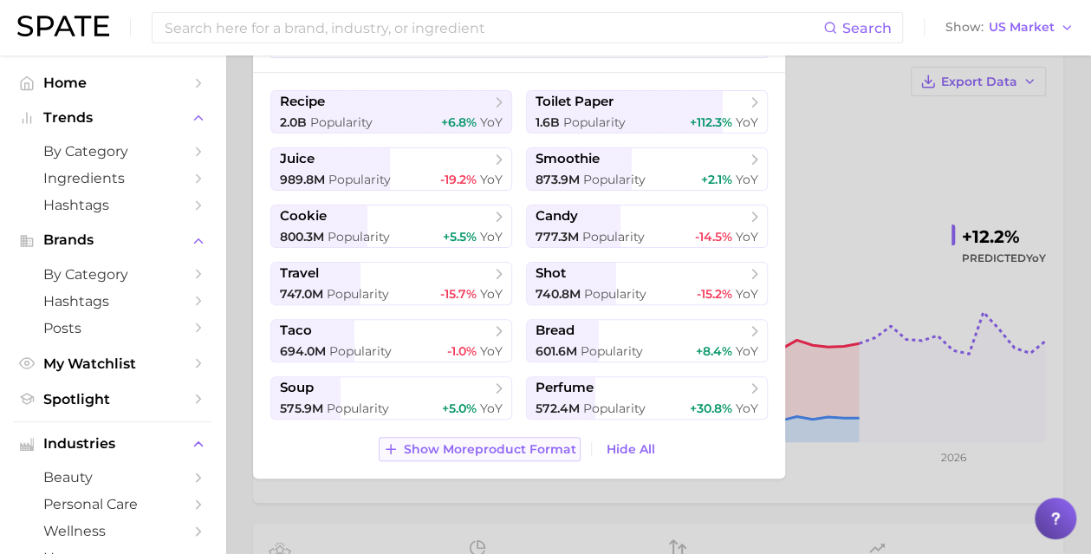
click at [504, 447] on span "Show More product format" at bounding box center [490, 449] width 172 height 15
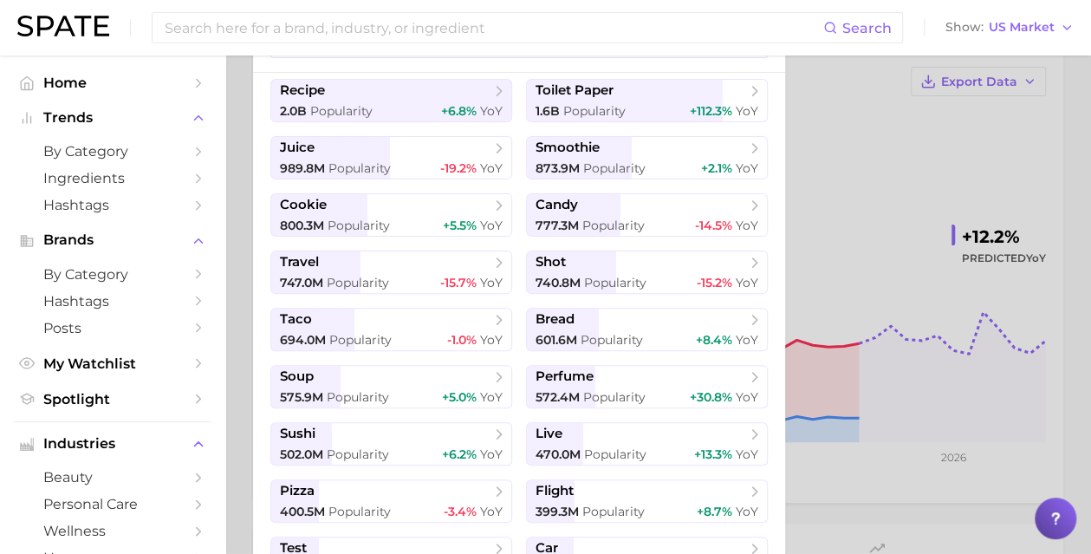
scroll to position [0, 0]
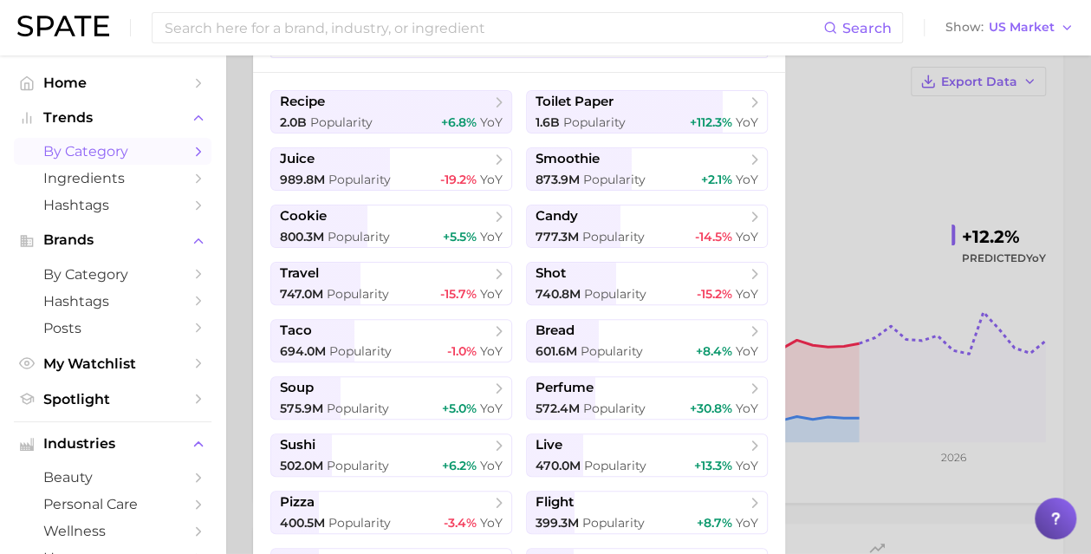
click at [89, 155] on span "by Category" at bounding box center [112, 151] width 139 height 16
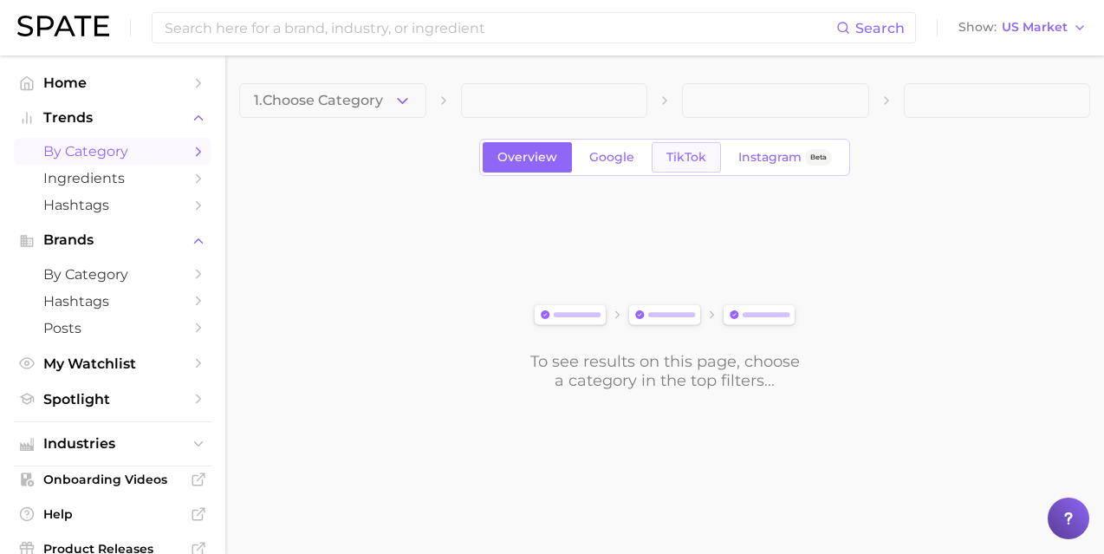
click at [694, 157] on span "TikTok" at bounding box center [687, 157] width 40 height 15
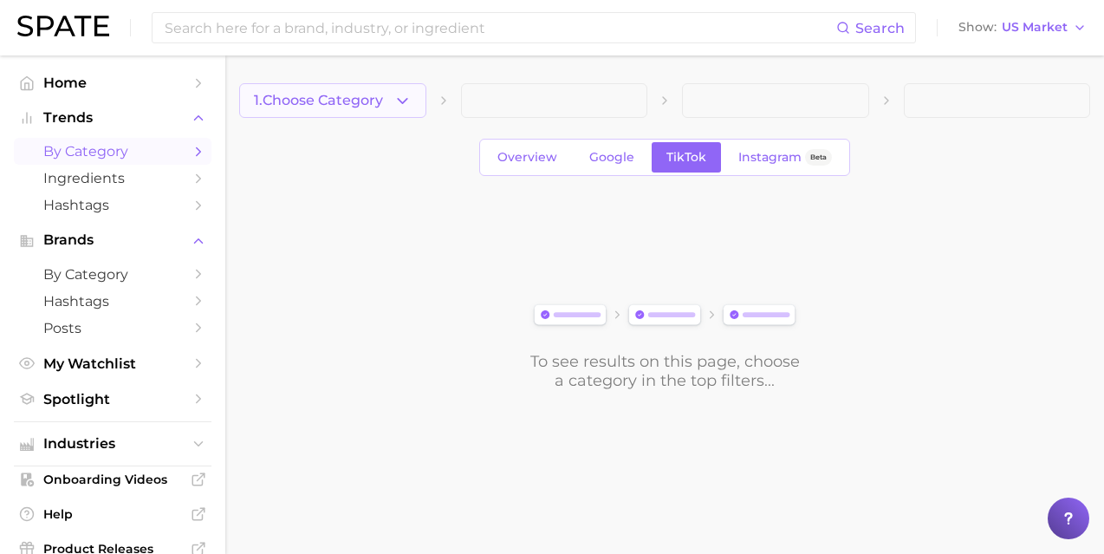
click at [423, 103] on button "1. Choose Category" at bounding box center [332, 100] width 187 height 35
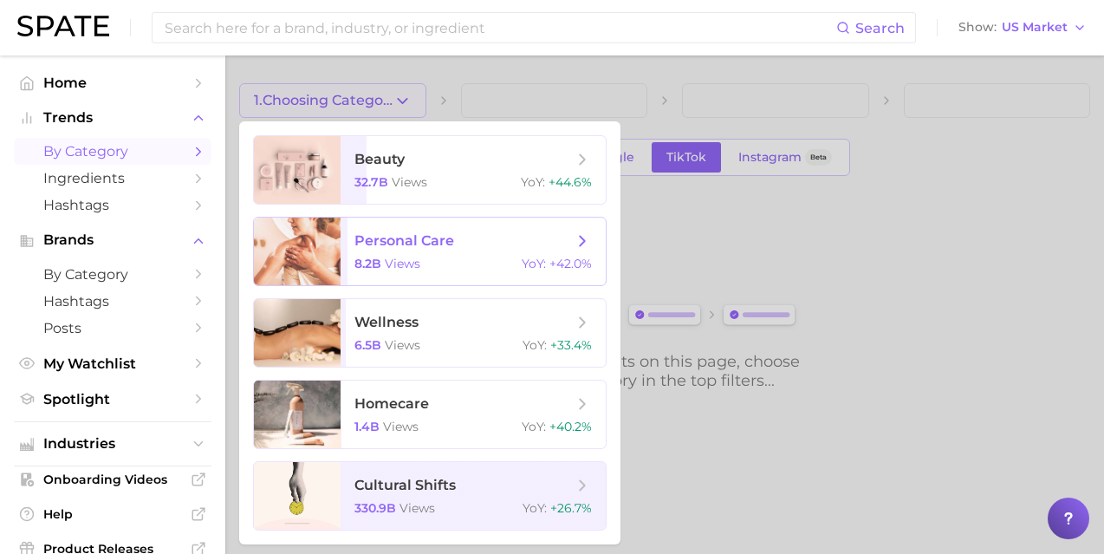
click at [407, 256] on span "personal care 8.2b views YoY : +42.0%" at bounding box center [473, 252] width 265 height 68
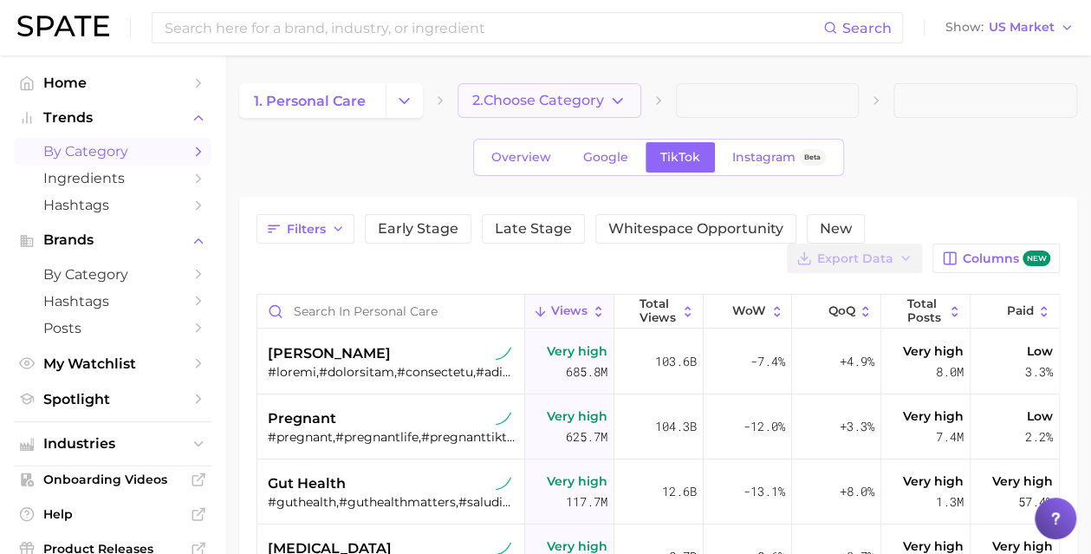
click at [619, 98] on icon "button" at bounding box center [617, 101] width 18 height 18
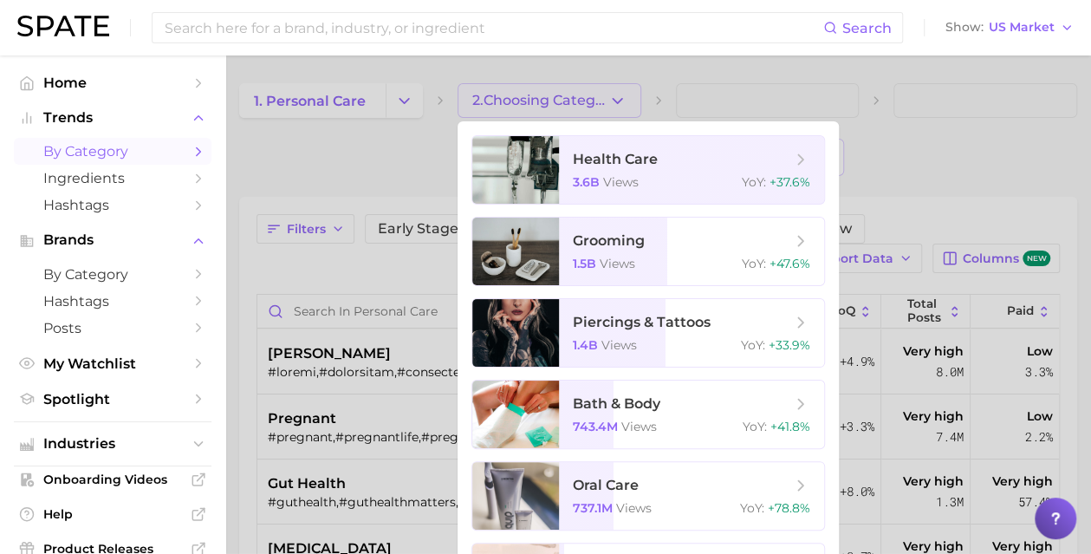
drag, startPoint x: 901, startPoint y: 166, endPoint x: 955, endPoint y: 160, distance: 54.1
click at [955, 160] on div at bounding box center [545, 277] width 1091 height 554
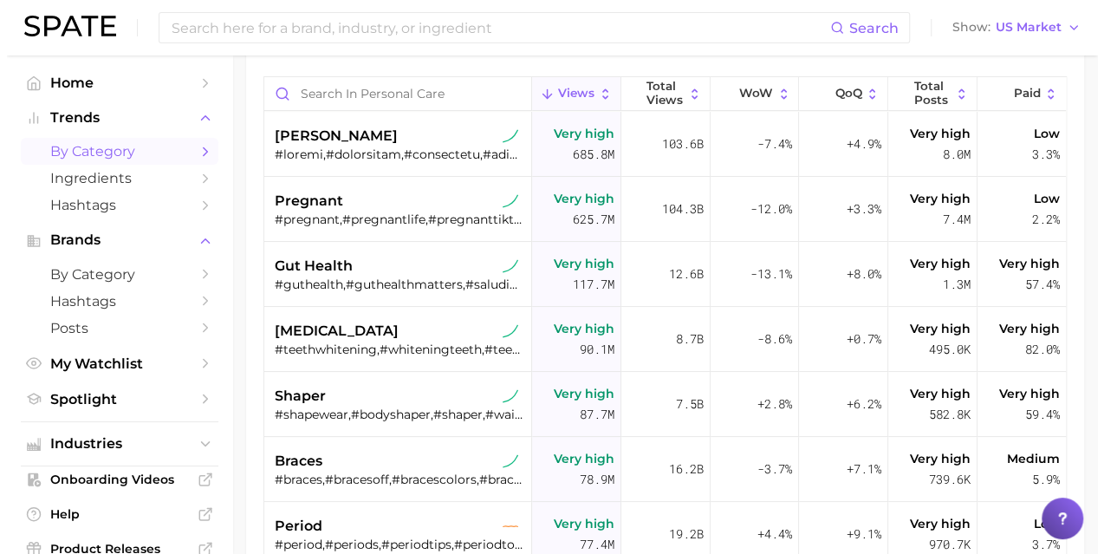
scroll to position [237, 0]
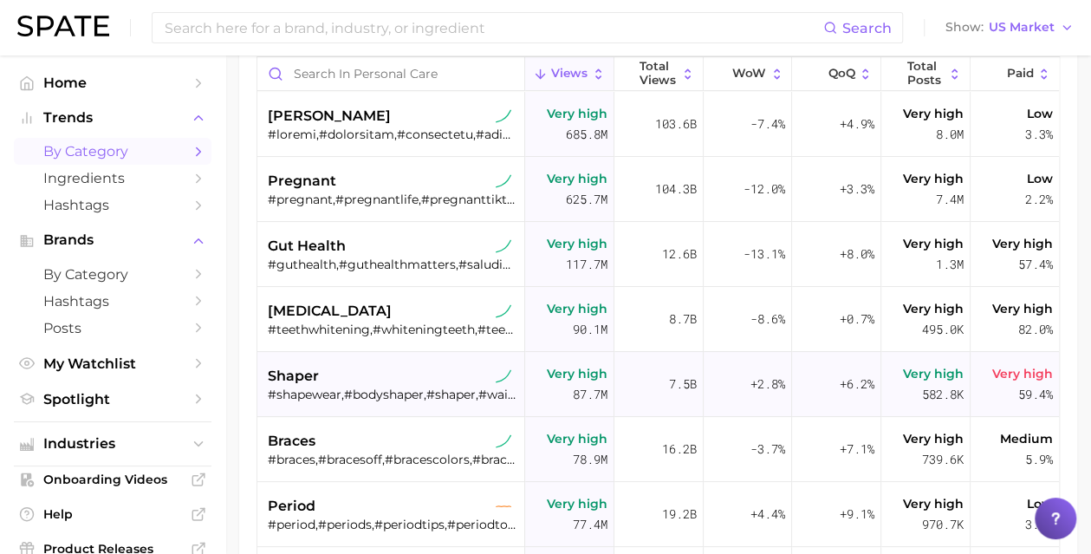
click at [301, 370] on span "shaper" at bounding box center [293, 376] width 51 height 21
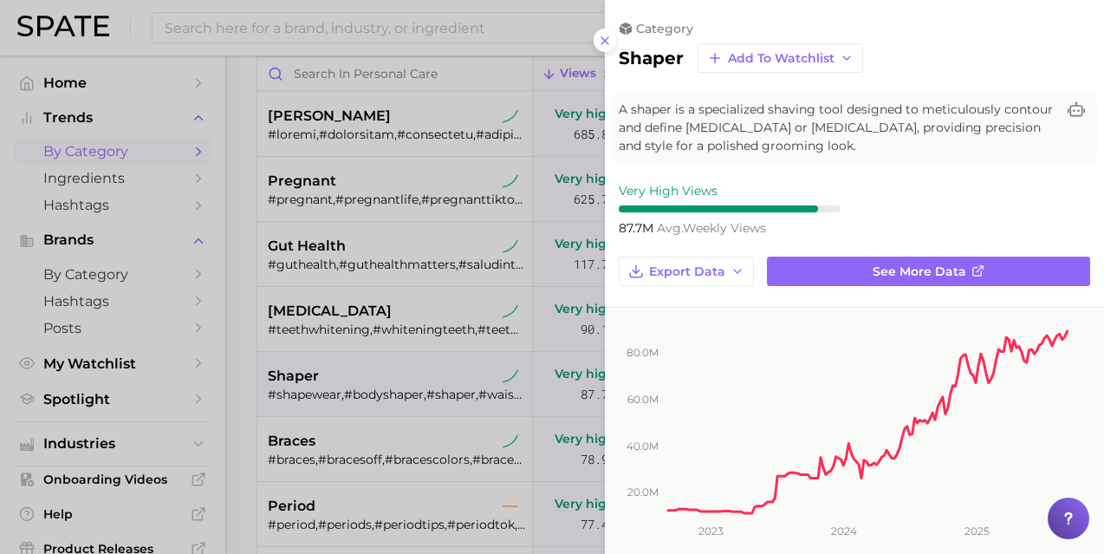
scroll to position [0, 0]
click at [843, 63] on icon "button" at bounding box center [847, 58] width 14 height 14
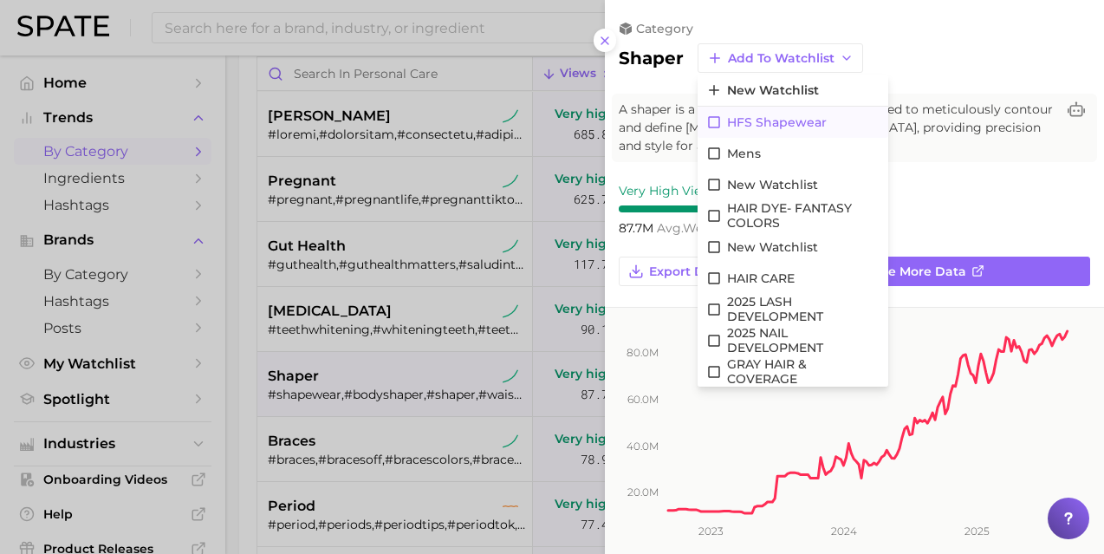
drag, startPoint x: 794, startPoint y: 107, endPoint x: 772, endPoint y: 120, distance: 24.8
click at [772, 120] on span "HFS Shapewear" at bounding box center [777, 122] width 100 height 15
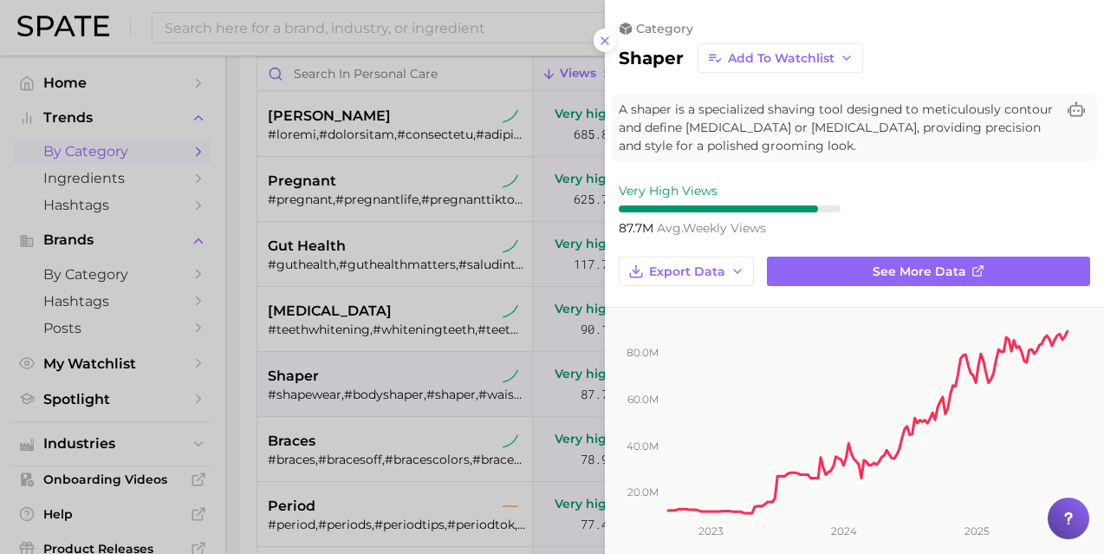
click at [444, 380] on div at bounding box center [552, 277] width 1104 height 554
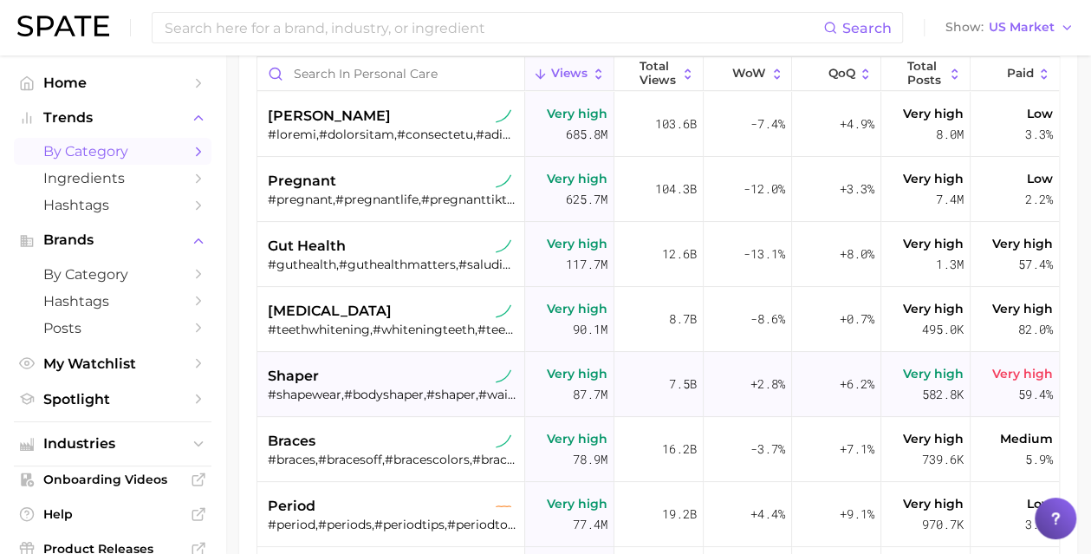
click at [307, 370] on span "shaper" at bounding box center [293, 376] width 51 height 21
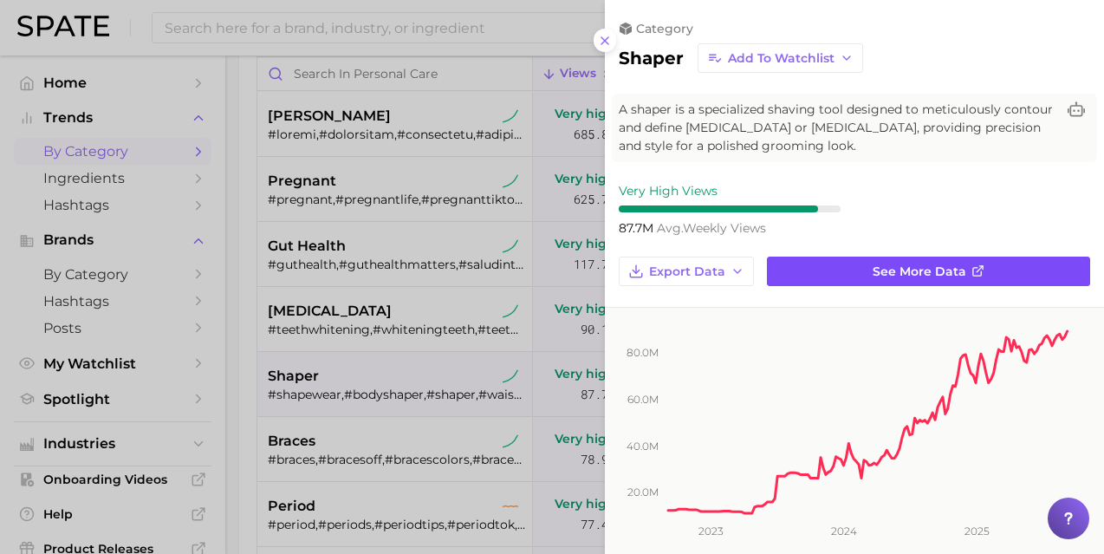
click at [853, 265] on link "See more data" at bounding box center [928, 271] width 323 height 29
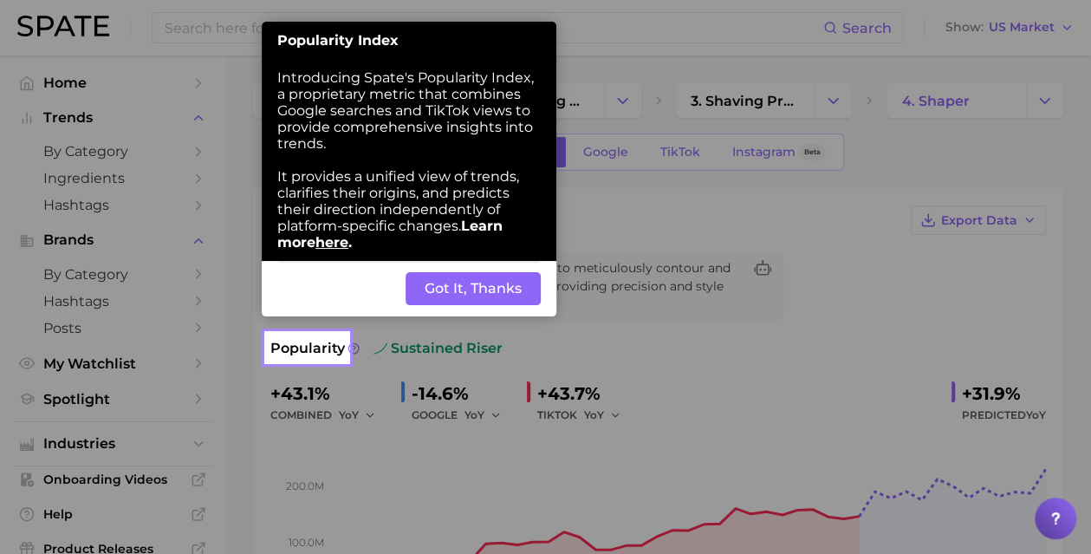
click at [480, 302] on button "Got It, Thanks" at bounding box center [473, 288] width 135 height 33
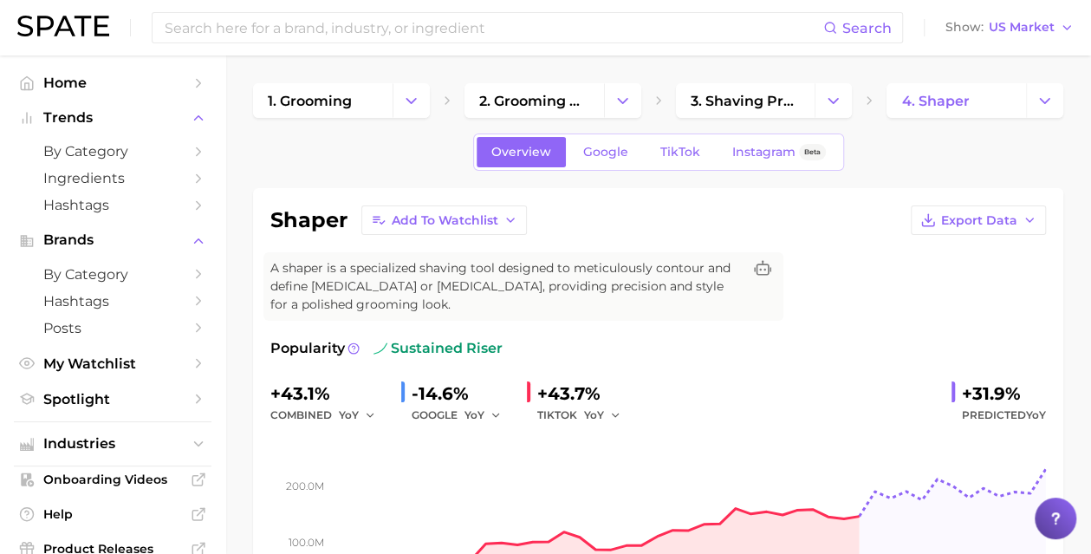
scroll to position [572, 0]
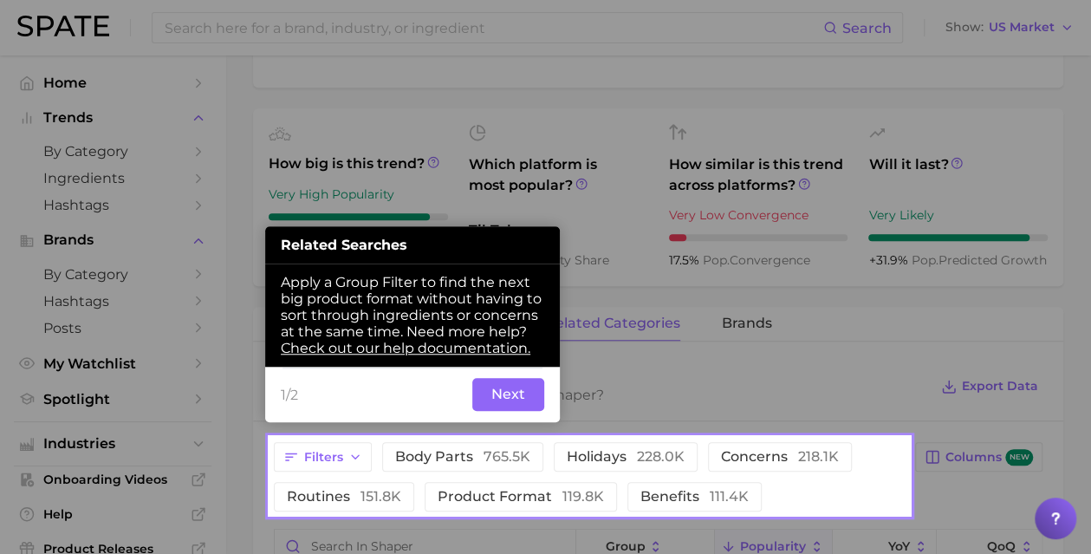
click at [515, 394] on button "Next" at bounding box center [508, 394] width 72 height 33
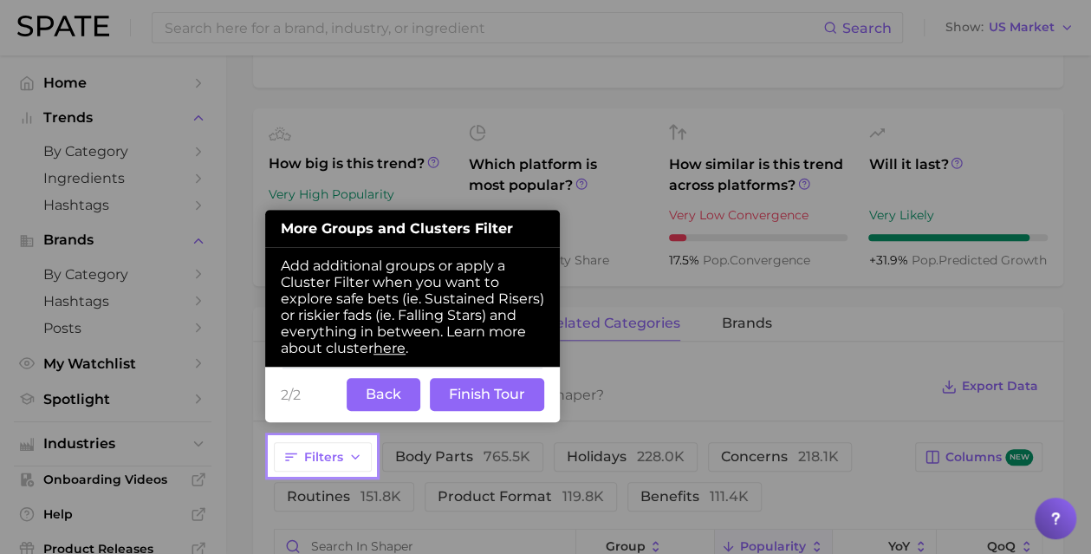
click at [499, 400] on button "Finish Tour" at bounding box center [487, 394] width 114 height 33
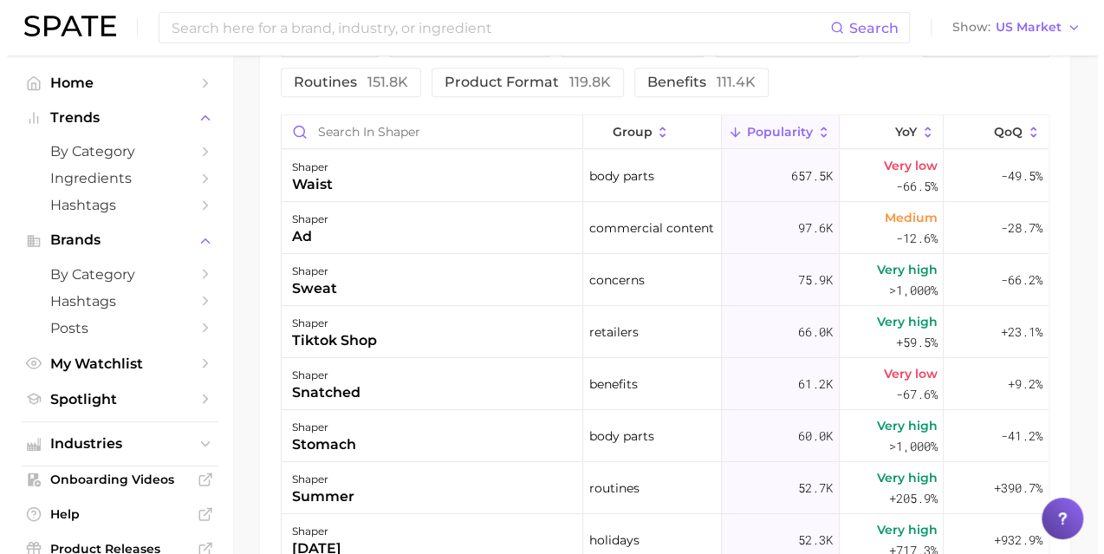
scroll to position [964, 0]
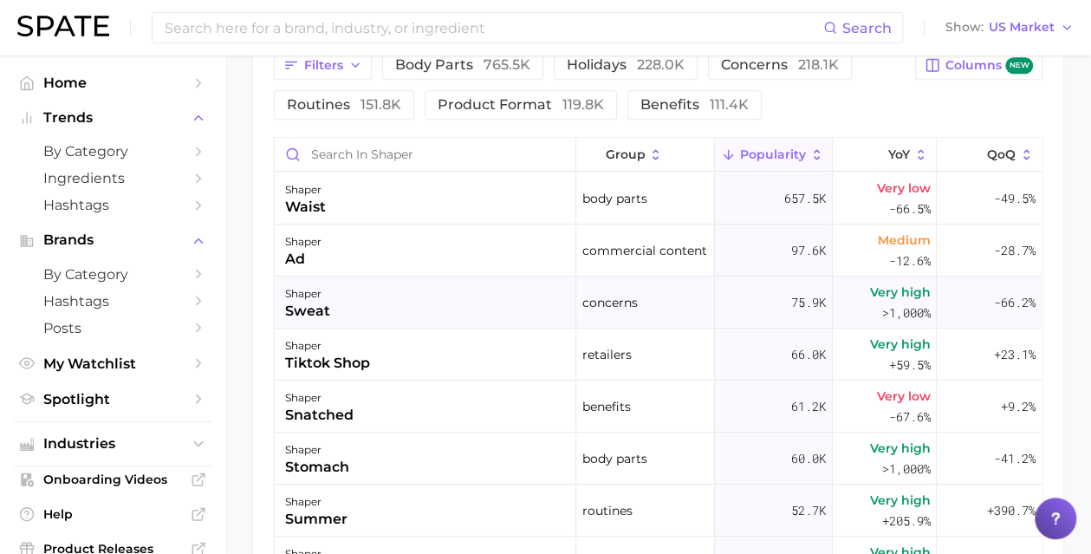
click at [321, 302] on div "sweat" at bounding box center [307, 311] width 45 height 21
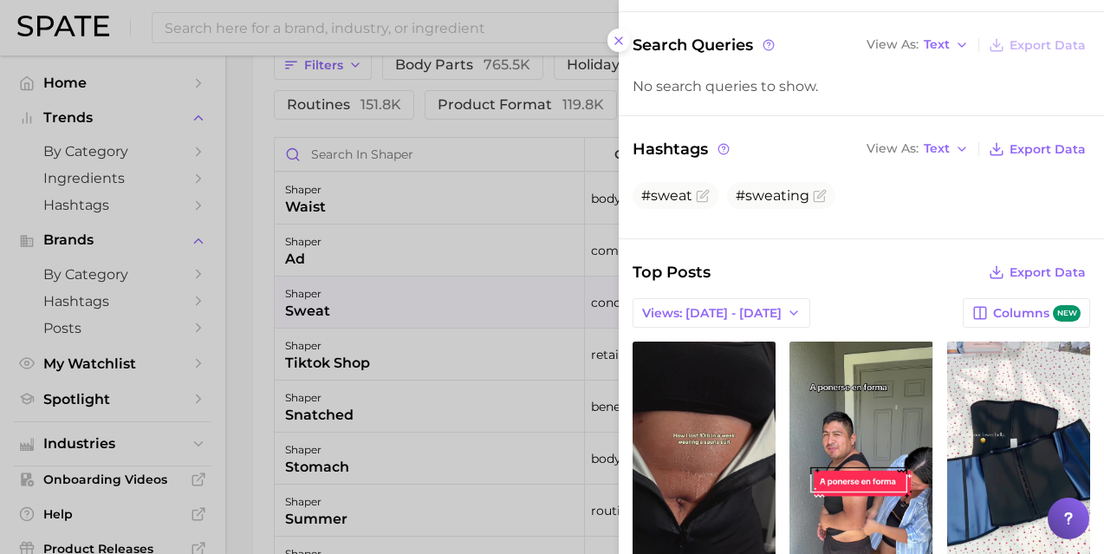
scroll to position [227, 0]
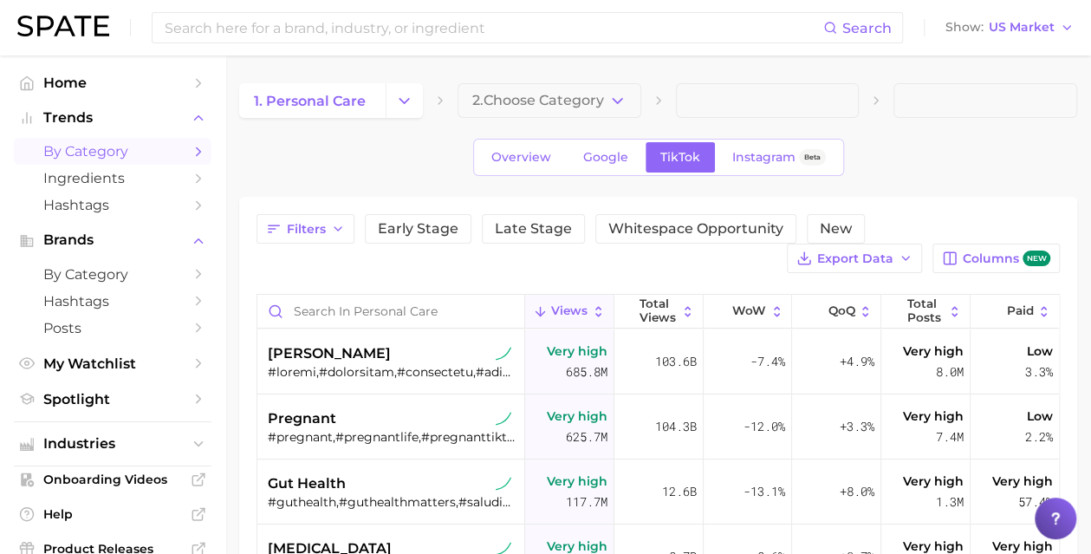
drag, startPoint x: 166, startPoint y: 3, endPoint x: 309, endPoint y: 69, distance: 157.0
click at [309, 69] on main "1. personal care 2. Choose Category Overview Google TikTok Instagram Beta Filte…" at bounding box center [658, 503] width 866 height 896
